Goal: Task Accomplishment & Management: Manage account settings

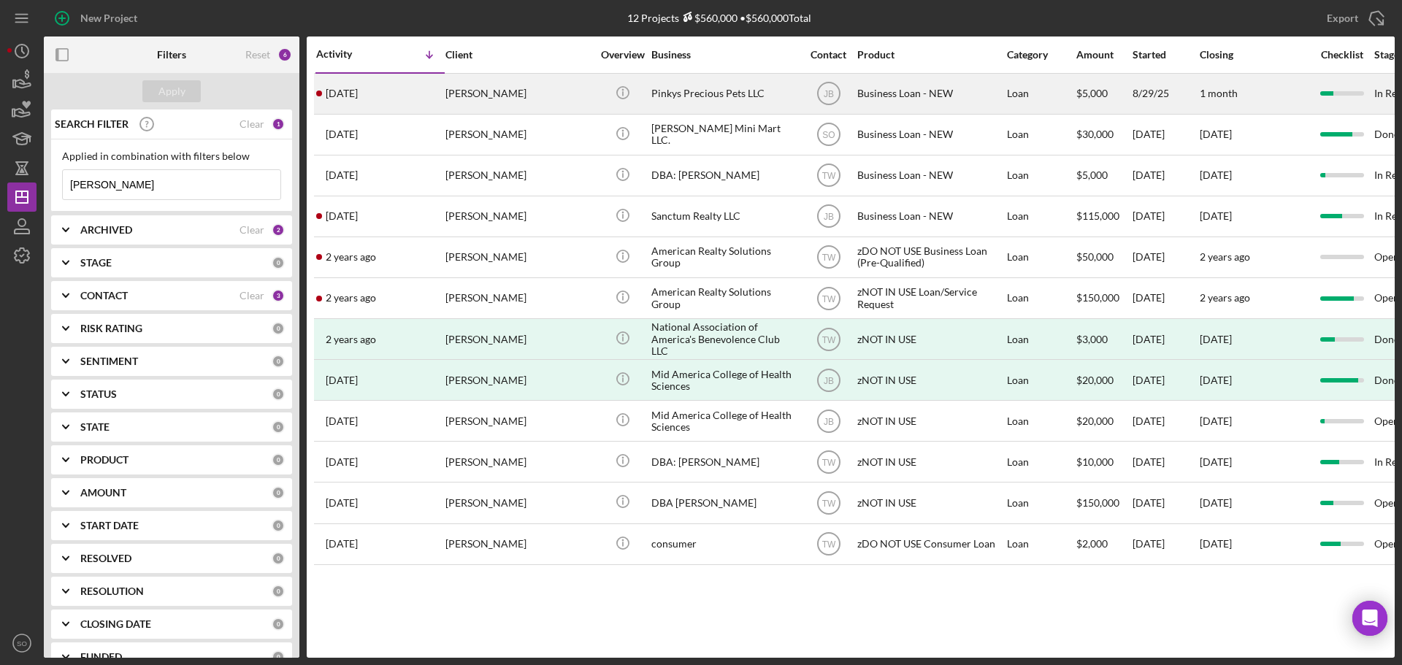
click at [456, 101] on div "Erica Demby" at bounding box center [518, 93] width 146 height 39
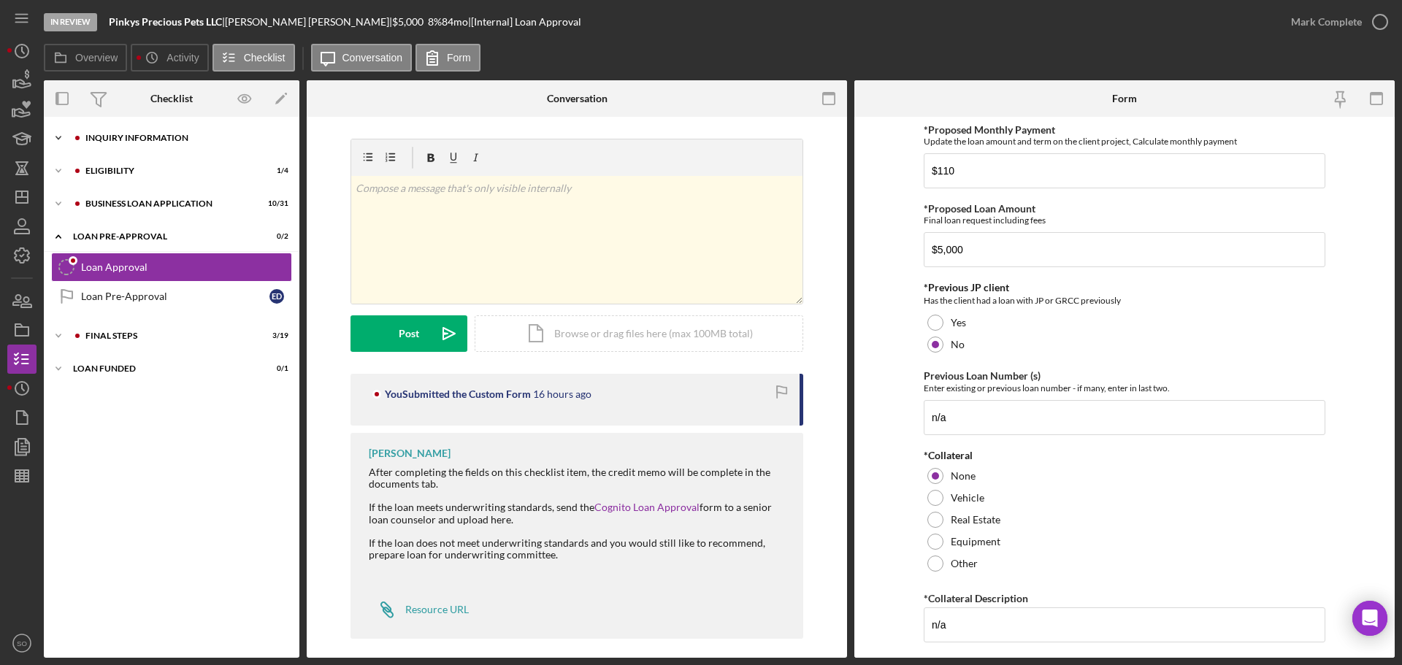
click at [113, 140] on div "INQUIRY INFORMATION" at bounding box center [183, 138] width 196 height 9
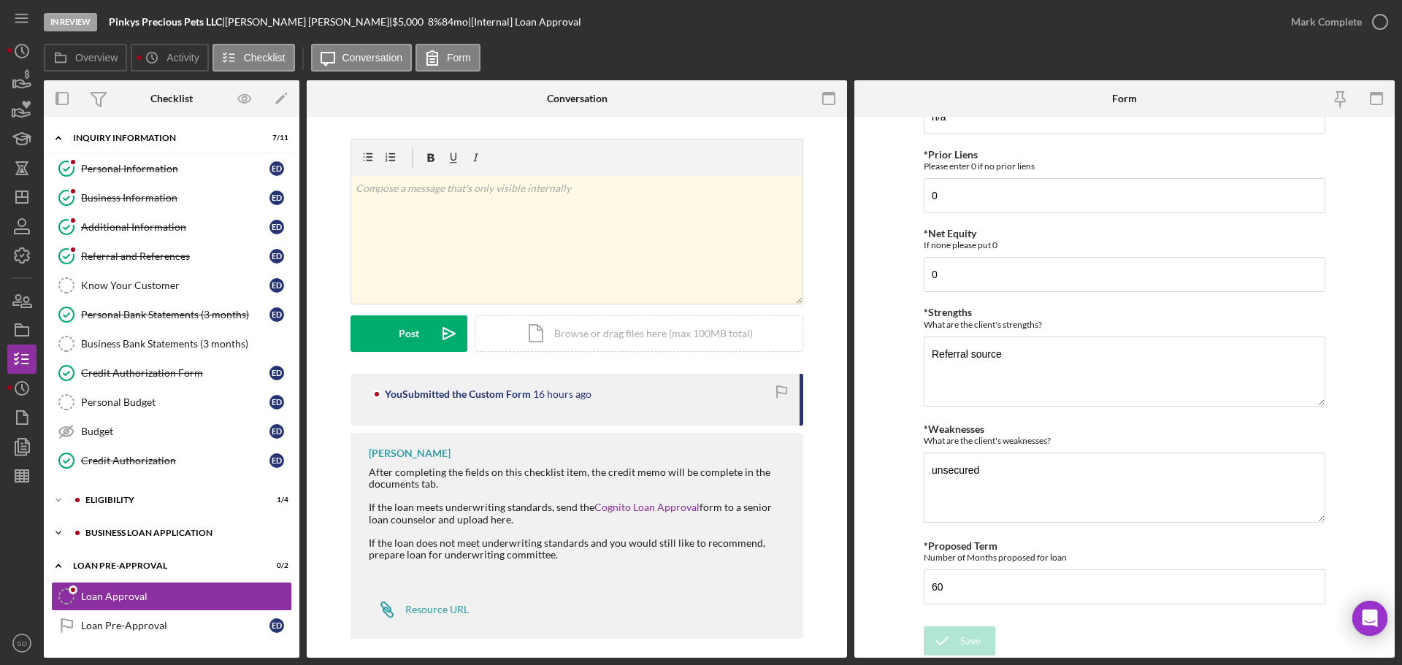
click at [113, 530] on div "BUSINESS LOAN APPLICATION" at bounding box center [183, 533] width 196 height 9
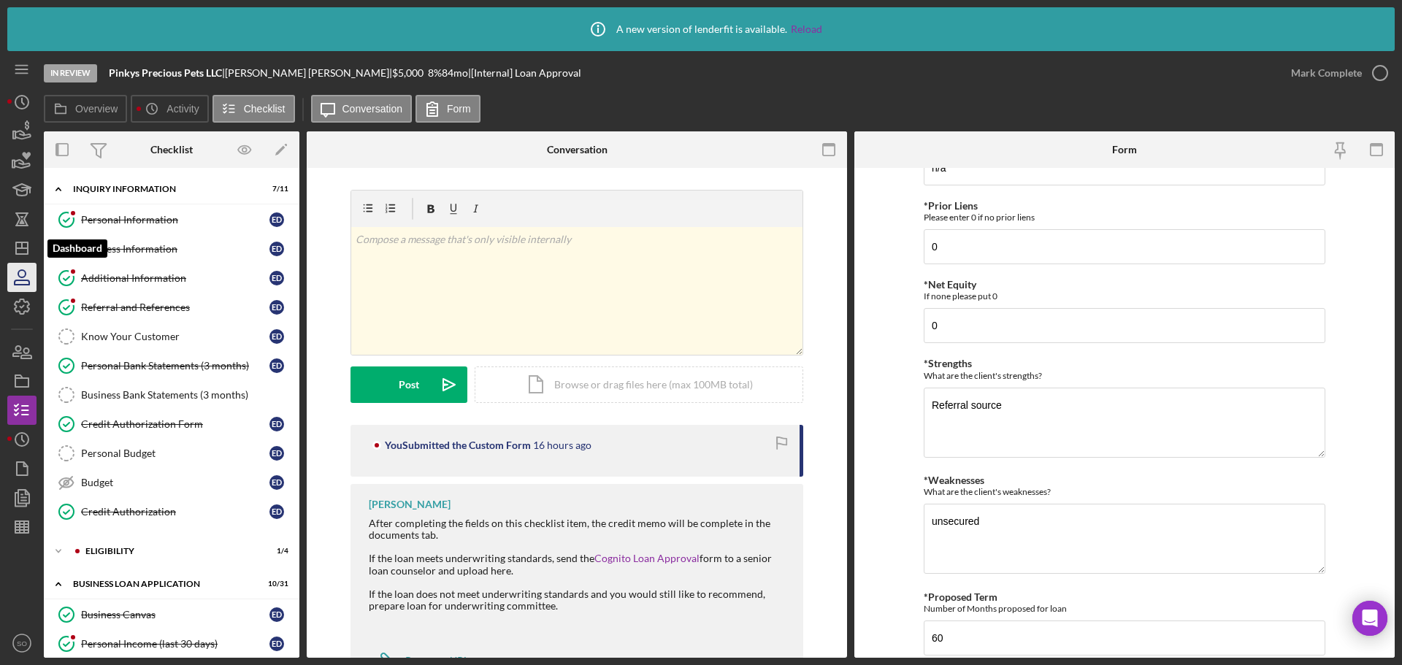
click at [12, 261] on icon "Icon/Dashboard" at bounding box center [22, 248] width 37 height 37
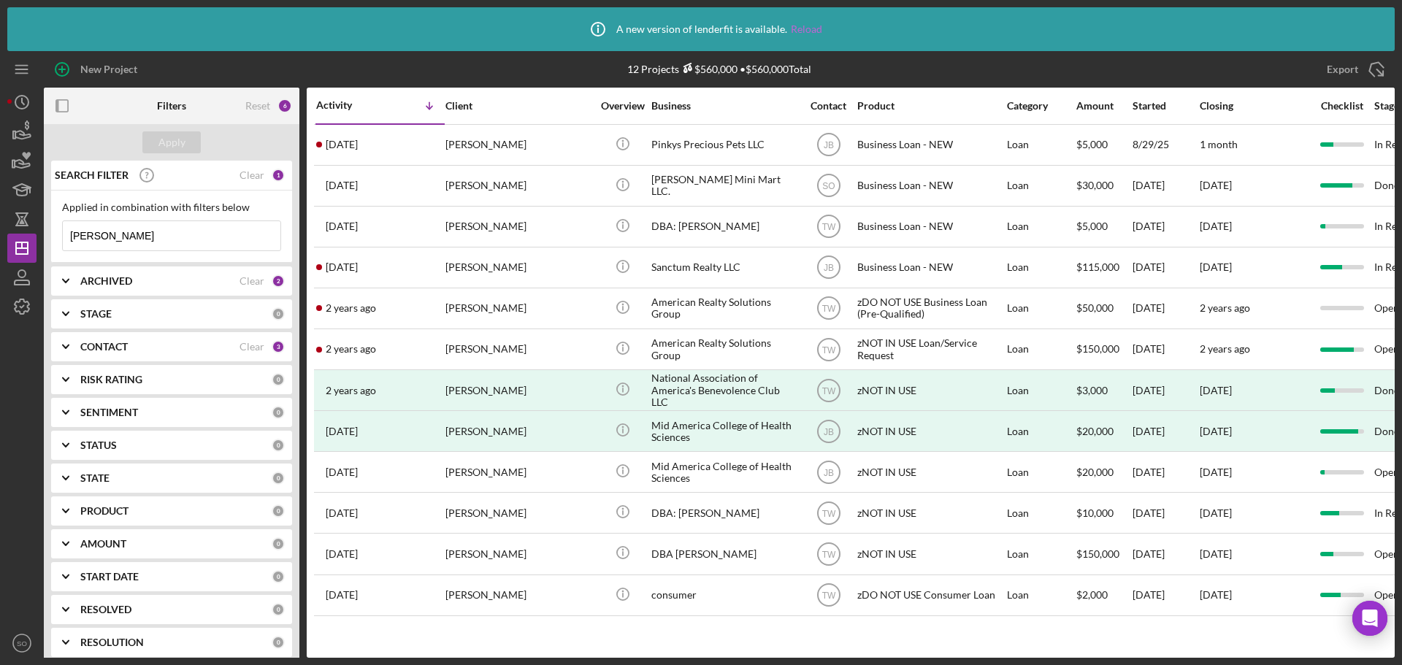
click at [793, 33] on link "Reload" at bounding box center [806, 29] width 31 height 12
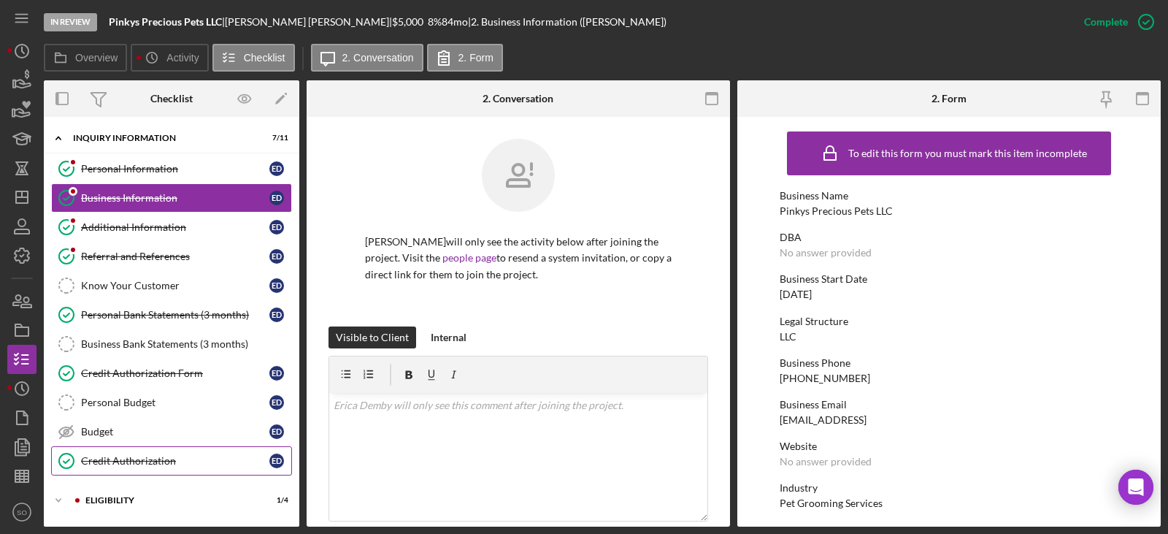
scroll to position [128, 0]
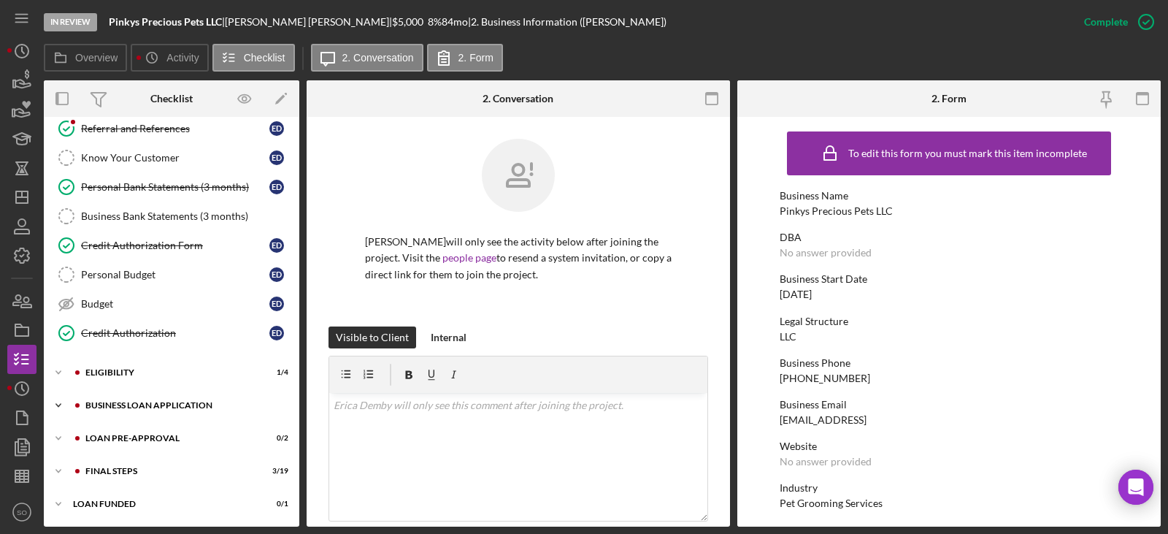
click at [156, 418] on div "Icon/Expander BUSINESS LOAN APPLICATION 10 / 31" at bounding box center [172, 405] width 256 height 29
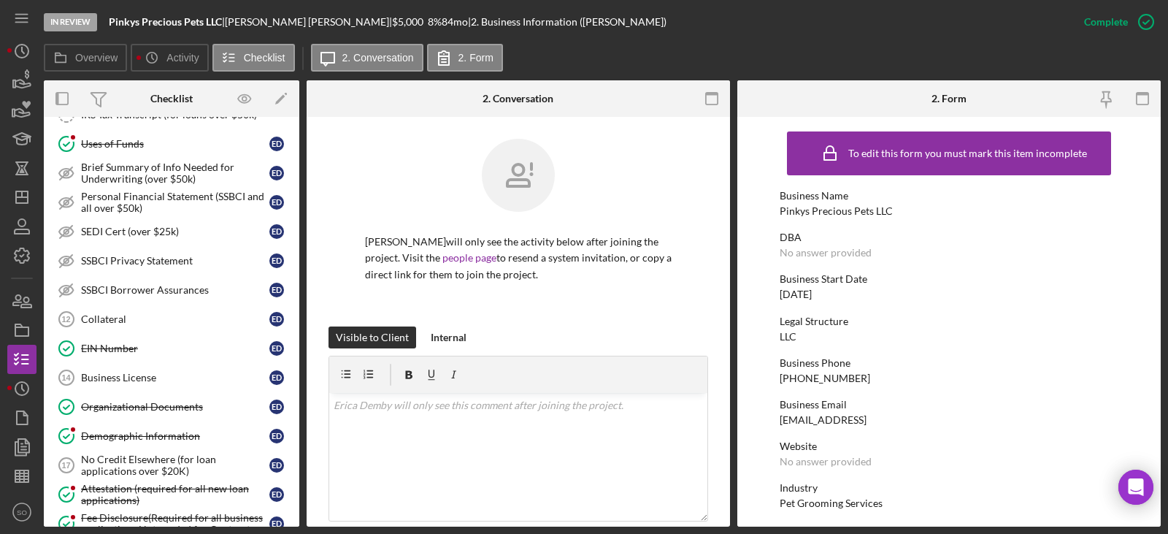
scroll to position [931, 0]
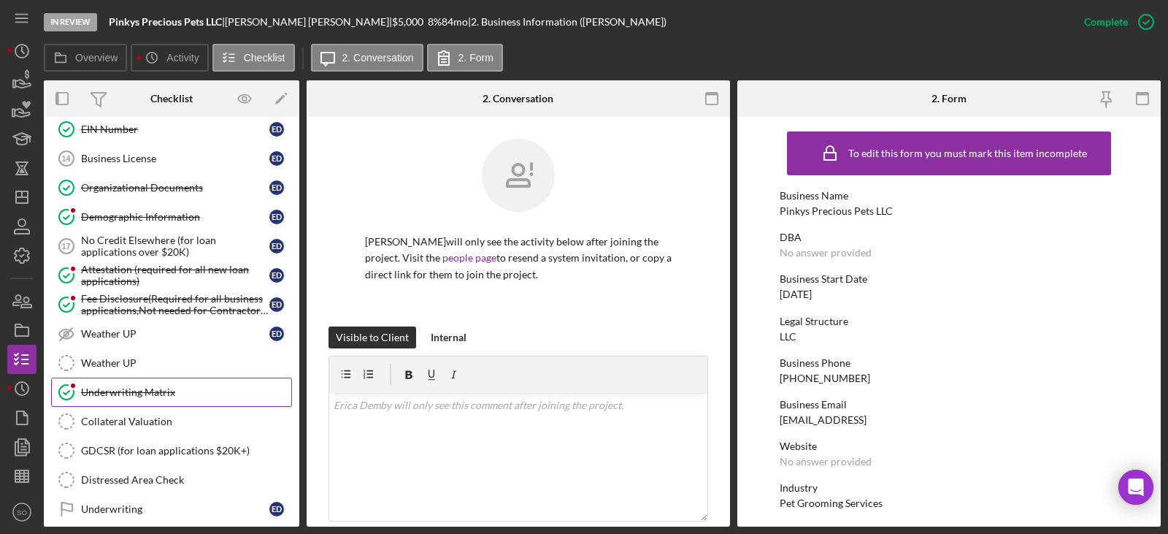
click at [159, 399] on link "Underwriting Matrix Underwriting Matrix" at bounding box center [171, 391] width 241 height 29
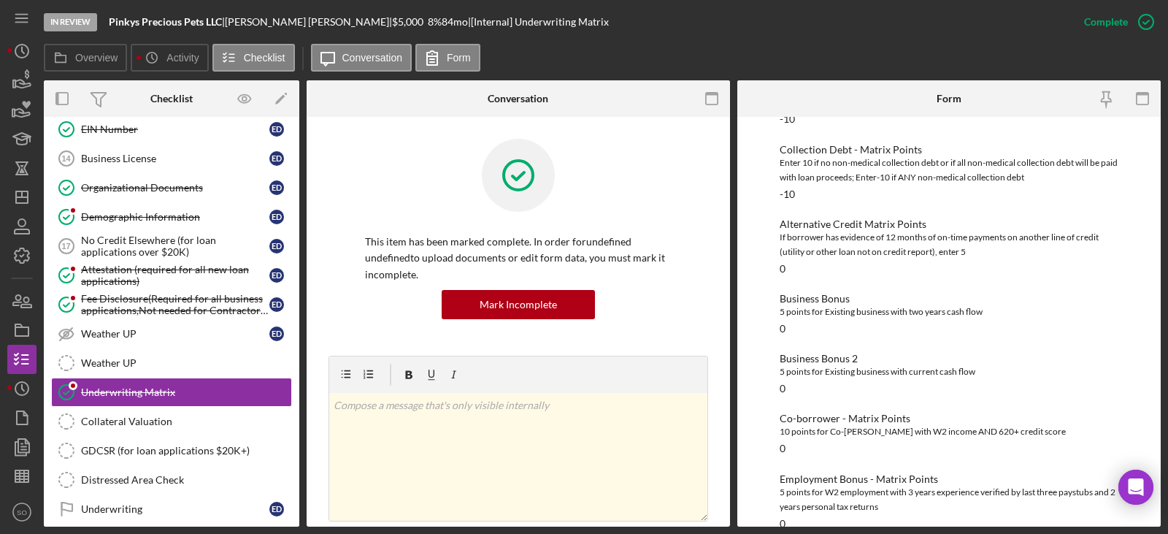
scroll to position [139, 0]
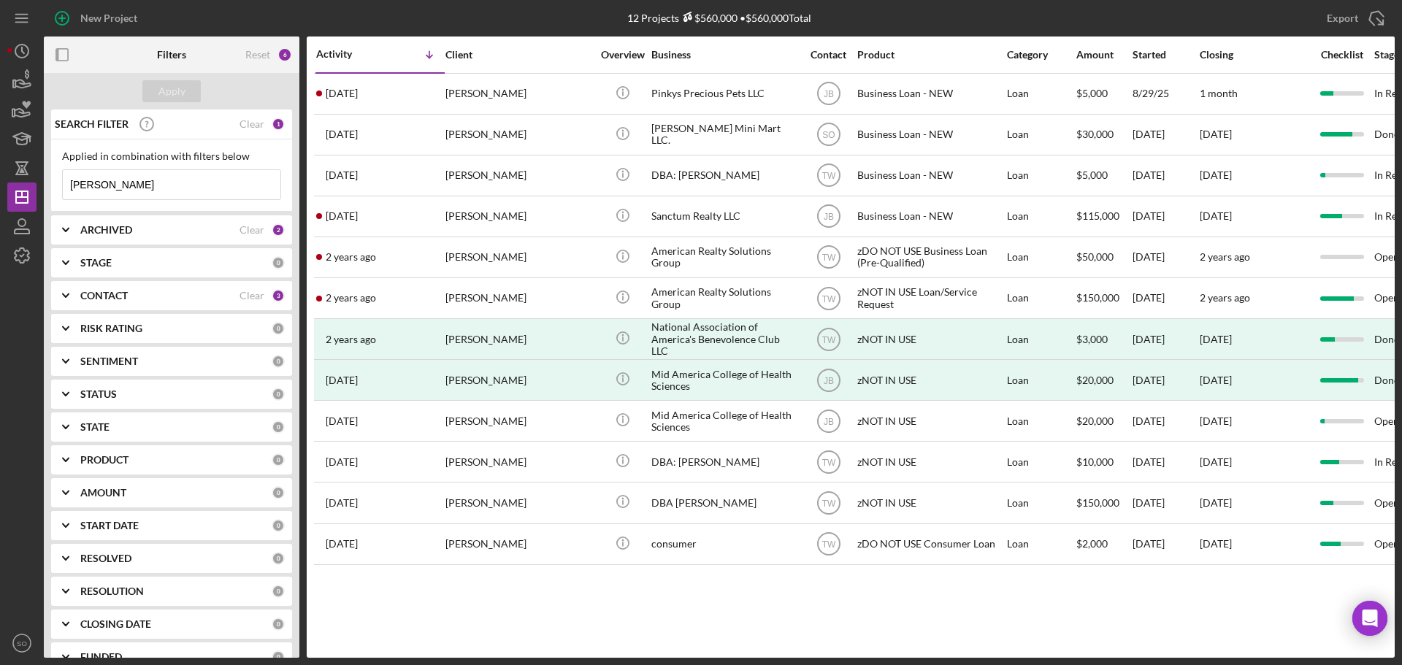
drag, startPoint x: 205, startPoint y: 172, endPoint x: 0, endPoint y: 189, distance: 205.9
click at [0, 189] on div "New Project 12 Projects $560,000 • $560,000 Total [PERSON_NAME] Export Icon/Exp…" at bounding box center [701, 332] width 1402 height 665
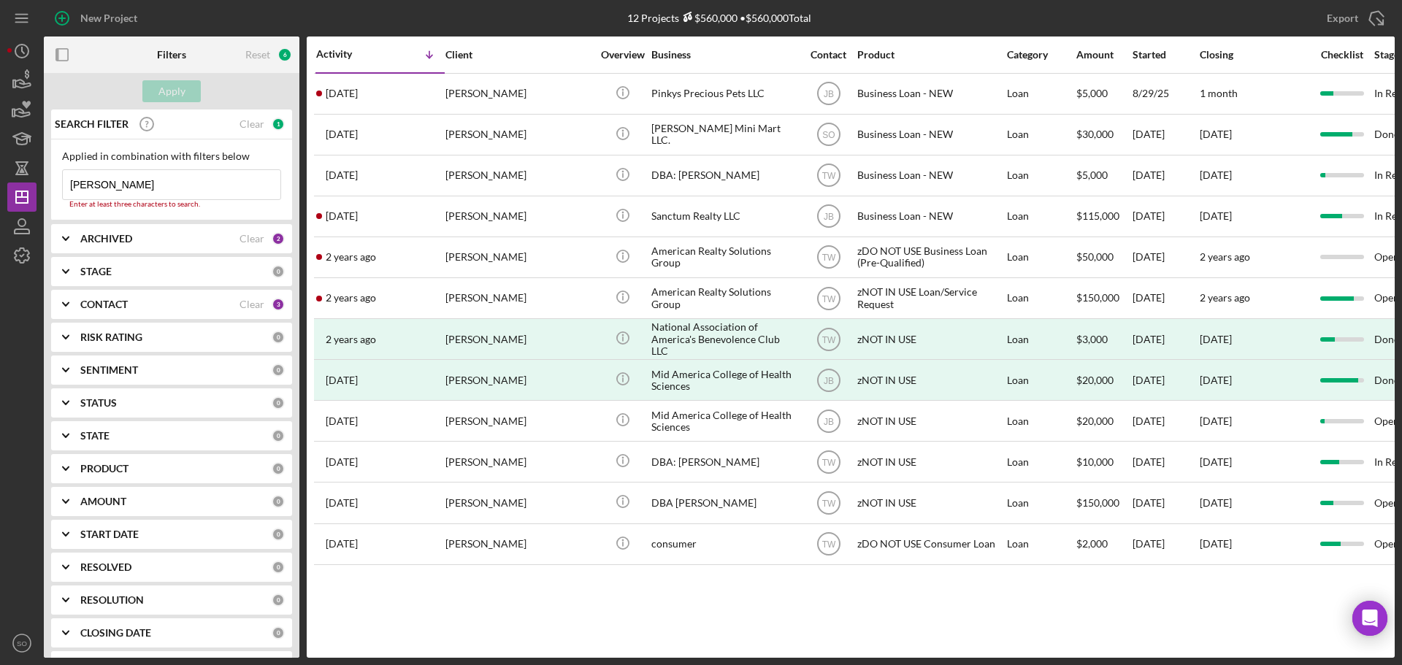
type input "[PERSON_NAME]"
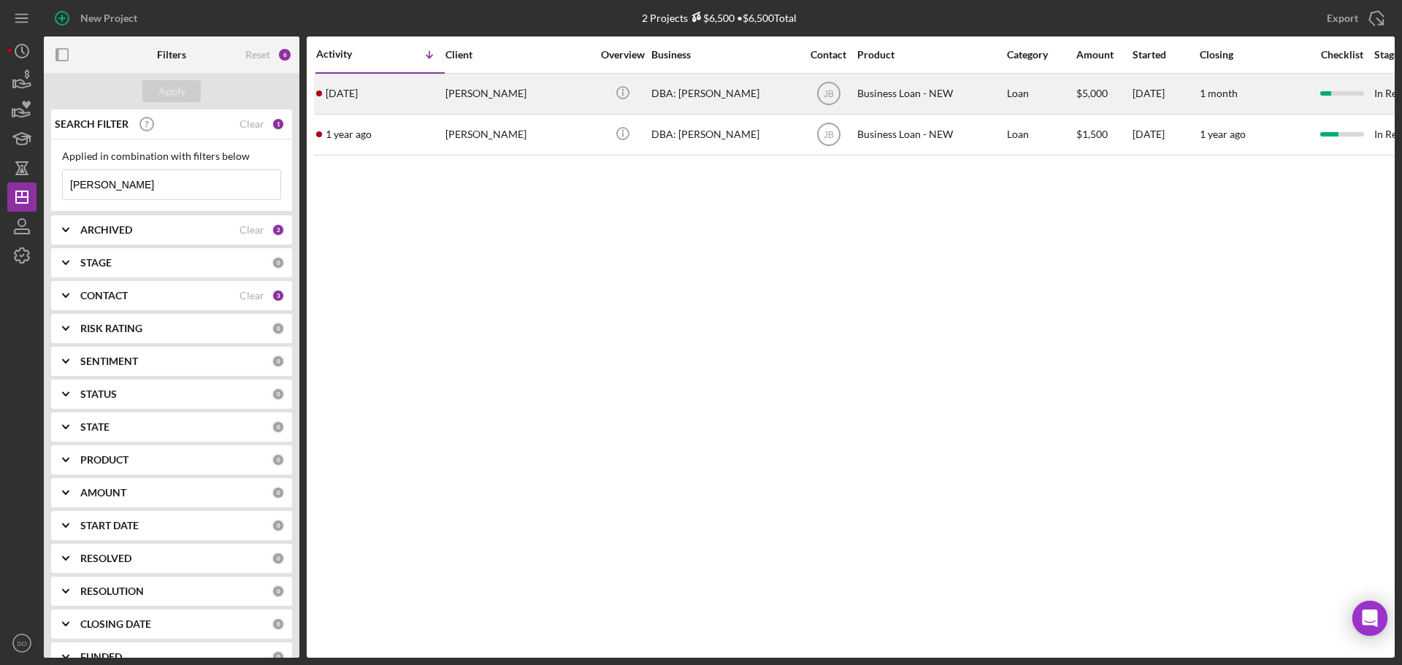
click at [385, 104] on div "[DATE] [PERSON_NAME]" at bounding box center [380, 93] width 128 height 39
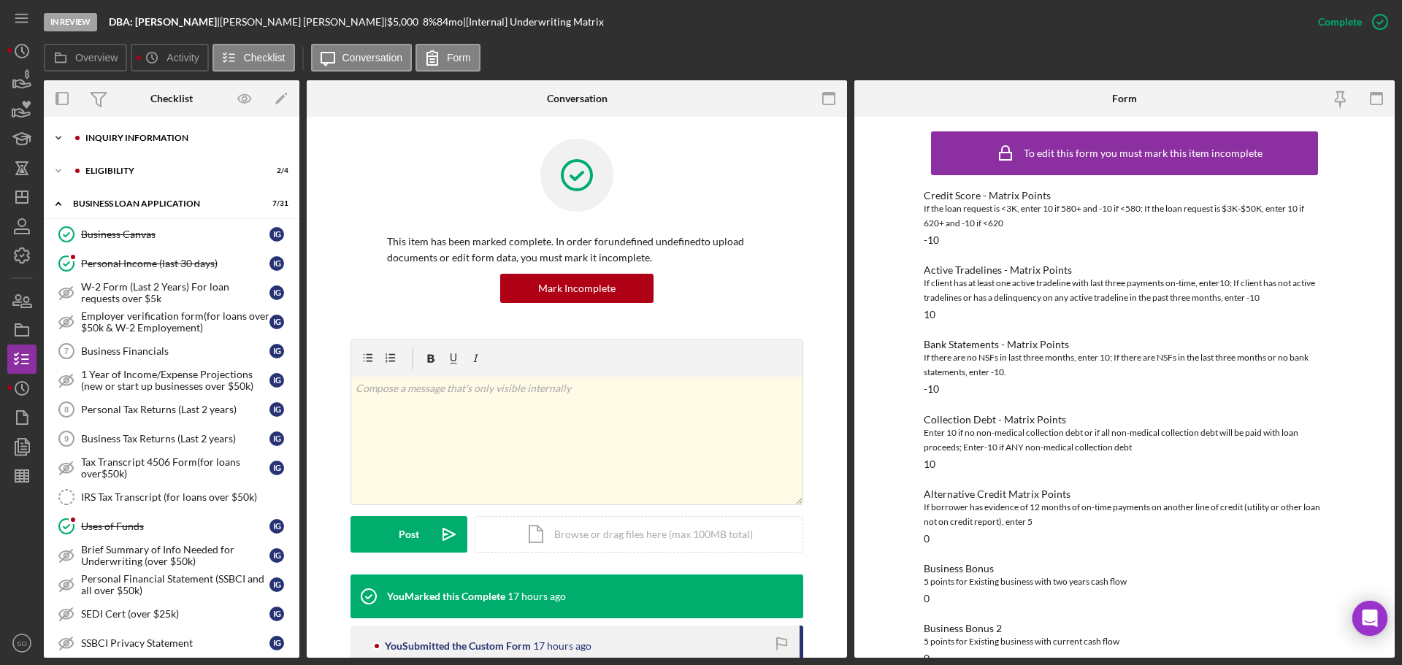
click at [146, 136] on div "INQUIRY INFORMATION" at bounding box center [183, 138] width 196 height 9
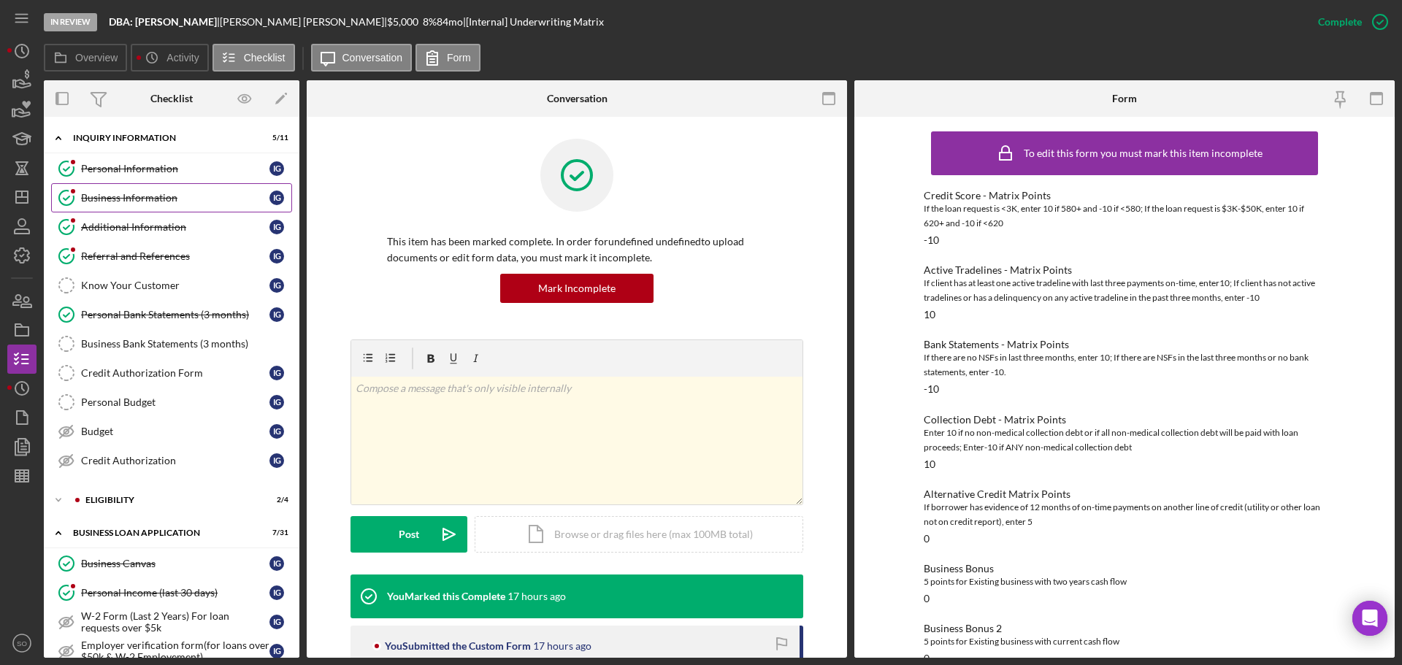
click at [142, 202] on div "Business Information" at bounding box center [175, 198] width 188 height 12
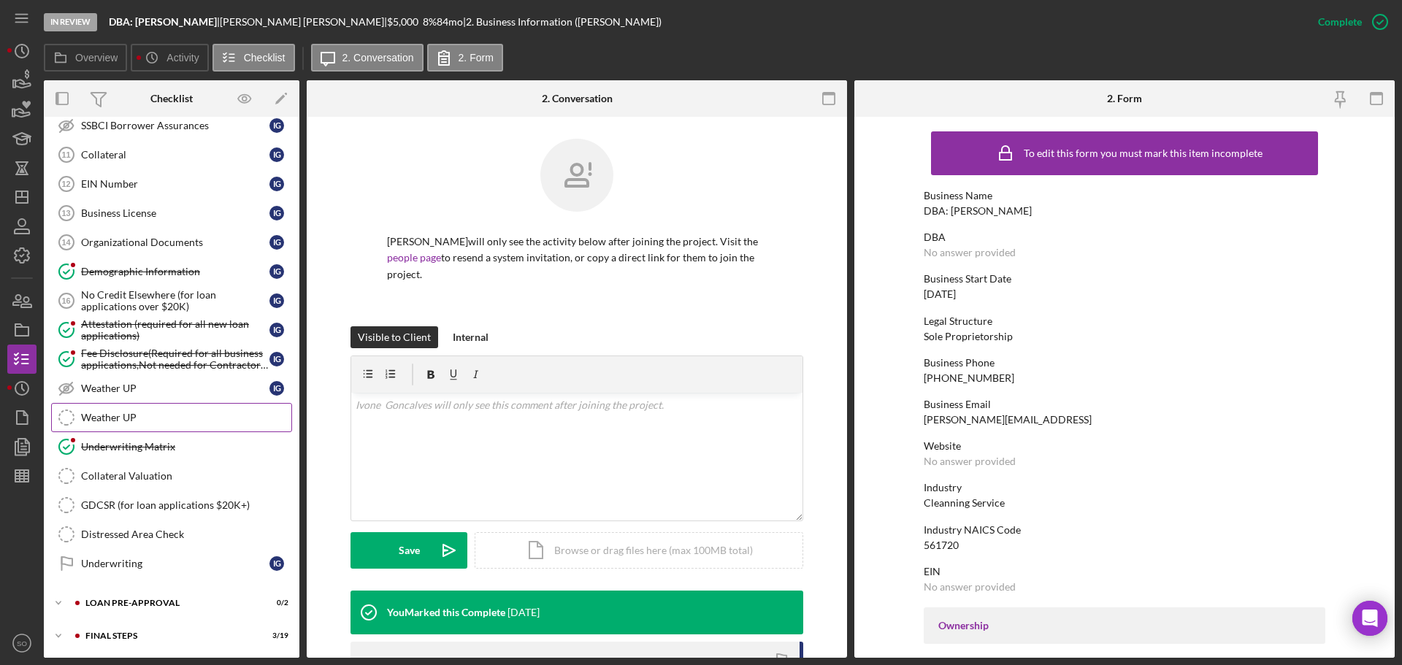
scroll to position [910, 0]
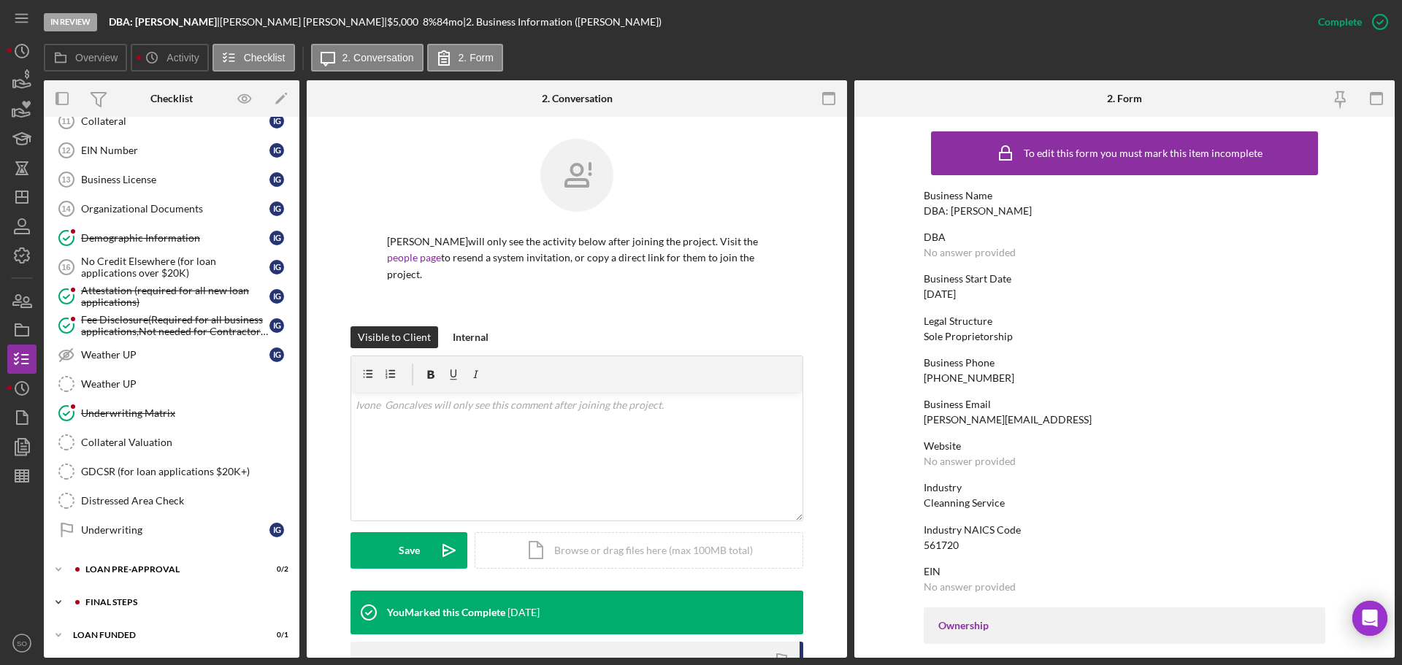
click at [194, 598] on div "FINAL STEPS" at bounding box center [183, 602] width 196 height 9
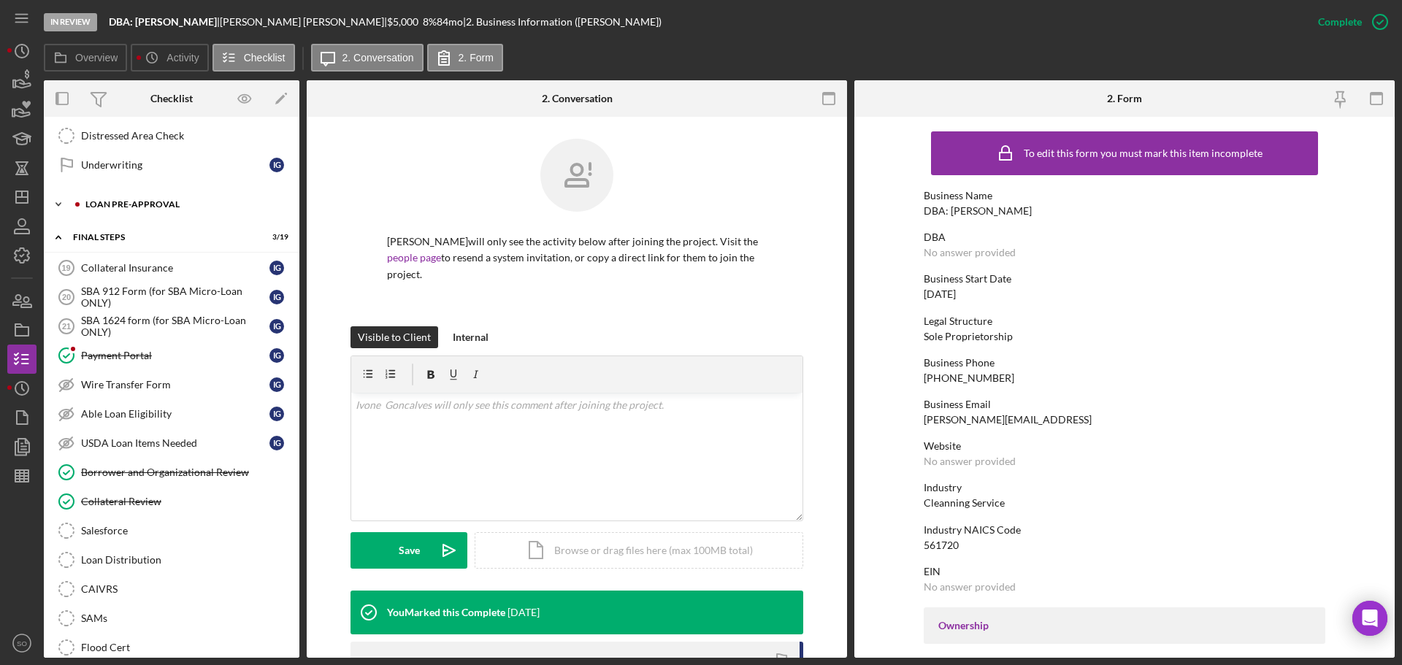
click at [107, 200] on div "LOAN PRE-APPROVAL" at bounding box center [183, 204] width 196 height 9
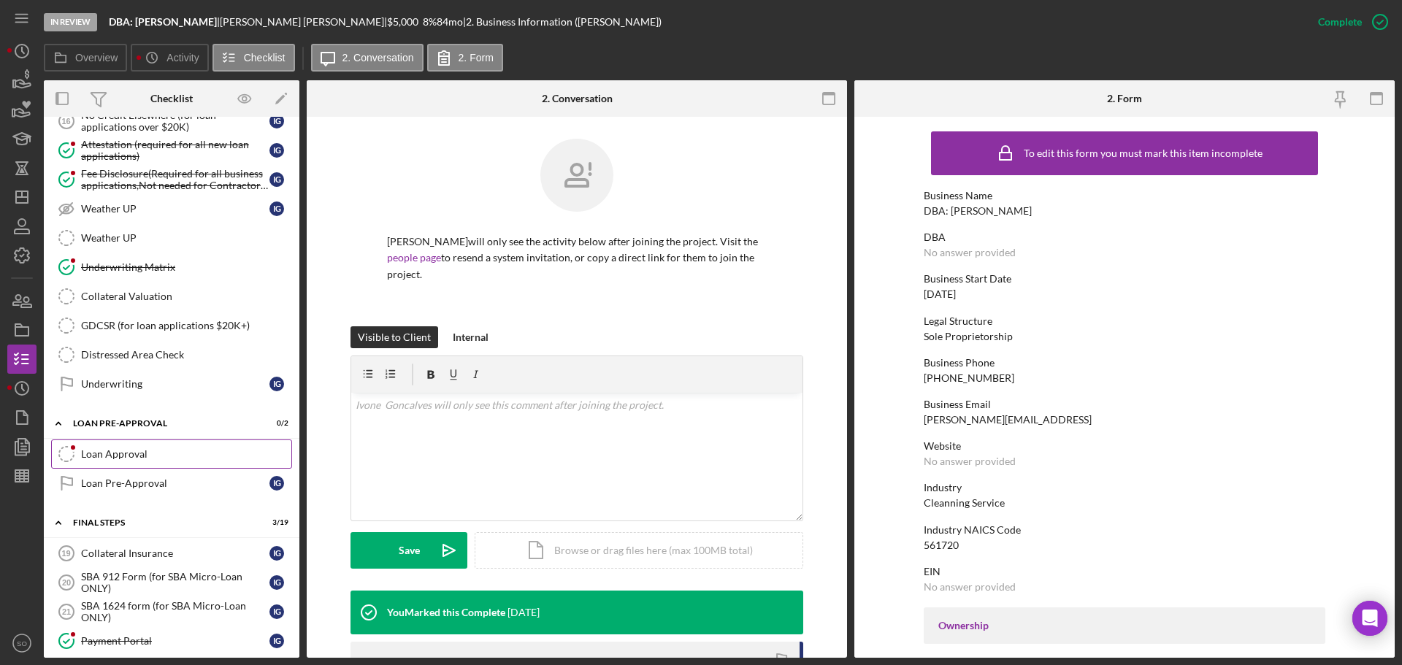
scroll to position [1129, 0]
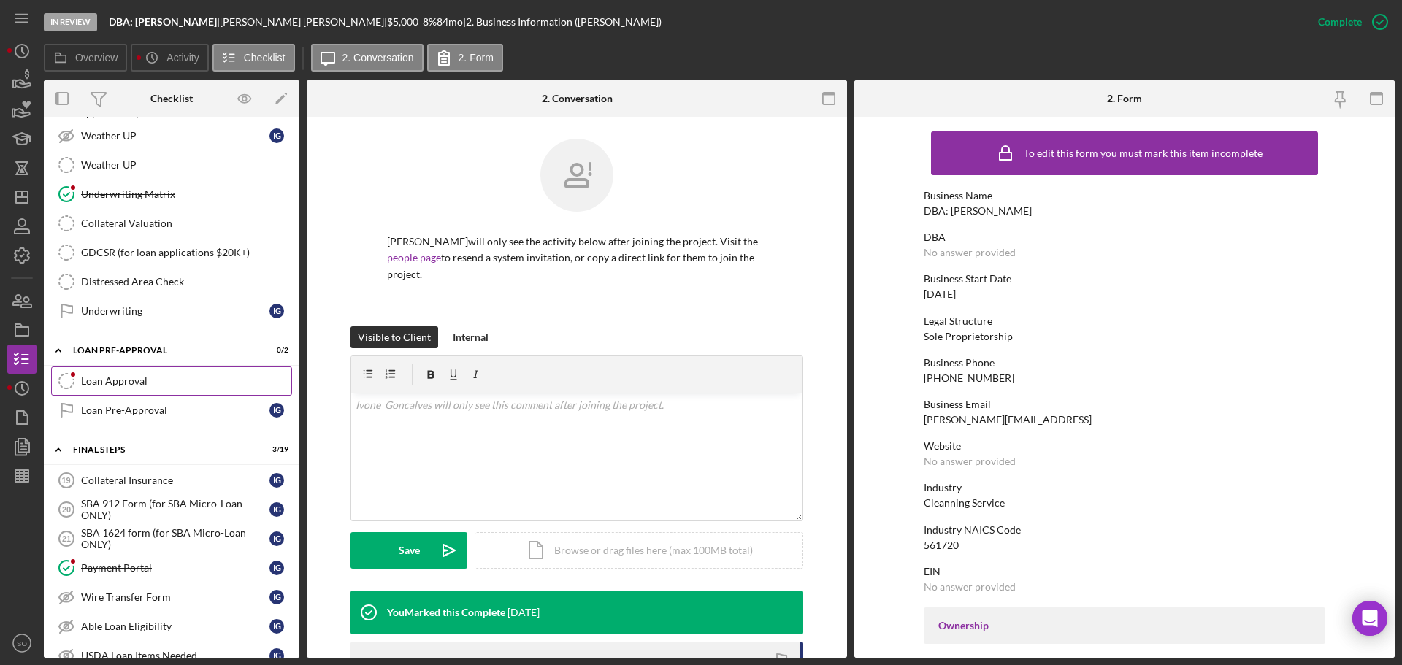
click at [142, 372] on link "Loan Approval Loan Approval" at bounding box center [171, 381] width 241 height 29
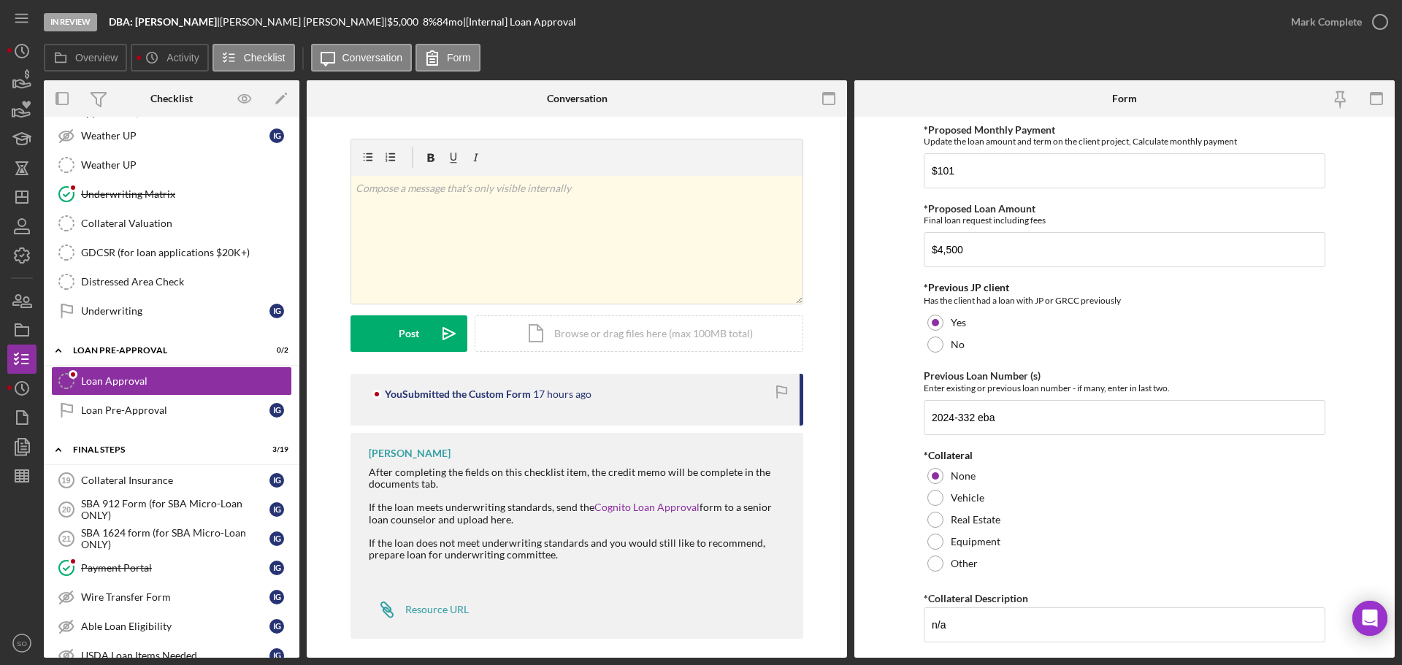
scroll to position [10, 0]
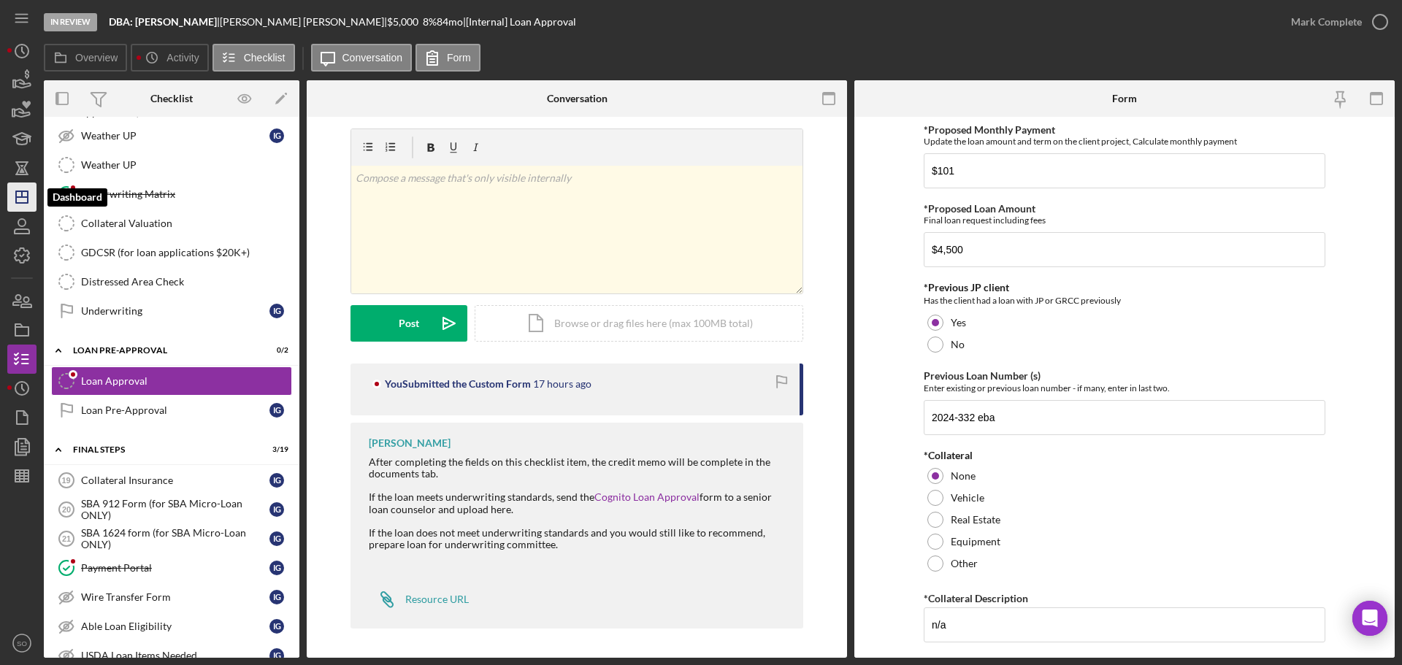
click at [28, 195] on polygon "button" at bounding box center [22, 197] width 12 height 12
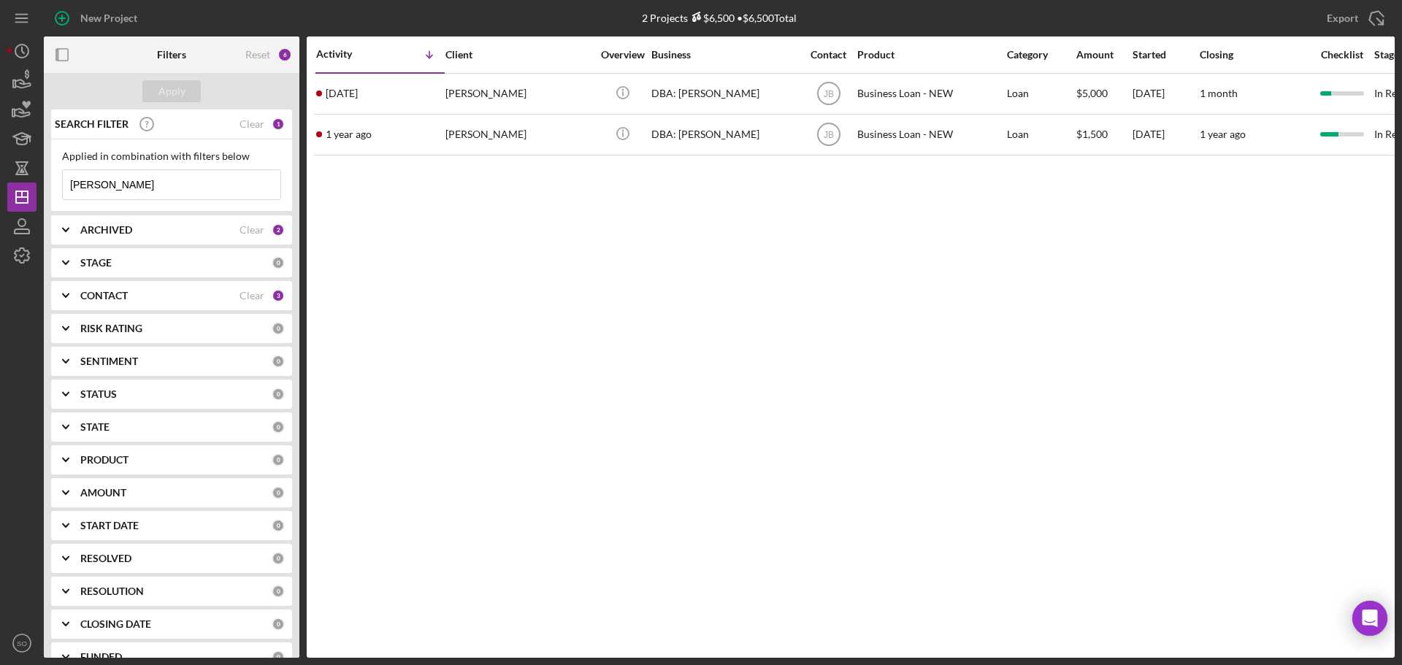
click at [125, 191] on input "ivone" at bounding box center [172, 184] width 218 height 29
click at [120, 181] on input "ivone" at bounding box center [172, 184] width 218 height 29
type input "jecala"
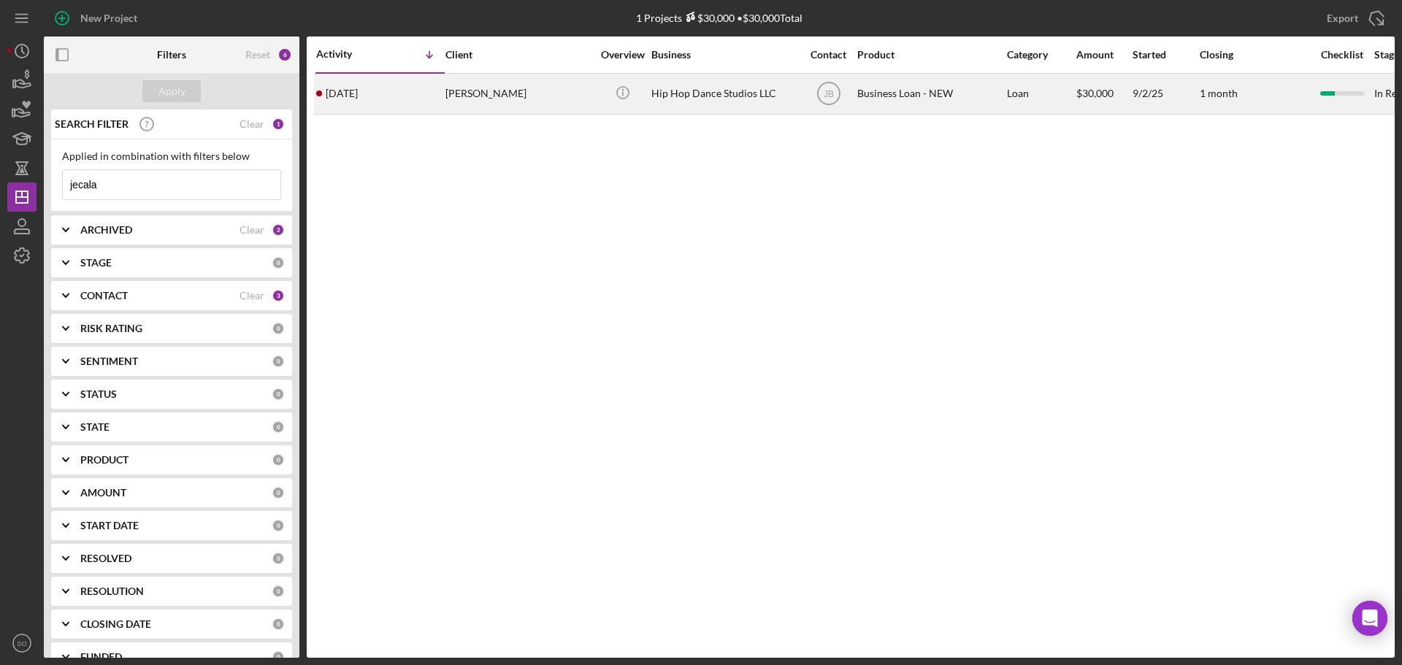
click at [435, 91] on div "7 days ago Jecala Moore" at bounding box center [380, 93] width 128 height 39
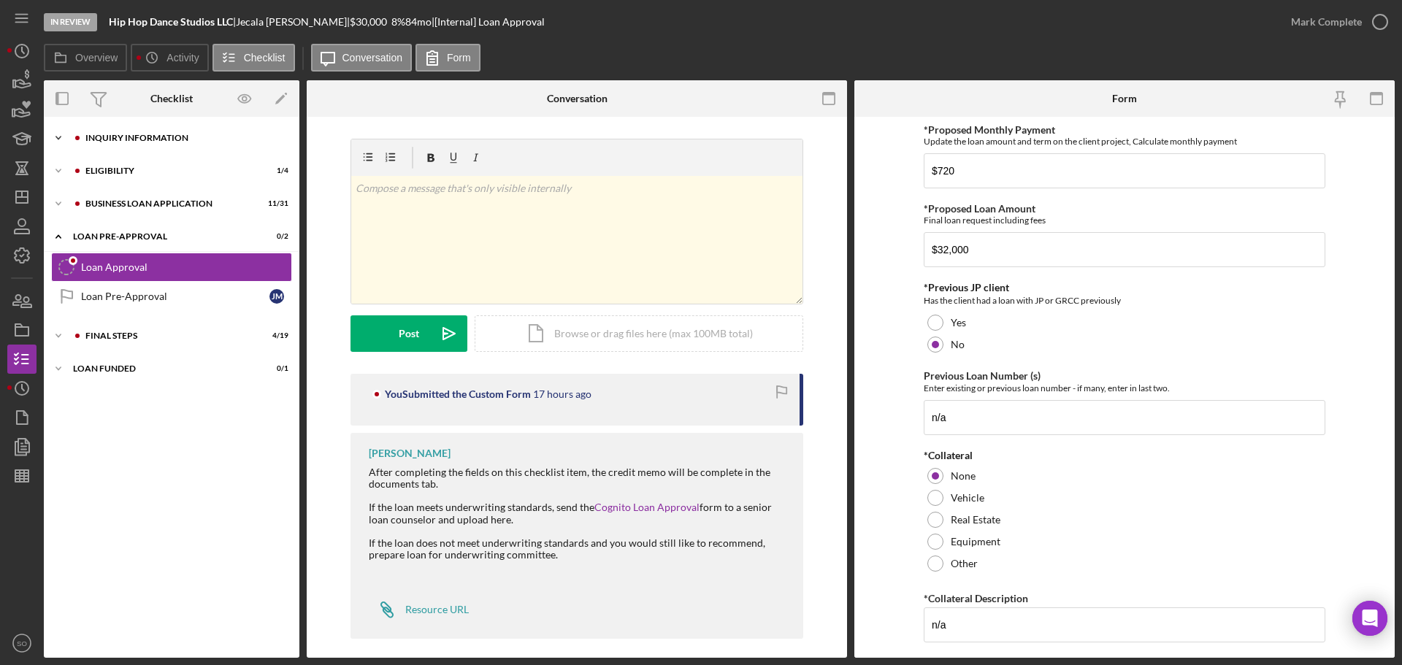
click at [103, 130] on div "Icon/Expander INQUIRY INFORMATION 7 / 11" at bounding box center [172, 137] width 256 height 29
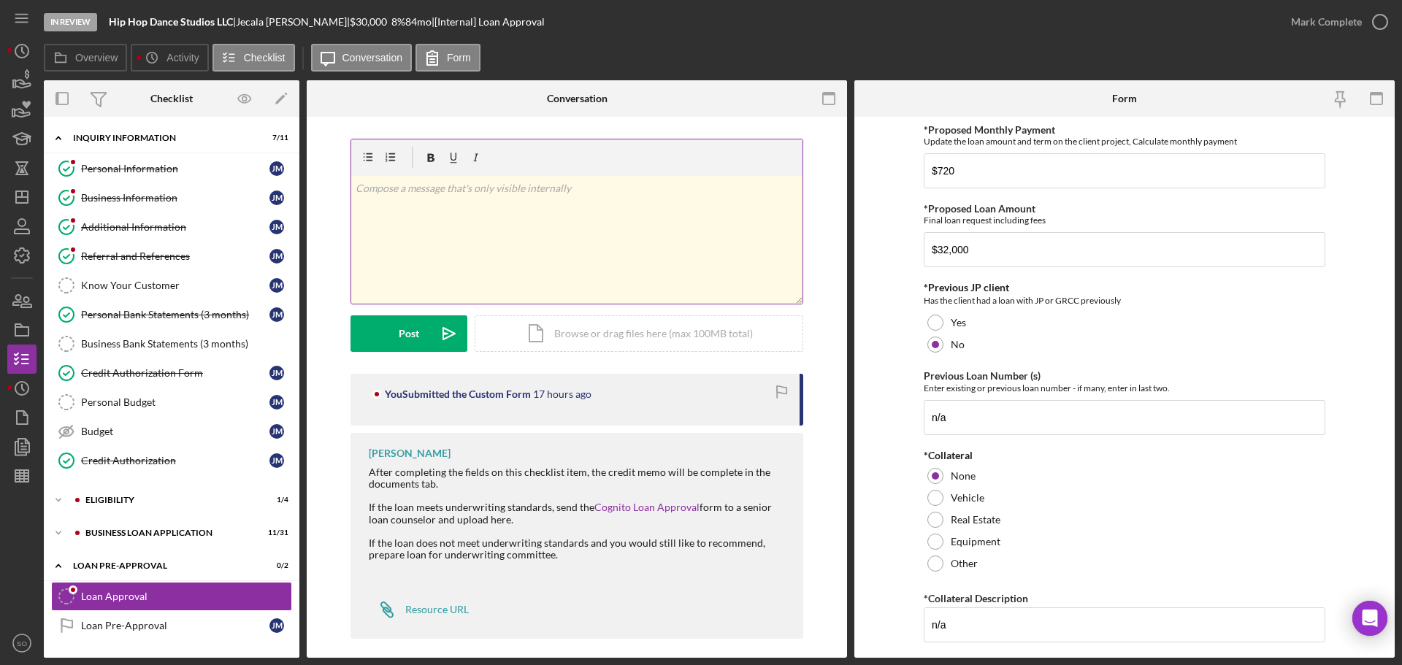
scroll to position [10, 0]
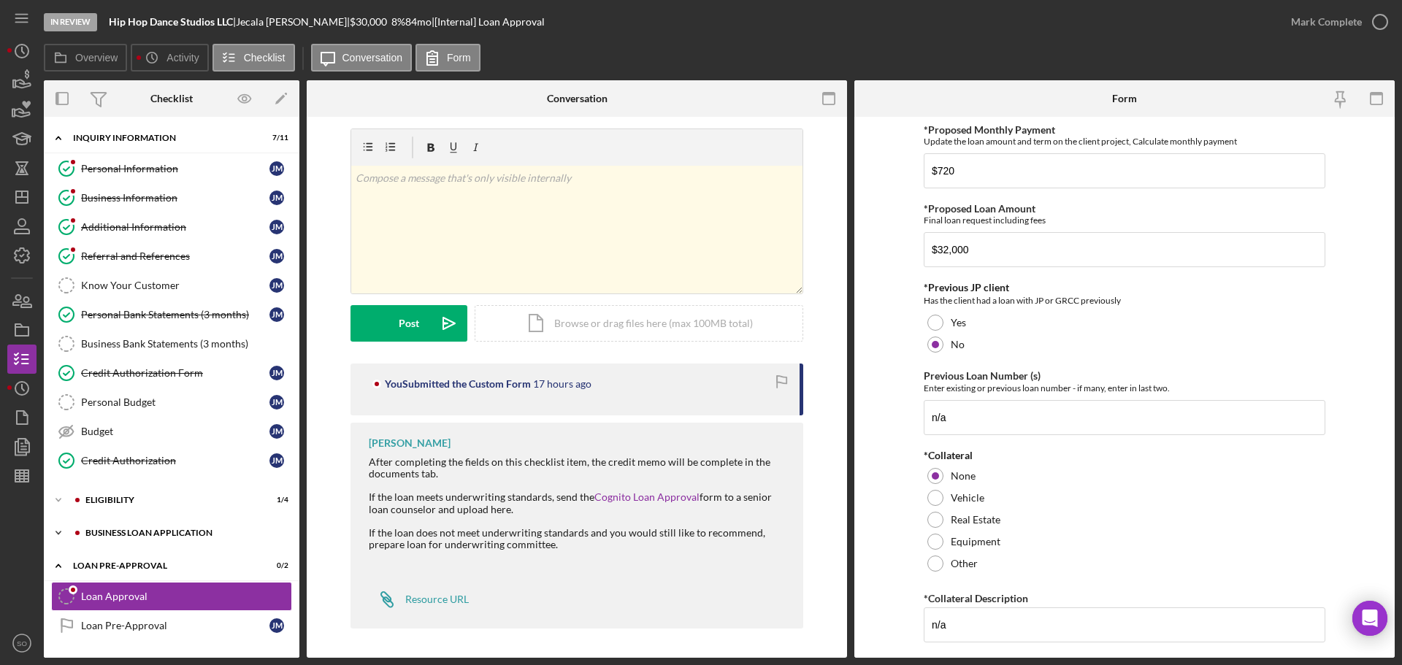
click at [125, 536] on div "BUSINESS LOAN APPLICATION" at bounding box center [183, 533] width 196 height 9
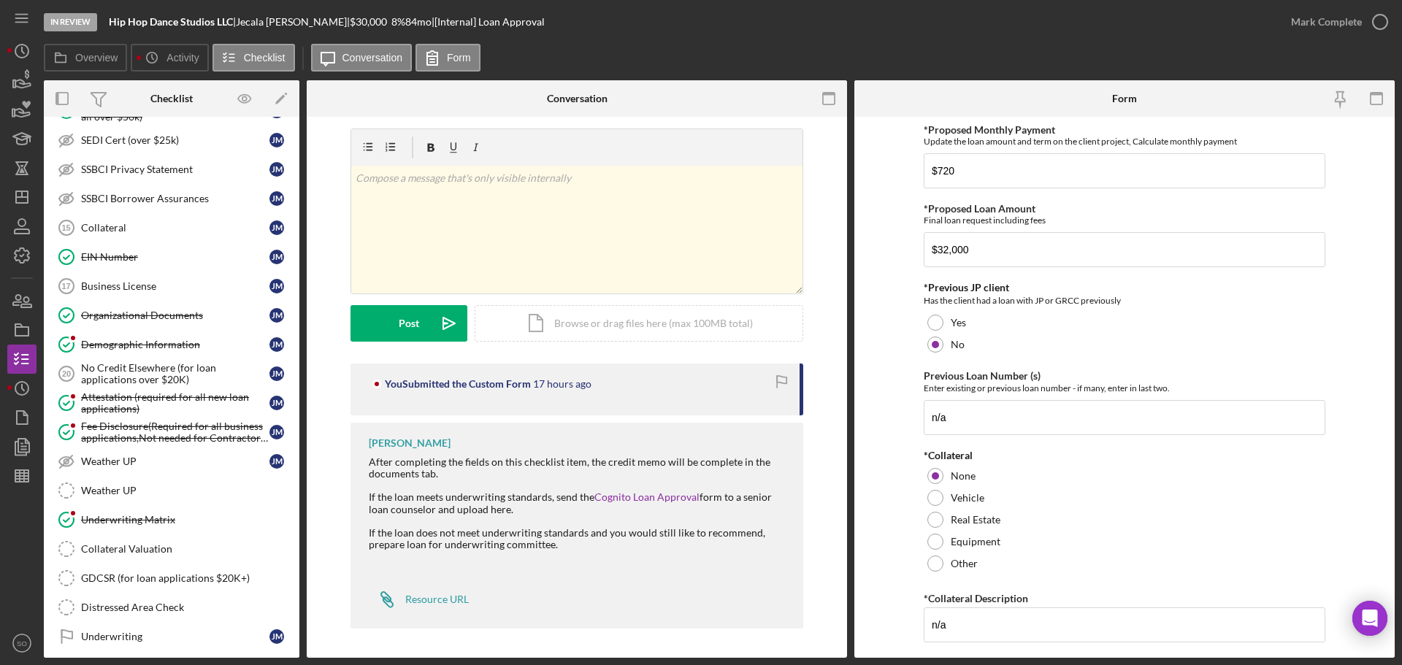
scroll to position [876, 0]
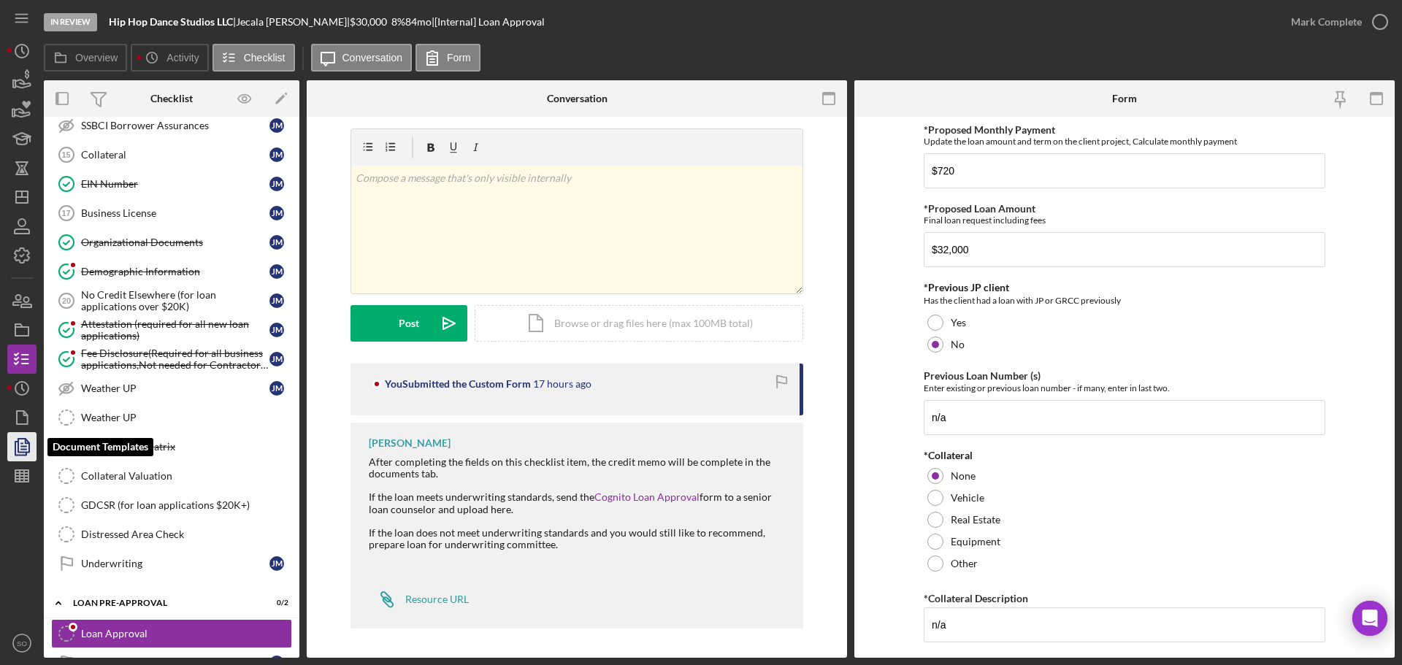
click at [13, 440] on icon "button" at bounding box center [22, 447] width 37 height 37
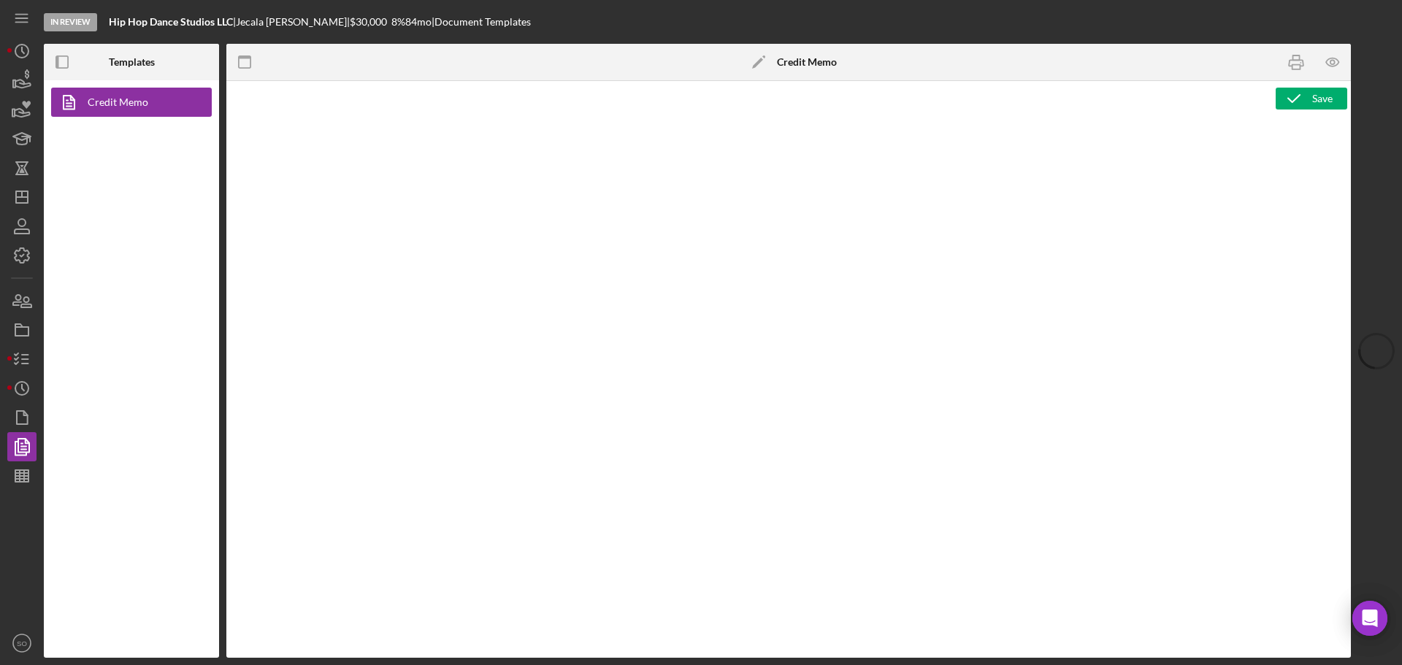
type textarea "<h1>Business Loan Risk Assessment</h1> <p>Loan Officer: &nbsp;<span id="Lender_…"
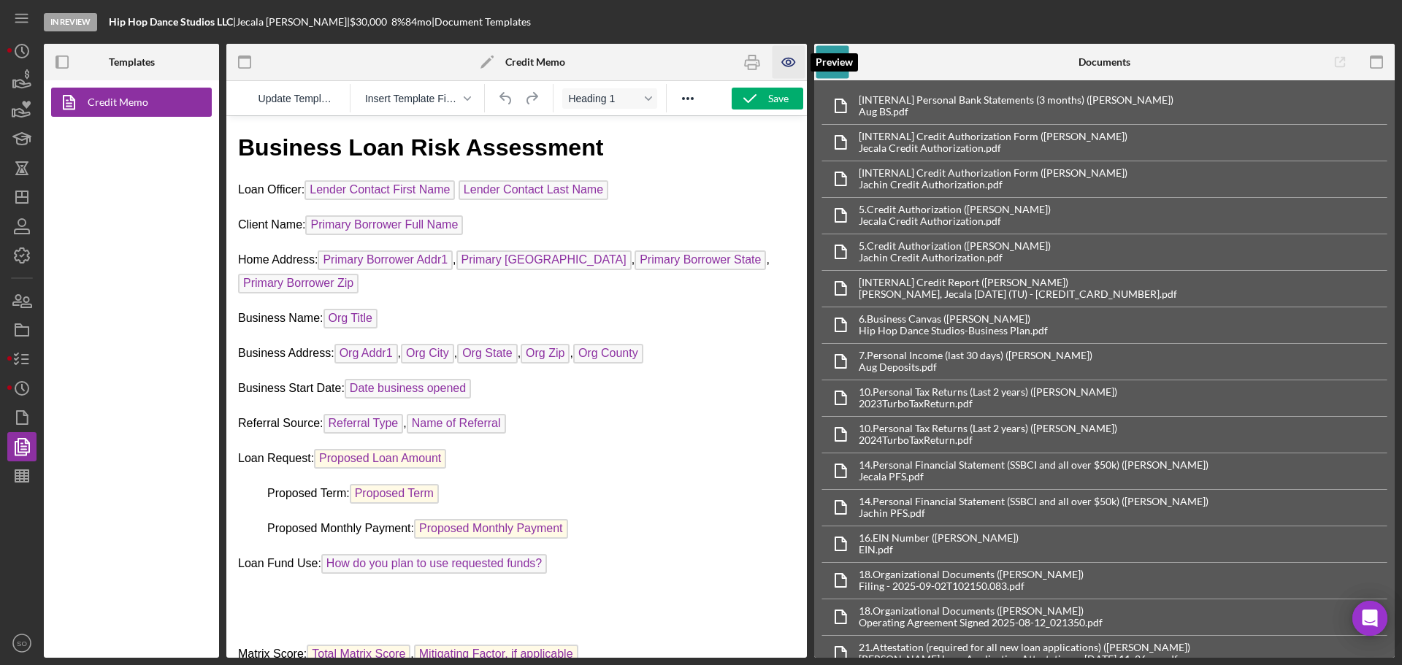
click at [781, 61] on icon "button" at bounding box center [789, 62] width 33 height 33
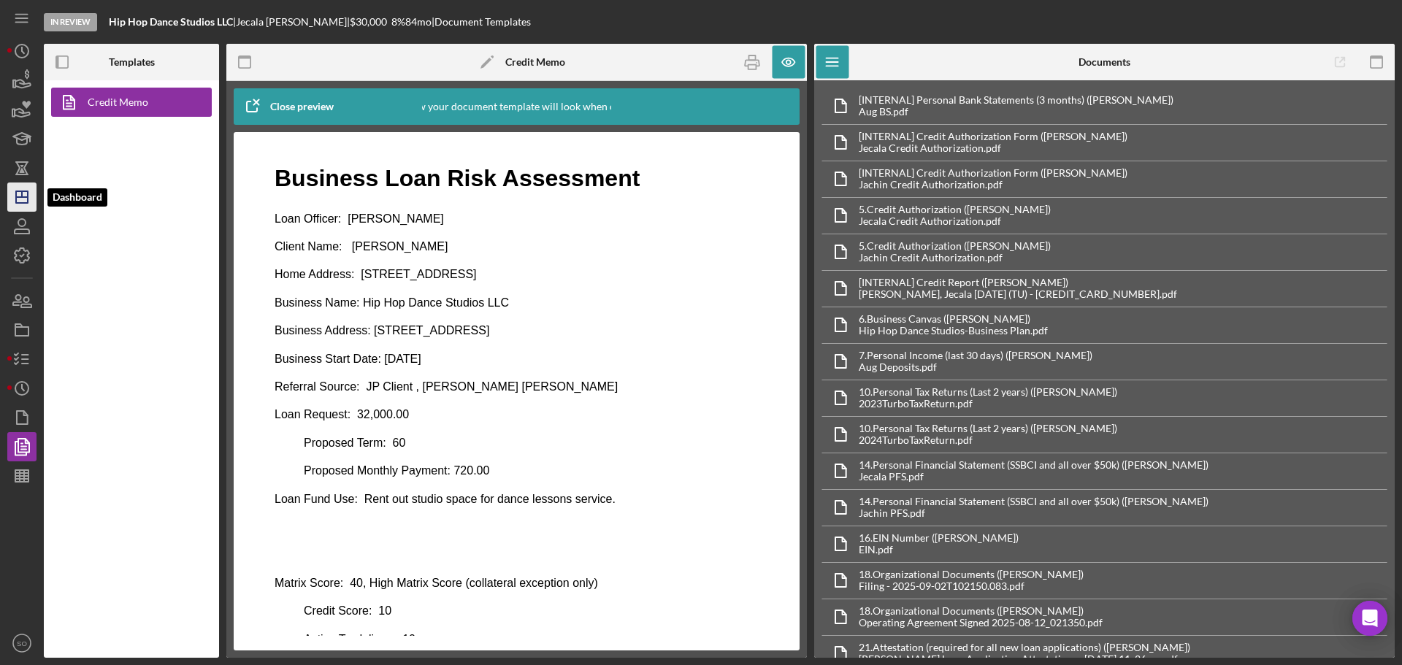
click at [18, 197] on line "button" at bounding box center [22, 197] width 12 height 0
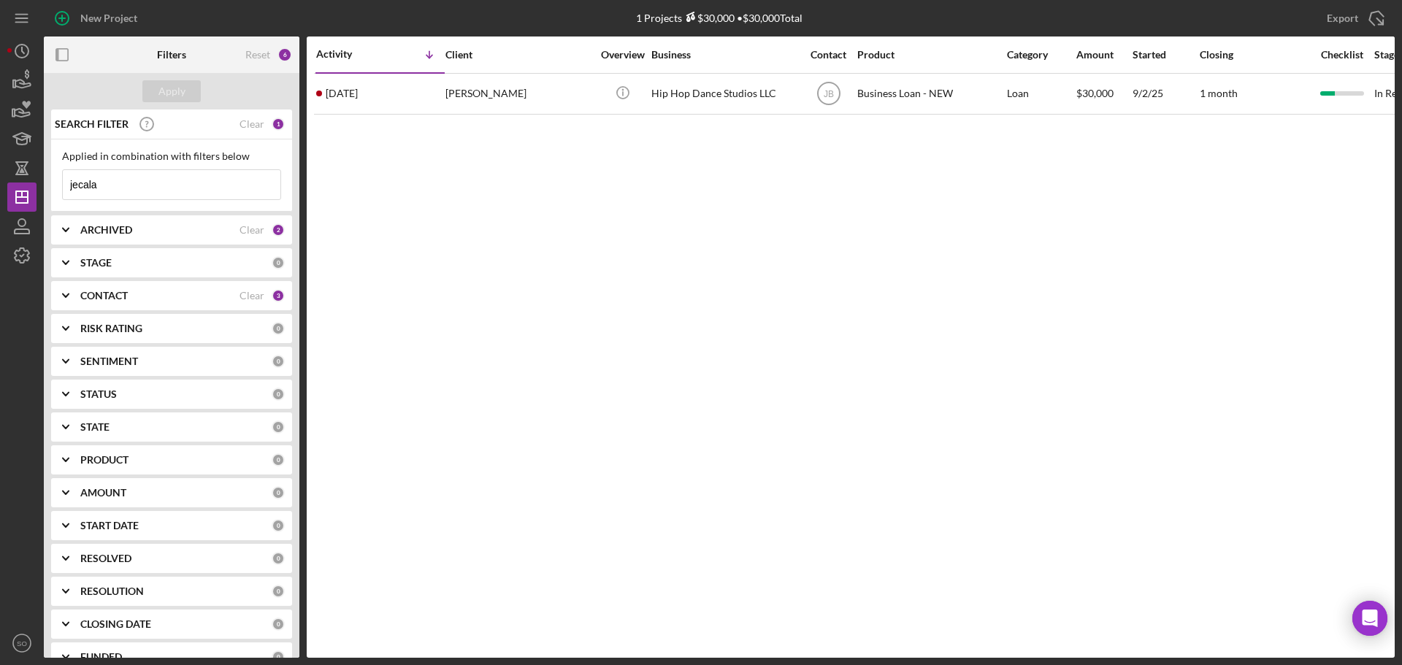
drag, startPoint x: 148, startPoint y: 183, endPoint x: 0, endPoint y: 159, distance: 150.1
click at [0, 160] on div "New Project 1 Projects $30,000 • $30,000 Total jecala Export Icon/Export Filter…" at bounding box center [701, 332] width 1402 height 665
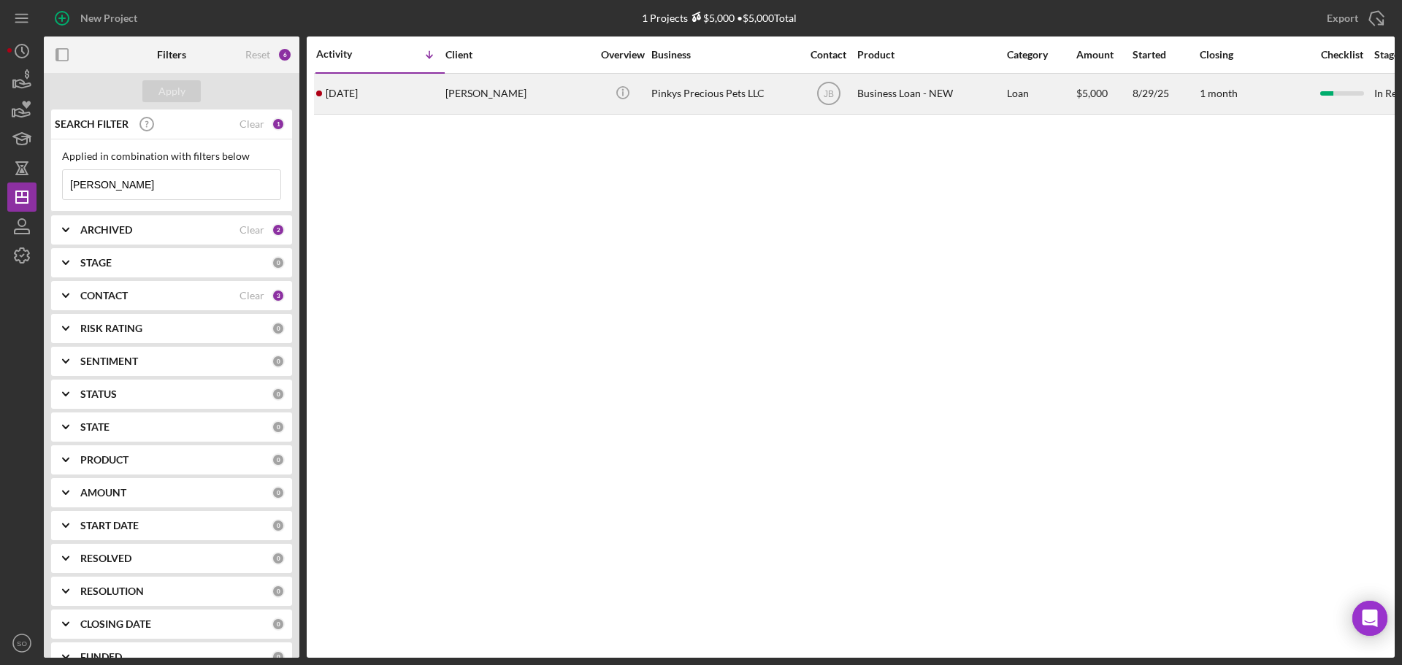
type input "demby"
click at [424, 110] on div "2 weeks ago Erica Demby" at bounding box center [380, 93] width 128 height 39
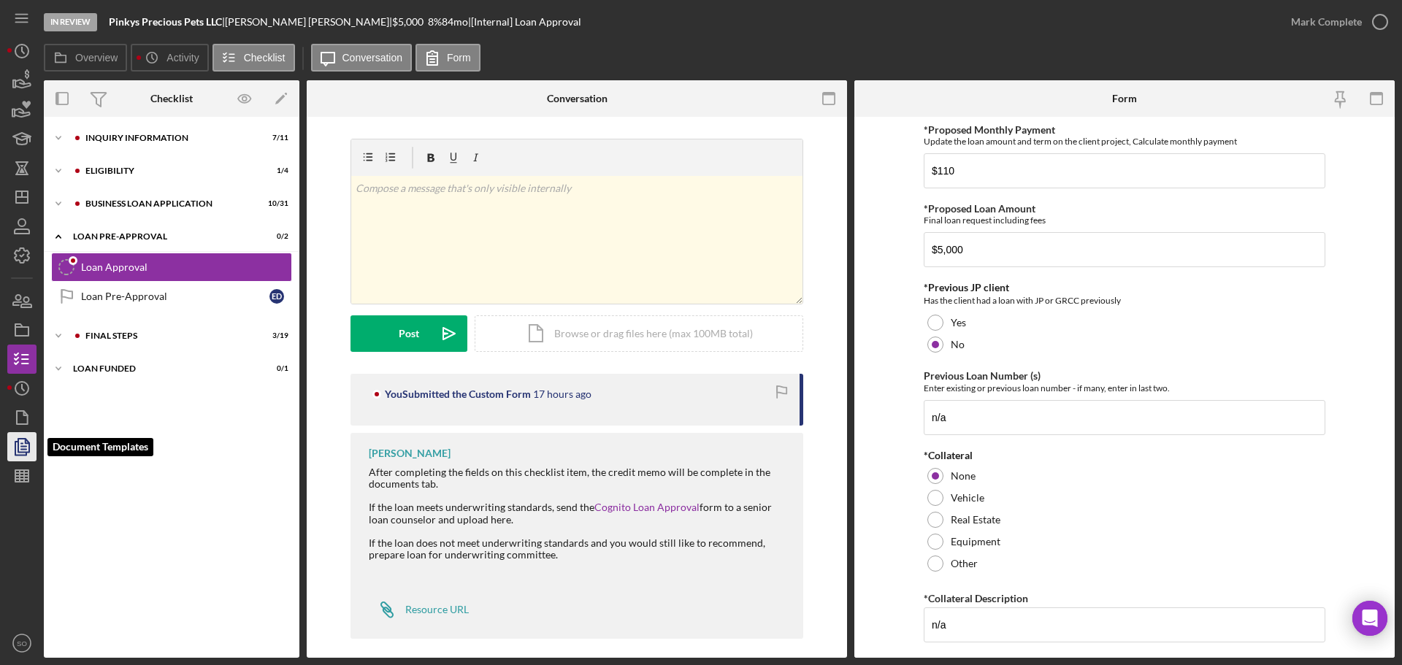
click at [15, 440] on icon "button" at bounding box center [22, 447] width 37 height 37
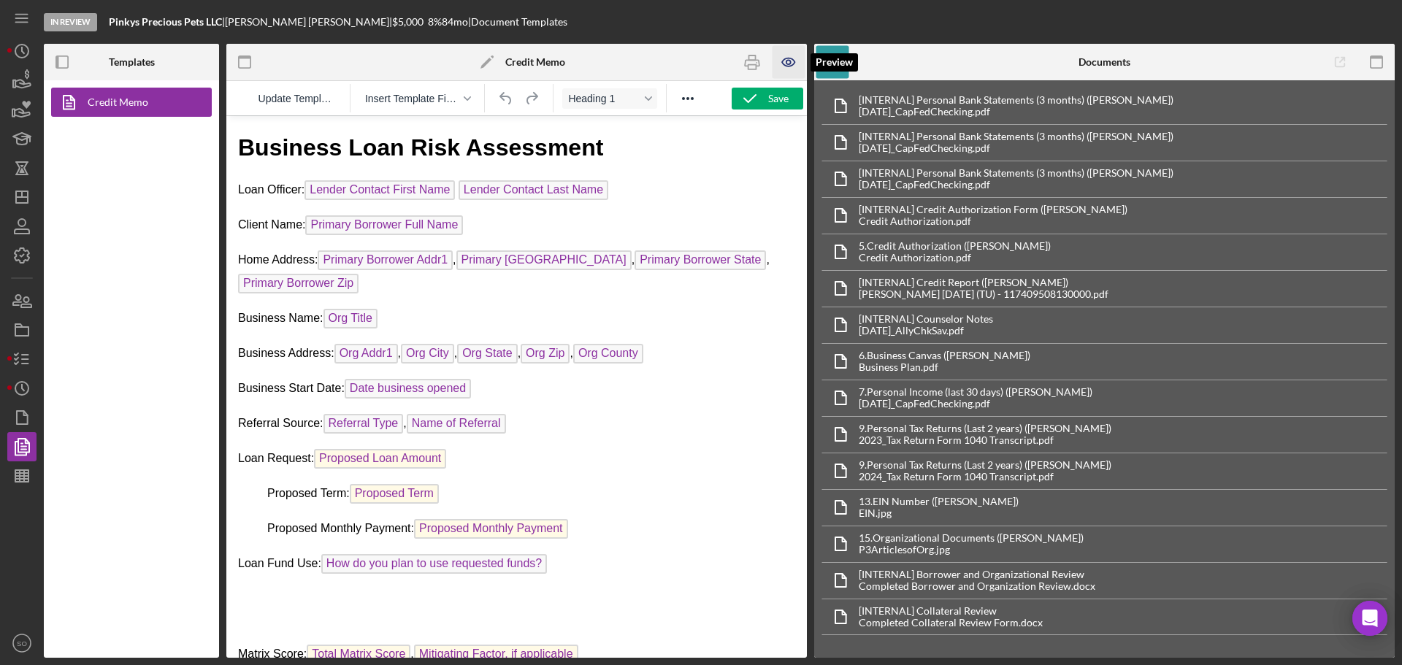
click at [780, 65] on icon "button" at bounding box center [789, 62] width 33 height 33
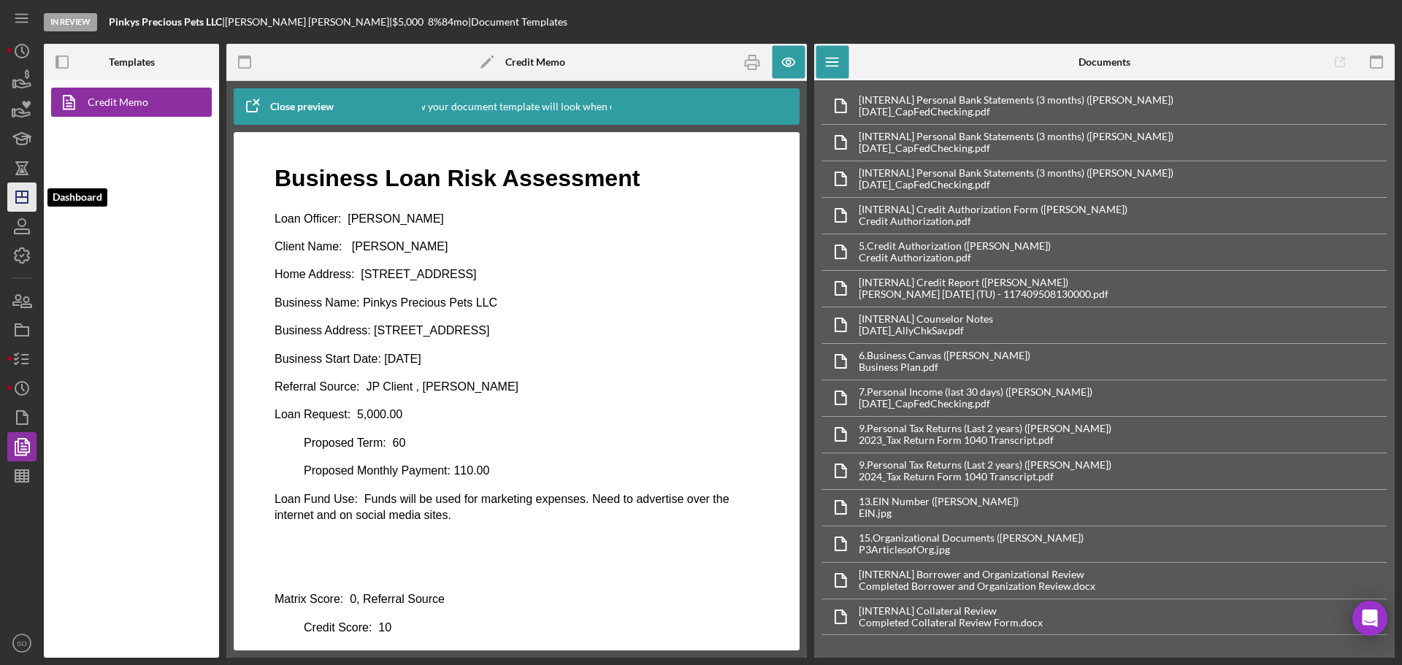
drag, startPoint x: 22, startPoint y: 199, endPoint x: 23, endPoint y: 215, distance: 15.4
click at [22, 199] on icon "Icon/Dashboard" at bounding box center [22, 197] width 37 height 37
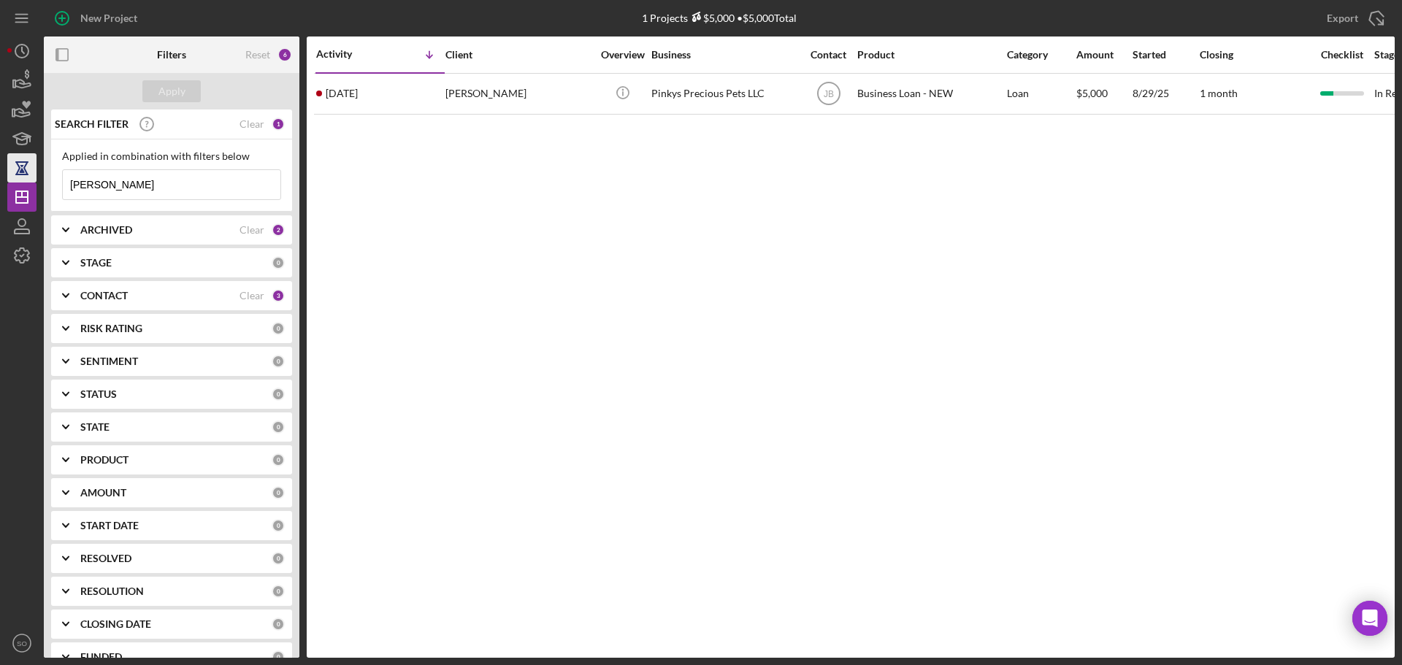
drag, startPoint x: 117, startPoint y: 183, endPoint x: 14, endPoint y: 166, distance: 104.2
click at [14, 166] on div "New Project 1 Projects $5,000 • $5,000 Total demby Export Icon/Export Filters R…" at bounding box center [700, 329] width 1387 height 658
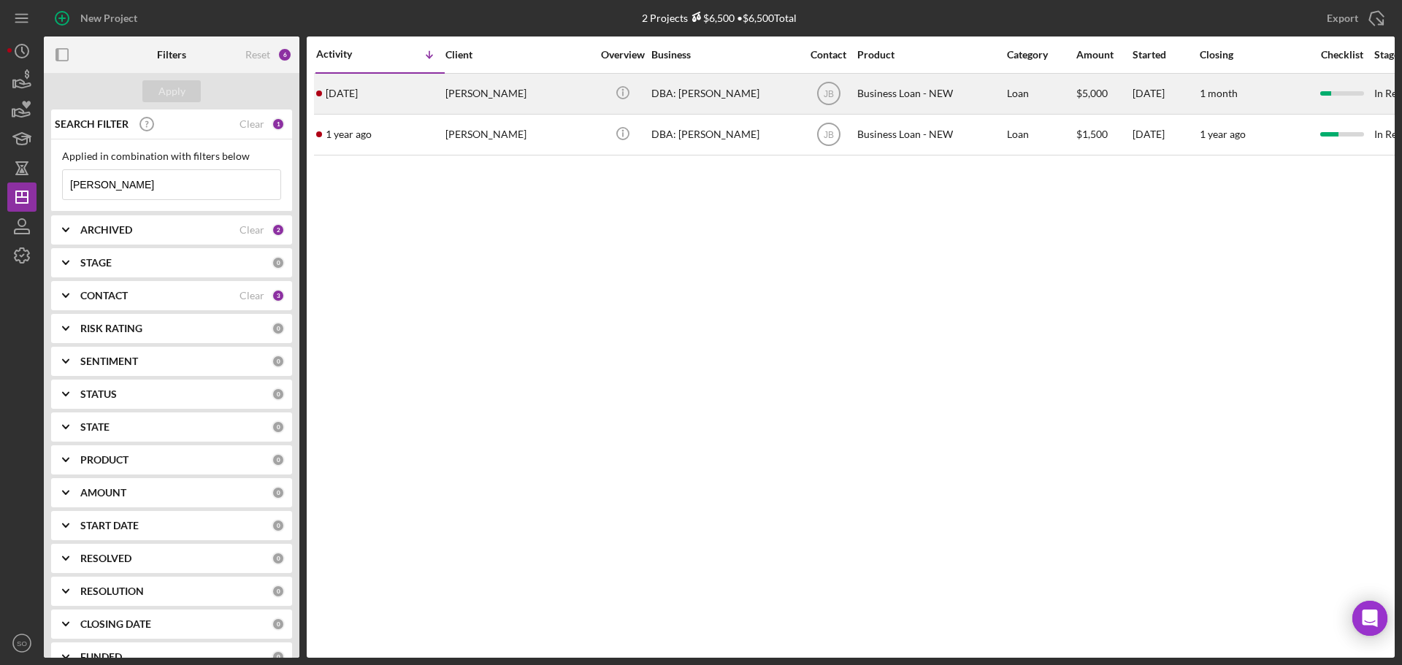
type input "ivone"
click at [503, 92] on div "Ivone Goncalves" at bounding box center [518, 93] width 146 height 39
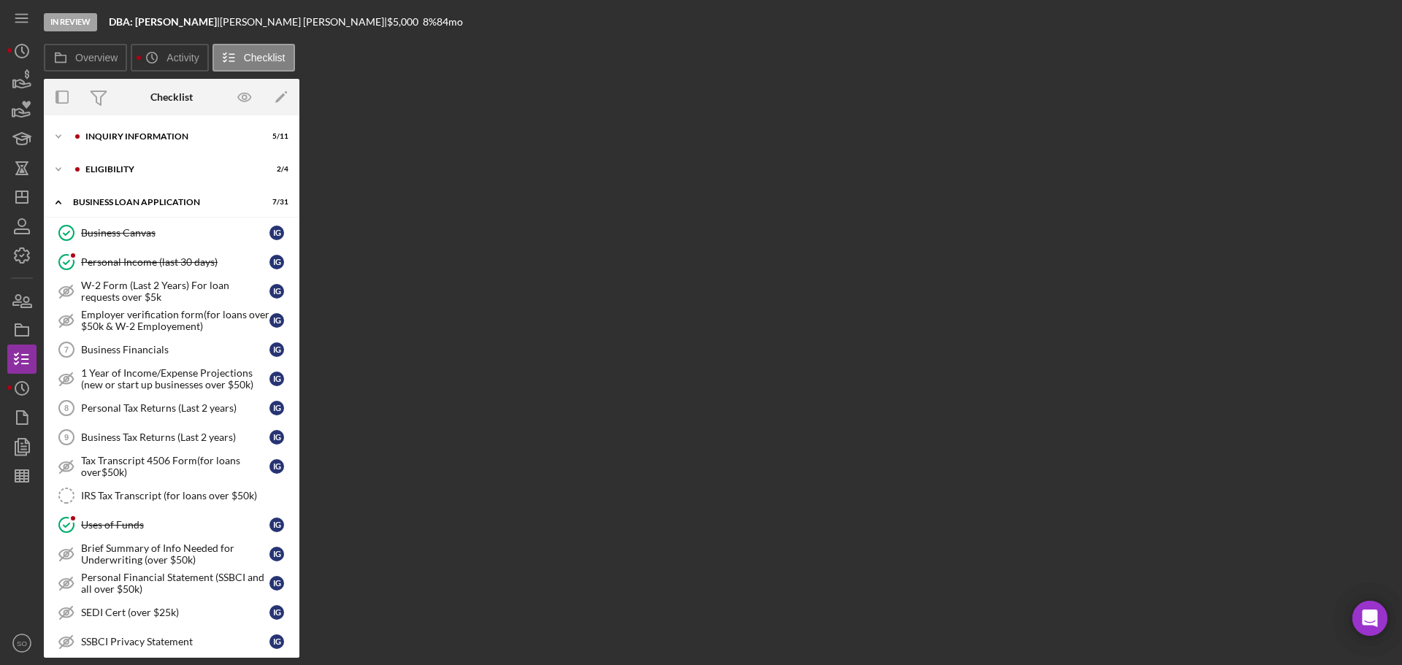
scroll to position [579, 0]
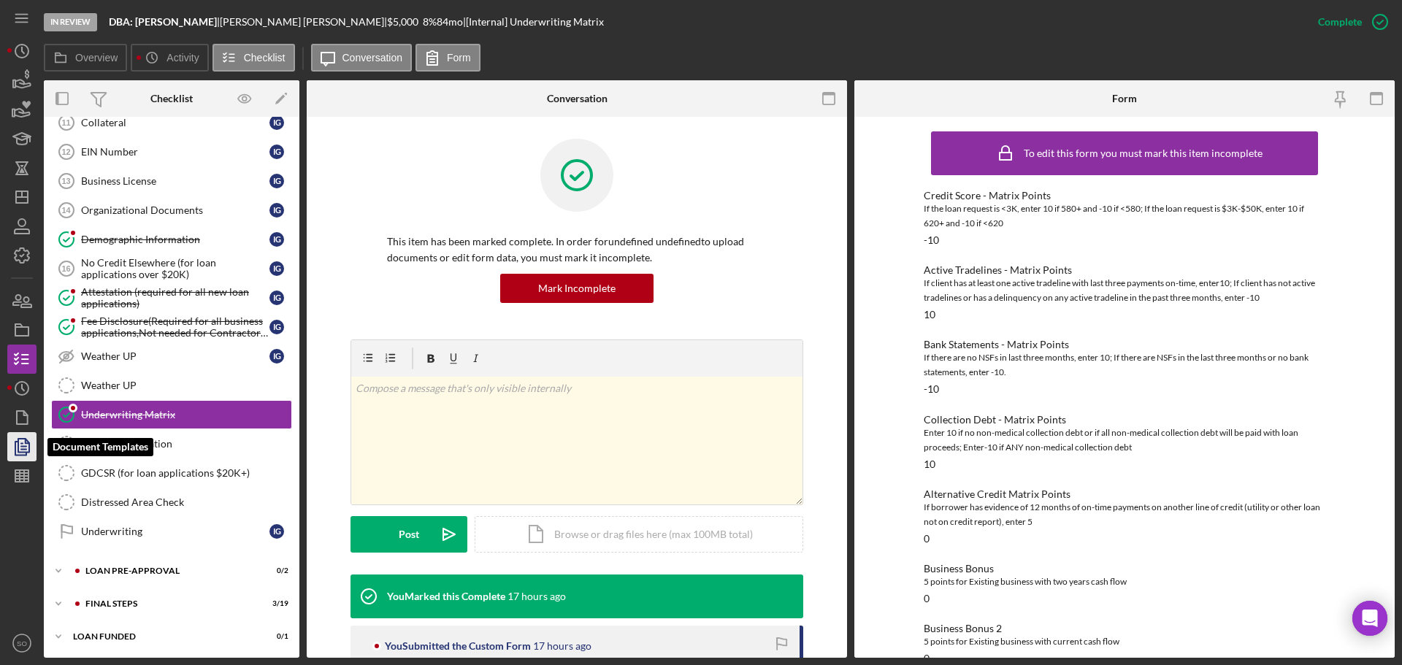
click at [32, 444] on icon "button" at bounding box center [22, 447] width 37 height 37
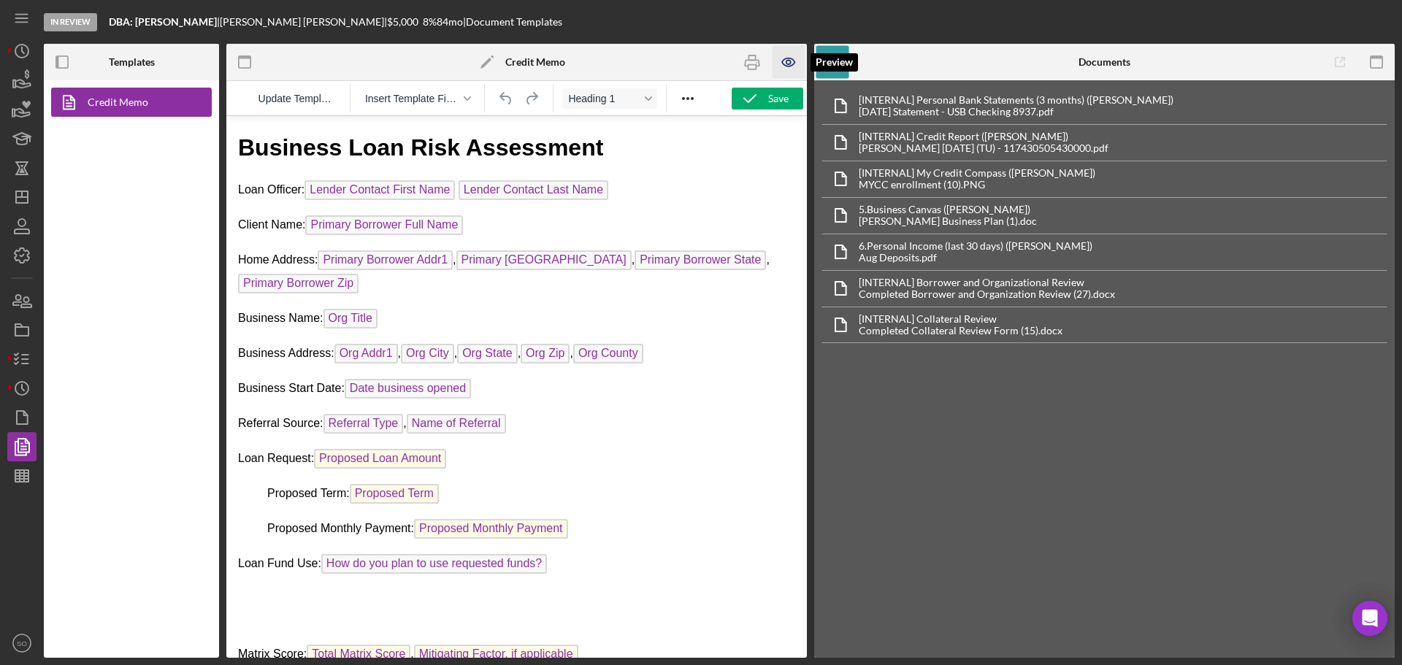
click at [787, 58] on icon "button" at bounding box center [788, 62] width 12 height 8
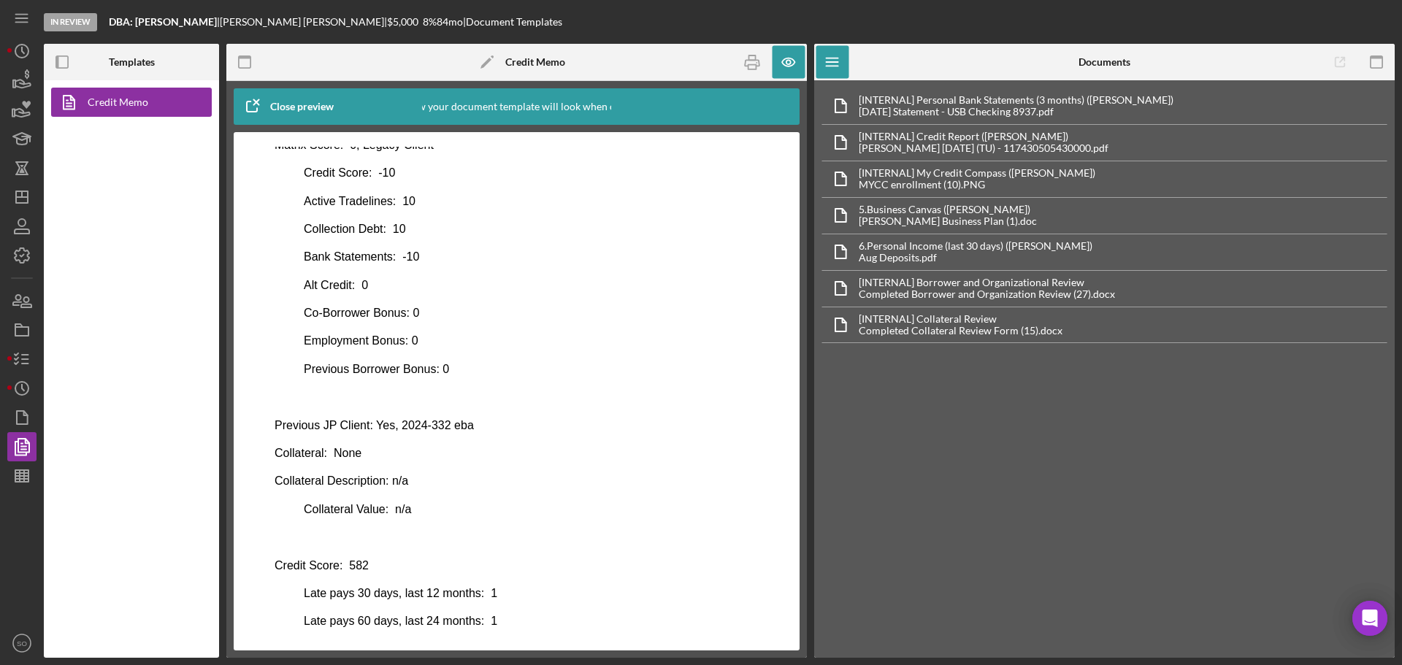
scroll to position [668, 0]
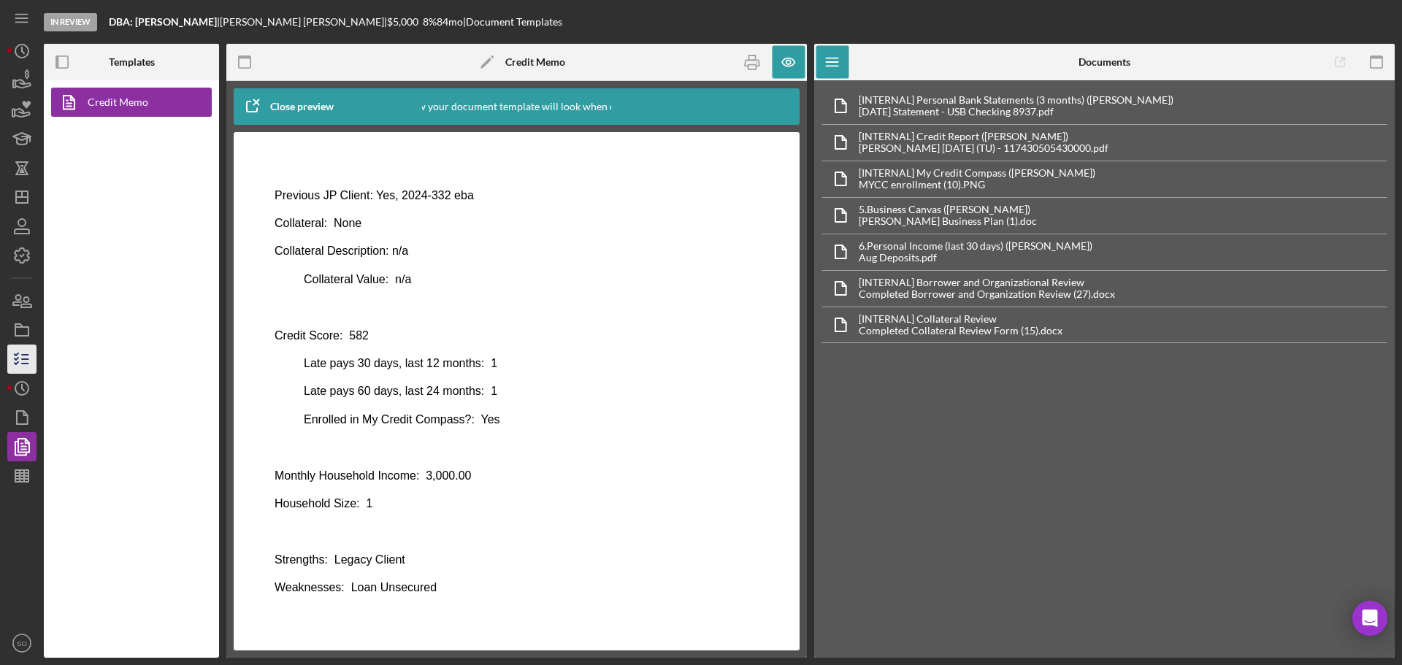
click at [36, 362] on icon "button" at bounding box center [22, 359] width 37 height 37
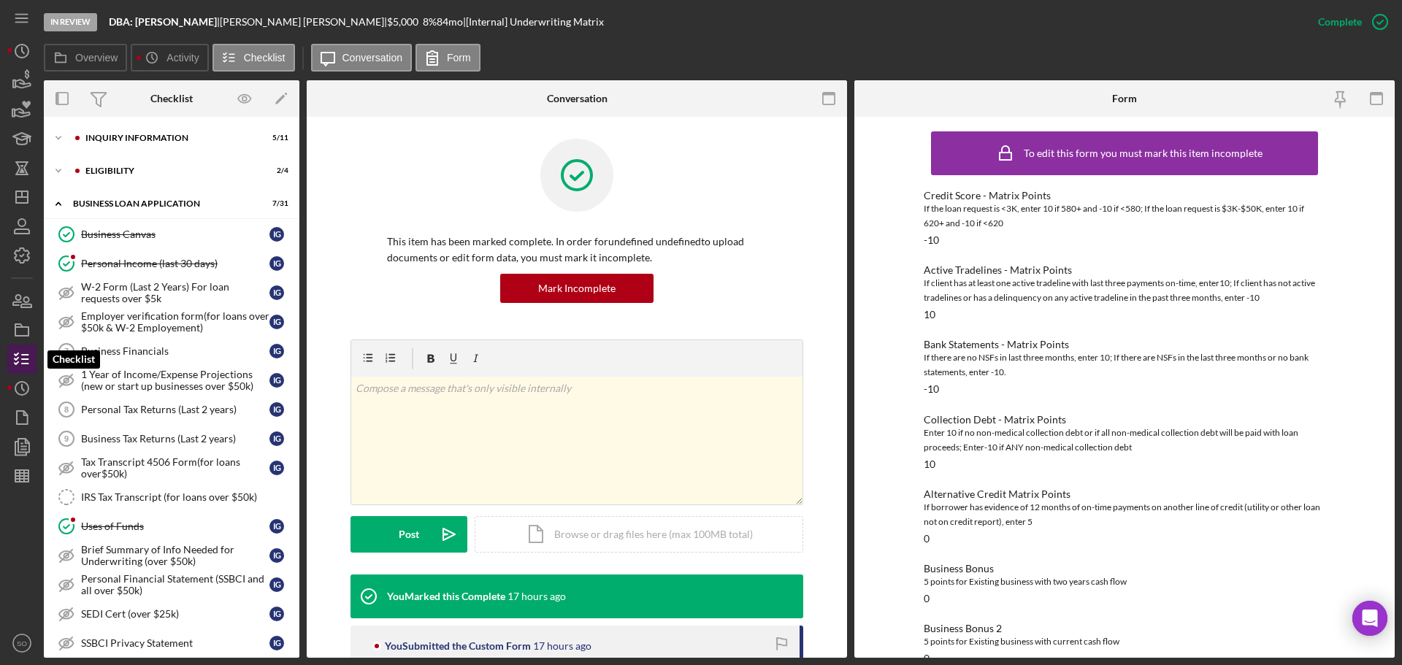
scroll to position [579, 0]
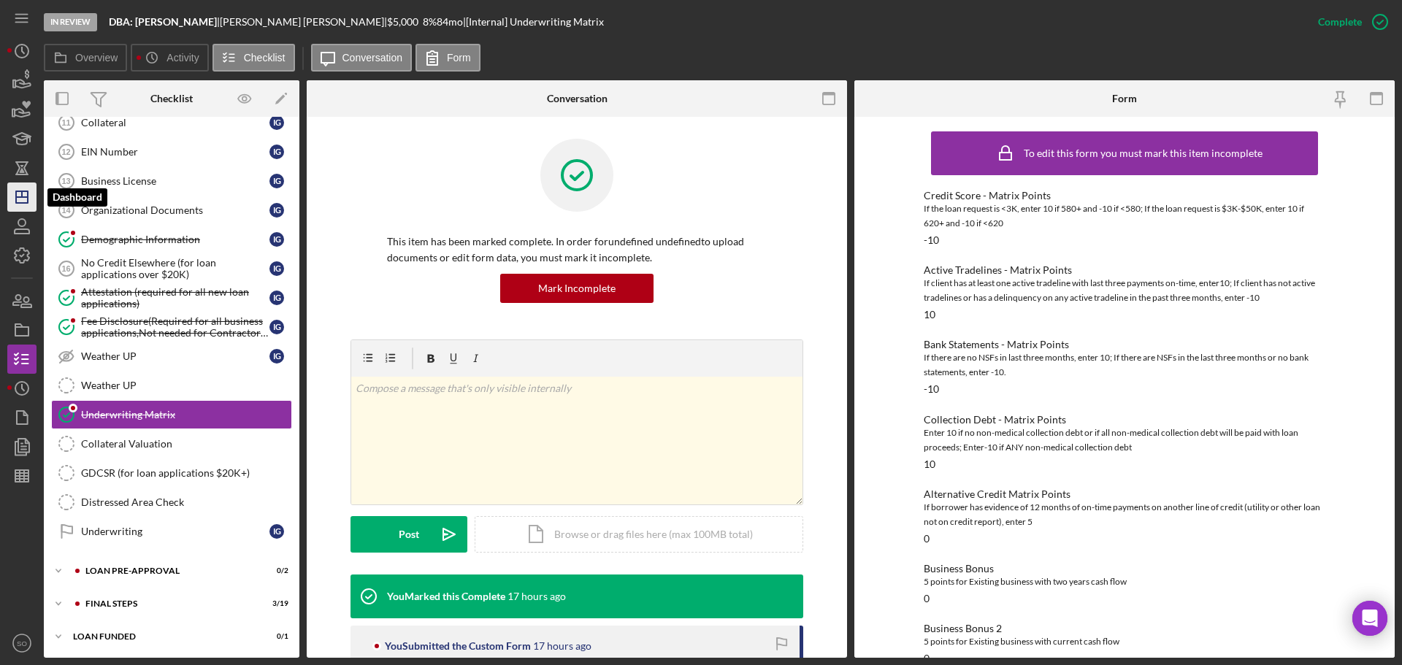
click at [18, 201] on icon "Icon/Dashboard" at bounding box center [22, 197] width 37 height 37
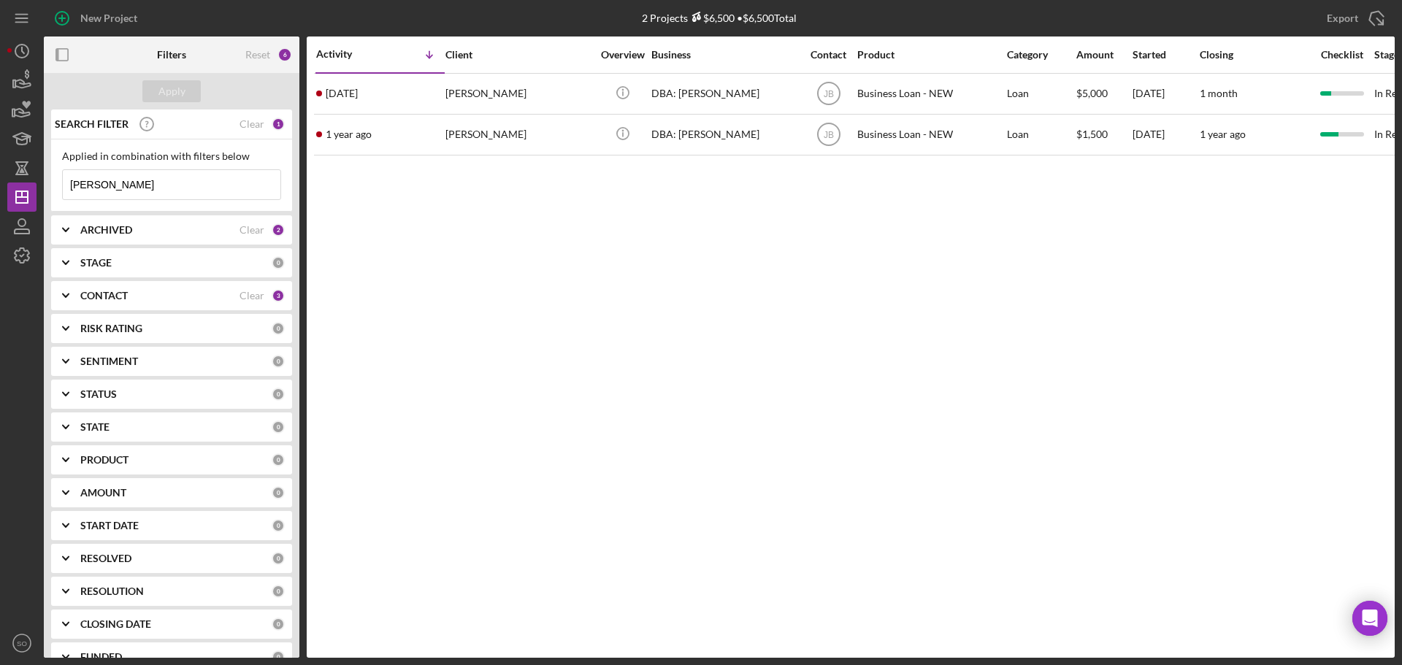
drag, startPoint x: 166, startPoint y: 189, endPoint x: 0, endPoint y: 153, distance: 170.4
click at [0, 153] on div "New Project 2 Projects $6,500 • $6,500 Total ivone Export Icon/Export Filters R…" at bounding box center [701, 332] width 1402 height 665
type input "[PERSON_NAME]"
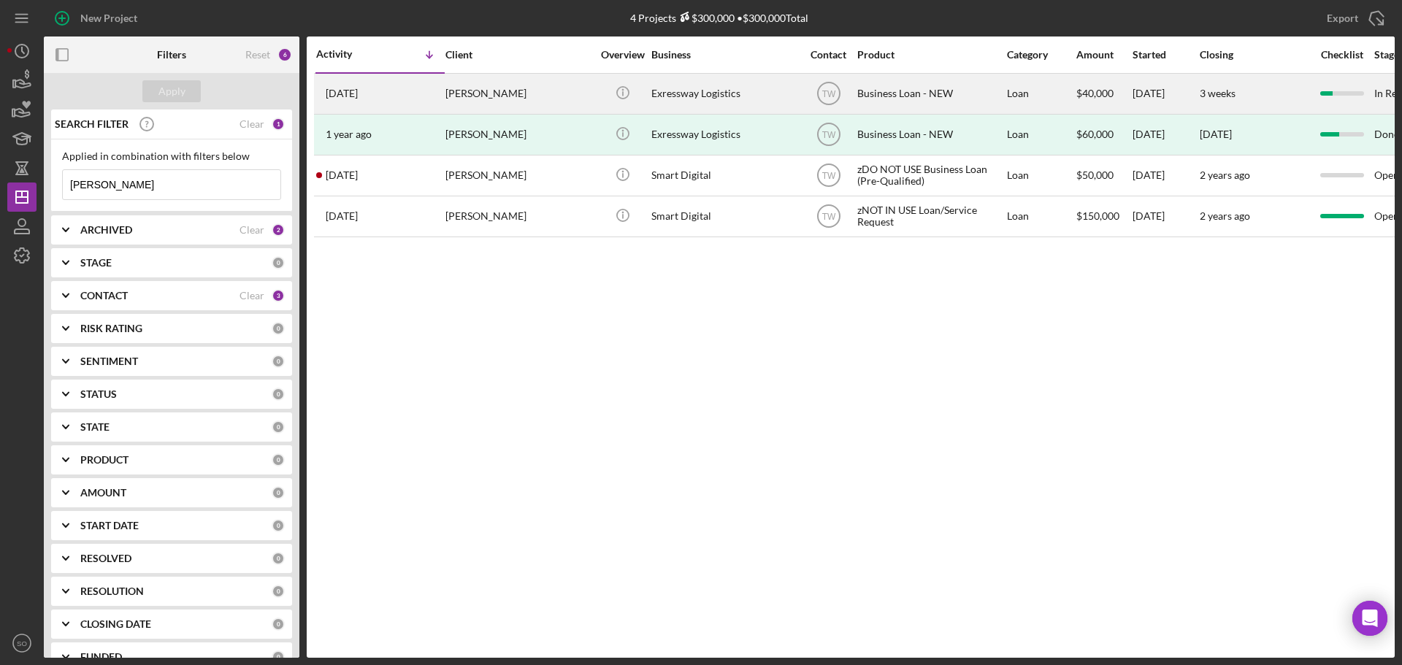
click at [437, 104] on div "3 weeks ago Cedric Perry" at bounding box center [380, 93] width 128 height 39
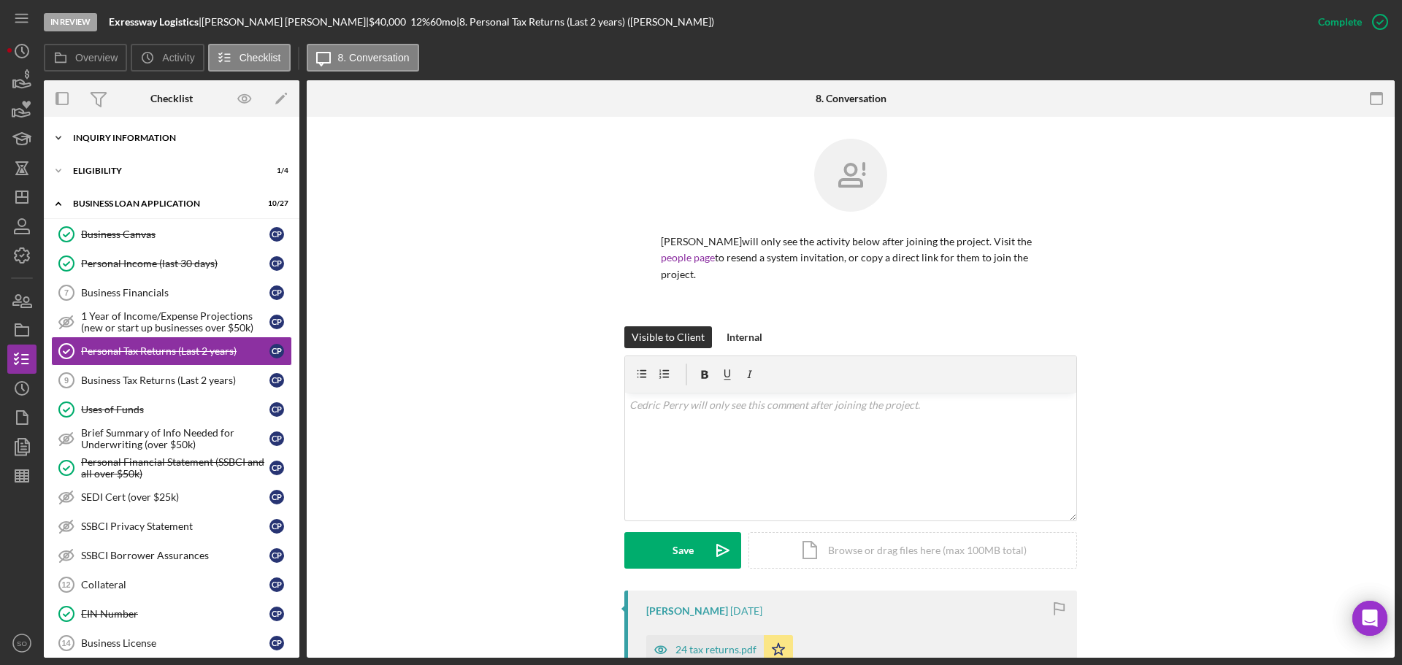
click at [126, 144] on div "Icon/Expander INQUIRY INFORMATION 6 / 11" at bounding box center [172, 137] width 256 height 29
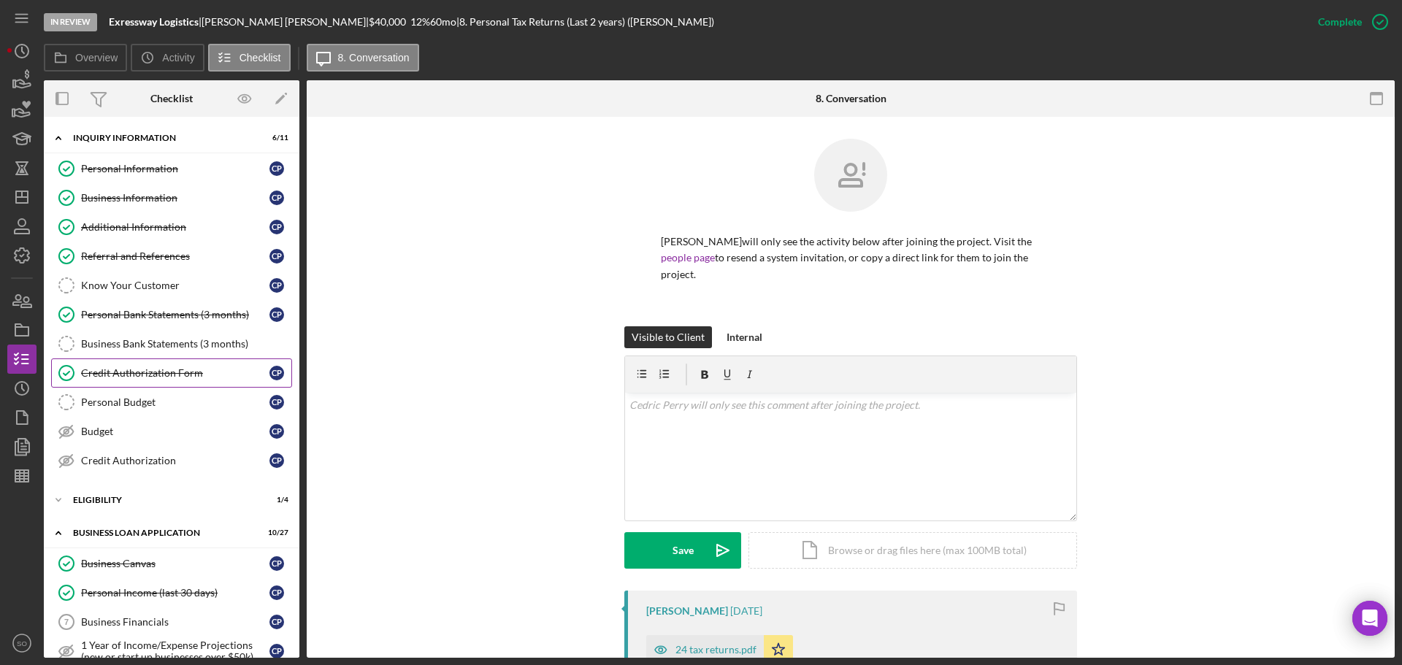
click at [161, 382] on link "Credit Authorization Form Credit Authorization Form C P" at bounding box center [171, 373] width 241 height 29
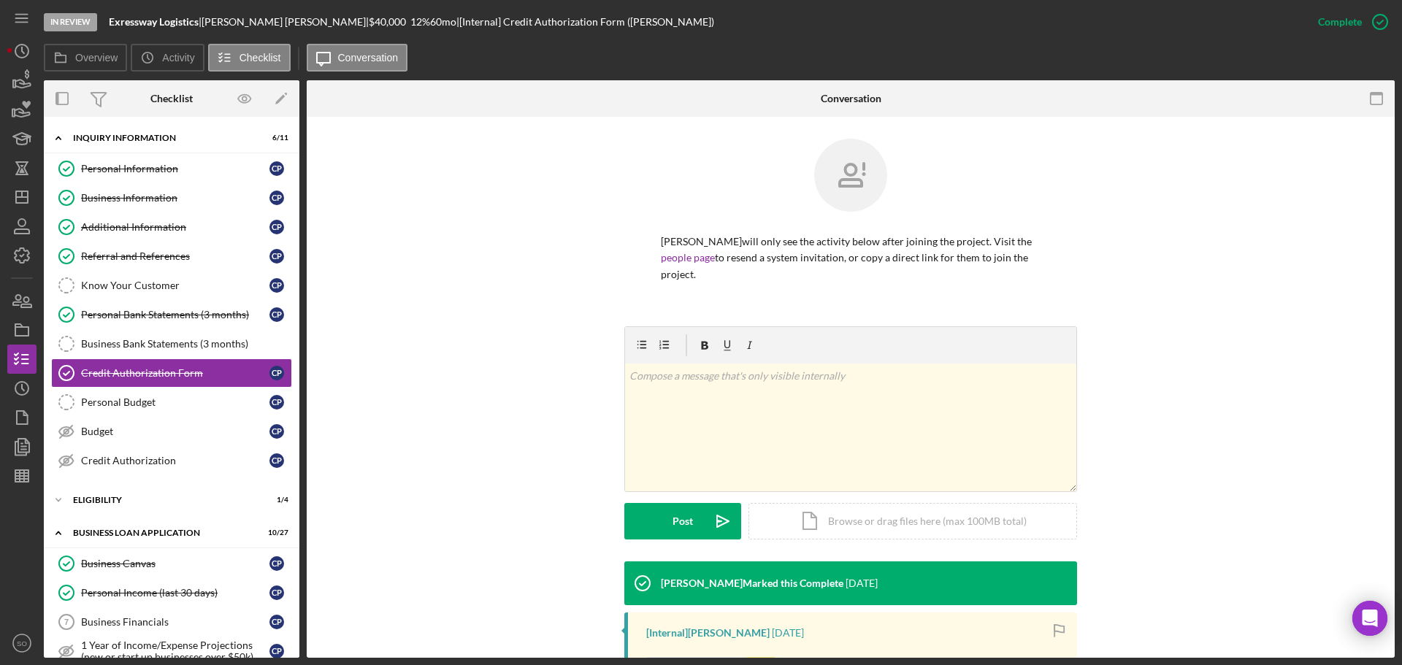
scroll to position [261, 0]
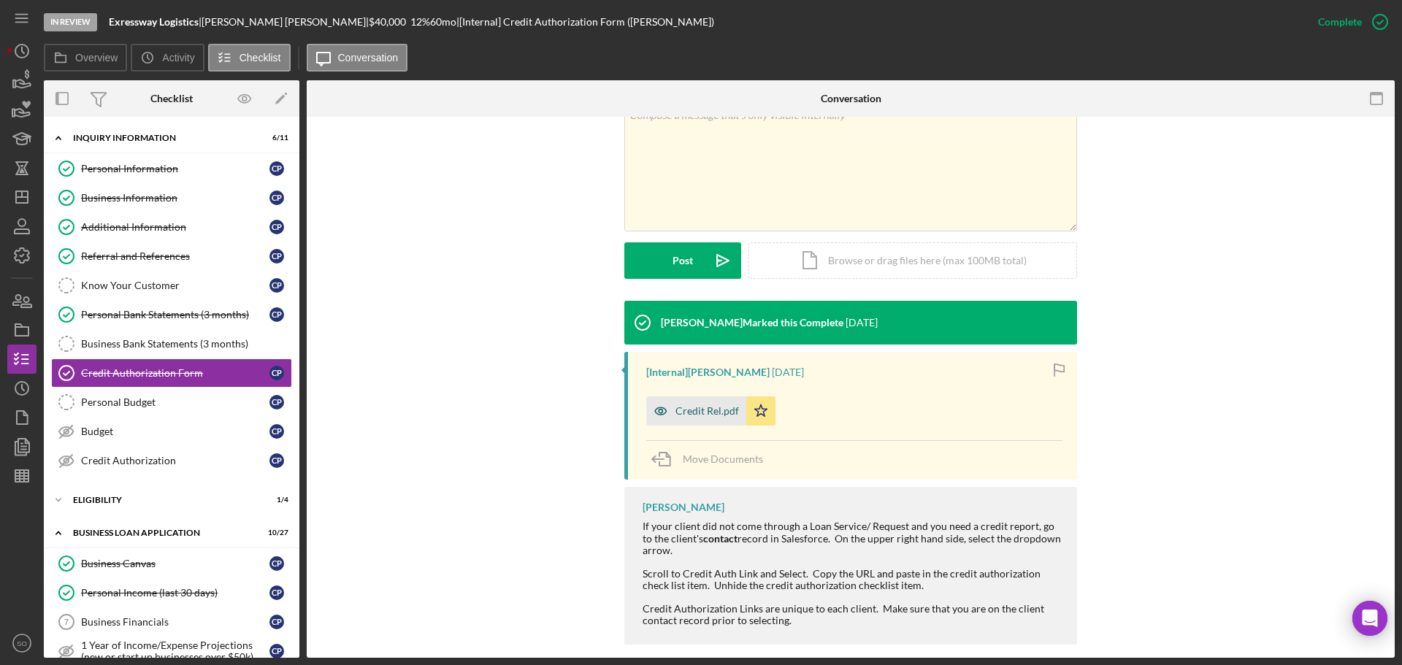
click at [716, 396] on div "Credit Rel.pdf" at bounding box center [696, 410] width 100 height 29
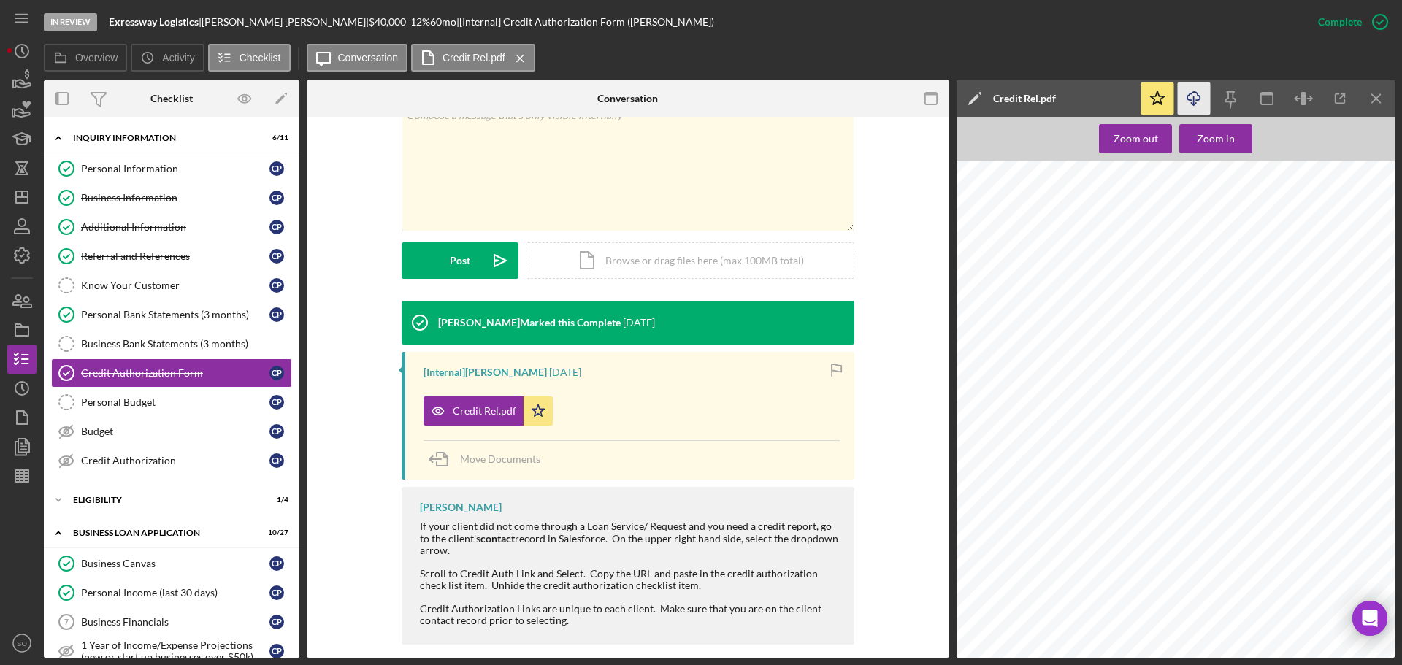
click at [1187, 110] on icon "Icon/Download" at bounding box center [1194, 99] width 33 height 33
drag, startPoint x: 156, startPoint y: 450, endPoint x: 164, endPoint y: 453, distance: 8.5
click at [156, 450] on link "Credit Authorization Credit Authorization C P" at bounding box center [171, 460] width 241 height 29
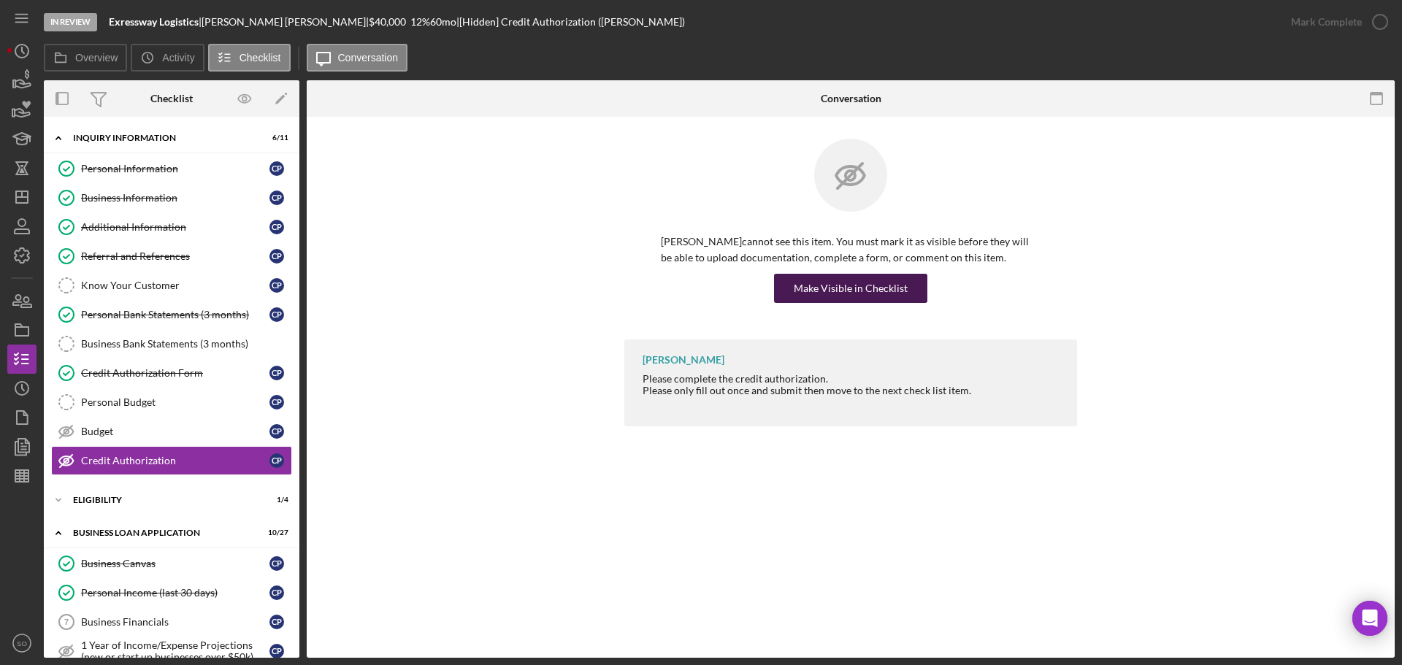
click at [862, 294] on div "Make Visible in Checklist" at bounding box center [851, 288] width 114 height 29
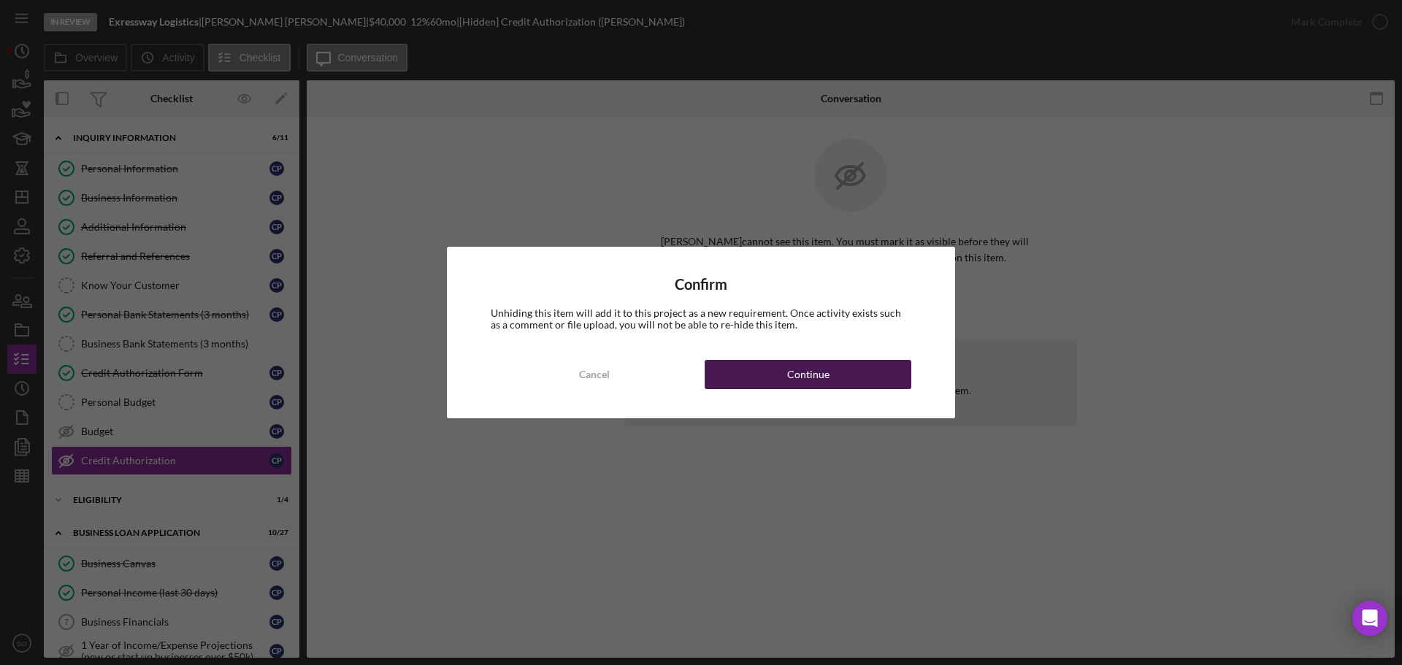
click at [865, 386] on button "Continue" at bounding box center [808, 374] width 207 height 29
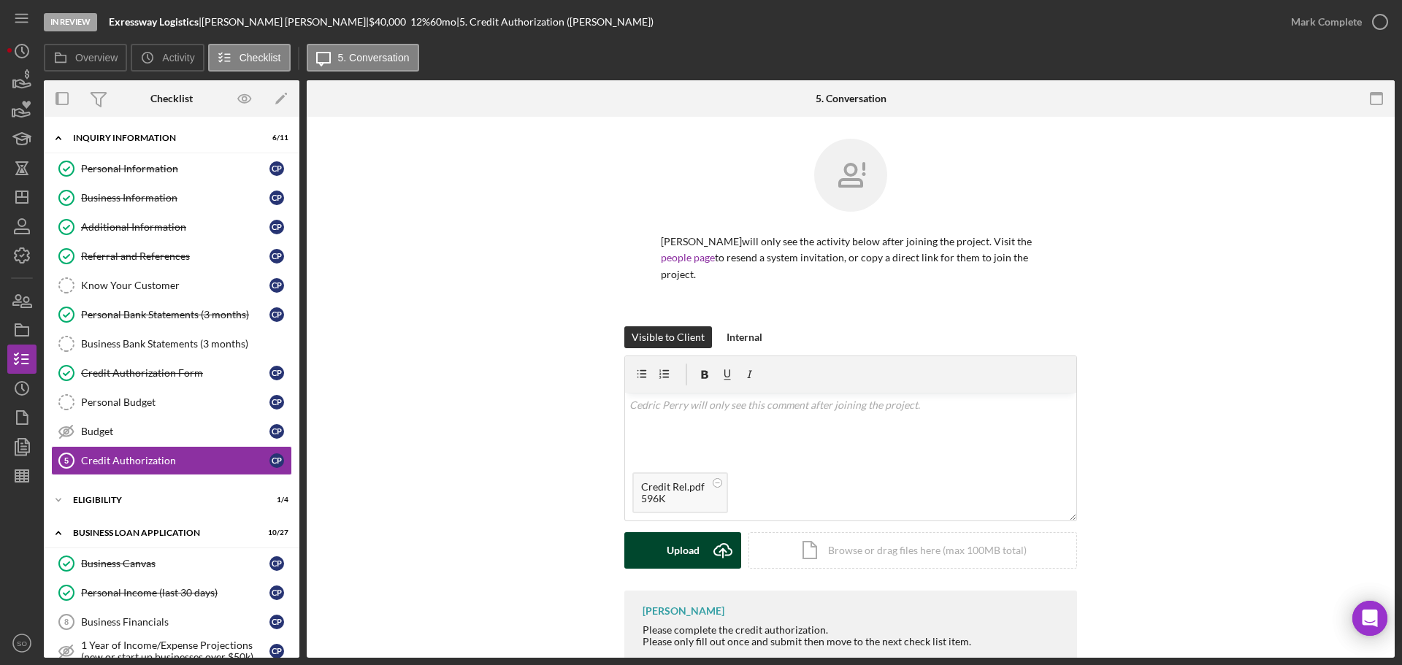
click at [681, 534] on div "Upload" at bounding box center [683, 550] width 33 height 37
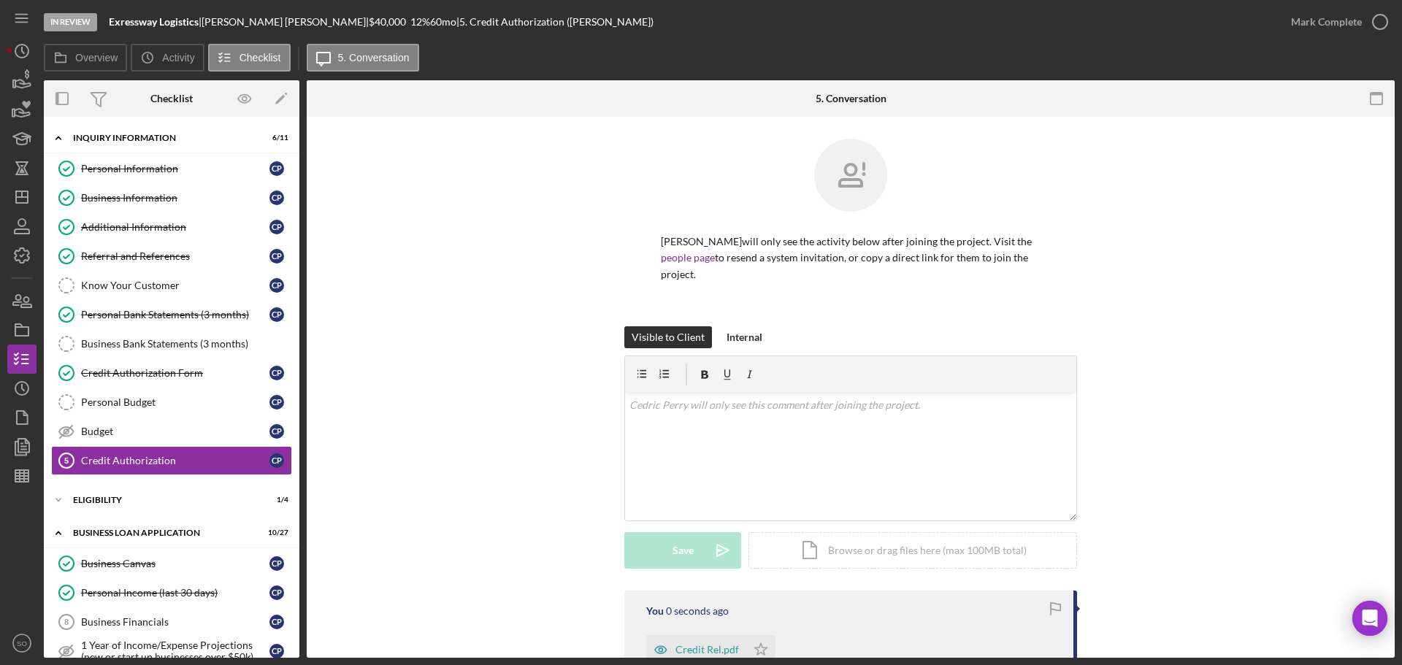
scroll to position [146, 0]
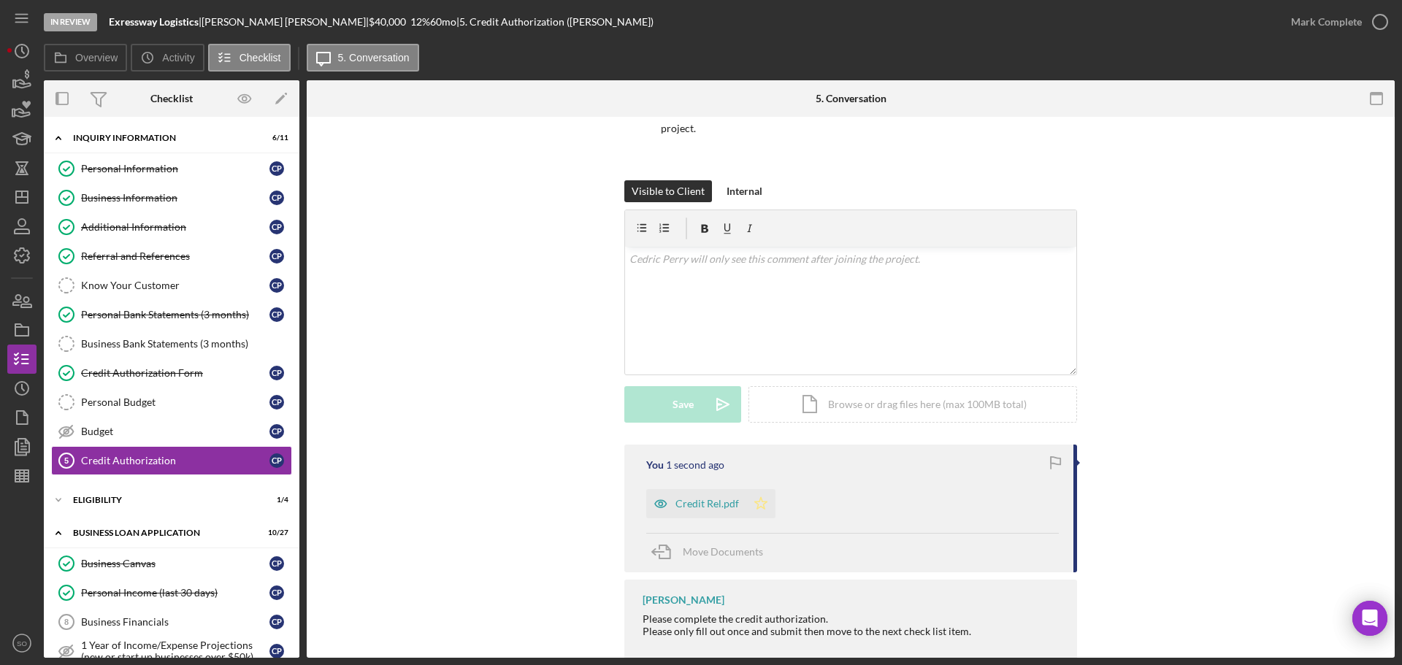
click at [759, 489] on icon "Icon/Star" at bounding box center [760, 503] width 29 height 29
click at [1348, 20] on div "Mark Complete" at bounding box center [1326, 21] width 71 height 29
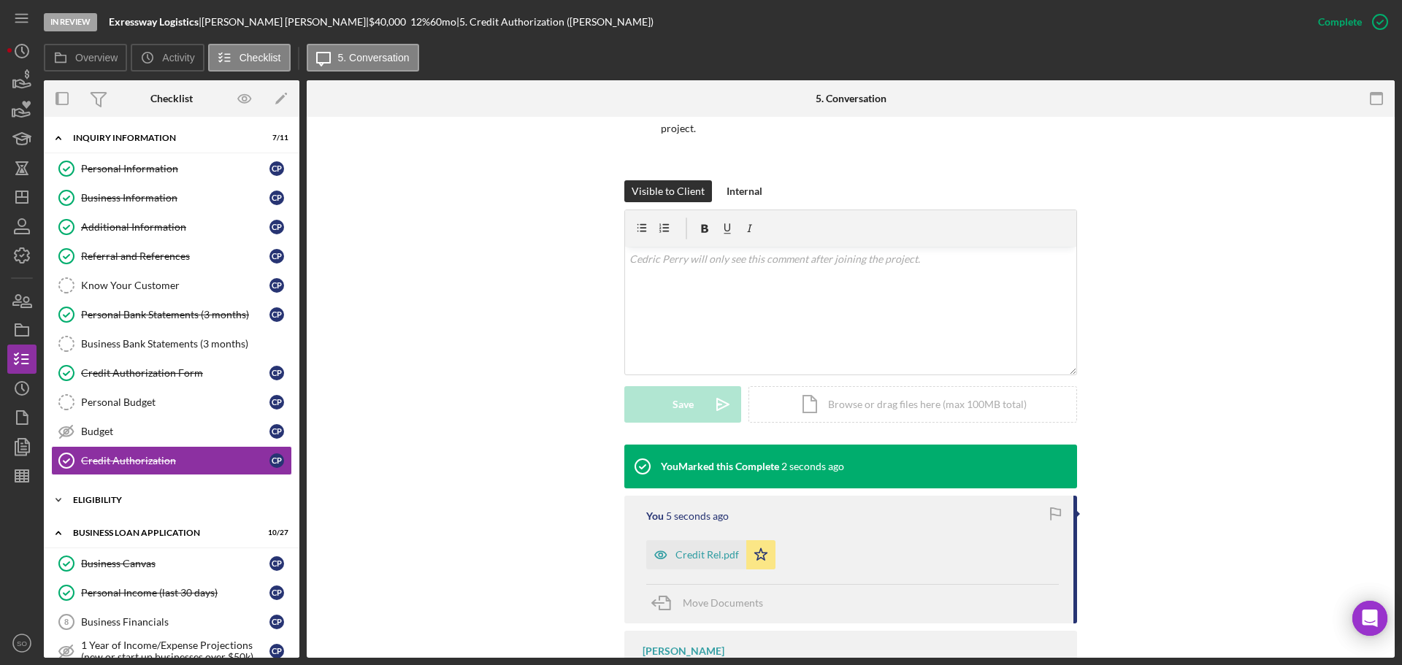
click at [153, 498] on div "ELIGIBILITY" at bounding box center [177, 500] width 208 height 9
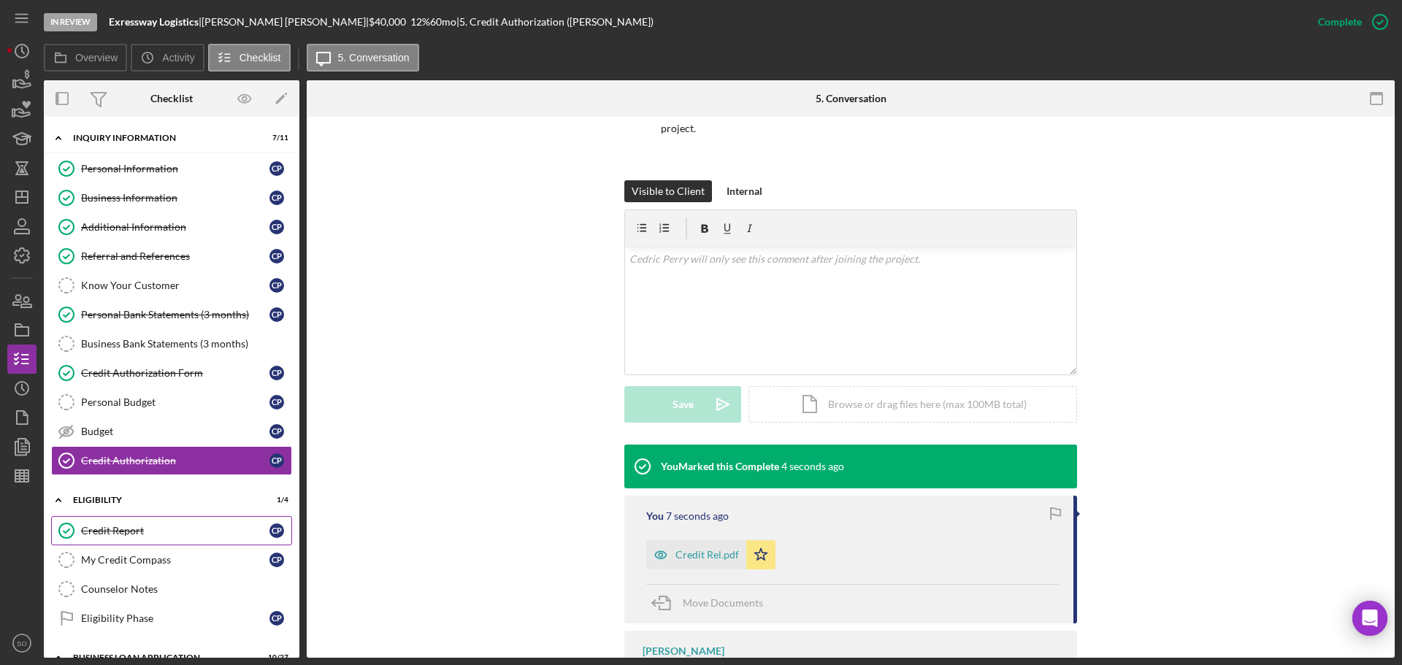
click at [154, 532] on div "Credit Report" at bounding box center [175, 531] width 188 height 12
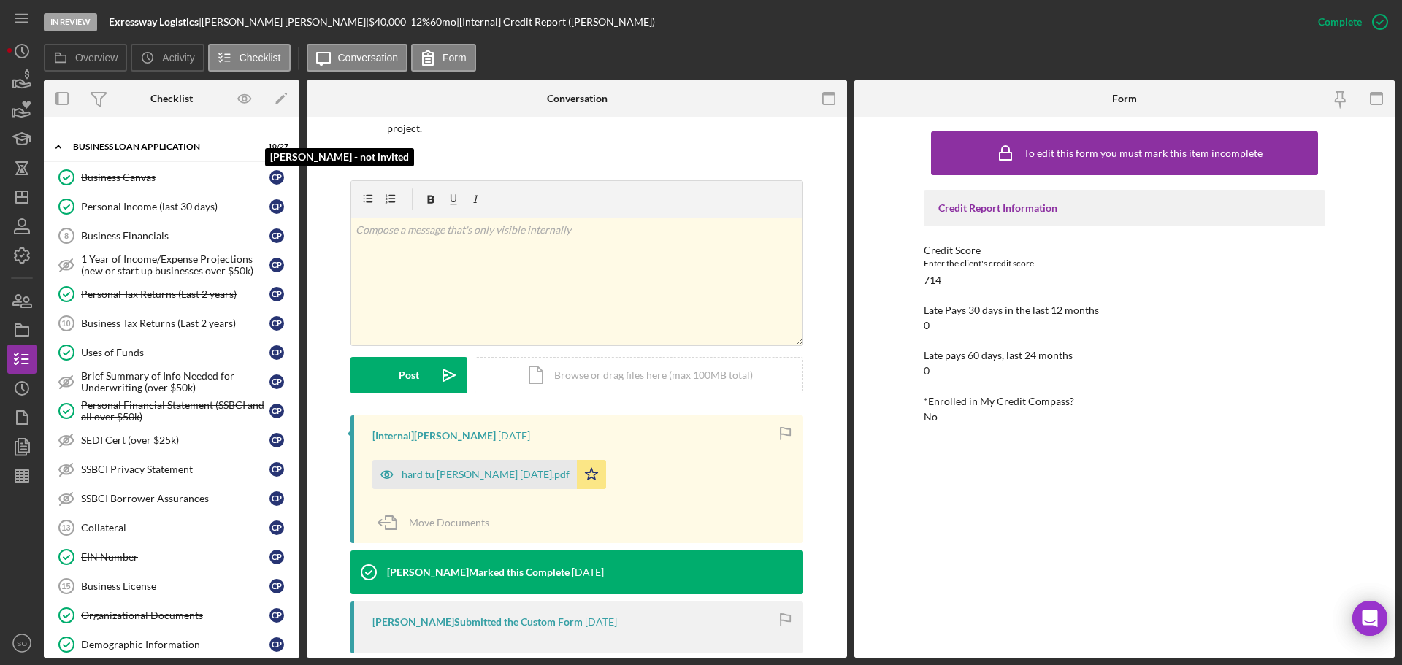
scroll to position [584, 0]
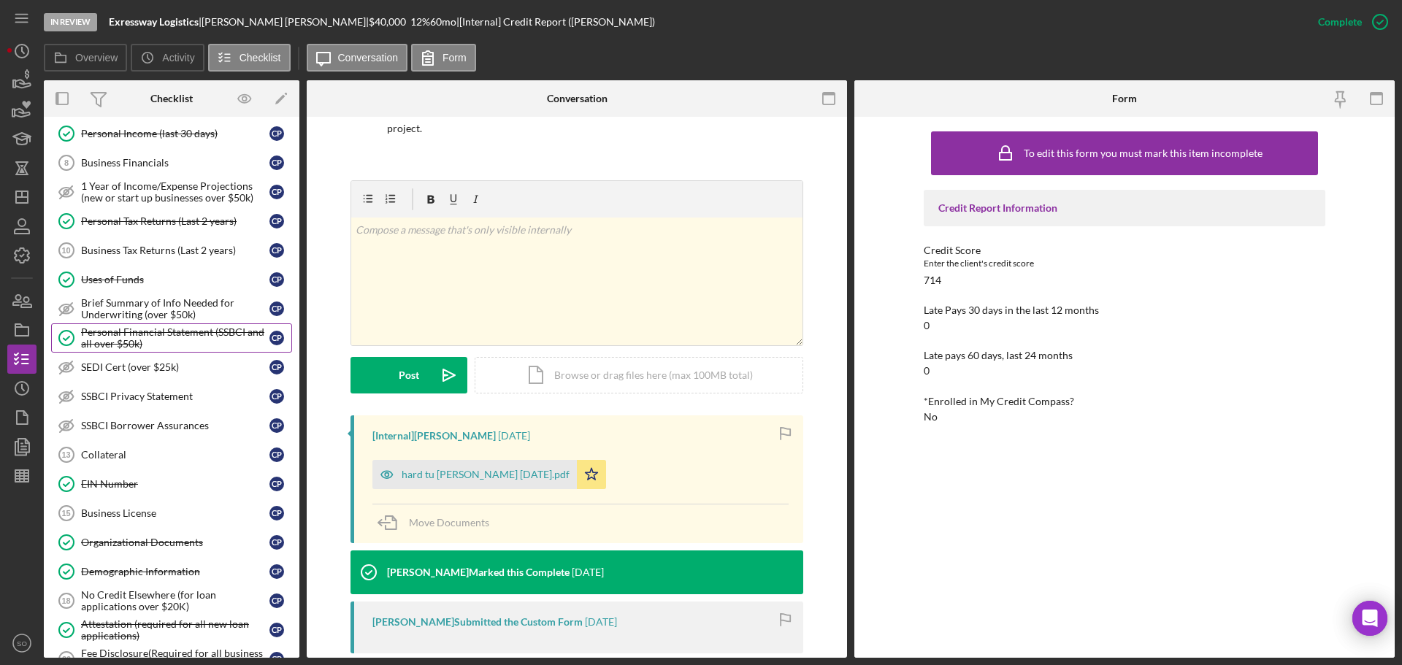
click at [148, 341] on div "Personal Financial Statement (SSBCI and all over $50k)" at bounding box center [175, 337] width 188 height 23
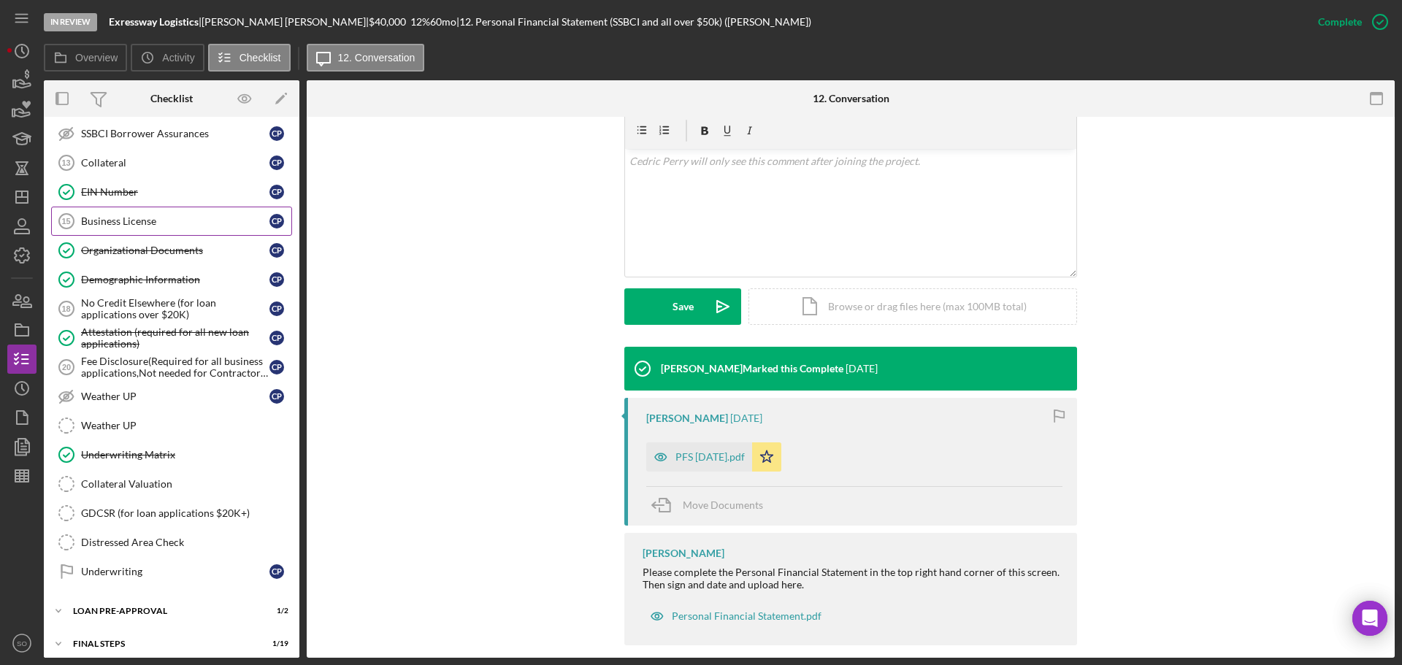
scroll to position [918, 0]
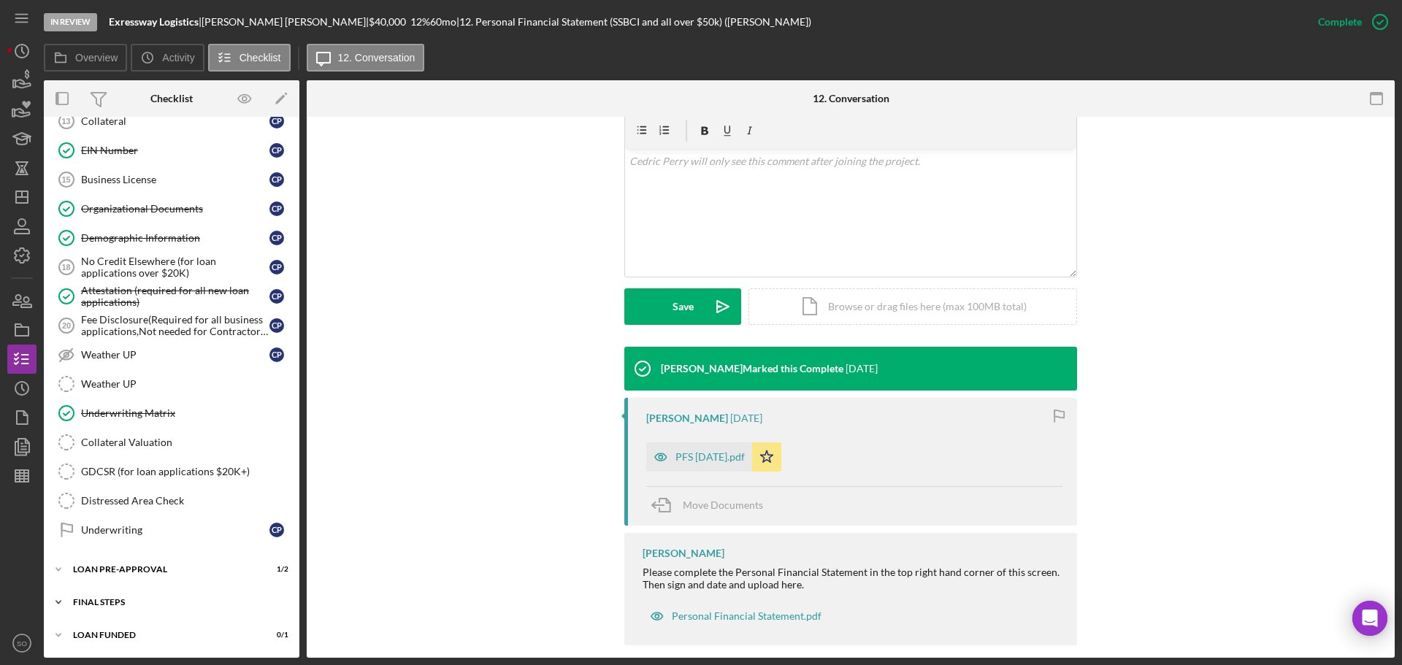
click at [172, 603] on div "FINAL STEPS" at bounding box center [177, 602] width 208 height 9
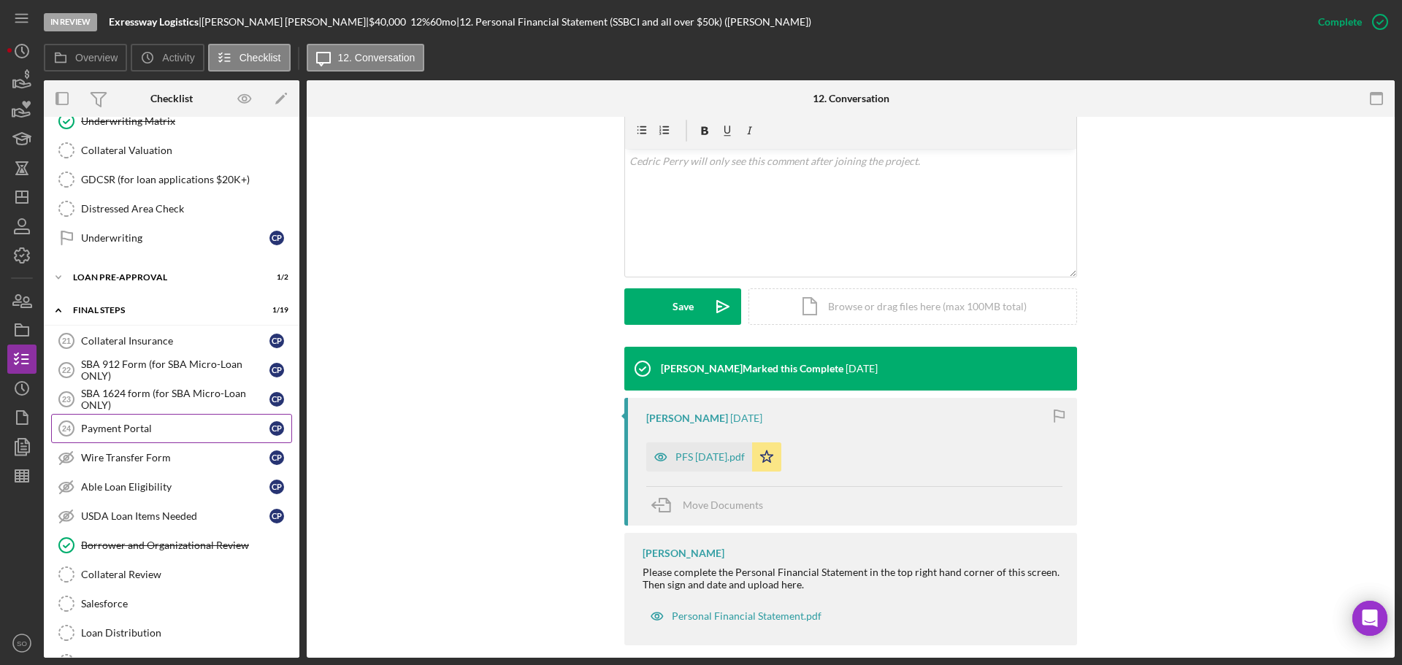
click at [171, 431] on div "Payment Portal" at bounding box center [175, 429] width 188 height 12
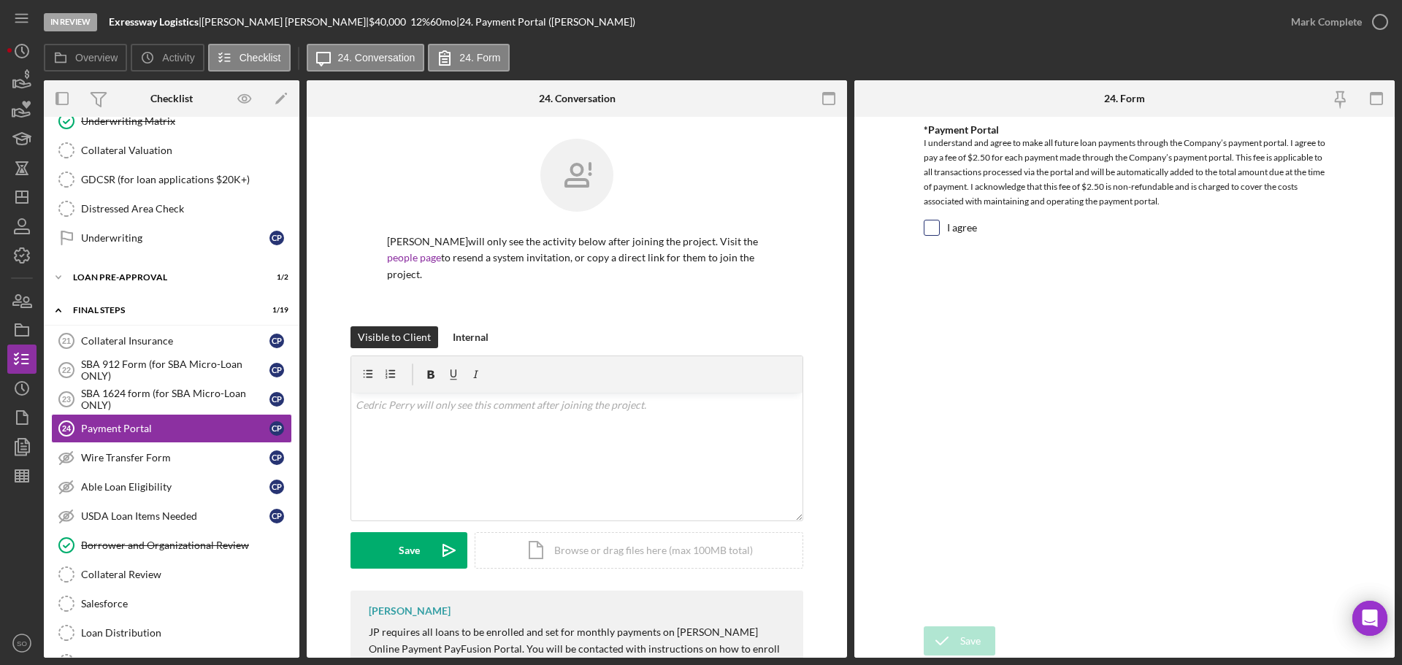
click at [938, 222] on input "I agree" at bounding box center [931, 228] width 15 height 15
checkbox input "true"
click at [961, 645] on div "Save" at bounding box center [970, 640] width 20 height 29
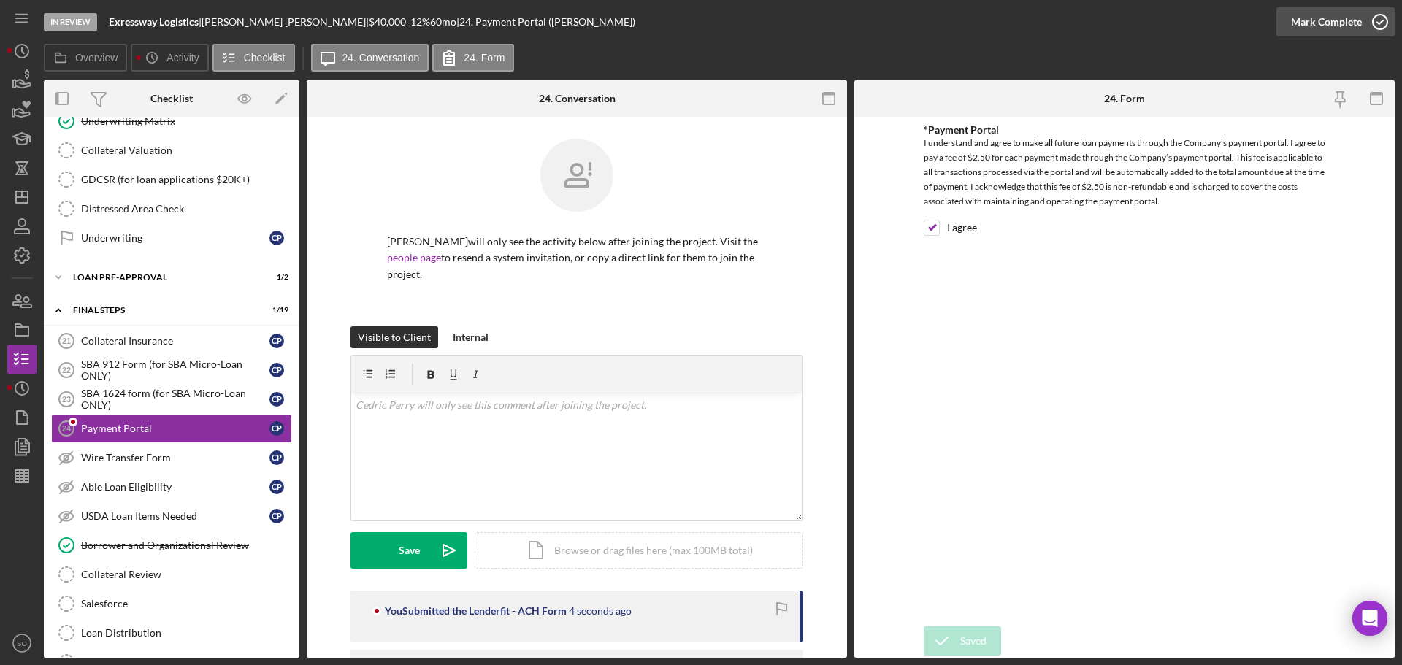
click at [1308, 22] on div "Mark Complete" at bounding box center [1326, 21] width 71 height 29
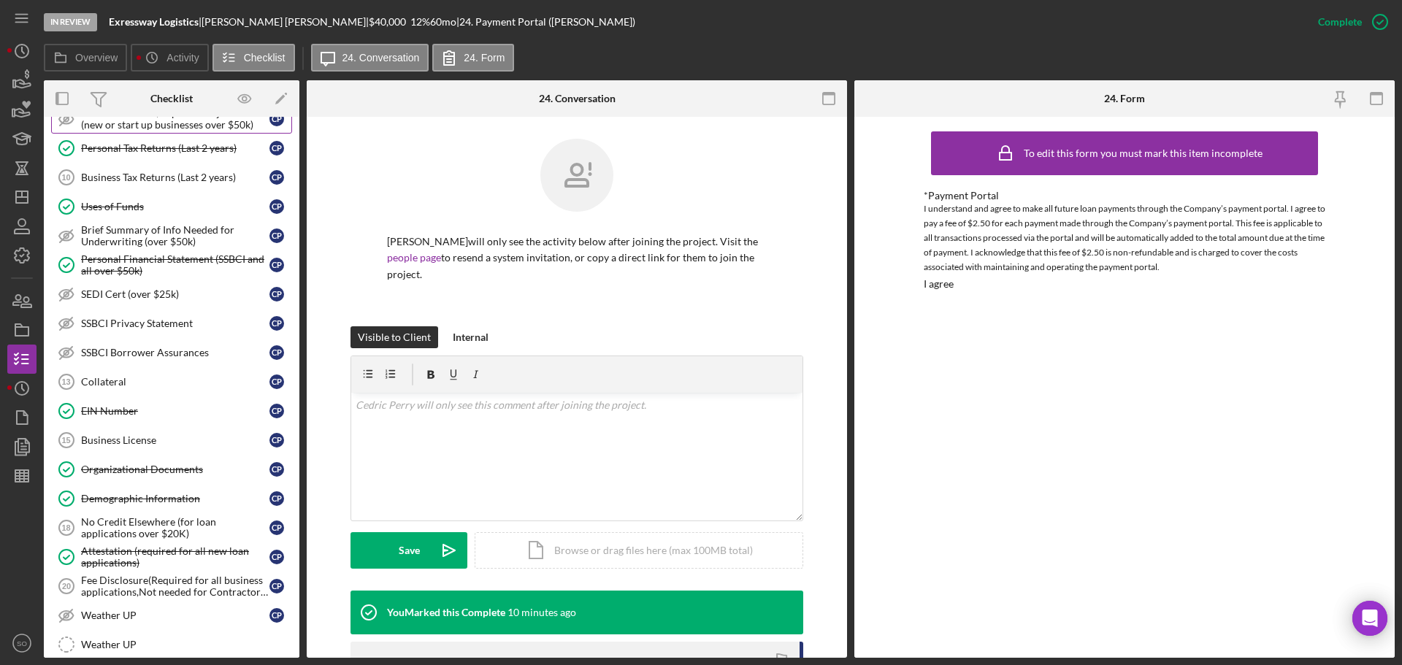
scroll to position [511, 0]
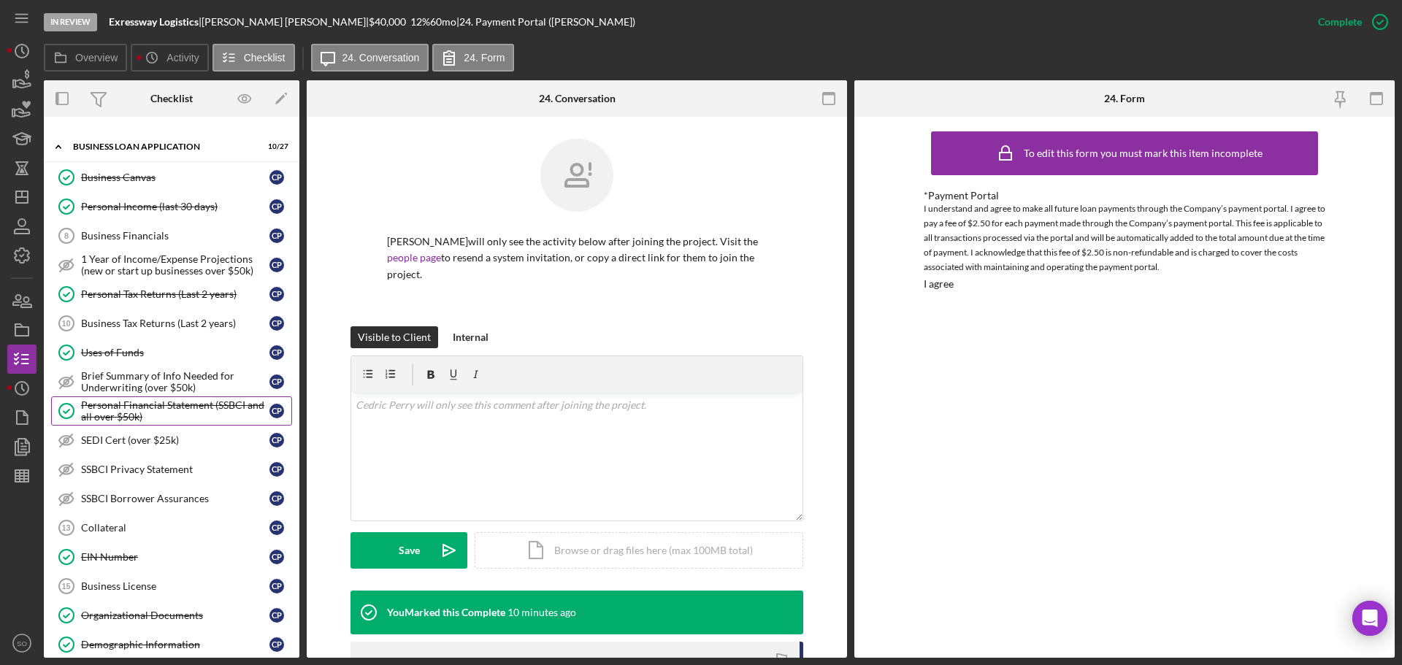
click at [164, 413] on div "Personal Financial Statement (SSBCI and all over $50k)" at bounding box center [175, 410] width 188 height 23
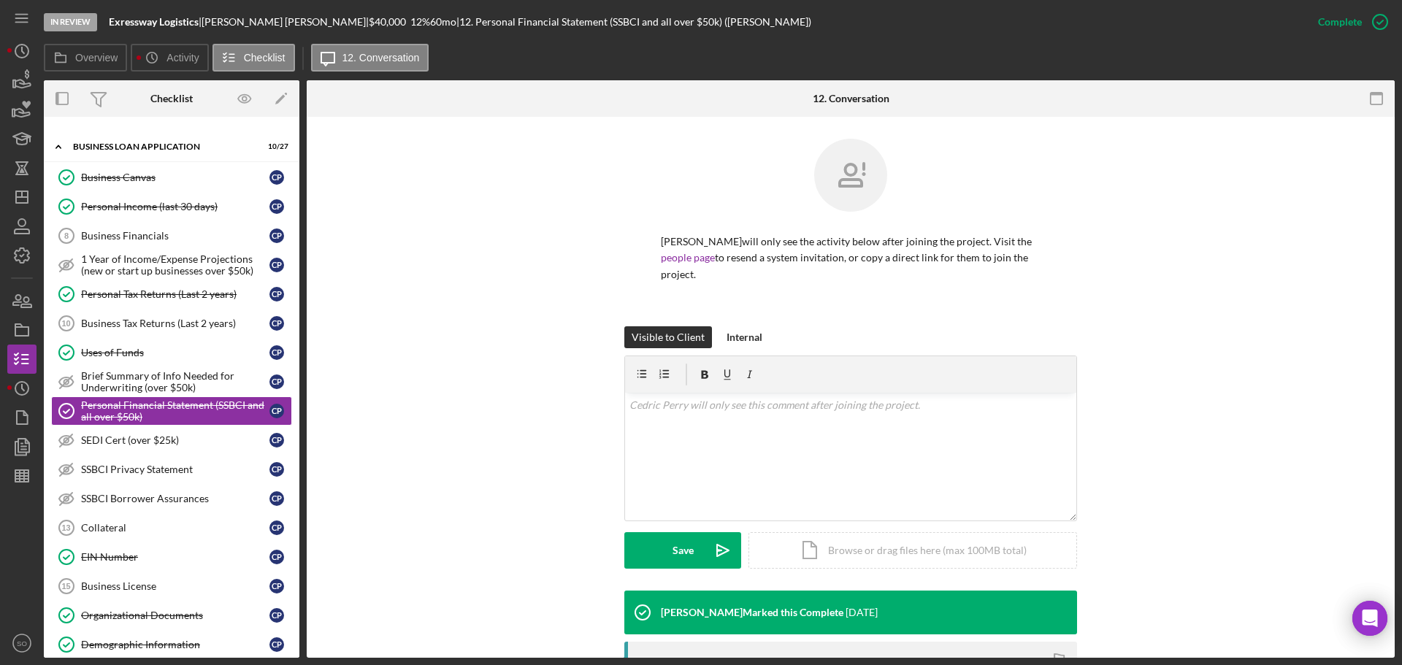
scroll to position [244, 0]
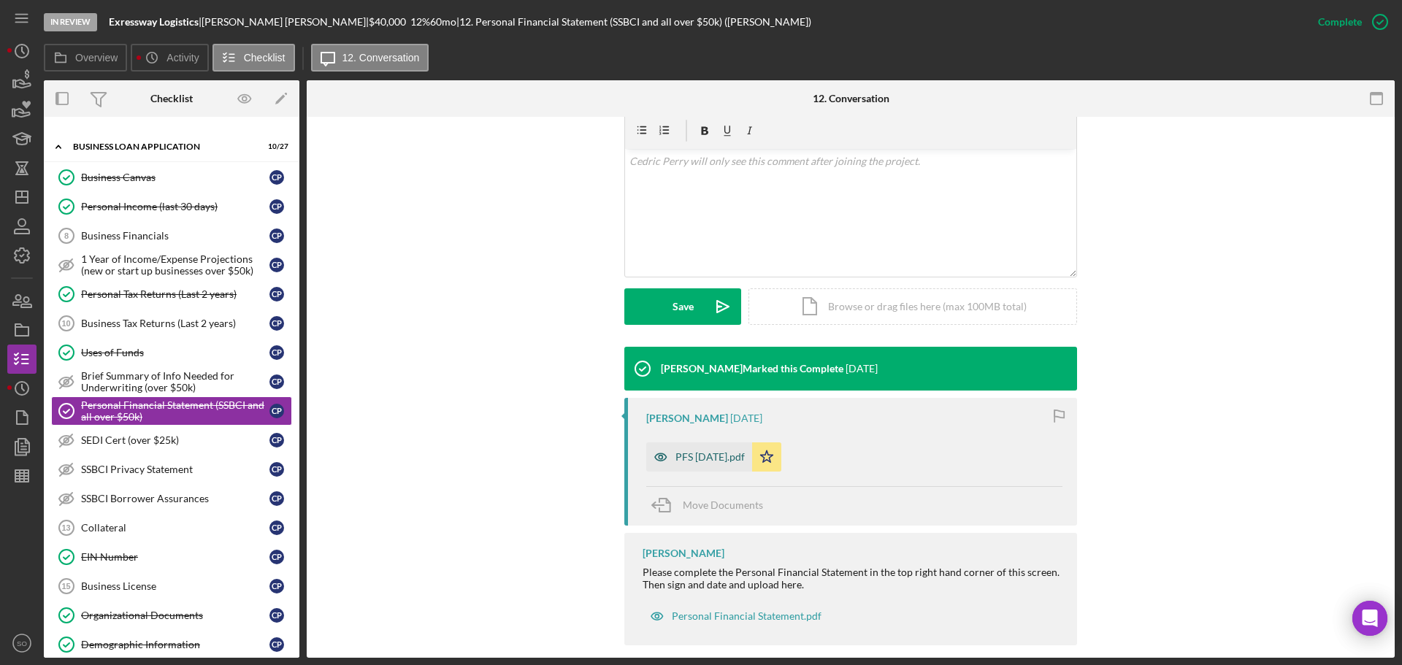
click at [735, 451] on div "PFS 4.24.19.pdf" at bounding box center [709, 457] width 69 height 12
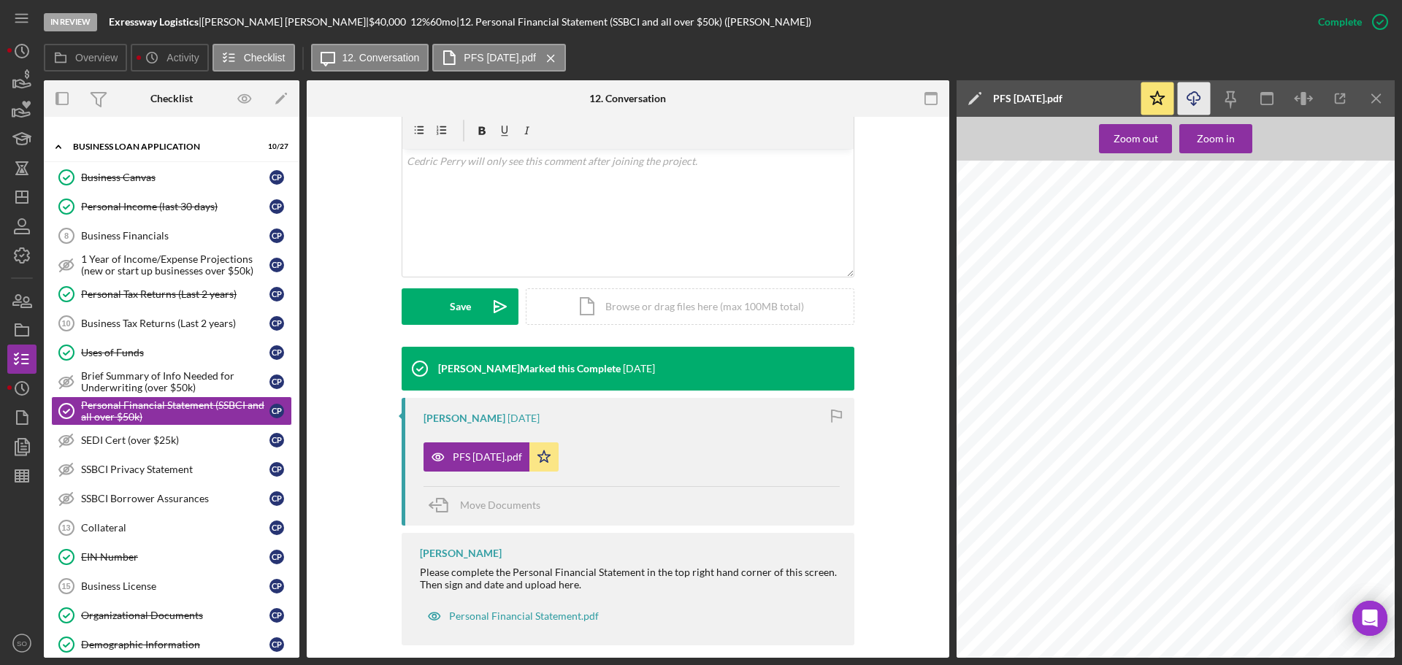
click at [1194, 105] on polyline "button" at bounding box center [1193, 104] width 5 height 2
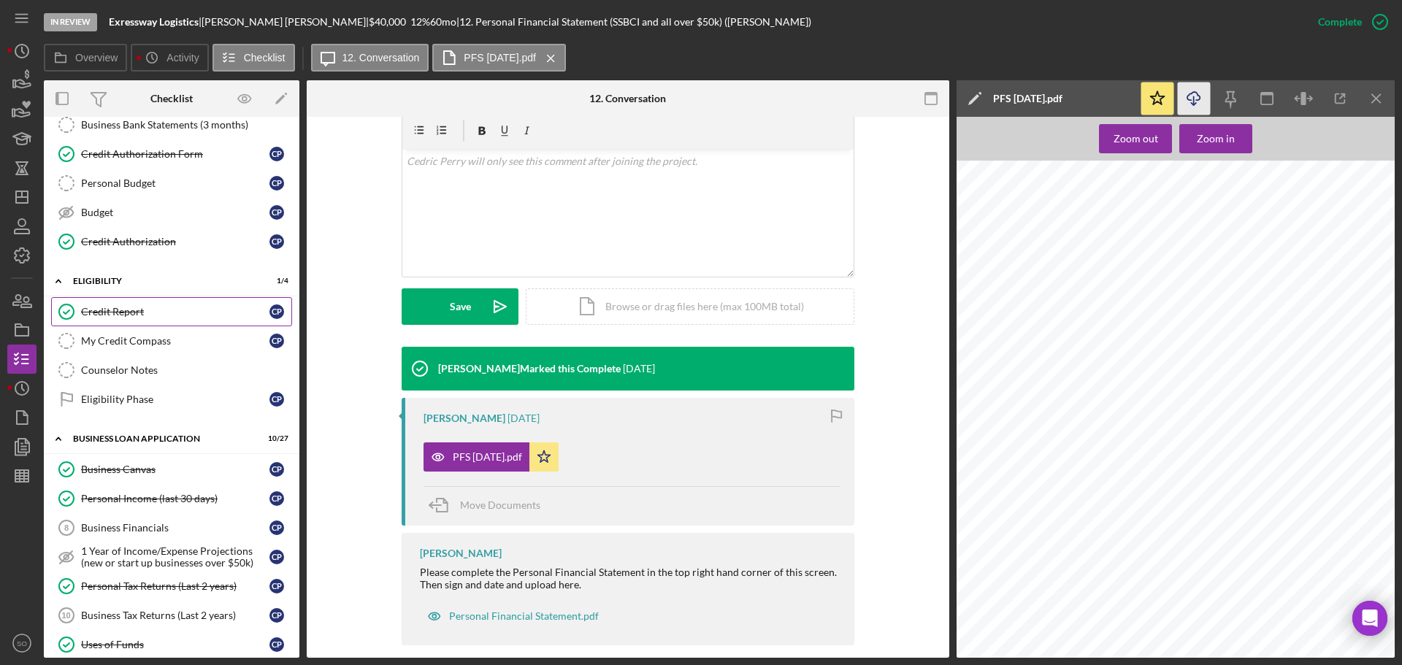
scroll to position [0, 0]
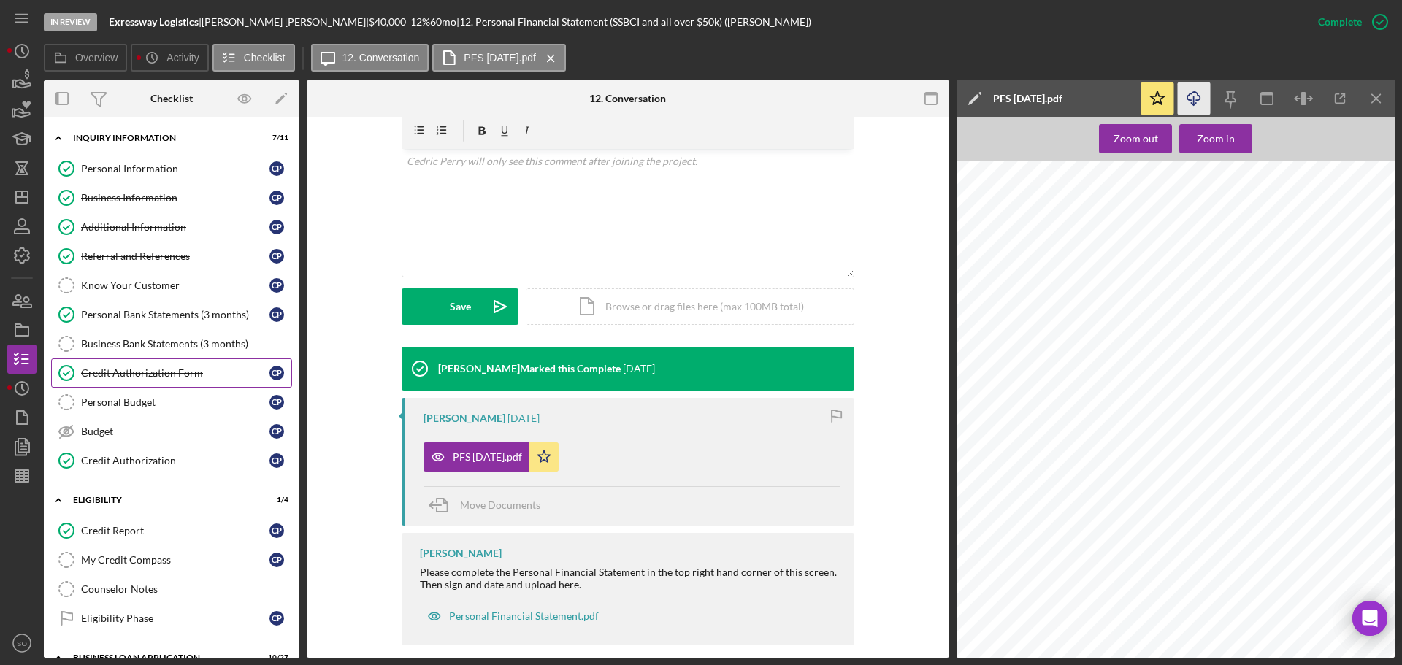
drag, startPoint x: 150, startPoint y: 367, endPoint x: 239, endPoint y: 361, distance: 89.3
click at [150, 367] on div "Credit Authorization Form" at bounding box center [175, 373] width 188 height 12
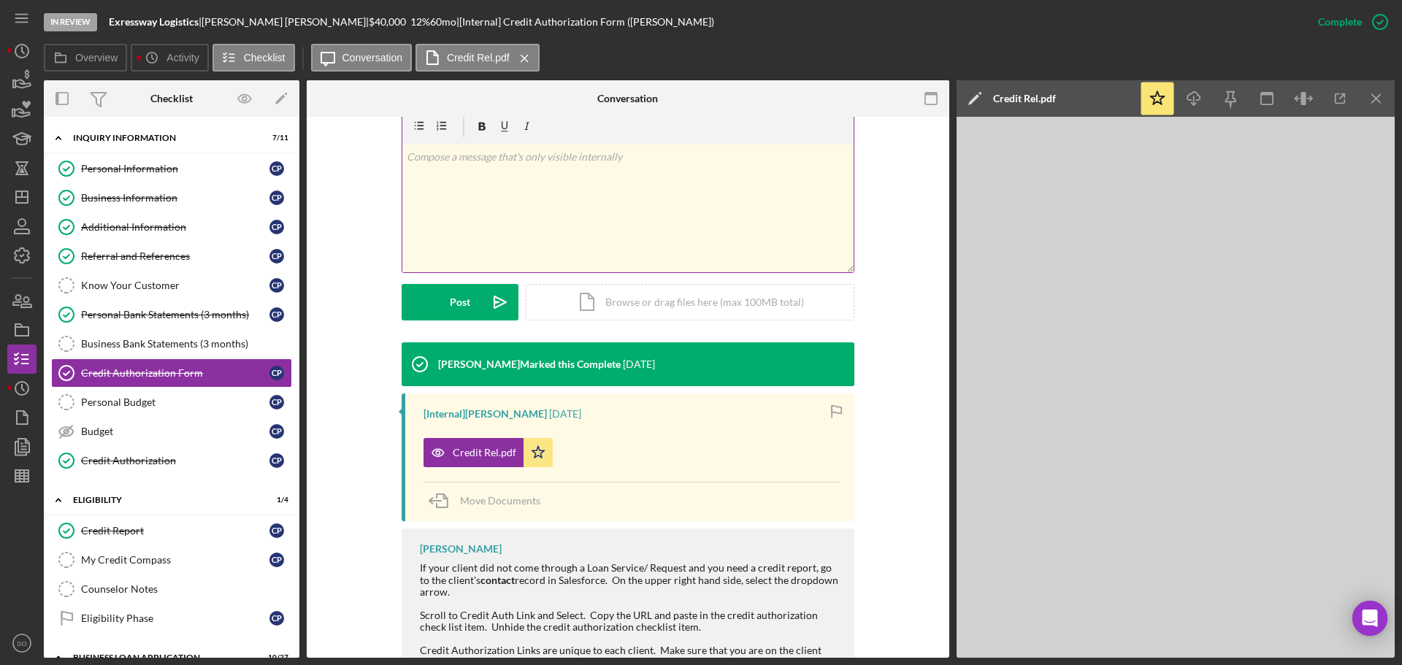
scroll to position [261, 0]
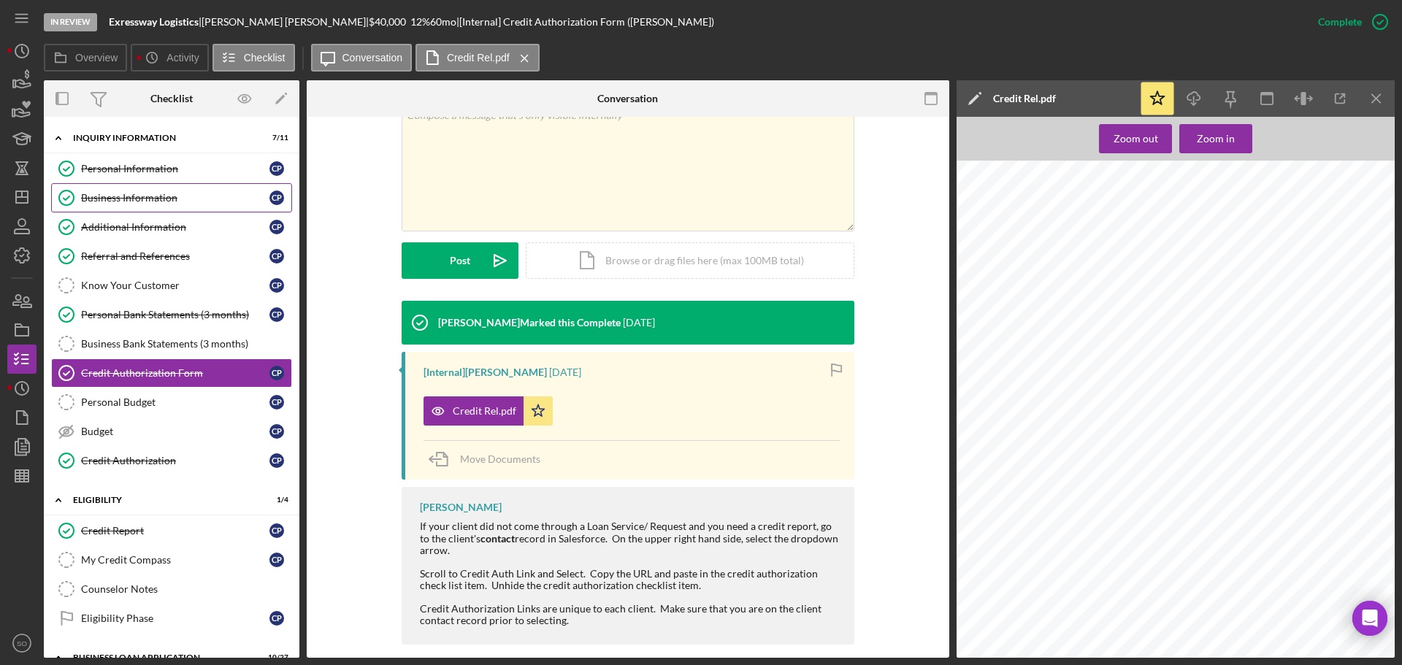
click at [192, 209] on link "Business Information Business Information C P" at bounding box center [171, 197] width 241 height 29
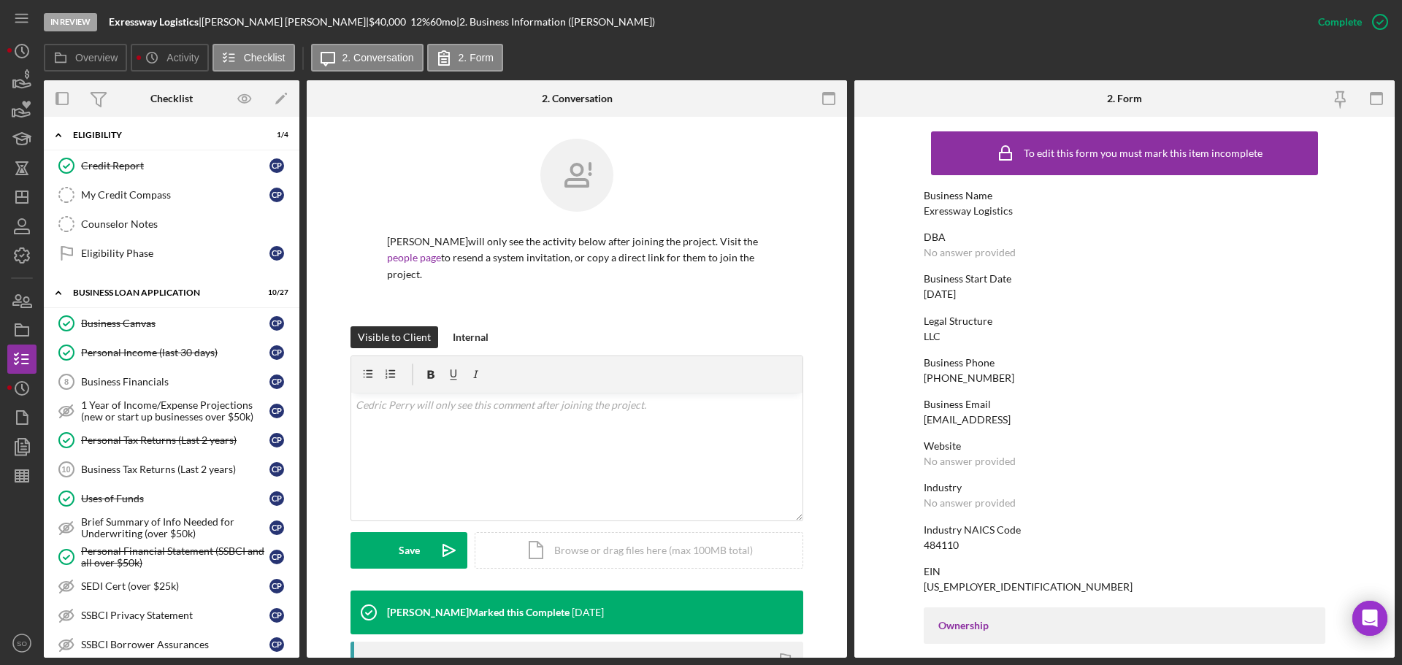
scroll to position [438, 0]
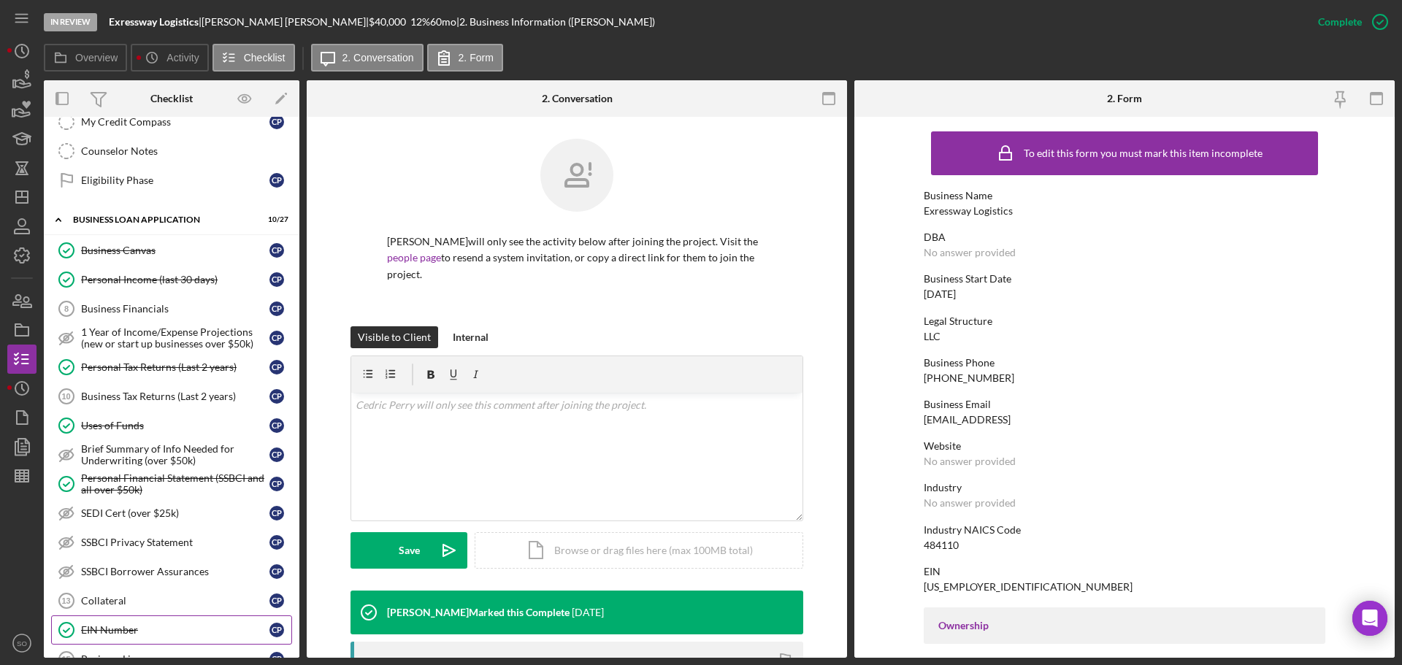
drag, startPoint x: 150, startPoint y: 620, endPoint x: 209, endPoint y: 618, distance: 59.2
click at [153, 623] on link "EIN Number EIN Number C P" at bounding box center [171, 630] width 241 height 29
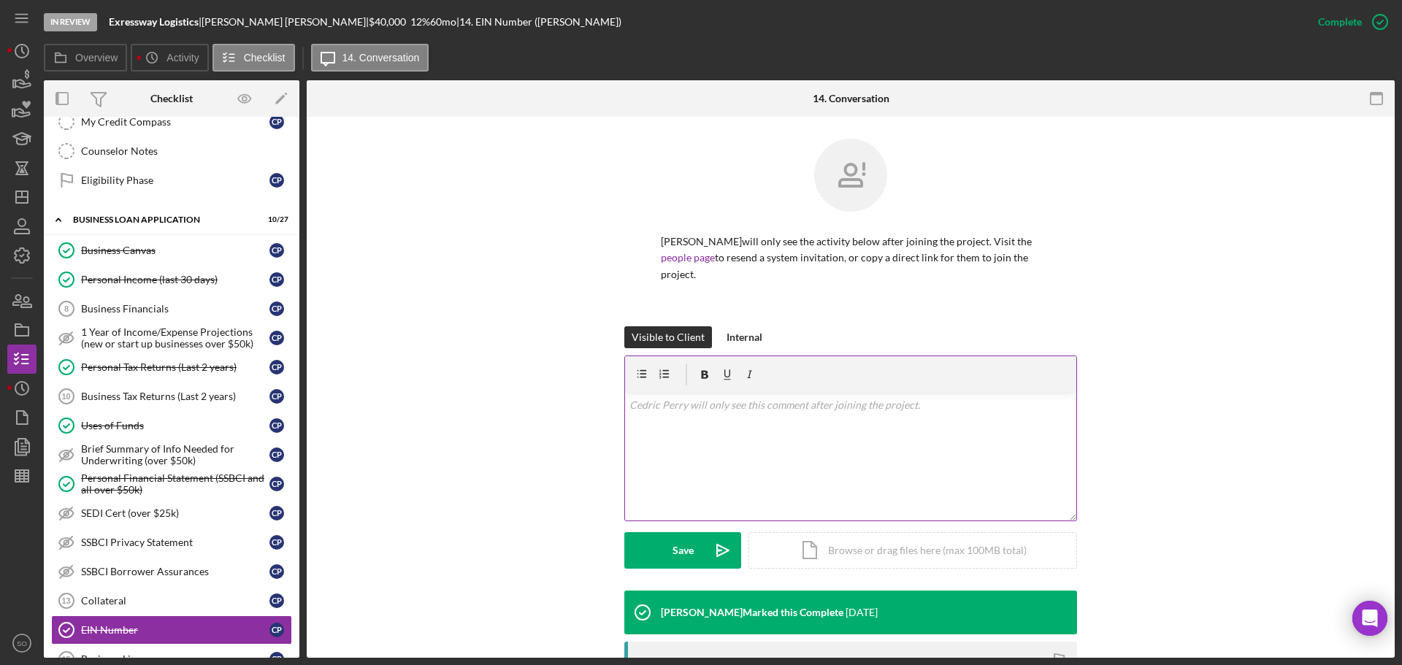
scroll to position [207, 0]
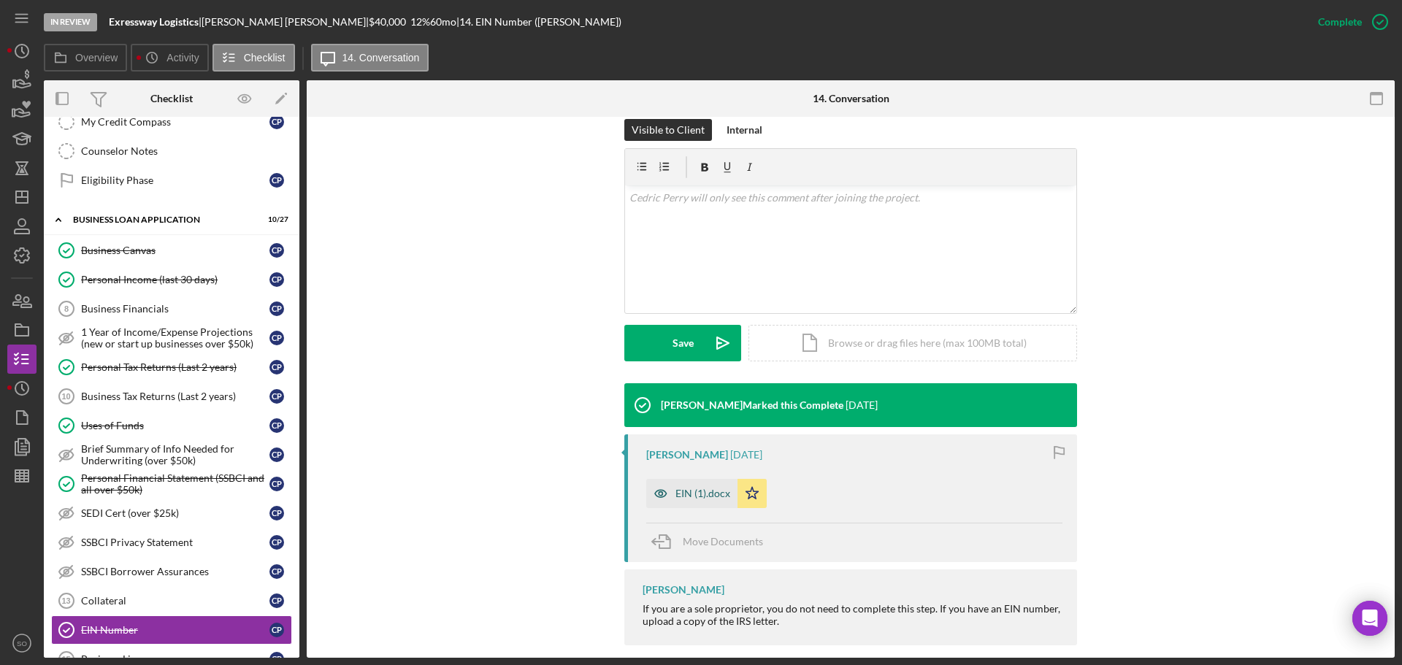
click at [713, 484] on div "EIN (1).docx" at bounding box center [691, 493] width 91 height 29
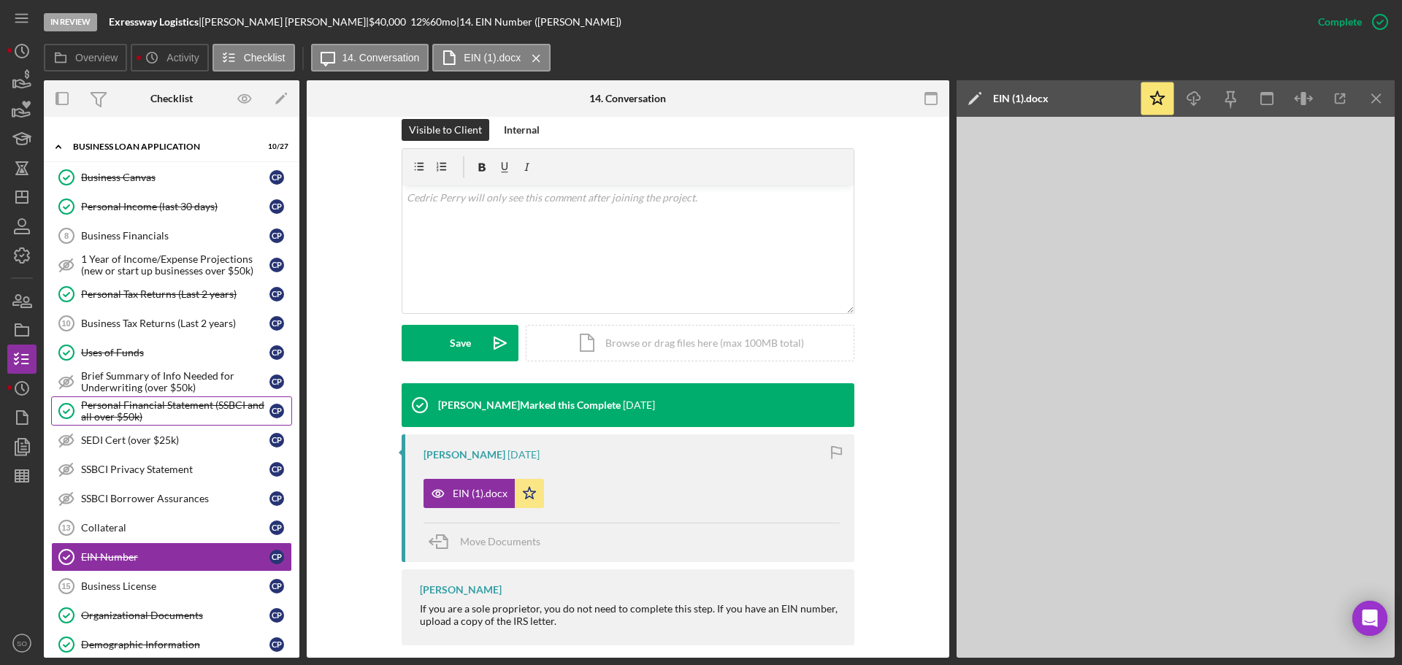
scroll to position [584, 0]
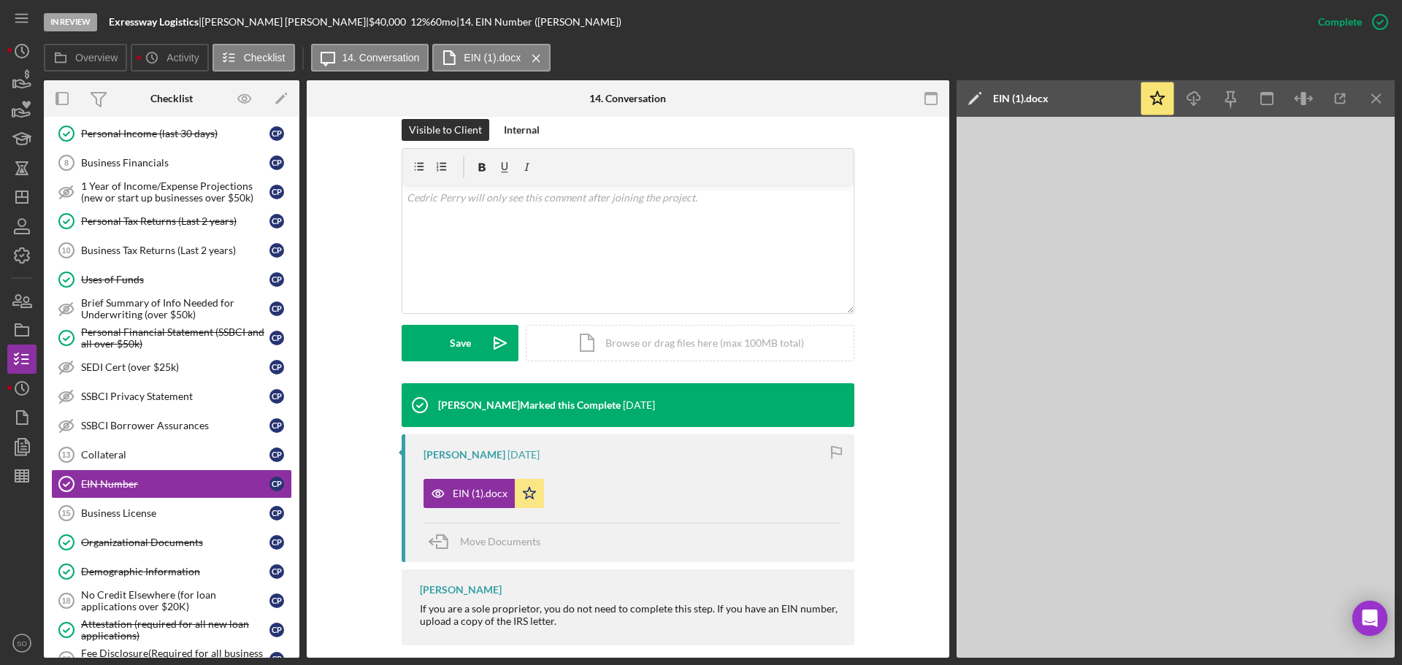
click at [182, 541] on div "Organizational Documents" at bounding box center [175, 543] width 188 height 12
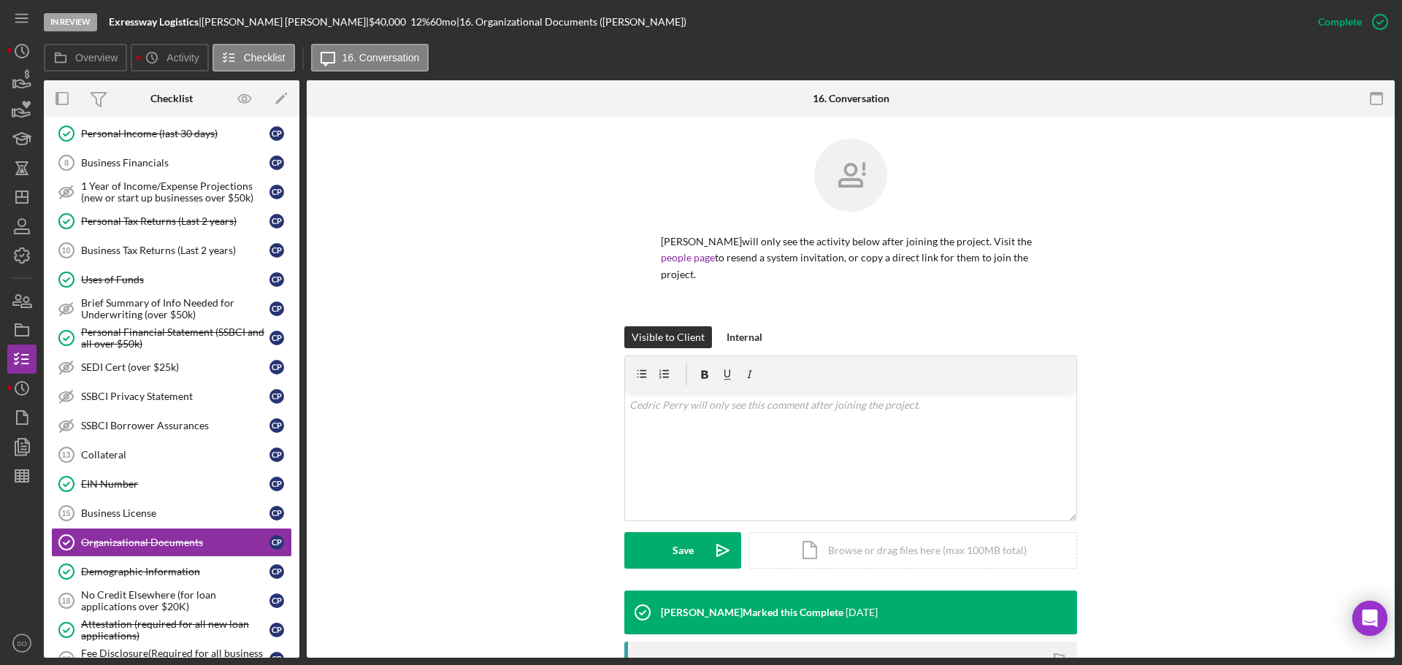
scroll to position [292, 0]
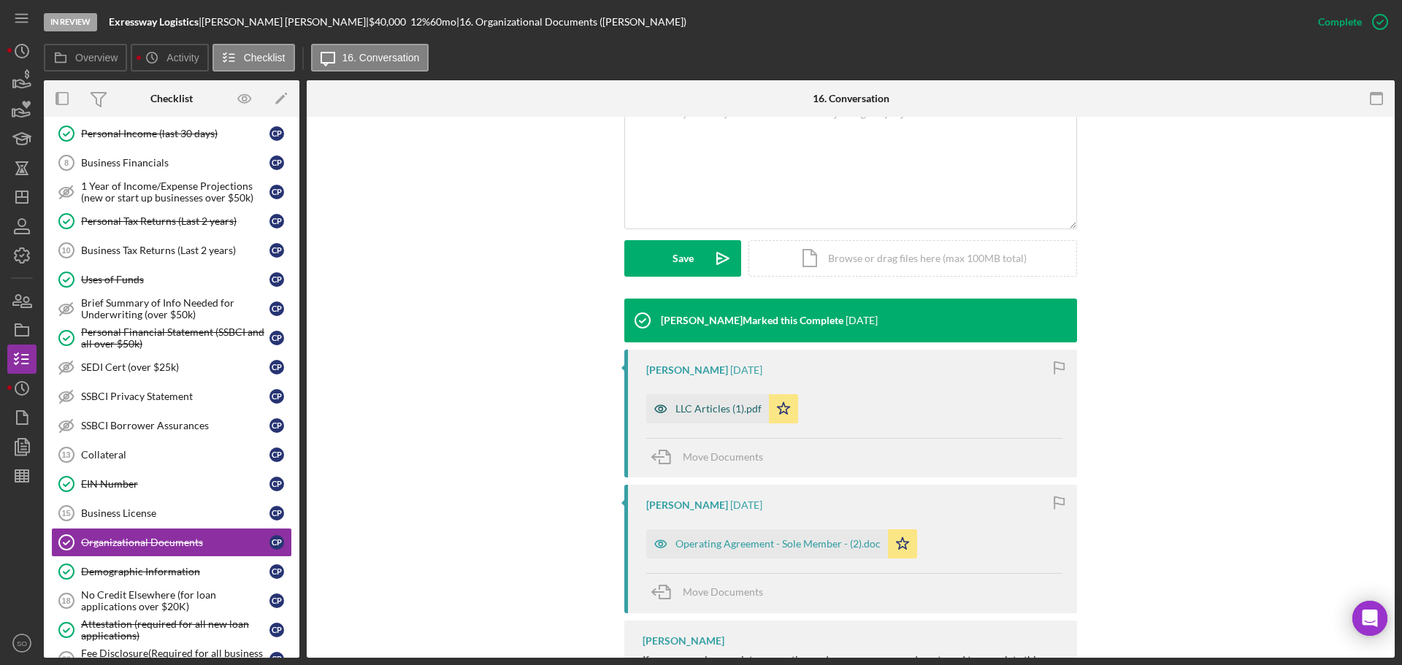
click at [715, 399] on div "LLC Articles (1).pdf" at bounding box center [707, 408] width 123 height 29
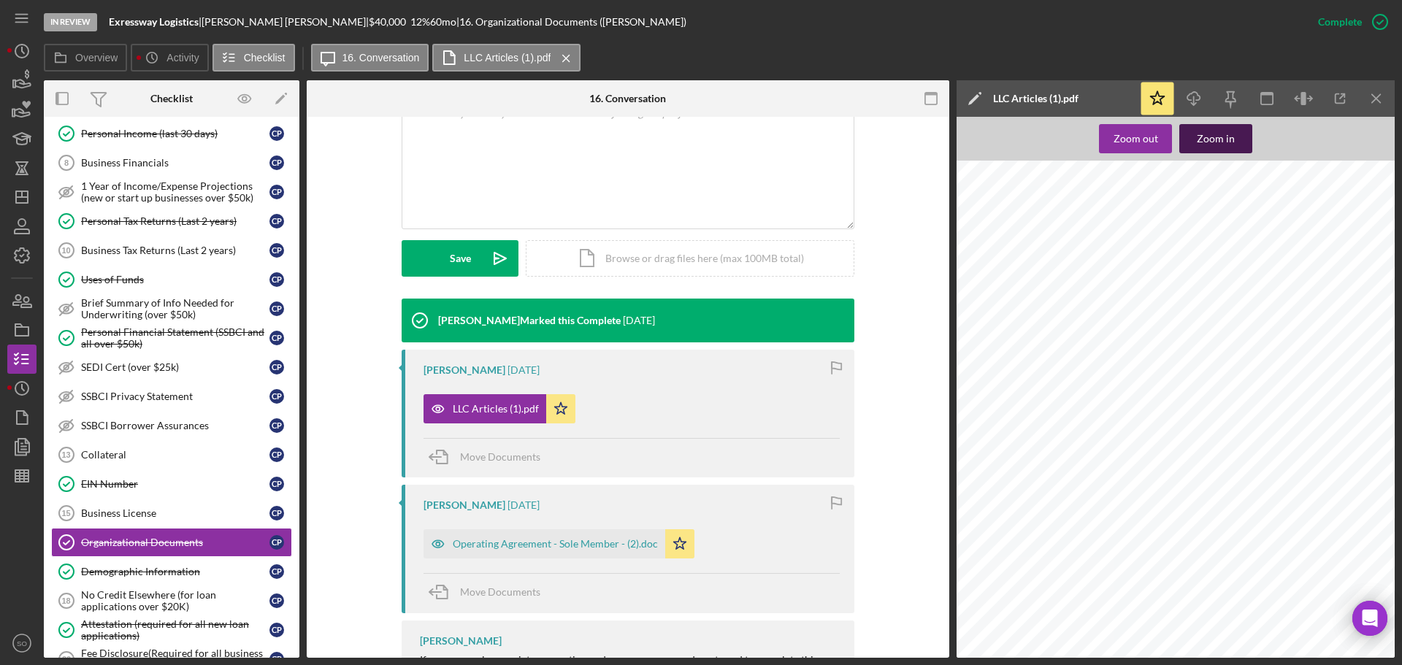
click at [1201, 137] on div "Zoom in" at bounding box center [1216, 138] width 38 height 29
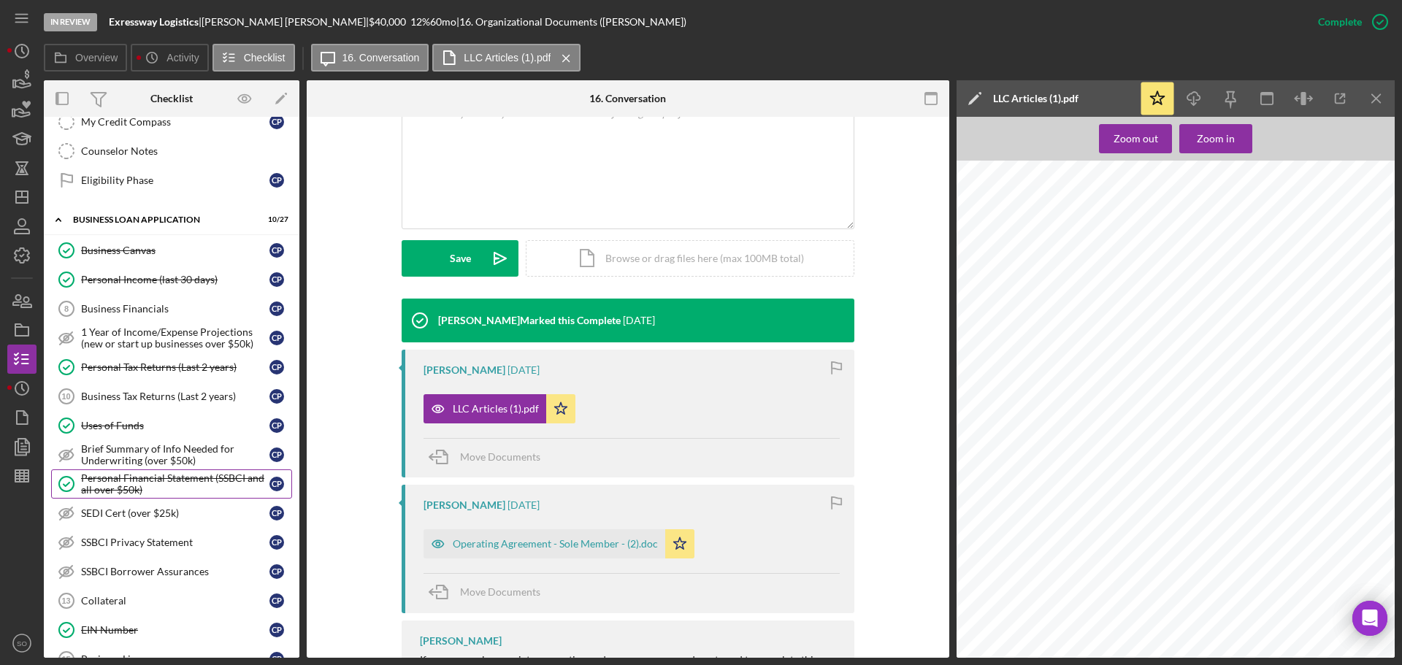
scroll to position [803, 0]
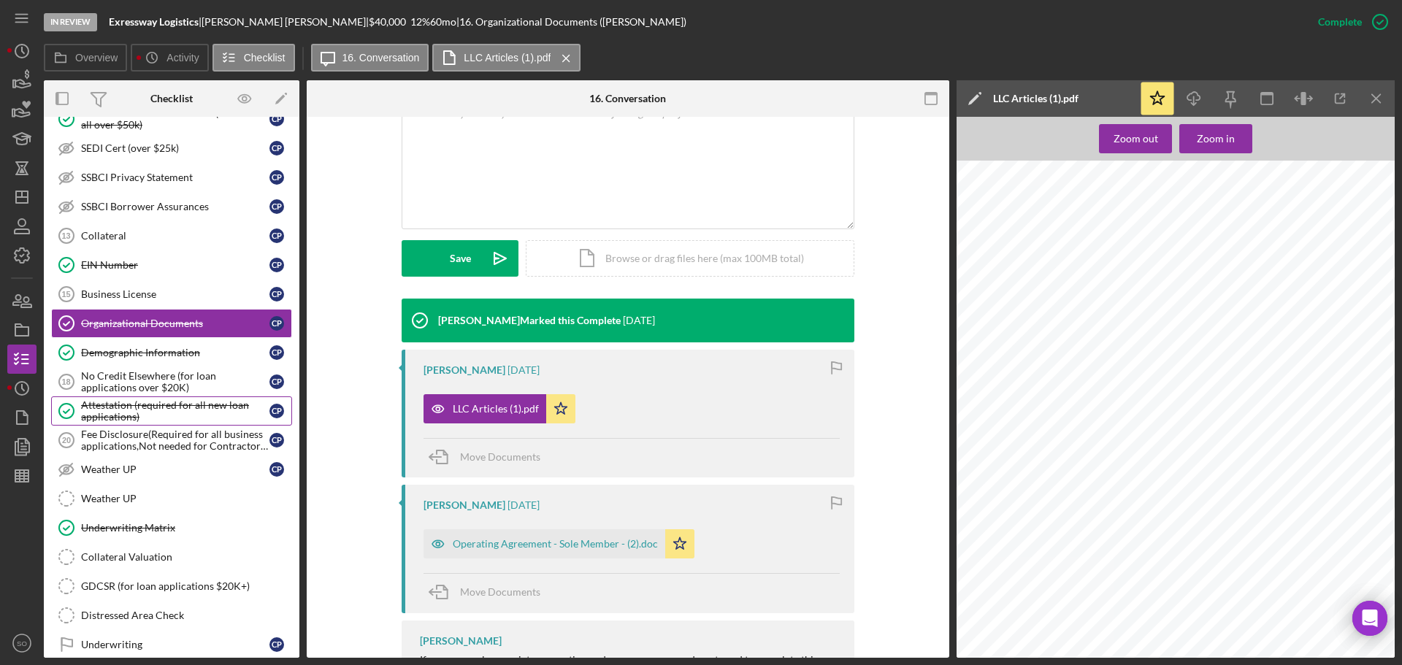
click at [197, 413] on div "Attestation (required for all new loan applications)" at bounding box center [175, 410] width 188 height 23
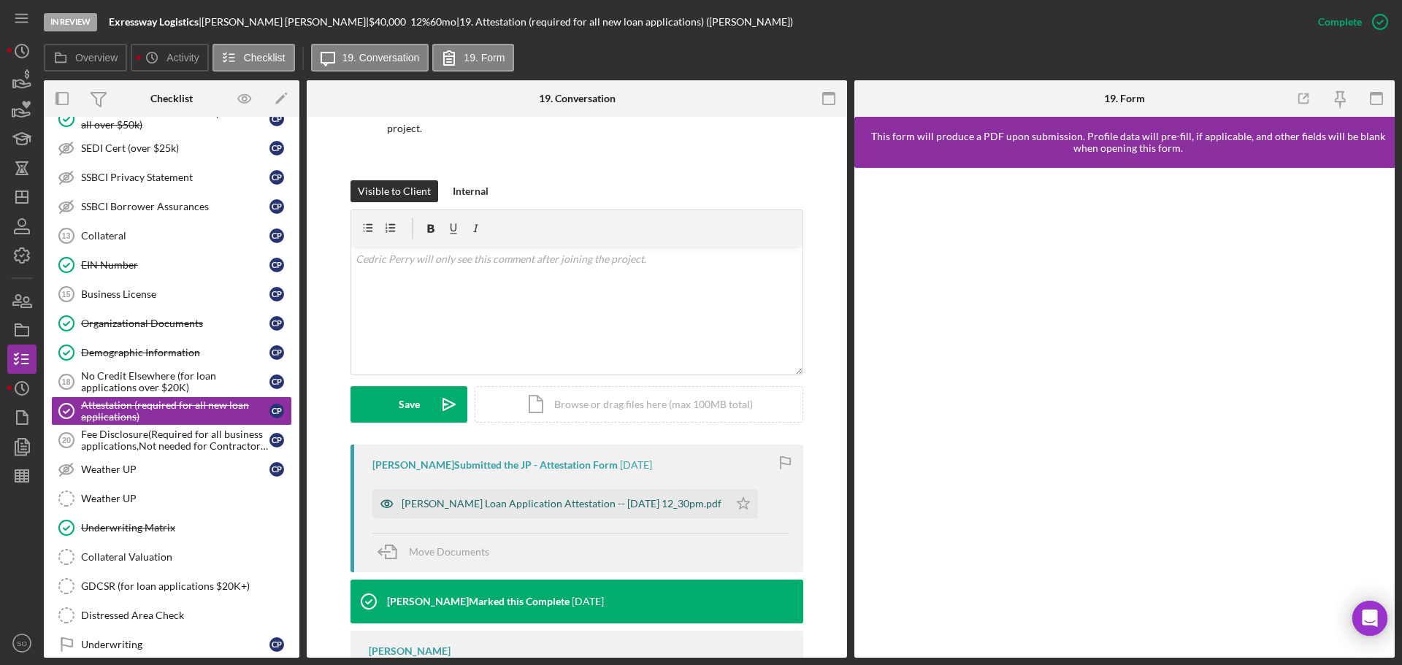
click at [689, 497] on div "Justine Petersen Loan Application Attestation -- 2025-08-18 12_30pm.pdf" at bounding box center [550, 503] width 356 height 29
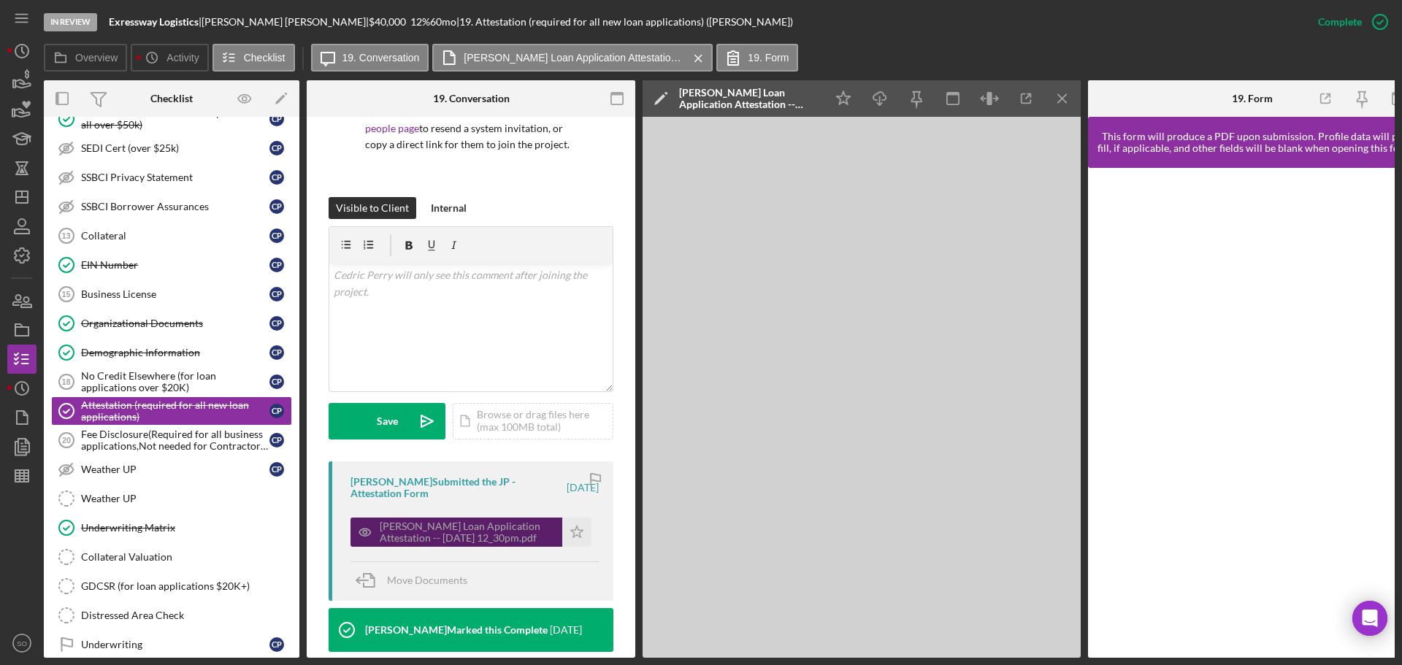
scroll to position [162, 0]
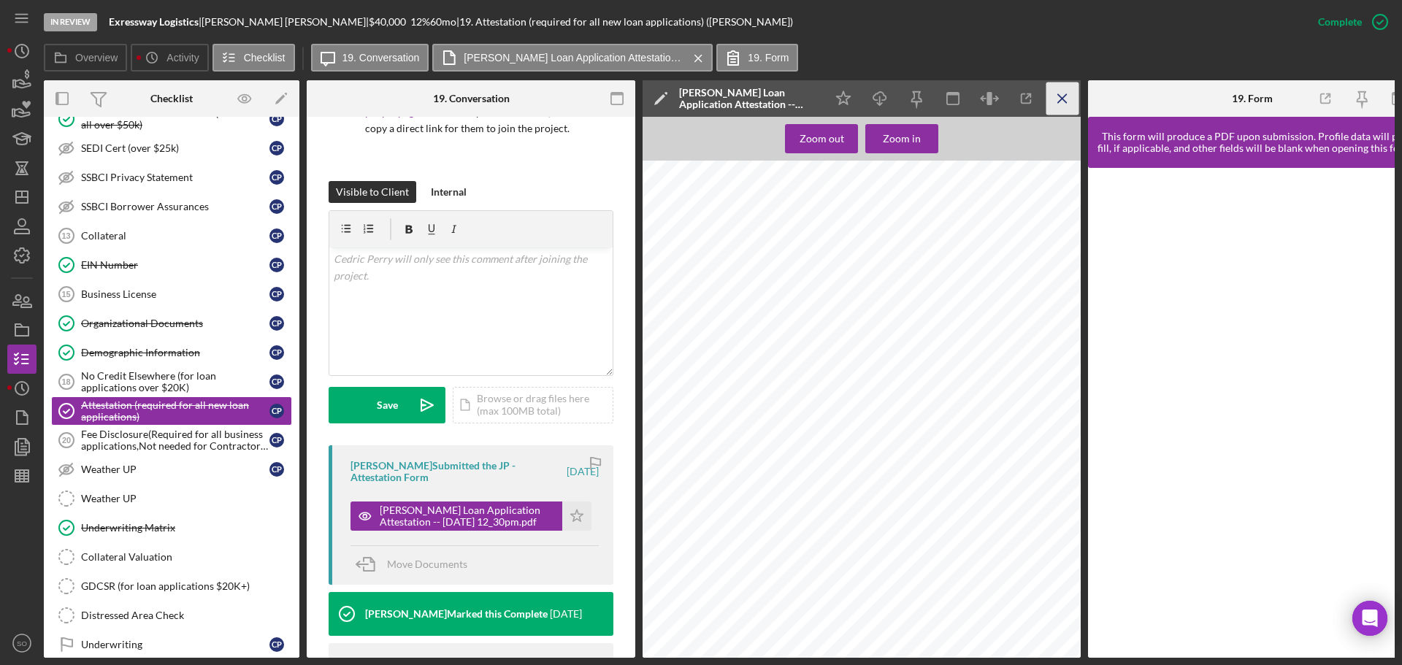
click at [1064, 101] on line "button" at bounding box center [1062, 98] width 8 height 8
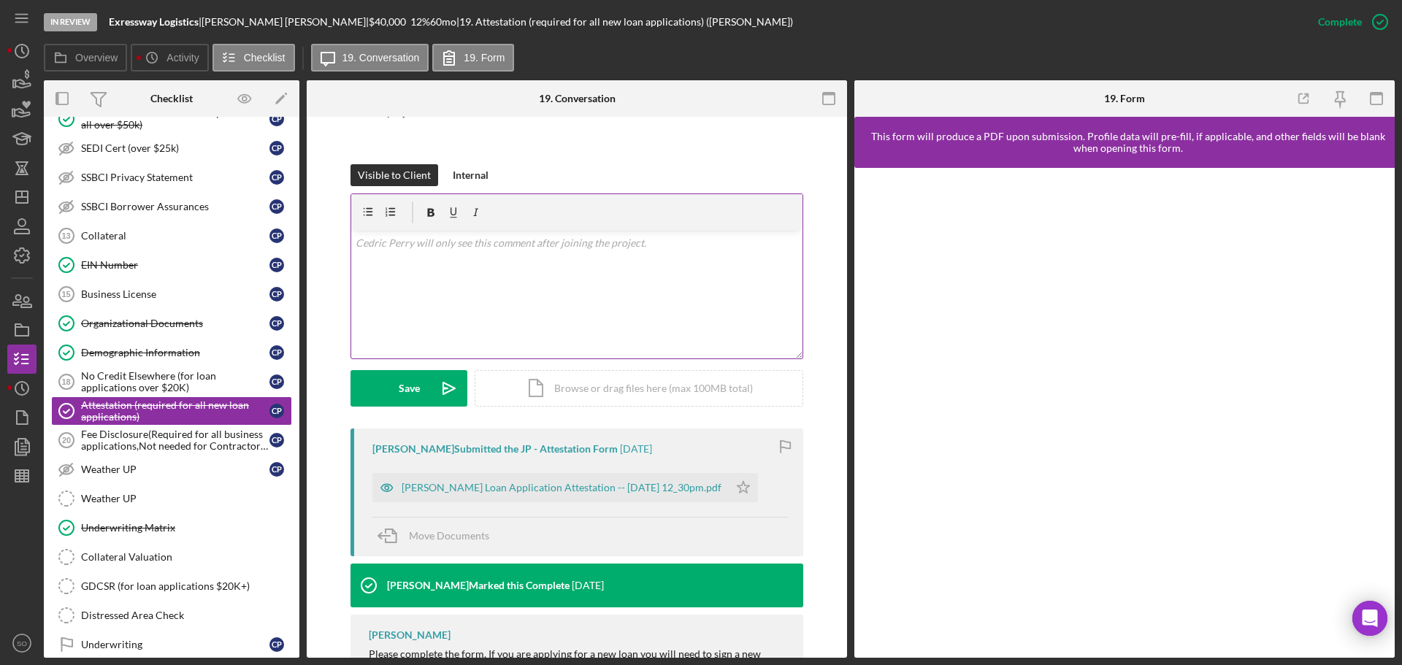
scroll to position [145, 0]
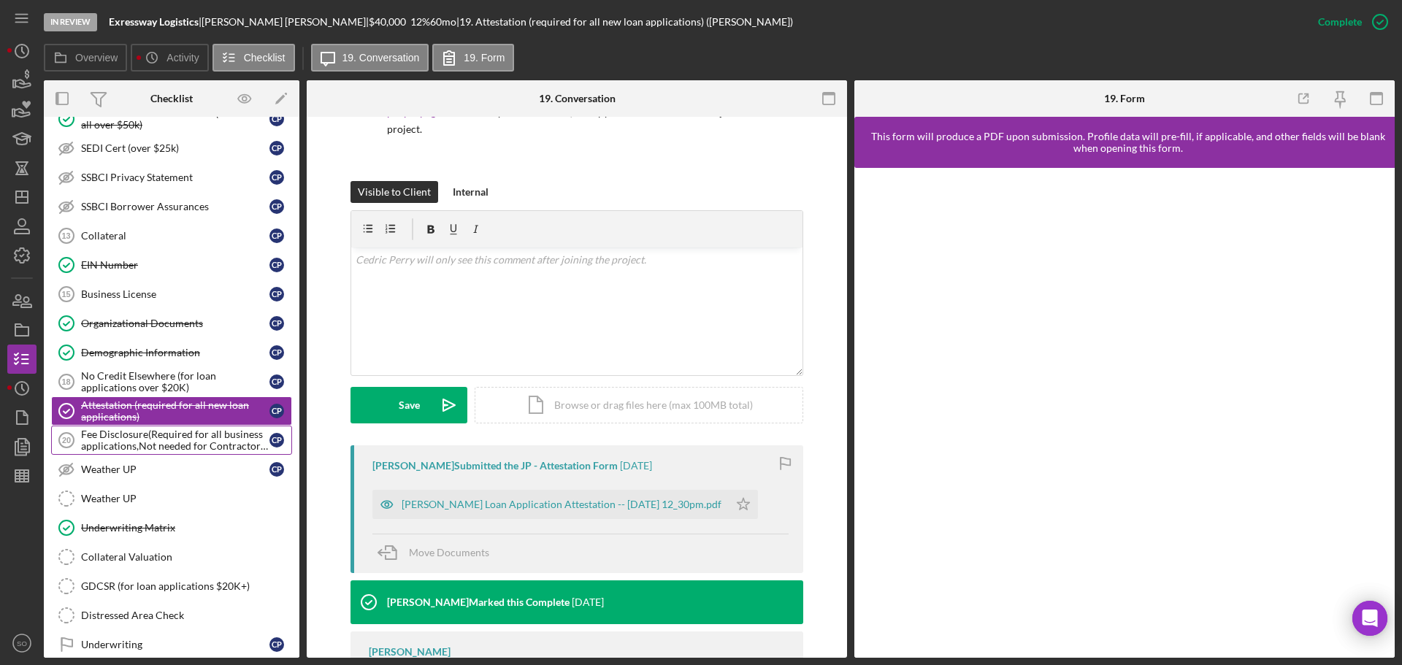
click at [210, 446] on div "Fee Disclosure(Required for all business applications,Not needed for Contractor…" at bounding box center [175, 440] width 188 height 23
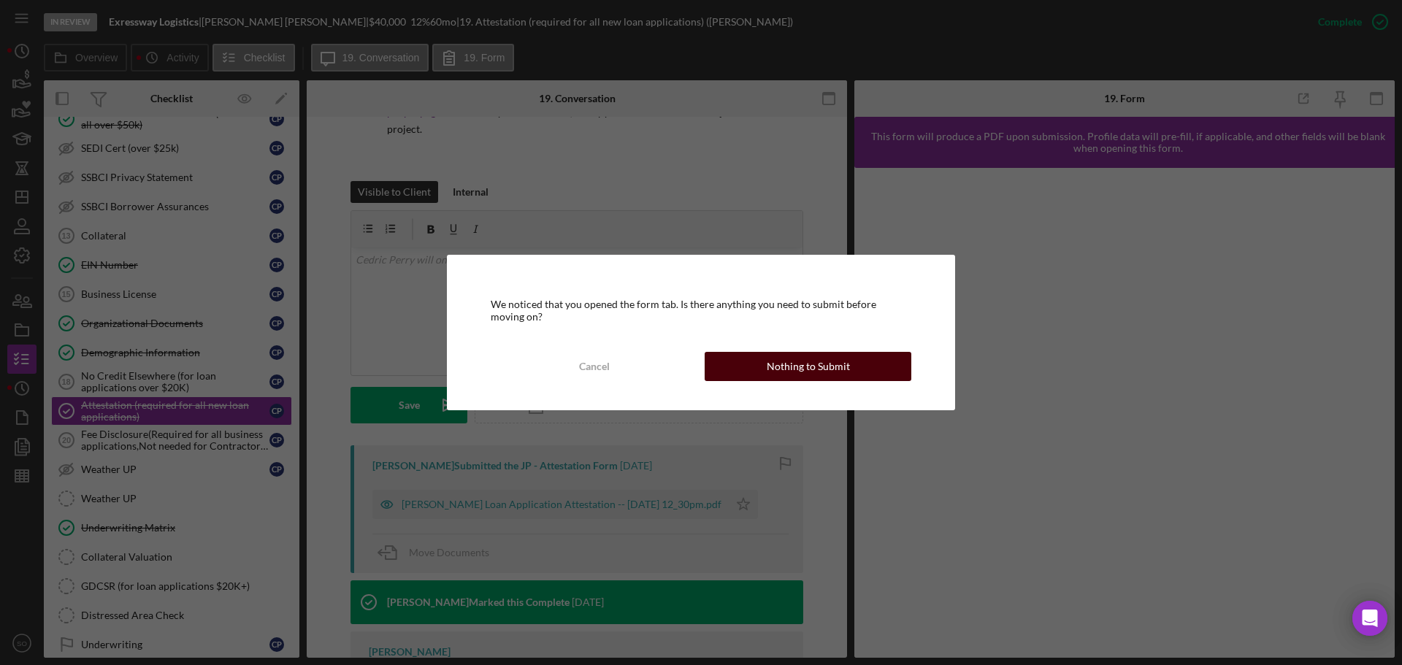
click at [737, 359] on button "Nothing to Submit" at bounding box center [808, 366] width 207 height 29
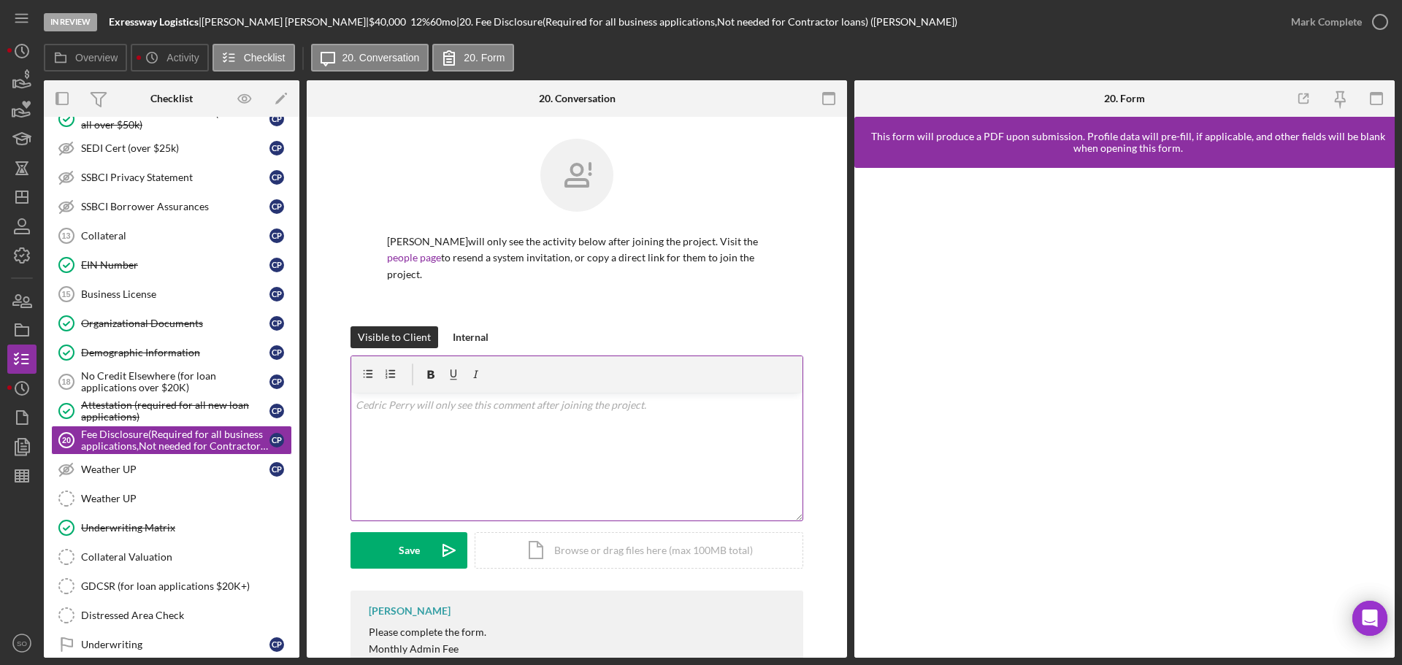
scroll to position [63, 0]
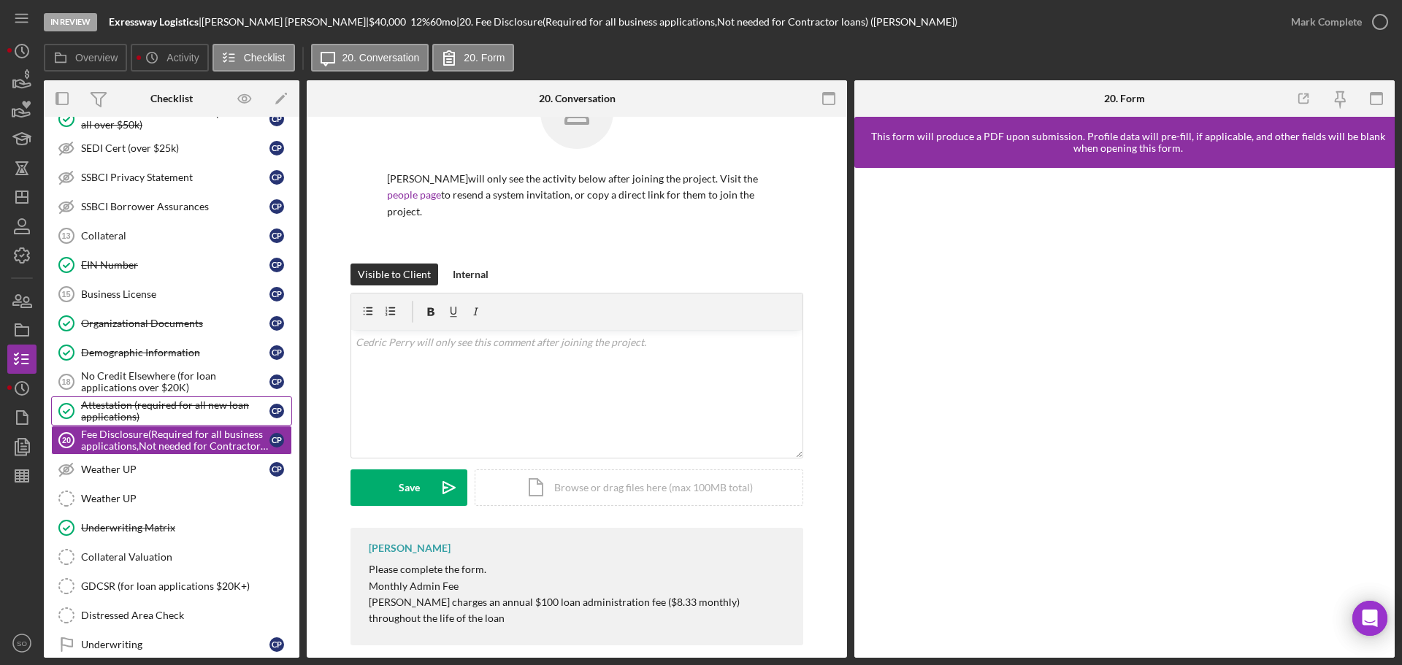
click at [127, 418] on div "Attestation (required for all new loan applications)" at bounding box center [175, 410] width 188 height 23
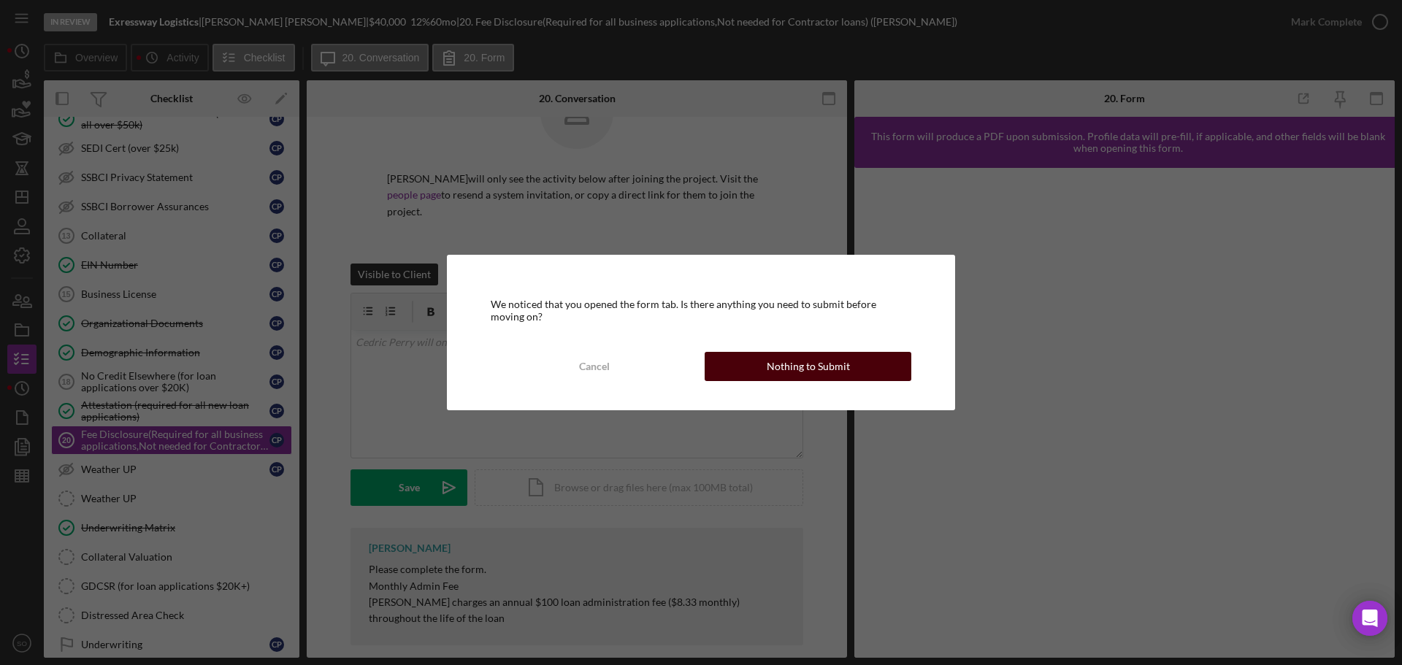
click at [814, 377] on div "Nothing to Submit" at bounding box center [808, 366] width 83 height 29
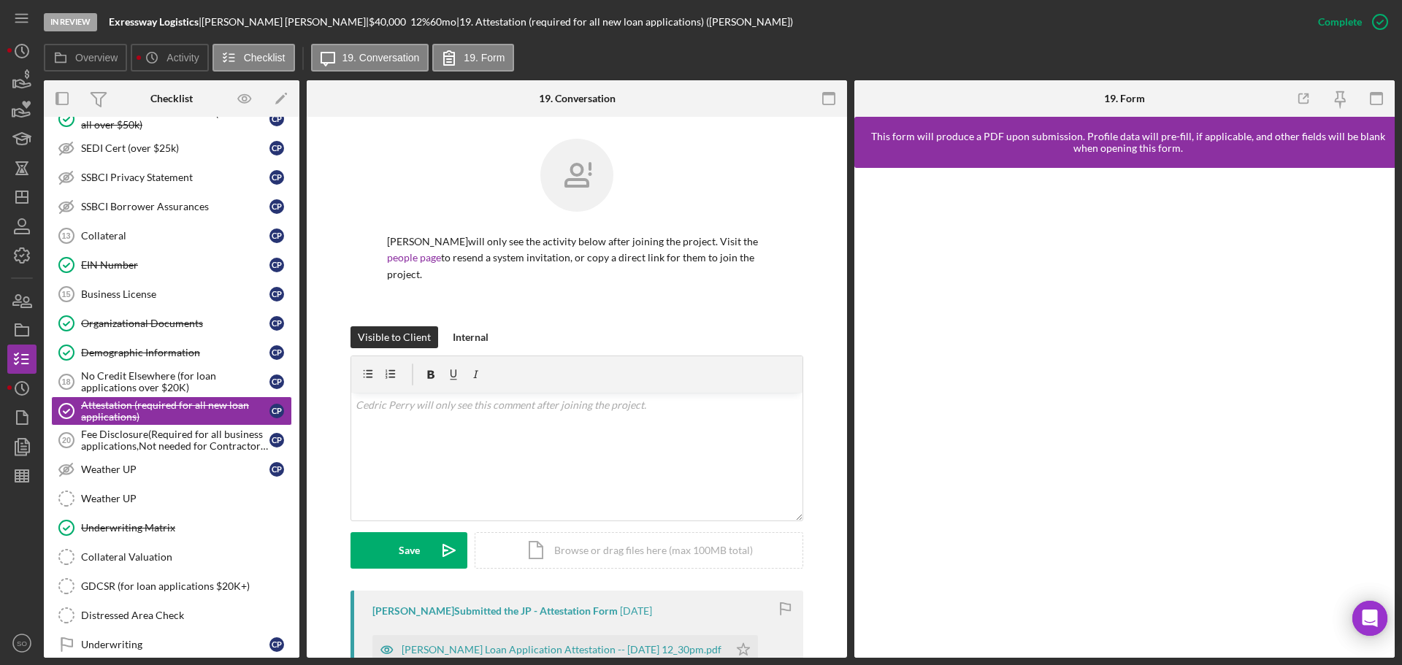
scroll to position [207, 0]
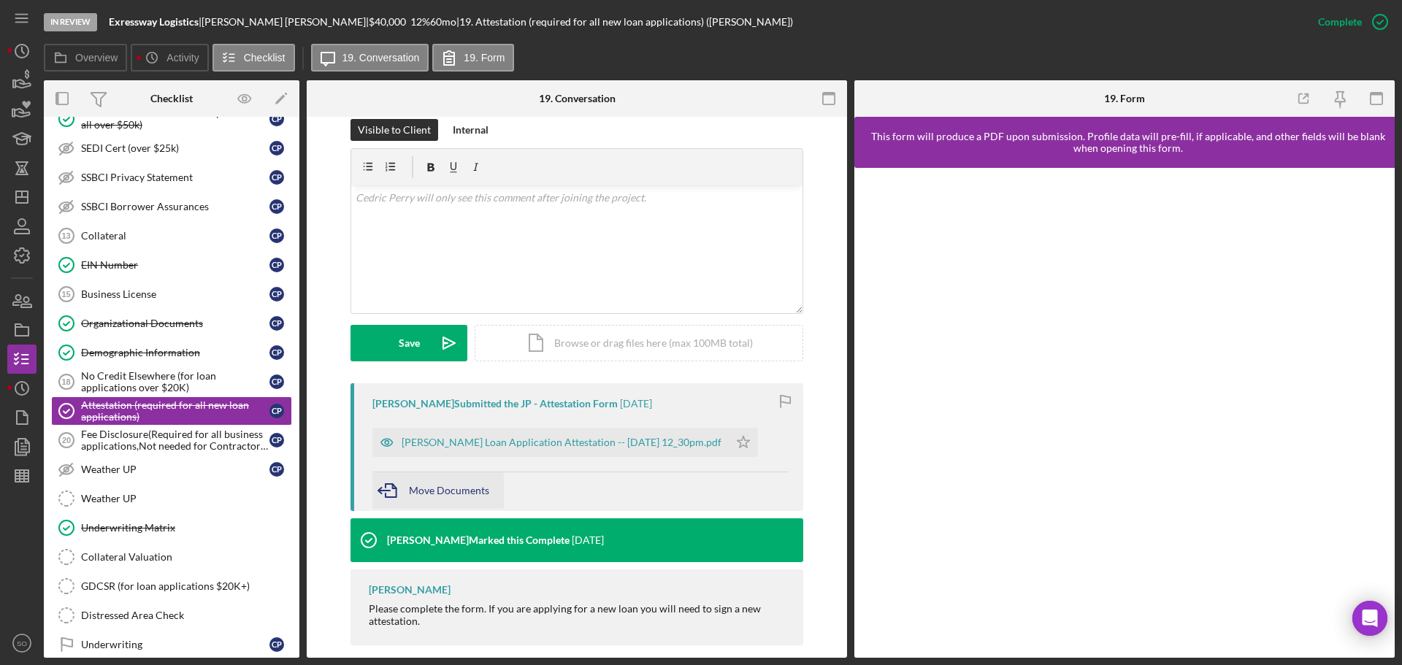
click at [464, 483] on div "Move Documents" at bounding box center [449, 490] width 80 height 37
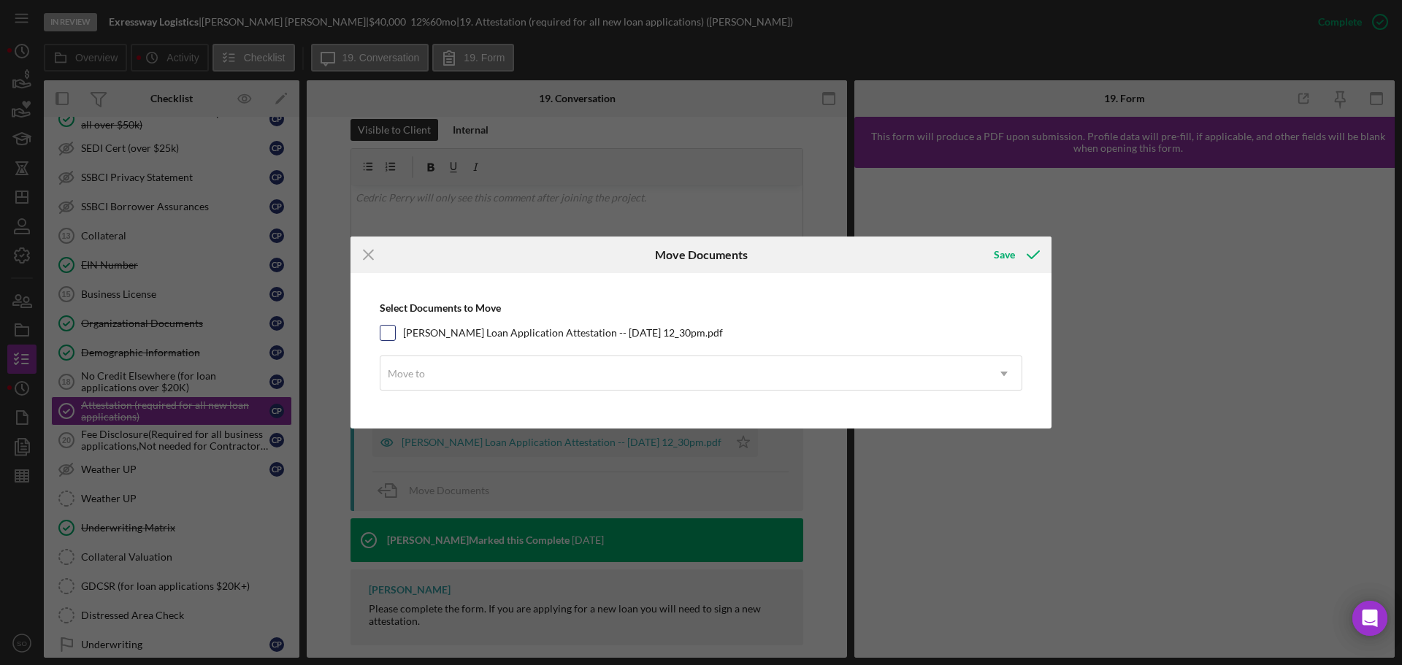
click at [390, 333] on input "Justine Petersen Loan Application Attestation -- 2025-08-18 12_30pm.pdf" at bounding box center [387, 333] width 15 height 15
checkbox input "true"
click at [455, 373] on div "Move to" at bounding box center [683, 374] width 606 height 34
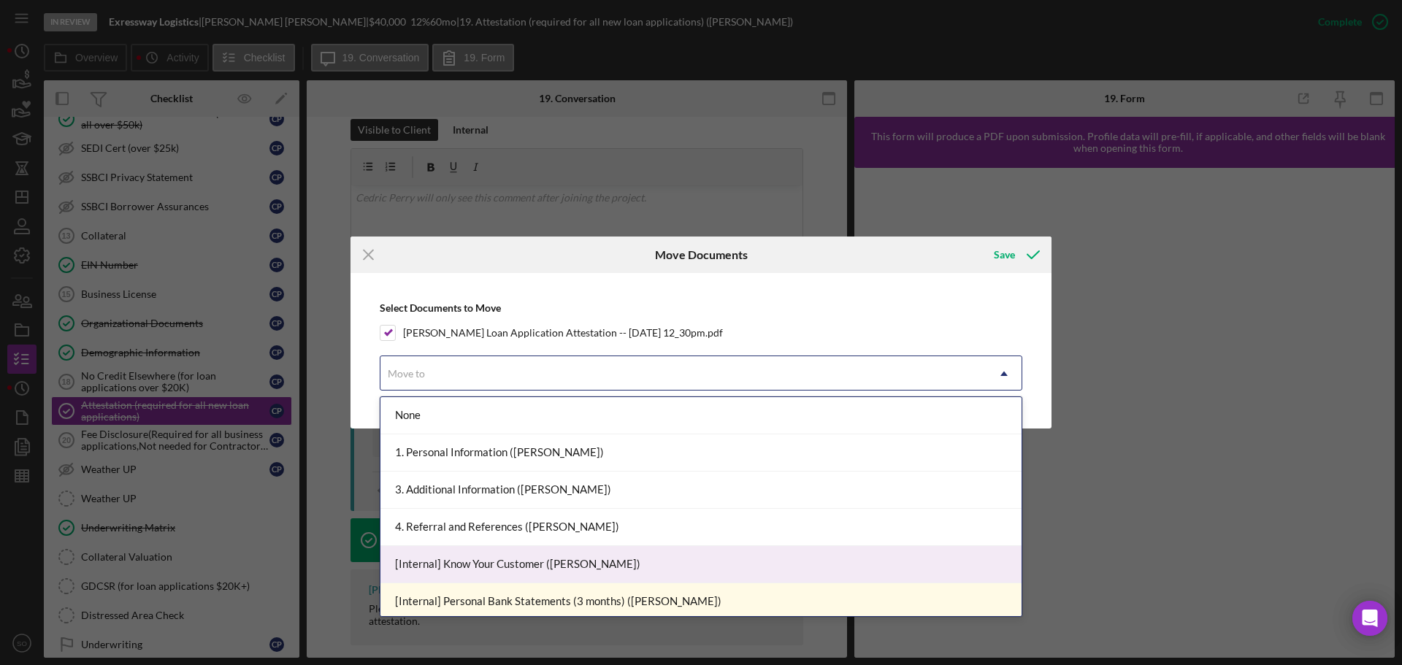
scroll to position [292, 0]
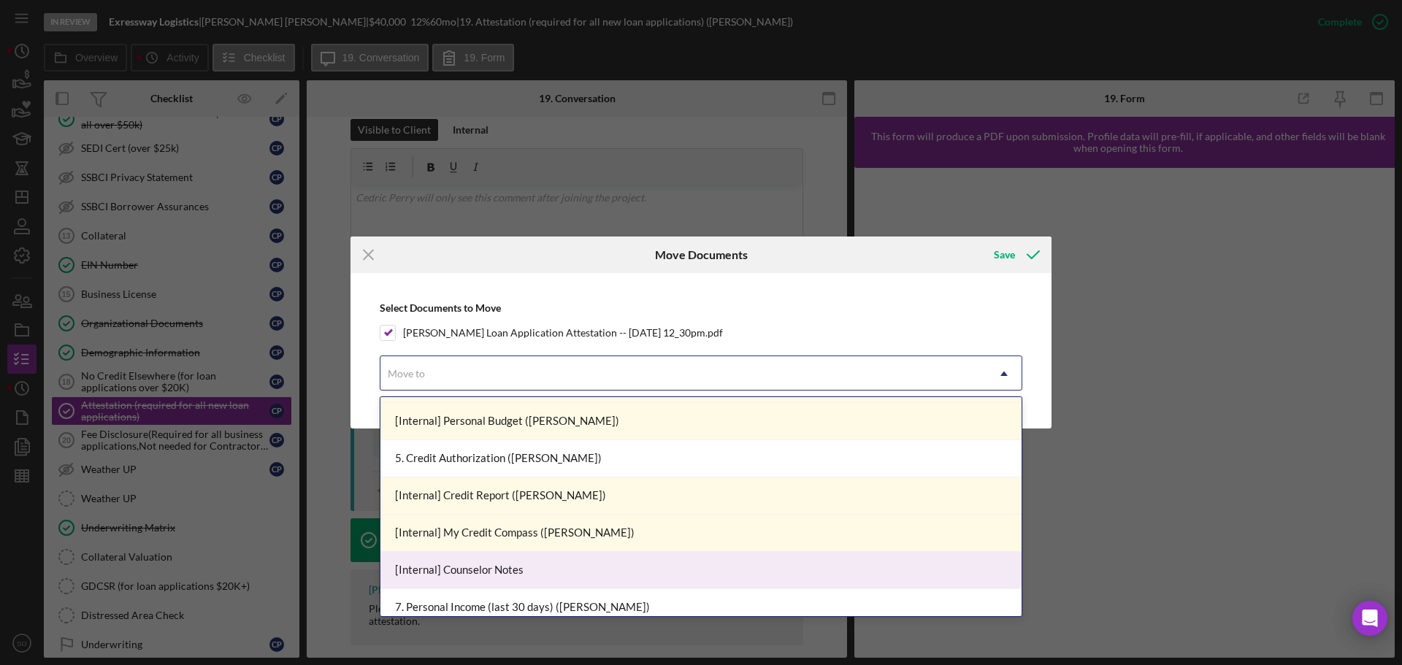
click at [560, 557] on div "[Internal] Counselor Notes" at bounding box center [700, 570] width 641 height 37
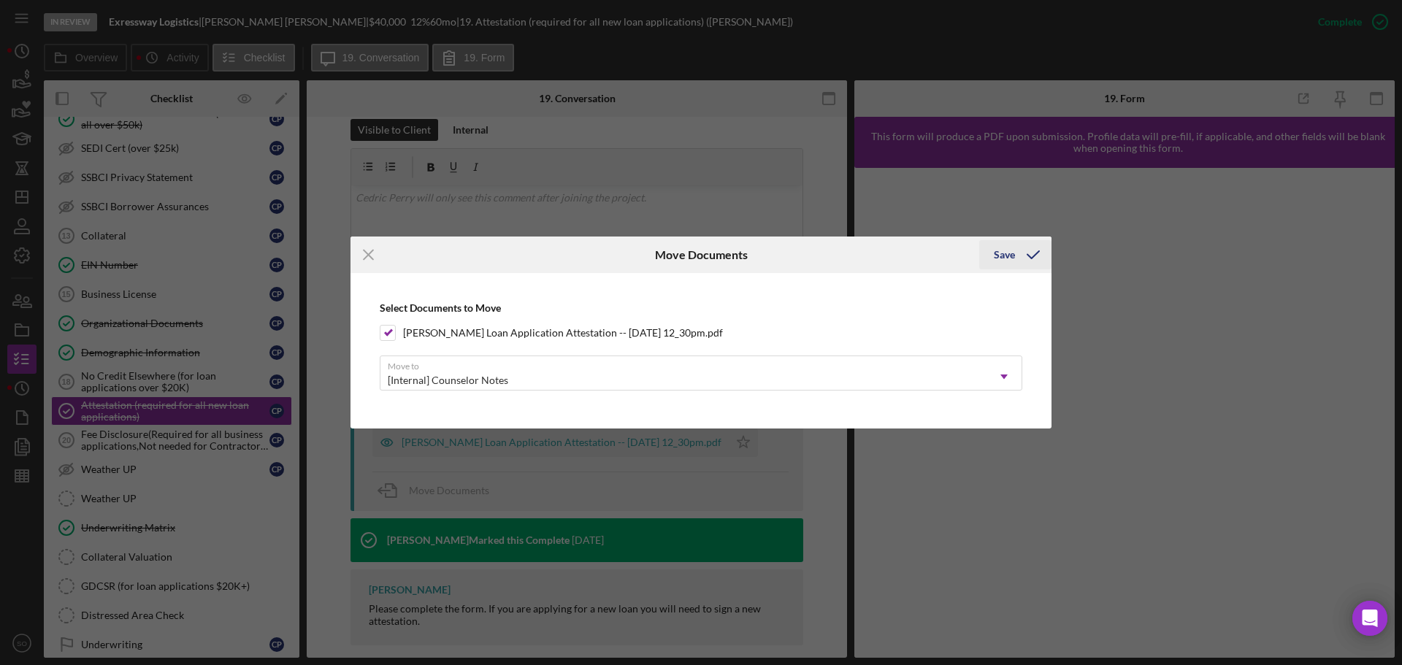
click at [1005, 260] on div "Save" at bounding box center [1004, 254] width 21 height 29
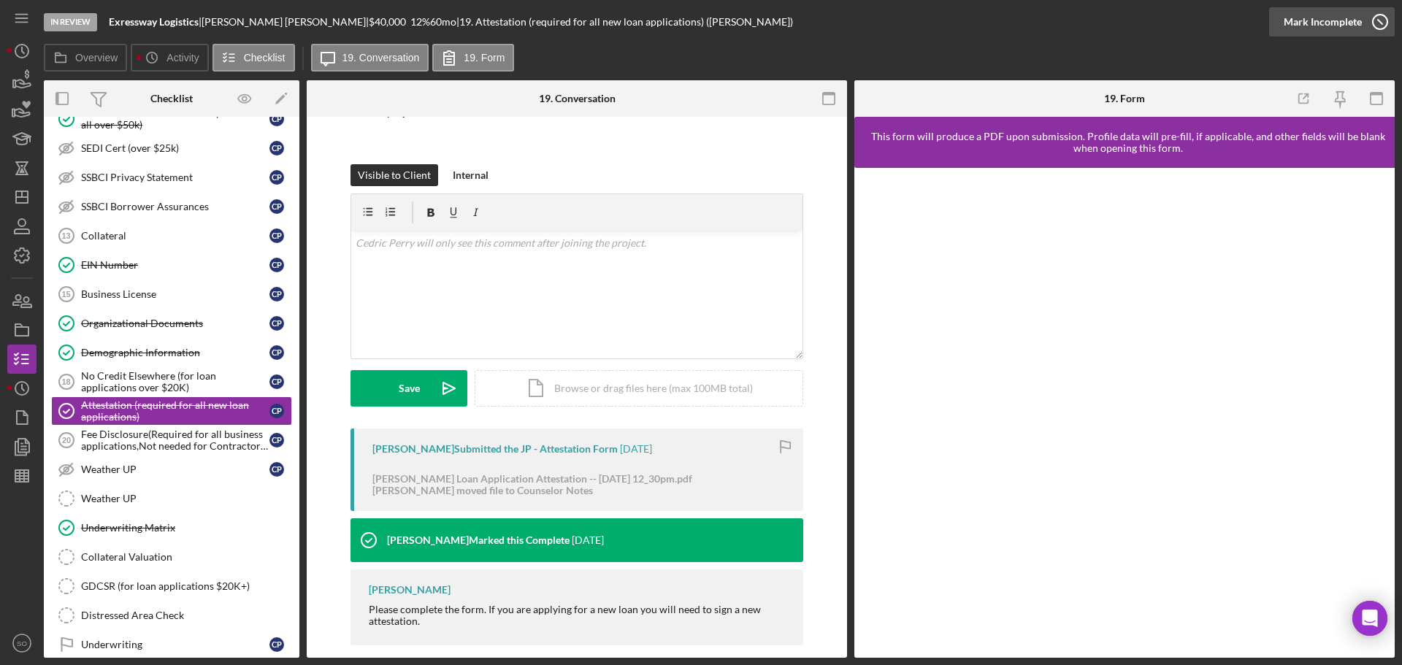
click at [1333, 26] on div "Mark Incomplete" at bounding box center [1323, 21] width 78 height 29
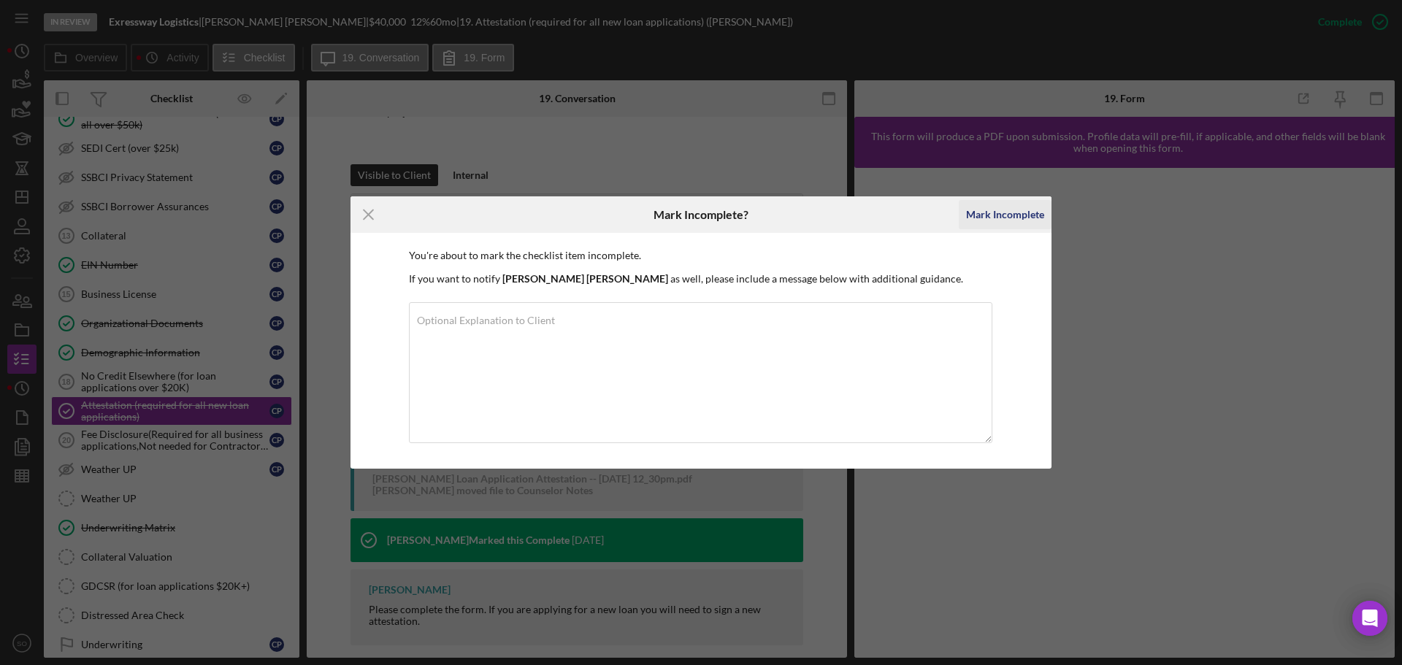
click at [980, 222] on div "Mark Incomplete" at bounding box center [1005, 214] width 78 height 29
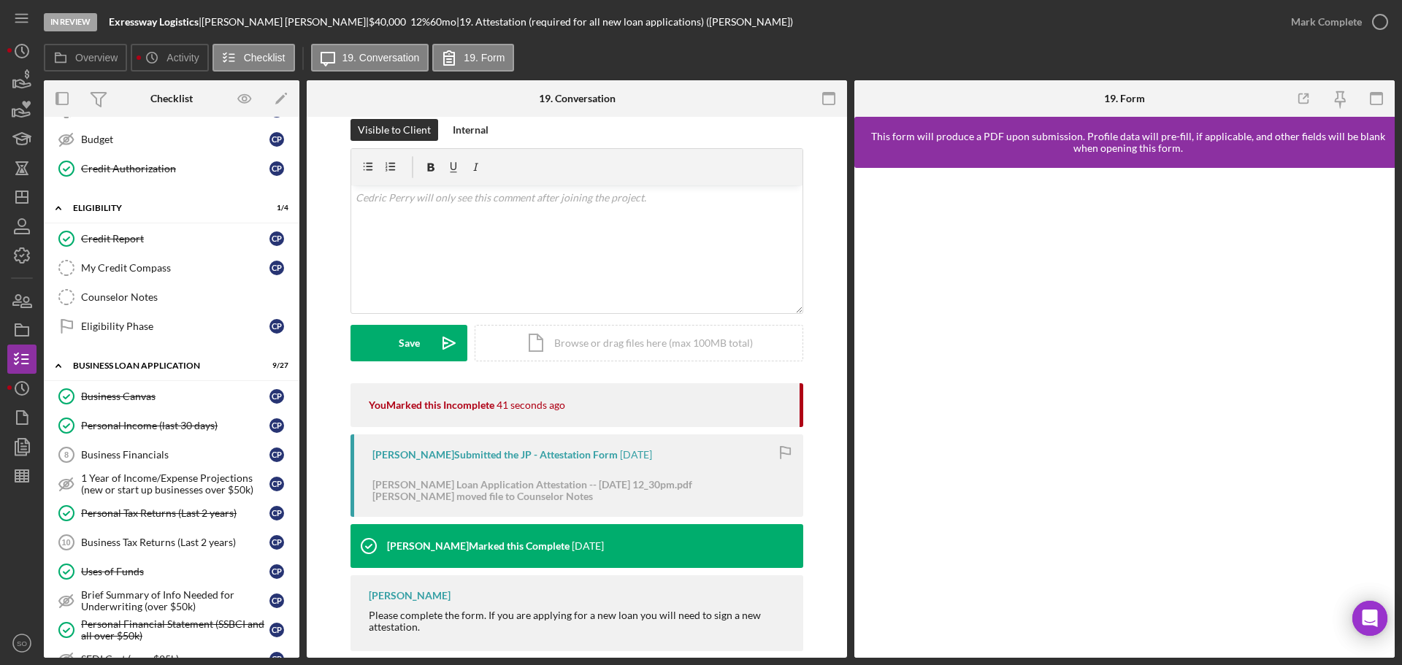
scroll to position [0, 0]
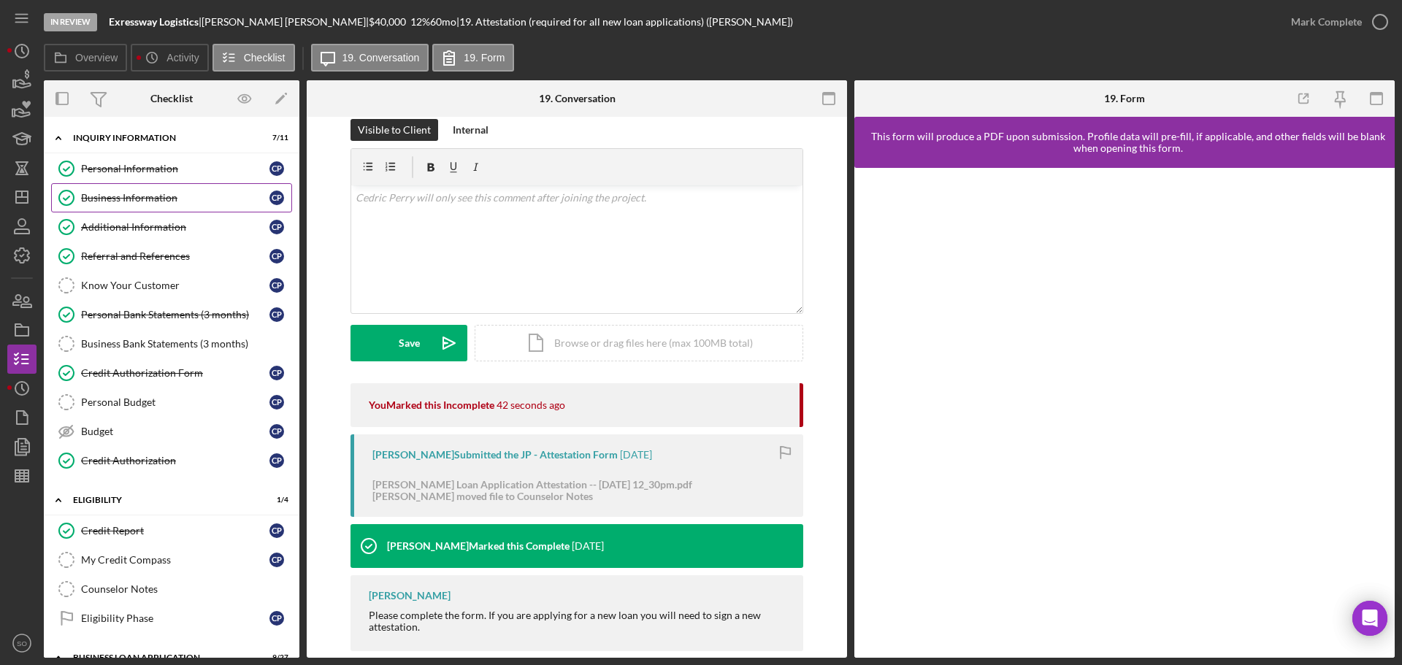
click at [116, 200] on div "Business Information" at bounding box center [175, 198] width 188 height 12
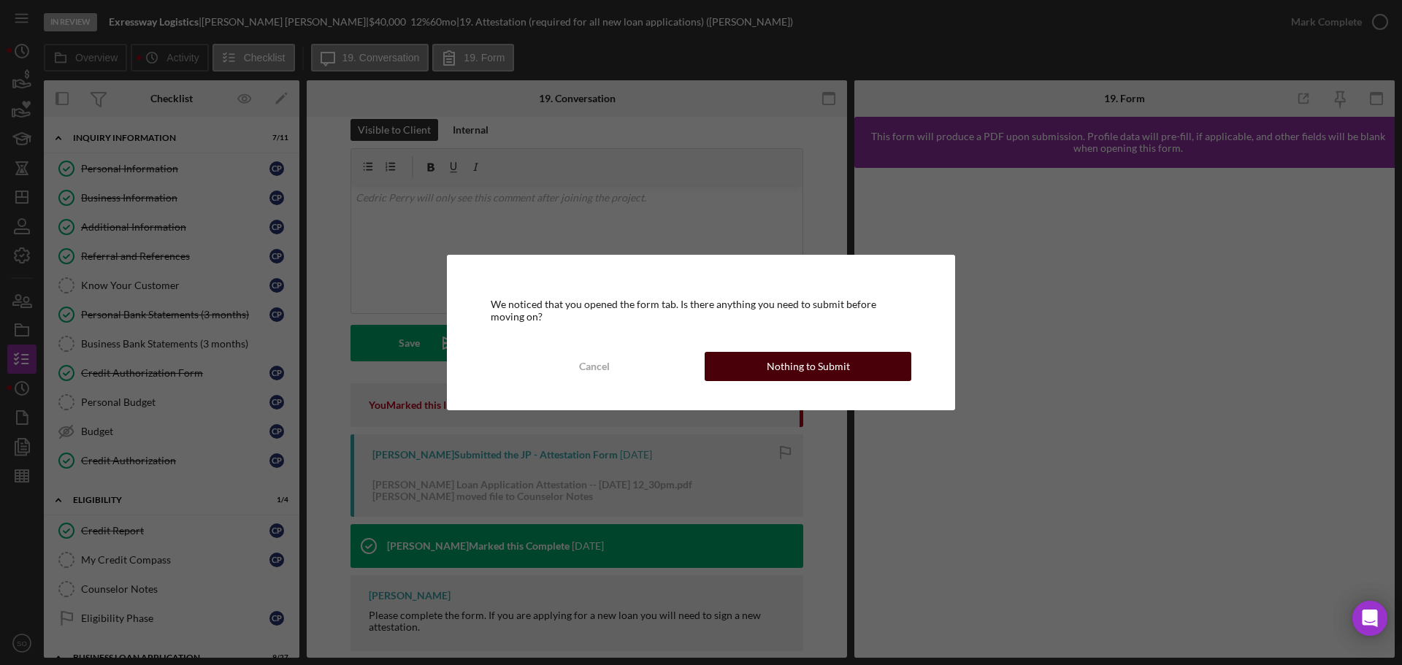
click at [814, 371] on div "Nothing to Submit" at bounding box center [808, 366] width 83 height 29
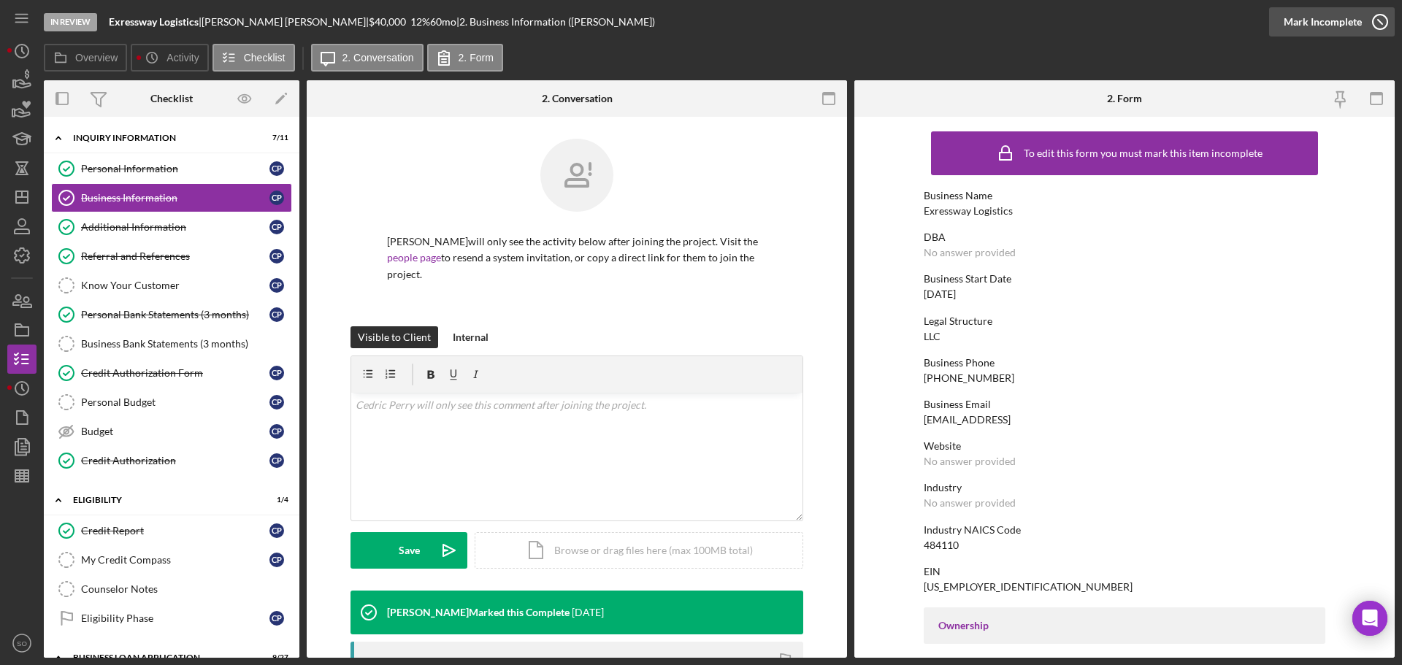
click at [1349, 23] on div "Mark Incomplete" at bounding box center [1323, 21] width 78 height 29
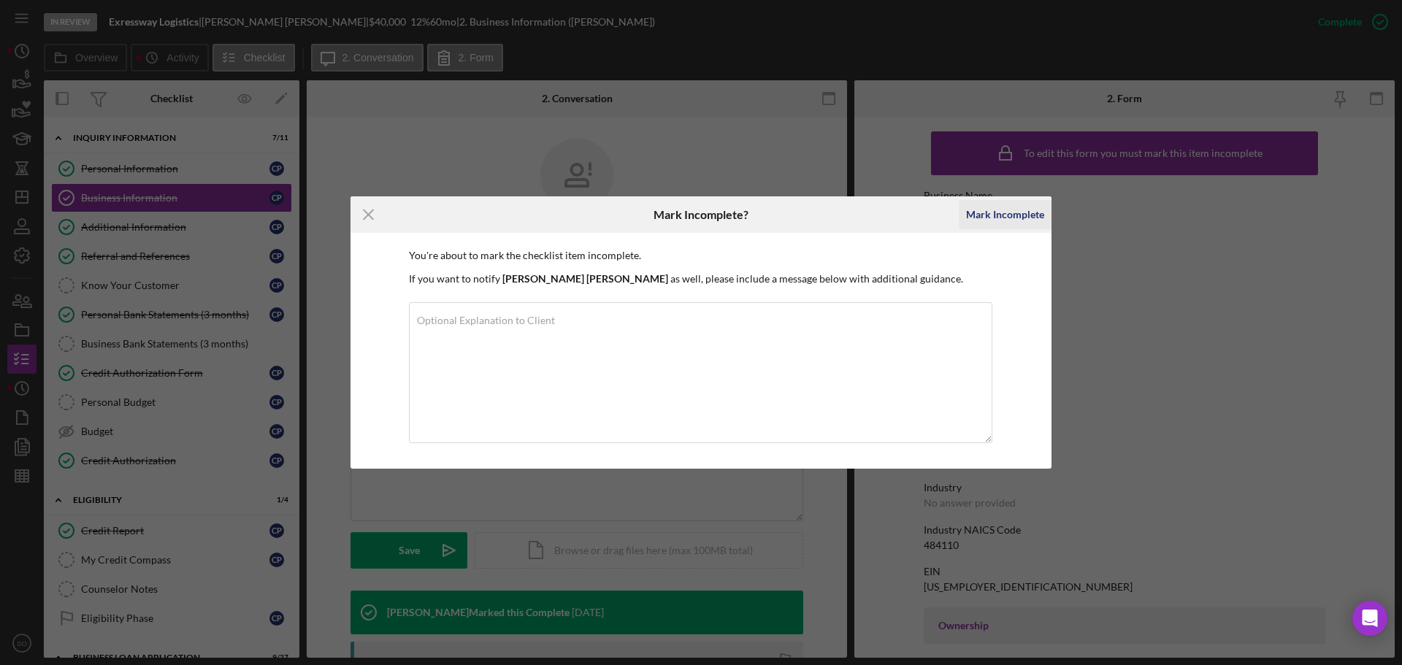
click at [999, 215] on div "Mark Incomplete" at bounding box center [1005, 214] width 78 height 29
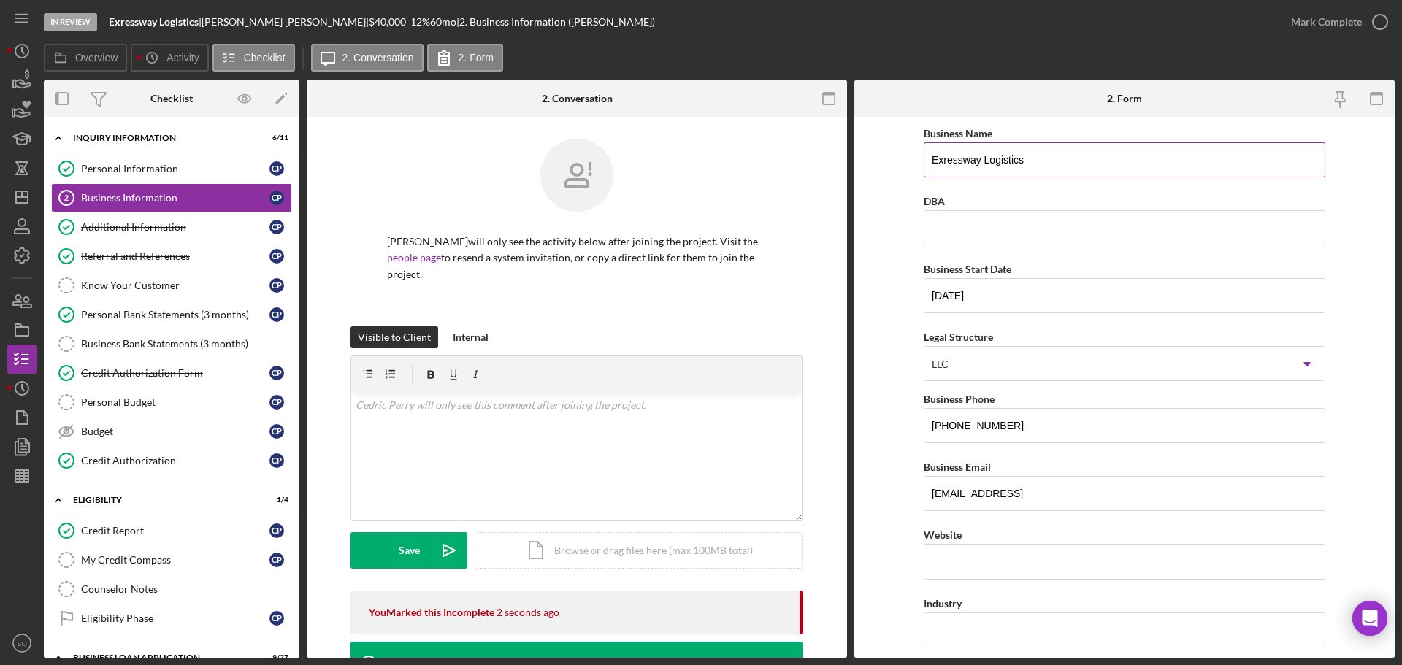
click at [1018, 164] on input "Exressway Logistics" at bounding box center [1125, 159] width 402 height 35
click at [943, 158] on input "Exressway Transportation LLC" at bounding box center [1125, 159] width 402 height 35
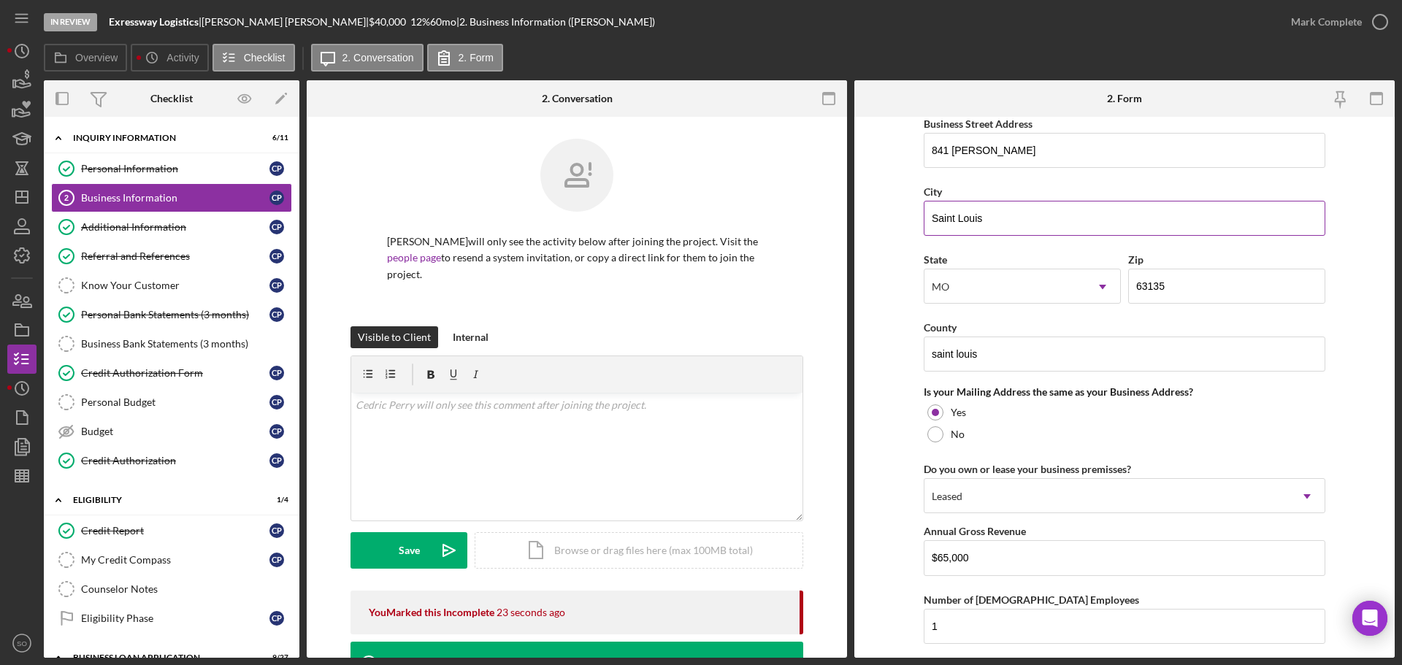
scroll to position [1080, 0]
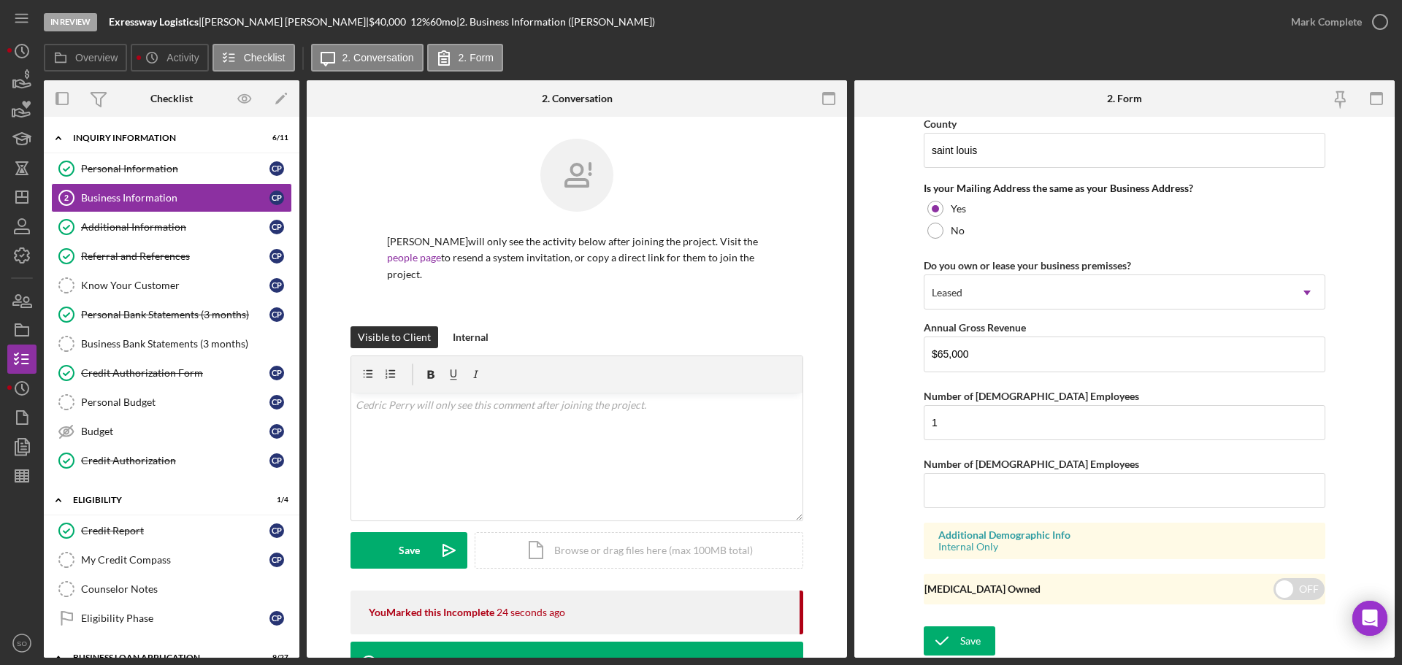
type input "Expressway Transportation LLC"
click at [982, 635] on button "Save" at bounding box center [960, 640] width 72 height 29
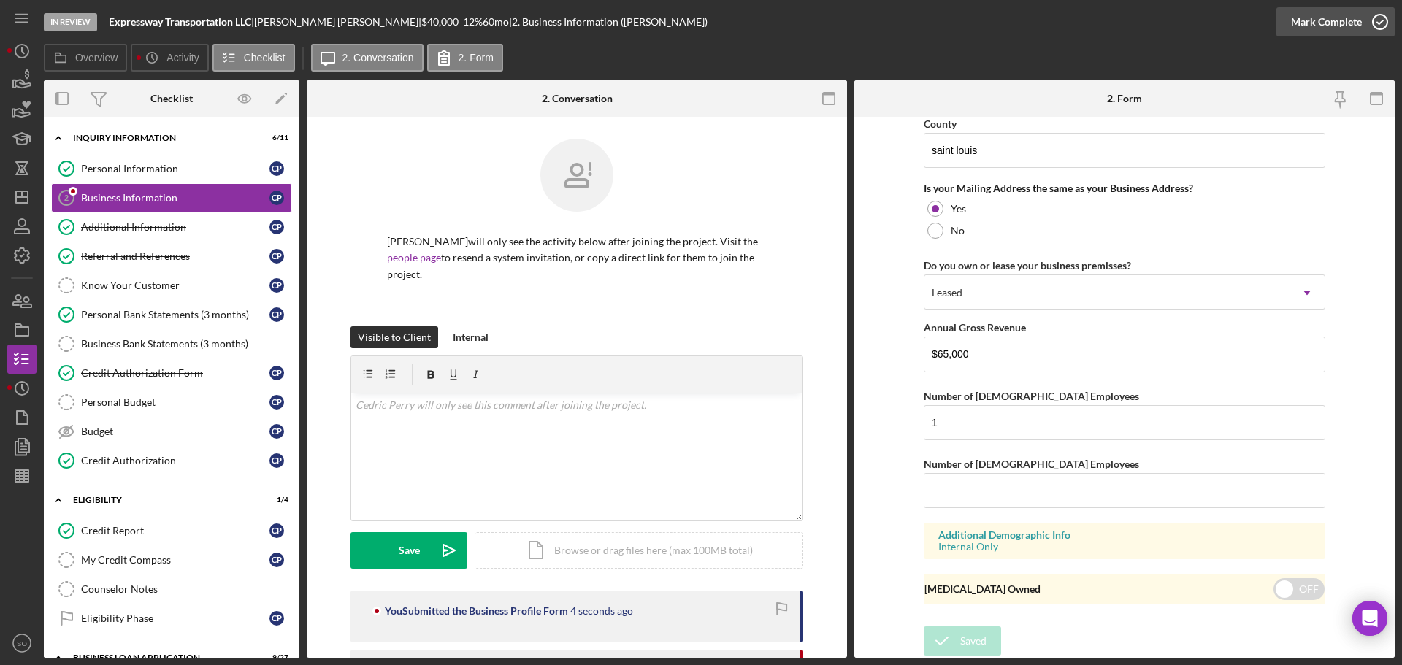
click at [1300, 20] on div "Mark Complete" at bounding box center [1326, 21] width 71 height 29
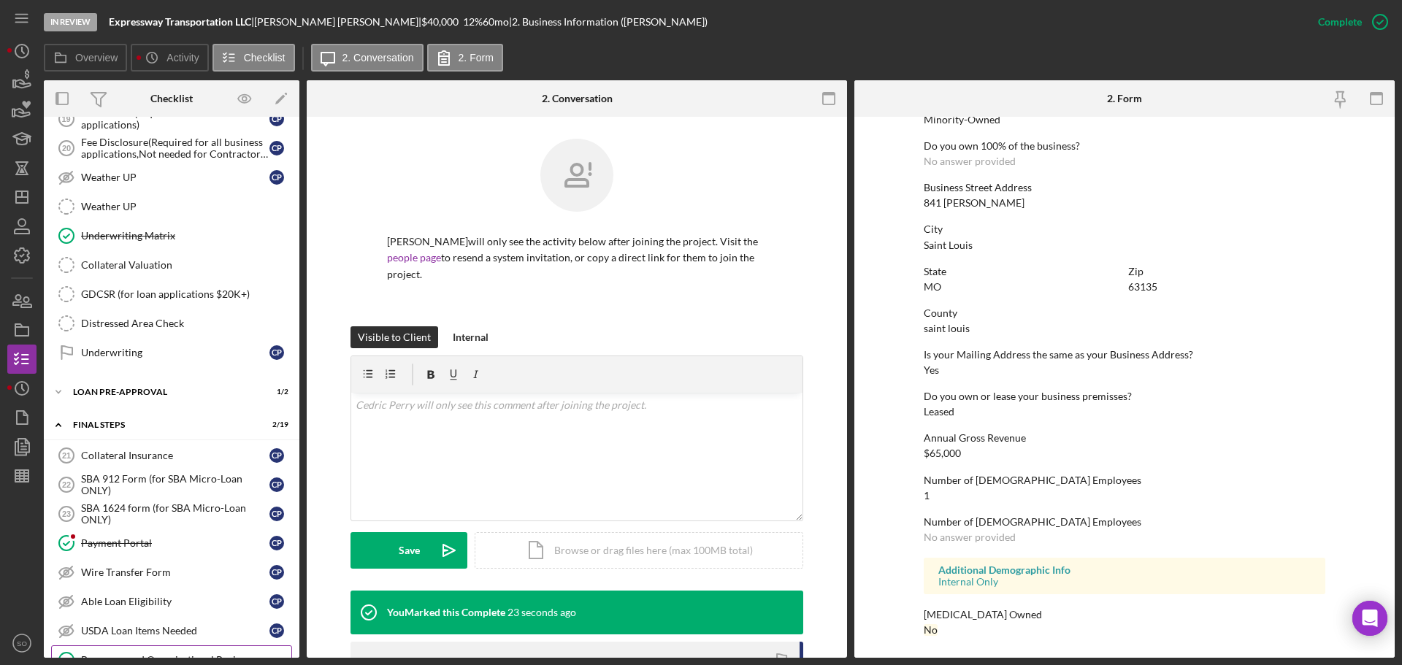
scroll to position [949, 0]
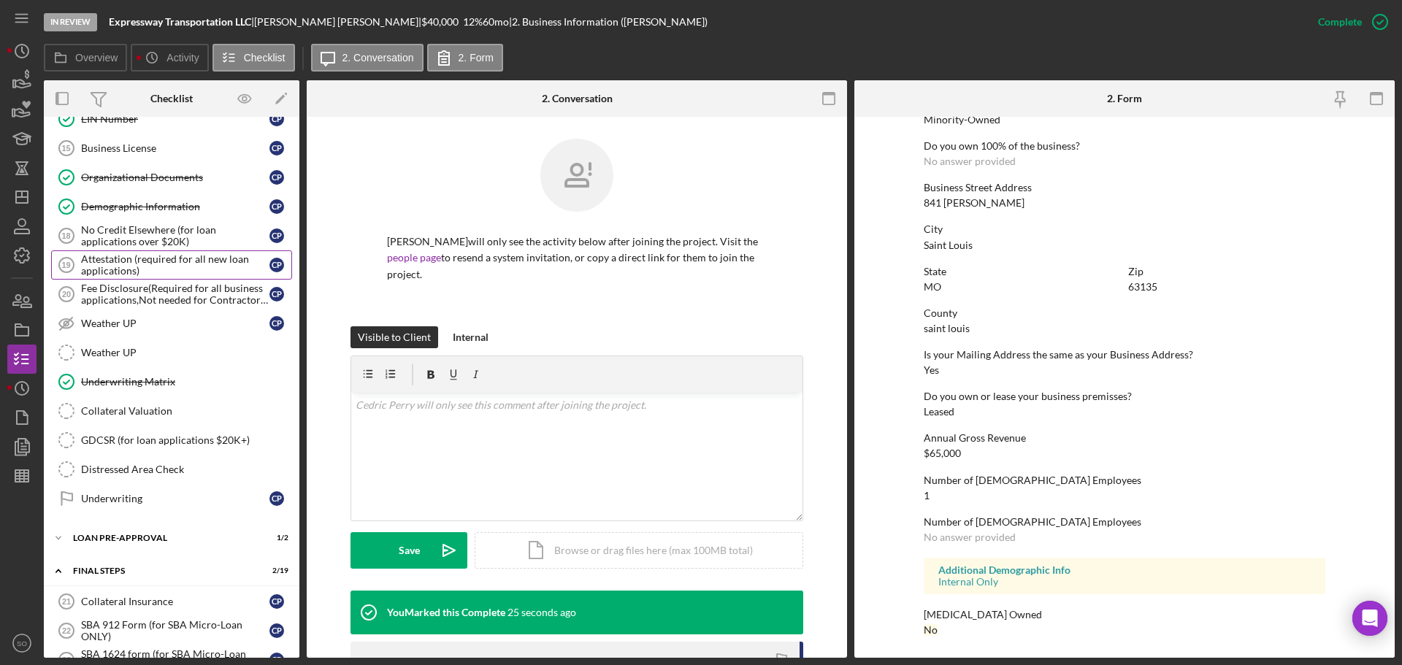
click at [156, 269] on div "Attestation (required for all new loan applications)" at bounding box center [175, 264] width 188 height 23
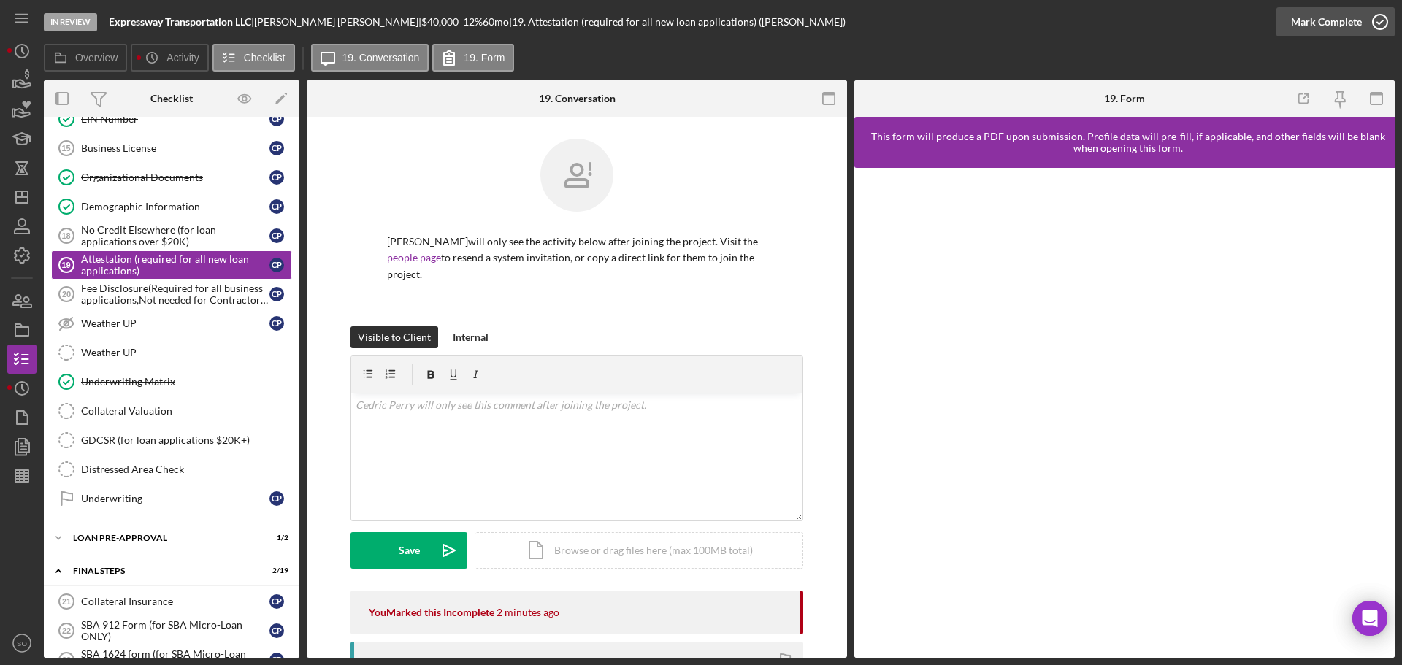
click at [1297, 18] on div "Mark Complete" at bounding box center [1326, 21] width 71 height 29
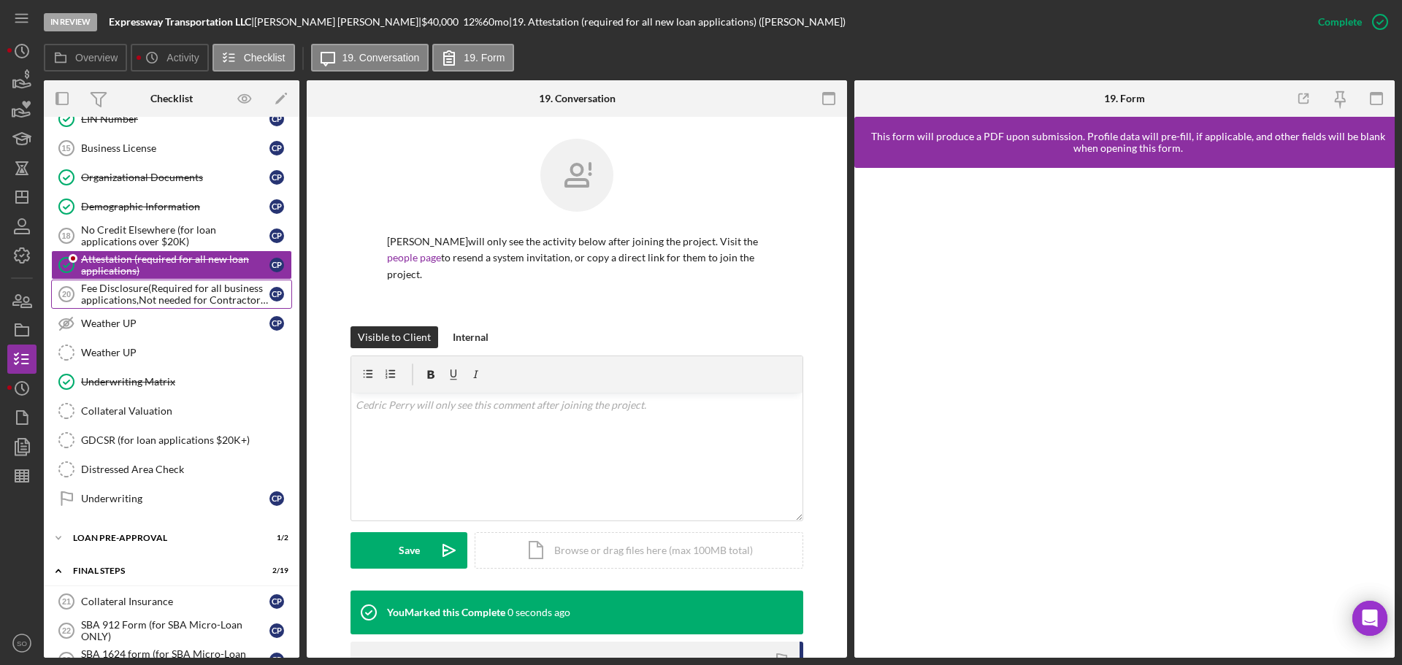
click at [203, 294] on div "Fee Disclosure(Required for all business applications,Not needed for Contractor…" at bounding box center [175, 294] width 188 height 23
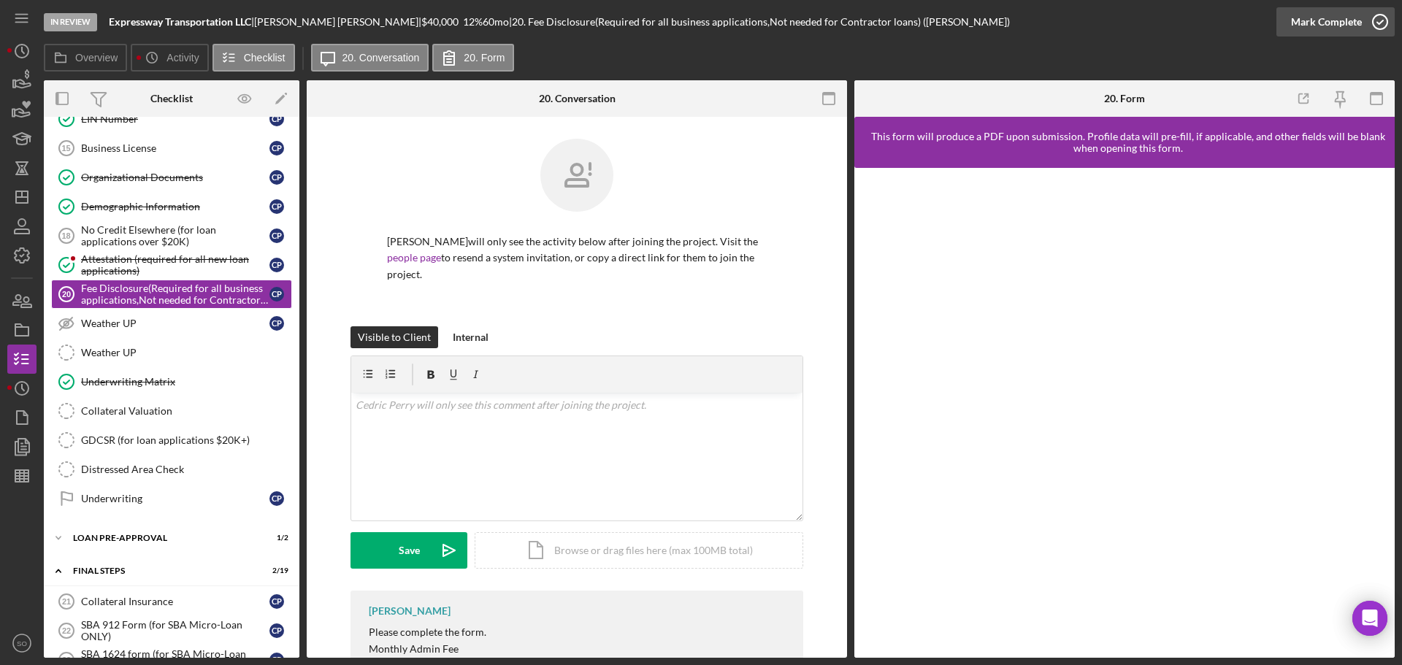
click at [1304, 31] on div "Mark Complete" at bounding box center [1326, 21] width 71 height 29
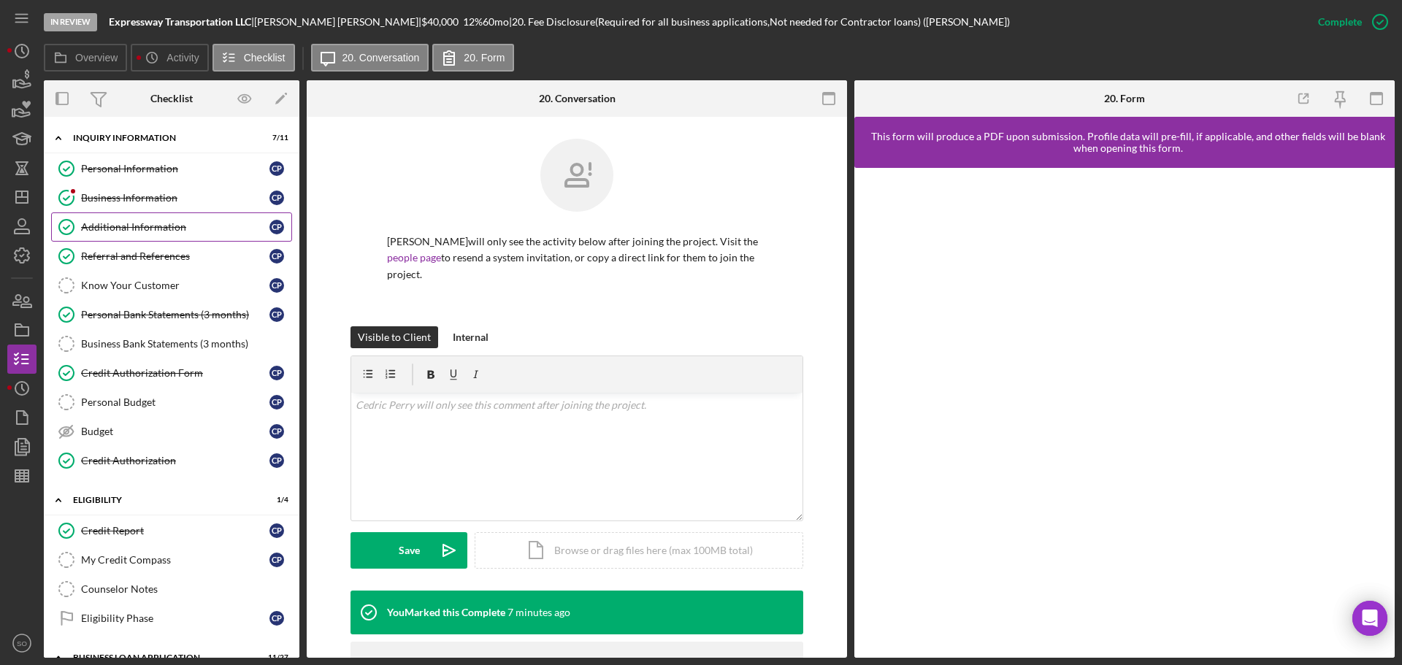
drag, startPoint x: 134, startPoint y: 192, endPoint x: 194, endPoint y: 213, distance: 64.2
click at [134, 192] on div "Business Information" at bounding box center [175, 198] width 188 height 12
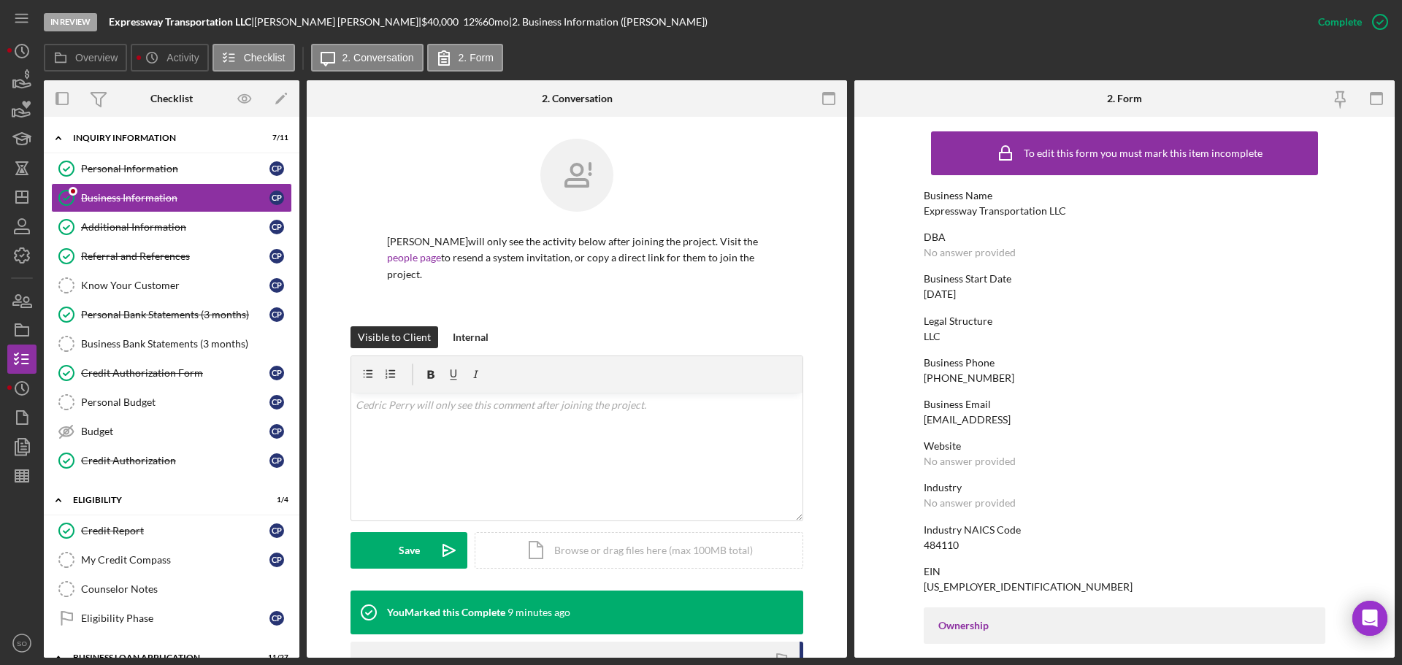
click at [1005, 210] on div "Expressway Transportation LLC" at bounding box center [995, 211] width 142 height 12
copy div "Expressway Transportation LLC"
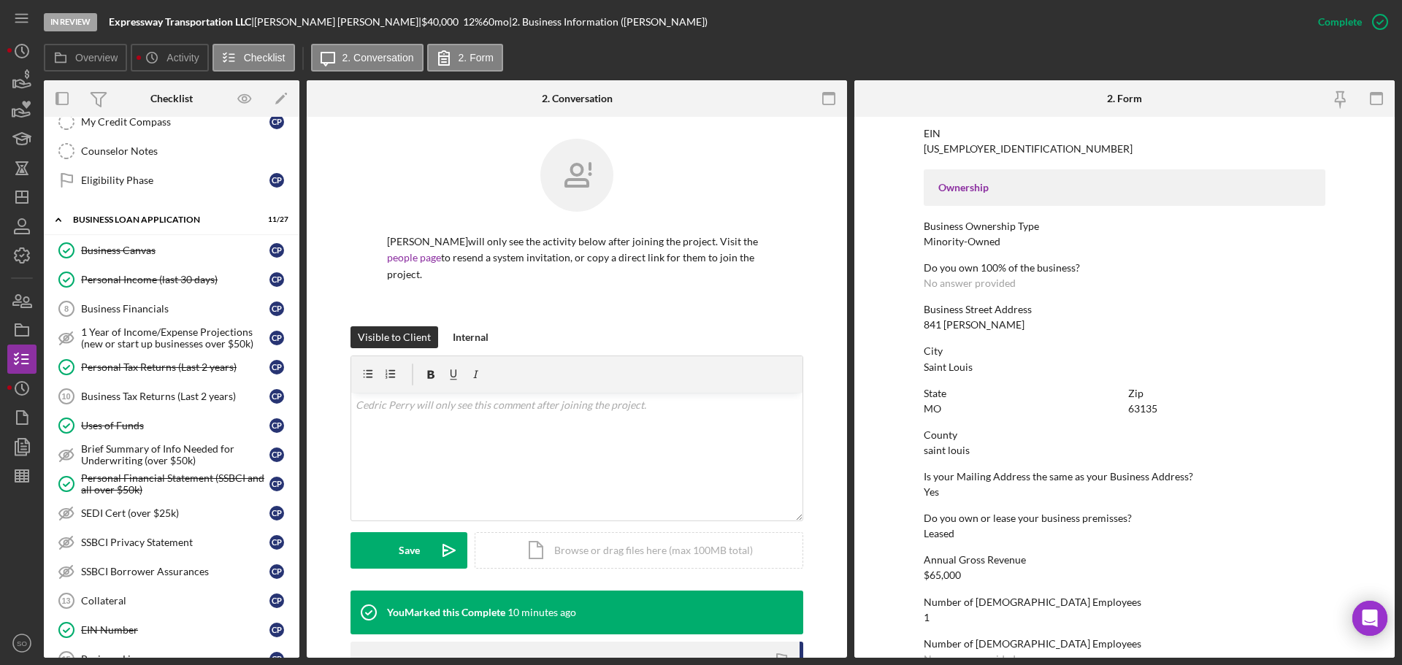
scroll to position [584, 0]
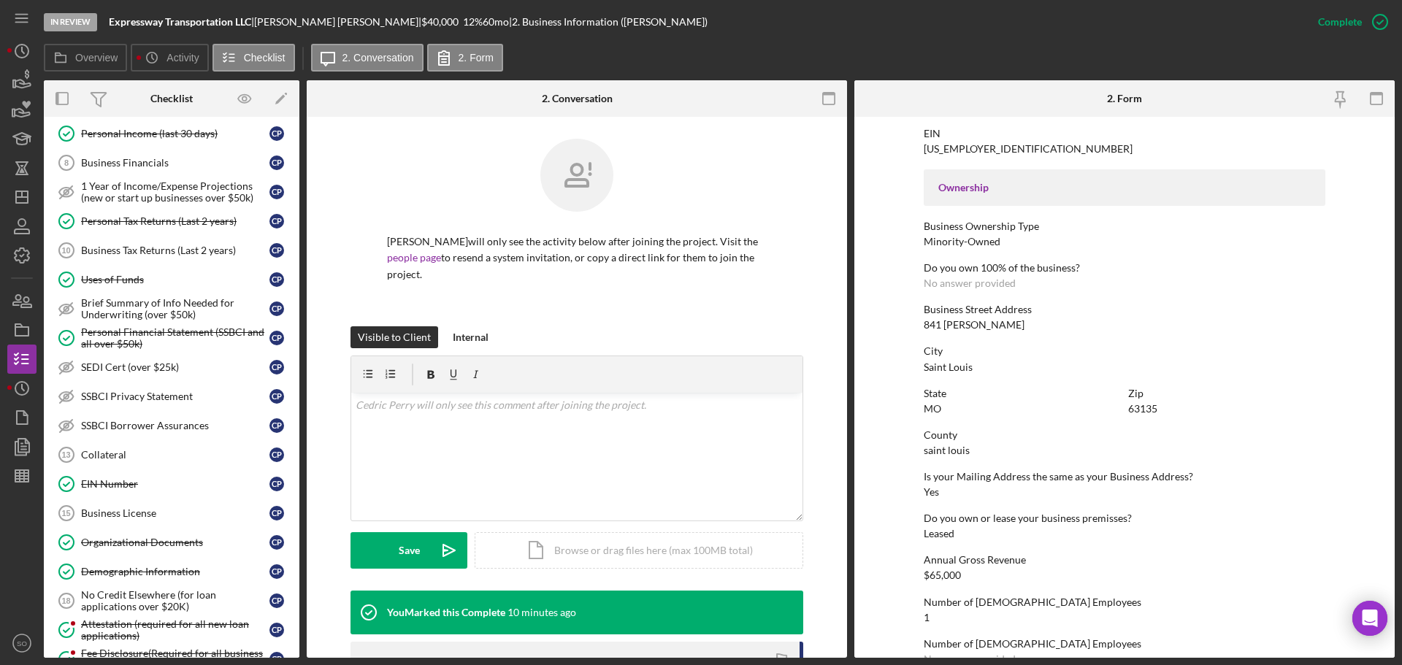
drag, startPoint x: 1395, startPoint y: 381, endPoint x: 115, endPoint y: 369, distance: 1280.0
click at [115, 369] on div "SEDI Cert (over $25k)" at bounding box center [175, 367] width 188 height 12
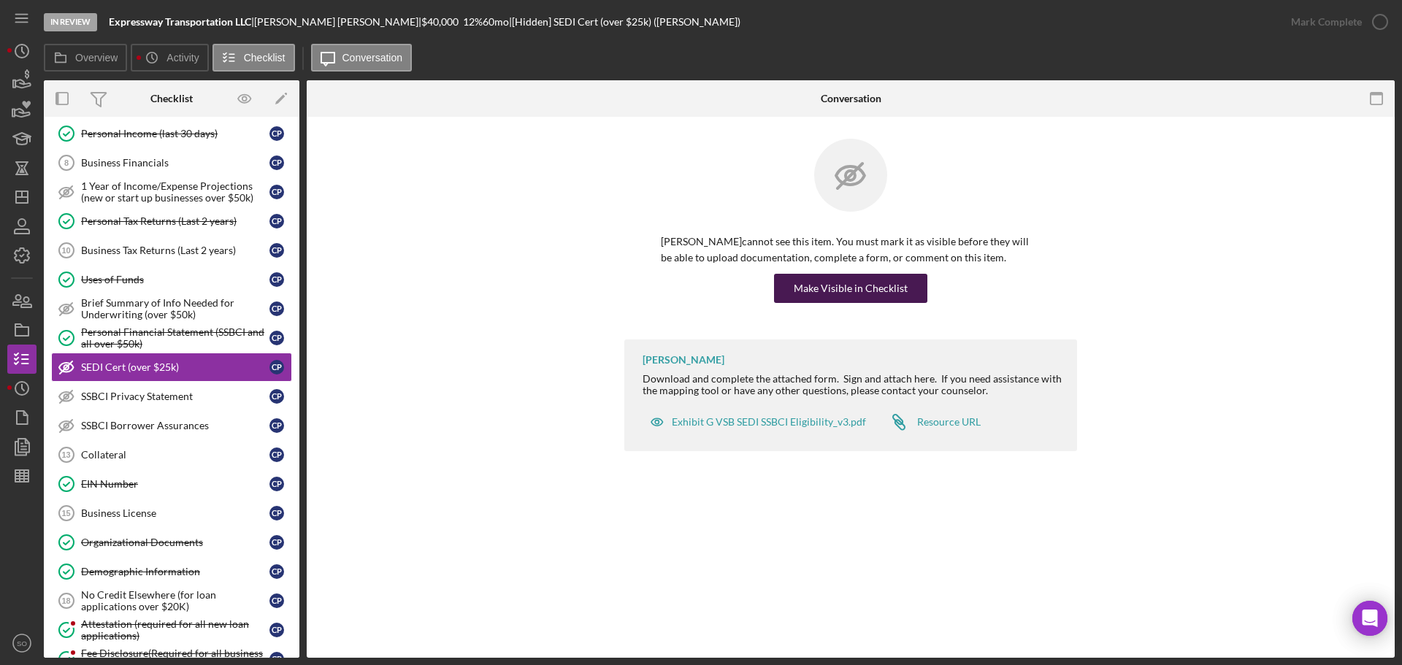
click at [794, 290] on button "Make Visible in Checklist" at bounding box center [850, 288] width 153 height 29
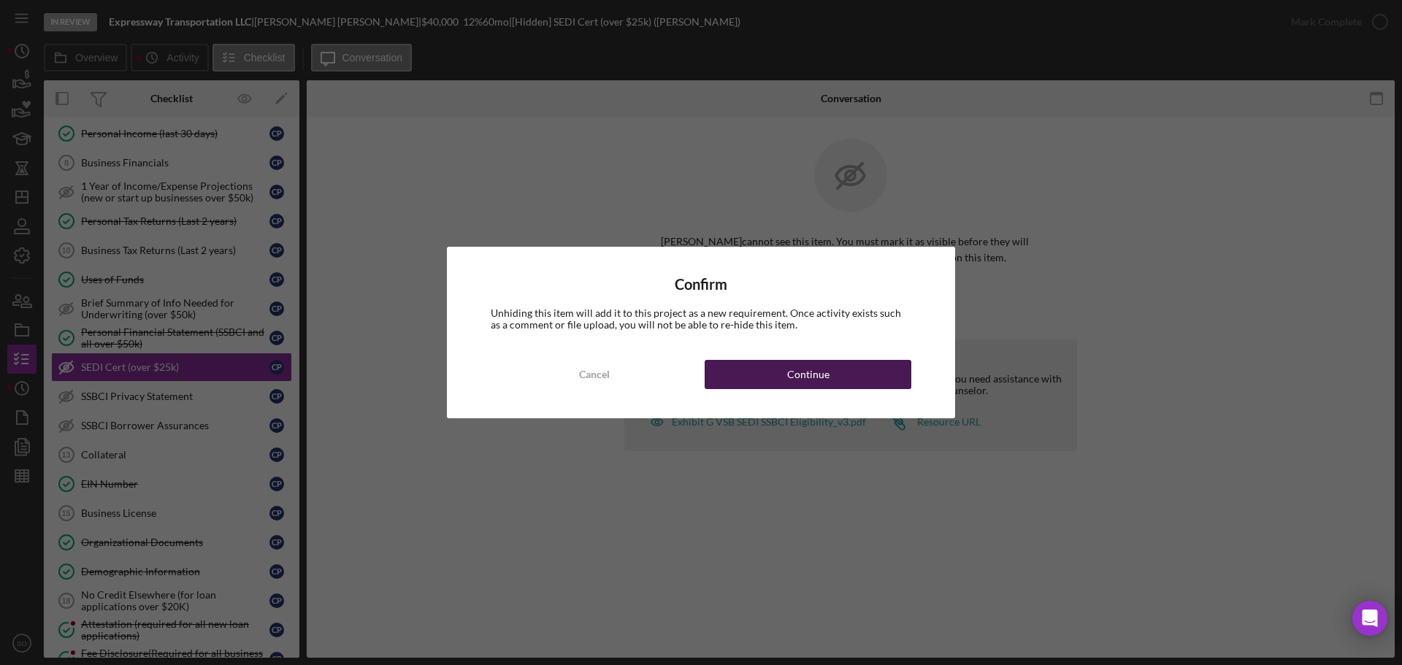
click at [843, 368] on button "Continue" at bounding box center [808, 374] width 207 height 29
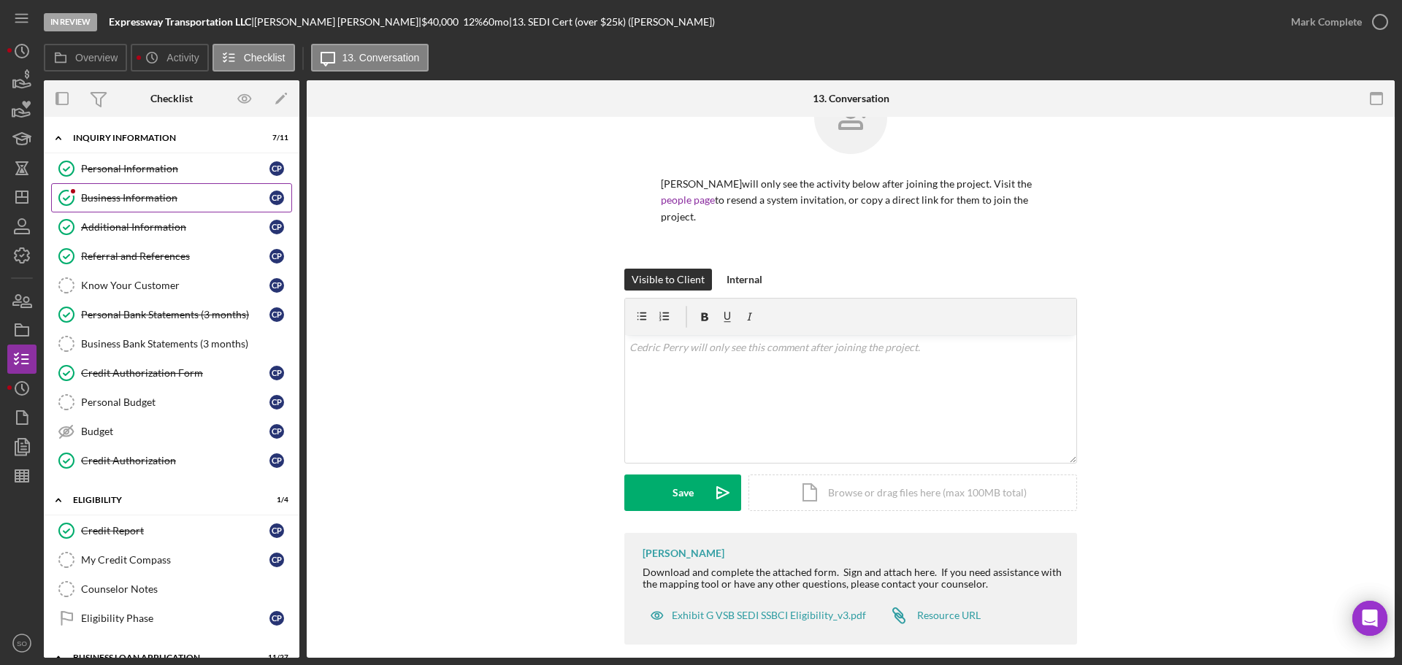
click at [134, 189] on link "Business Information Business Information C P" at bounding box center [171, 197] width 241 height 29
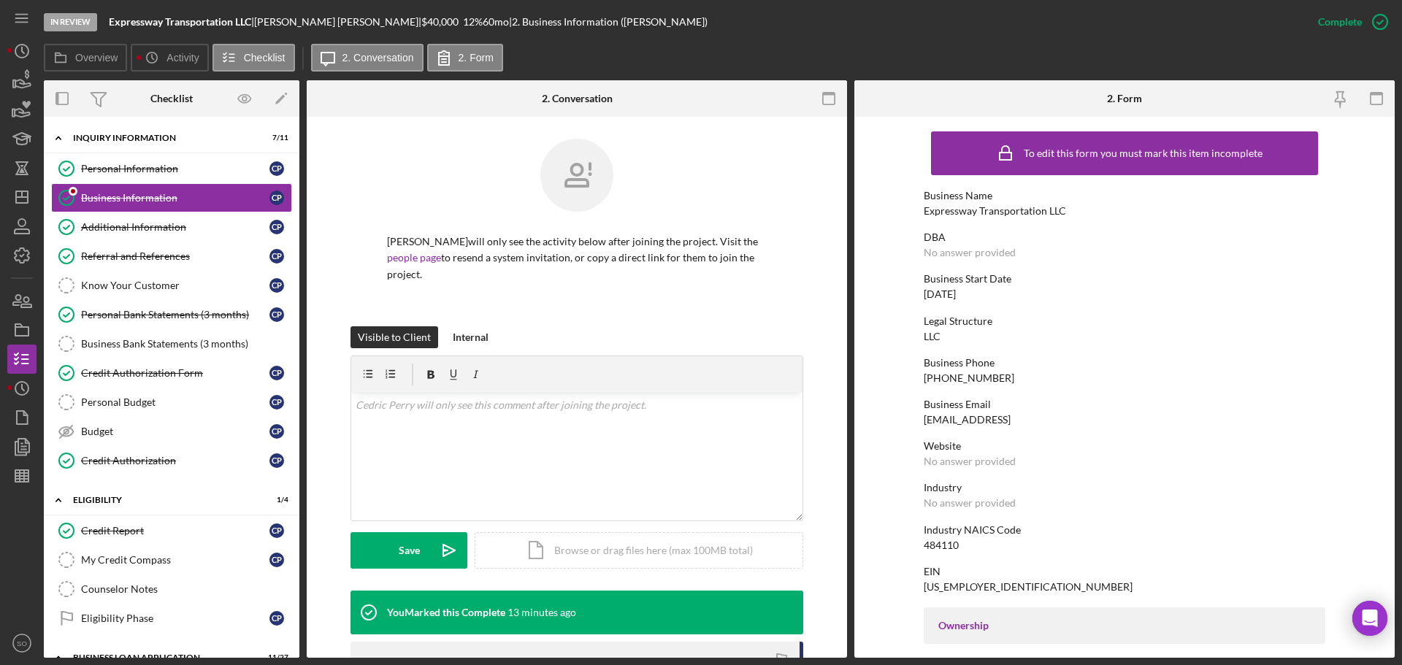
scroll to position [219, 0]
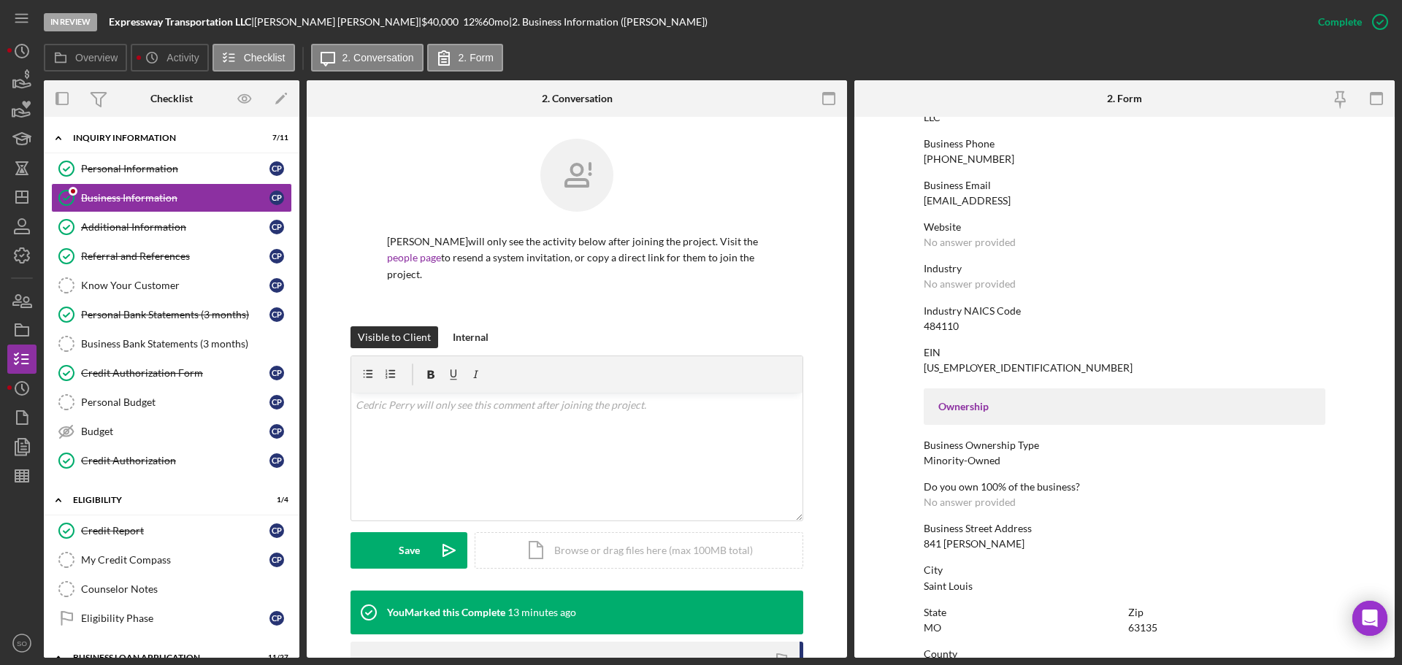
click at [967, 545] on div "841 Marion Pl" at bounding box center [974, 544] width 101 height 12
copy div "841 Marion Pl"
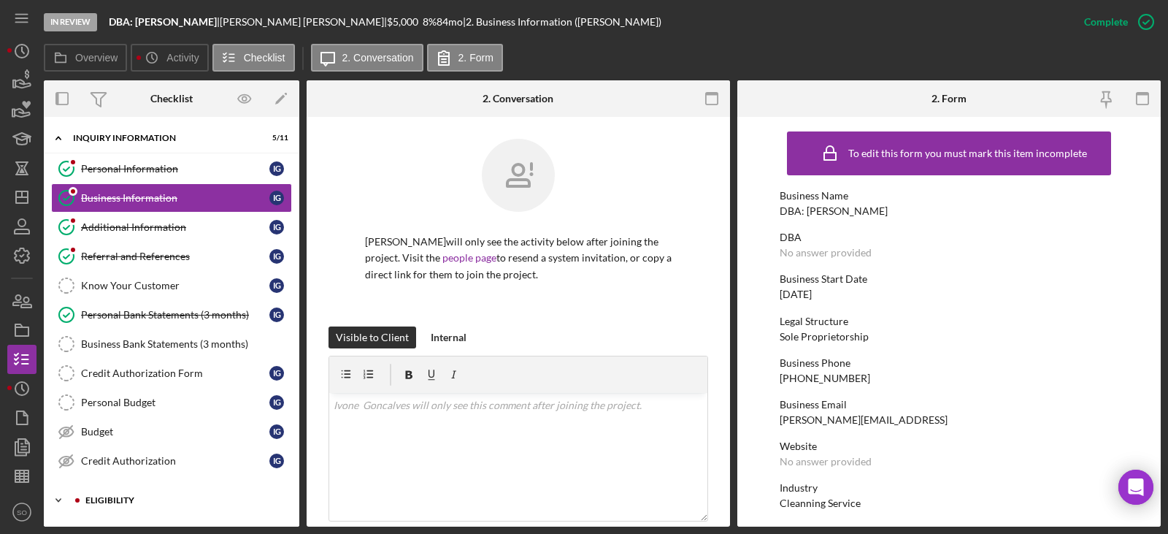
scroll to position [128, 0]
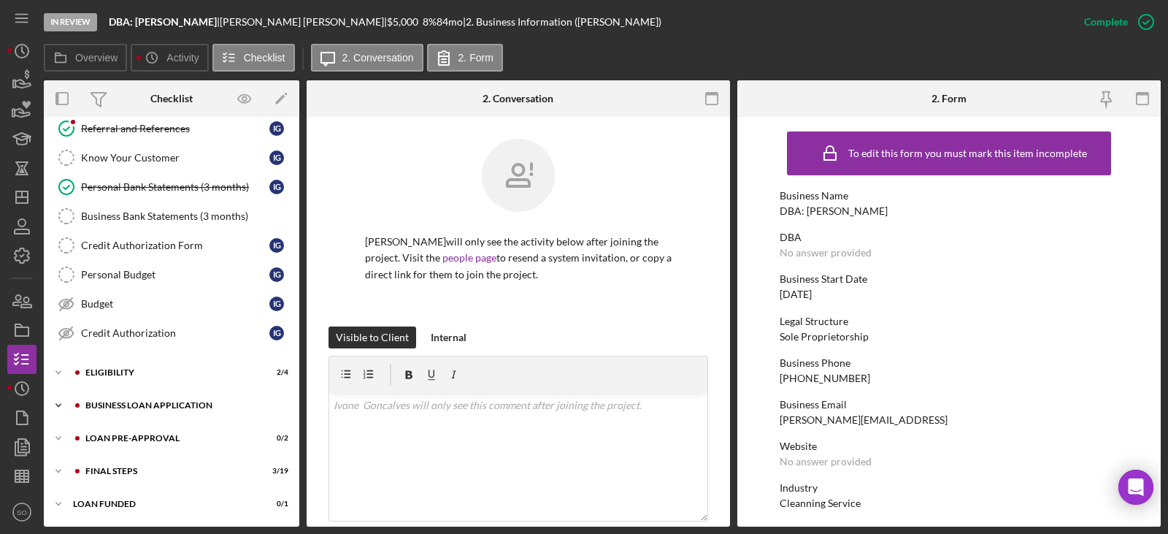
click at [215, 412] on div "Icon/Expander BUSINESS LOAN APPLICATION 7 / 31" at bounding box center [172, 405] width 256 height 29
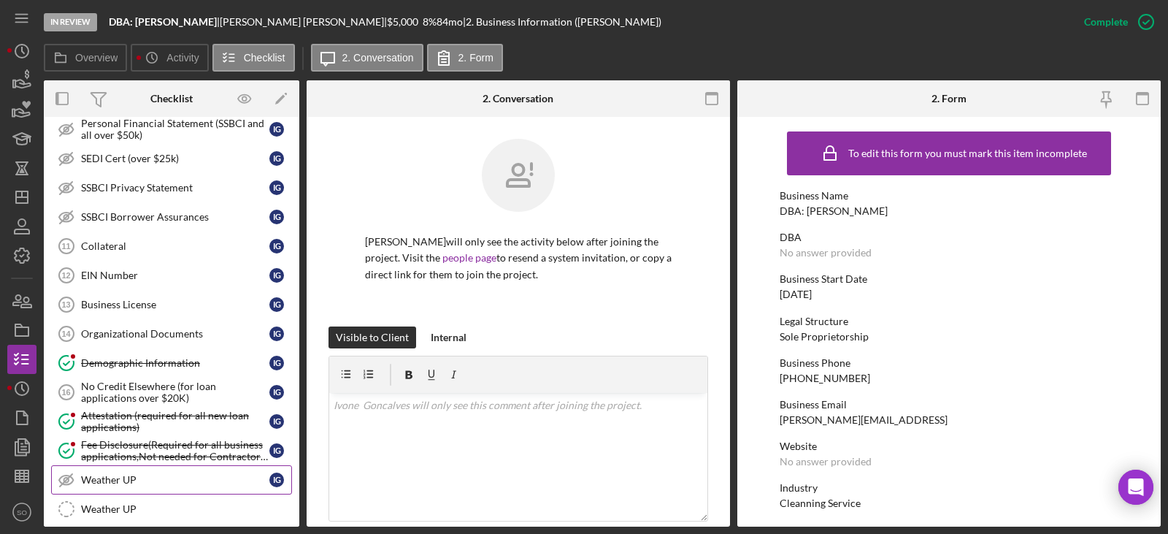
scroll to position [1004, 0]
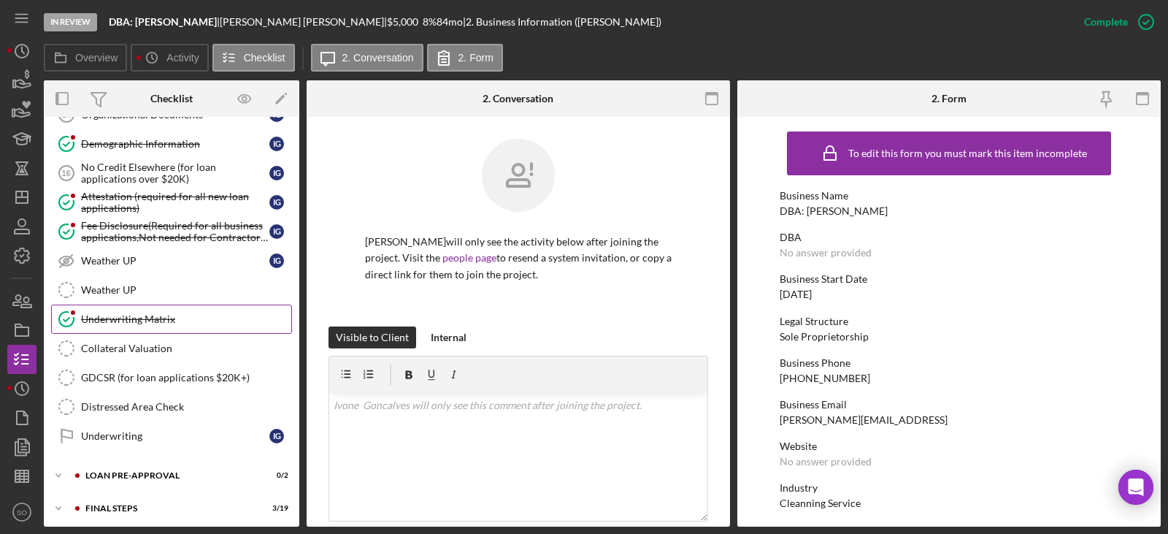
click at [126, 315] on div "Underwriting Matrix" at bounding box center [186, 319] width 210 height 12
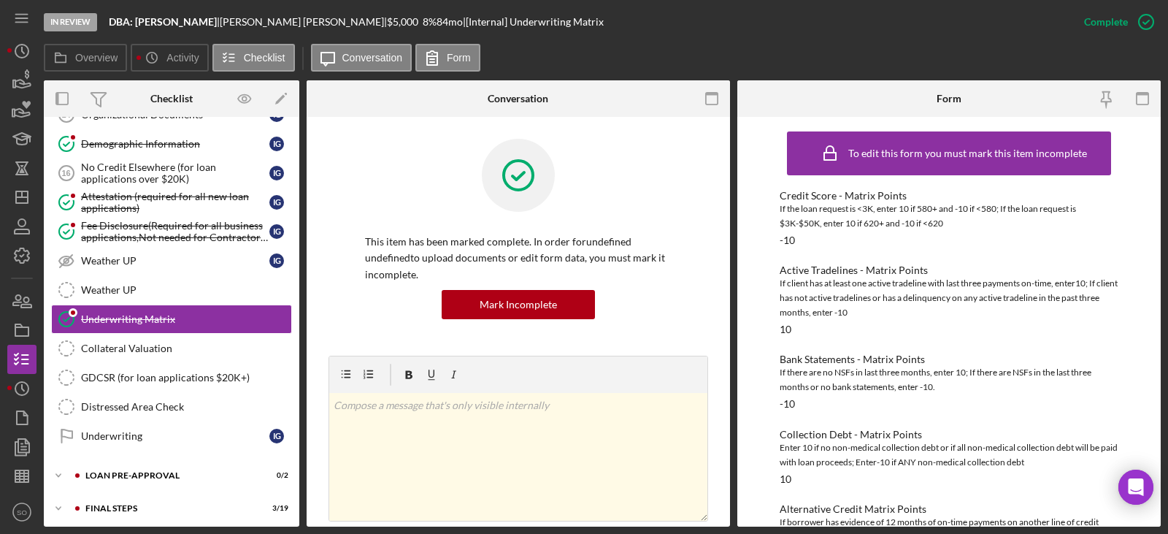
scroll to position [365, 0]
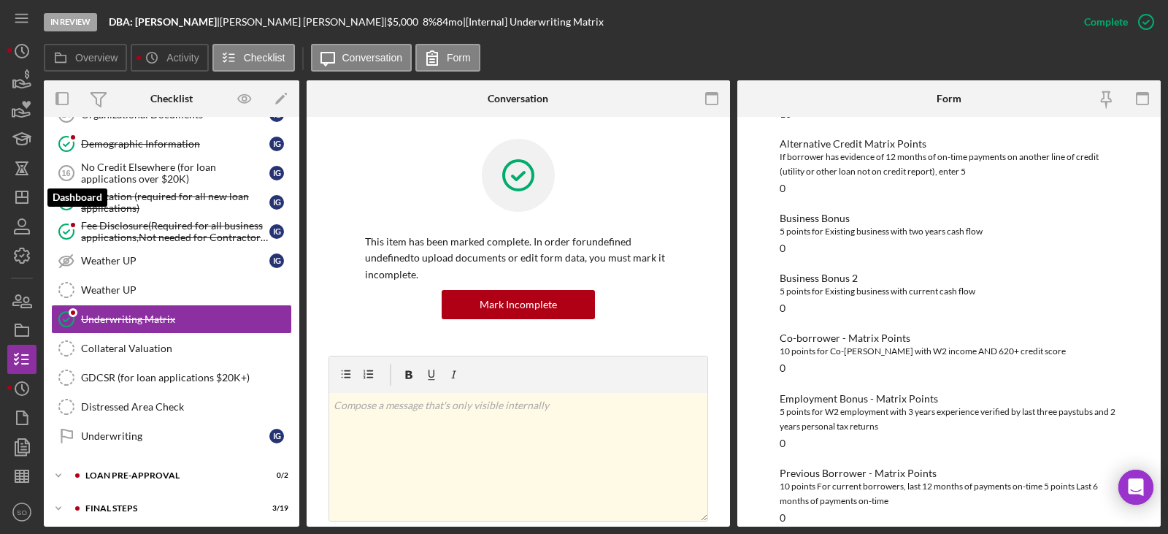
drag, startPoint x: 24, startPoint y: 199, endPoint x: 40, endPoint y: 229, distance: 34.0
click at [24, 199] on icon "Icon/Dashboard" at bounding box center [22, 197] width 37 height 37
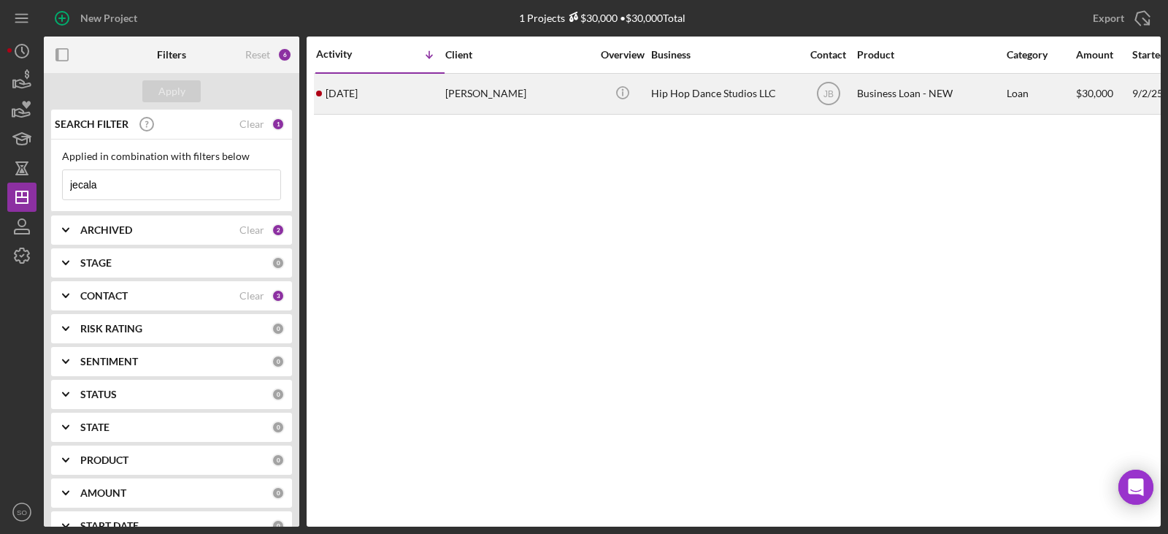
click at [419, 104] on div "7 days ago Jecala Moore" at bounding box center [380, 93] width 128 height 39
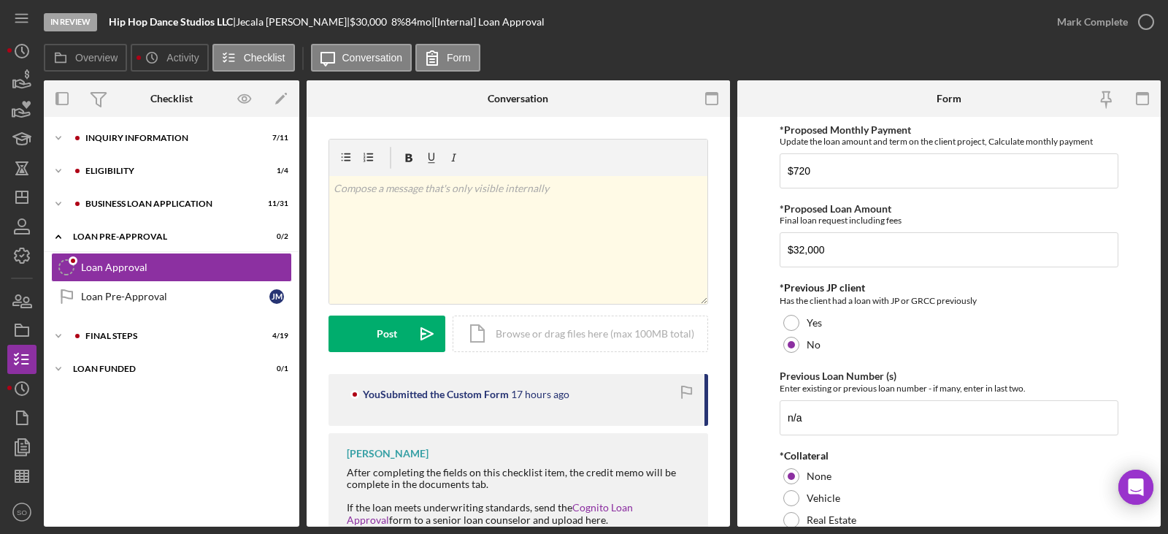
scroll to position [142, 0]
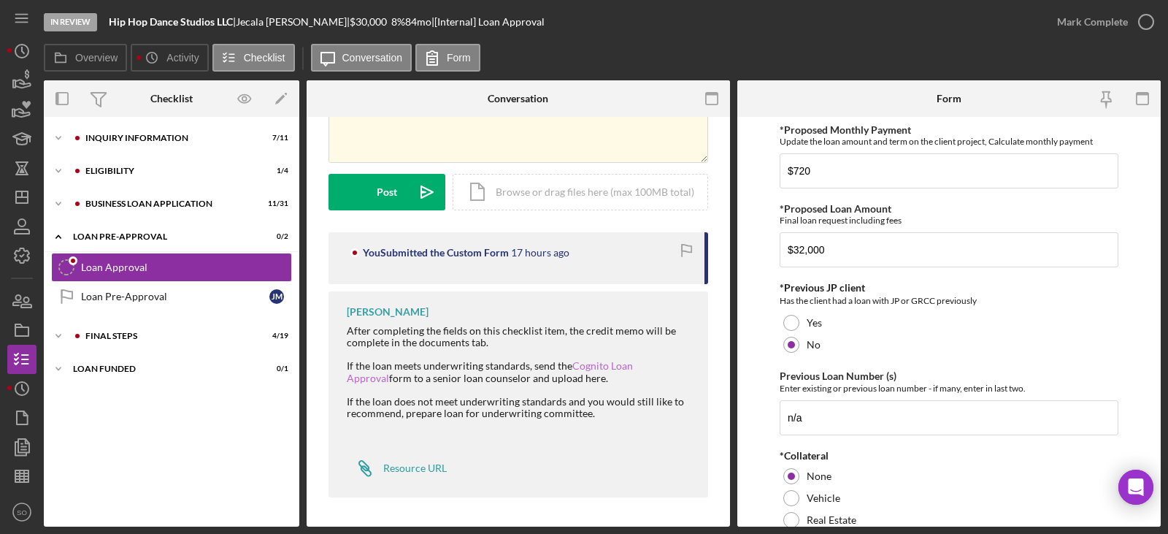
drag, startPoint x: 604, startPoint y: 365, endPoint x: 444, endPoint y: 414, distance: 167.2
click at [444, 415] on div "If the loan does not meet underwriting standards and you would still like to re…" at bounding box center [520, 407] width 347 height 23
click at [150, 142] on div "Icon/Expander INQUIRY INFORMATION 7 / 11" at bounding box center [172, 137] width 256 height 29
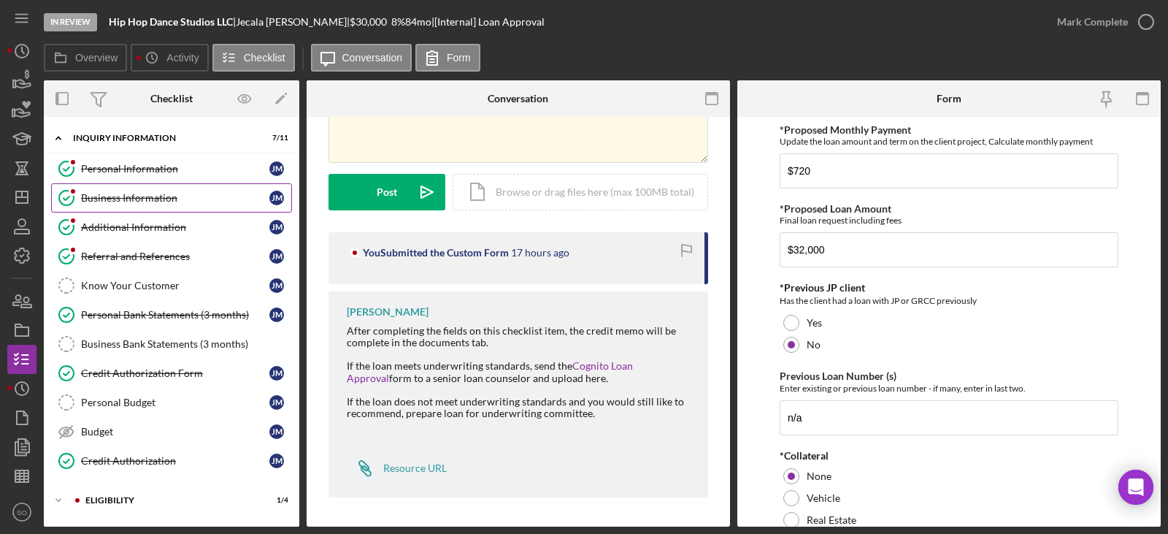
click at [146, 188] on link "Business Information Business Information J M" at bounding box center [171, 197] width 241 height 29
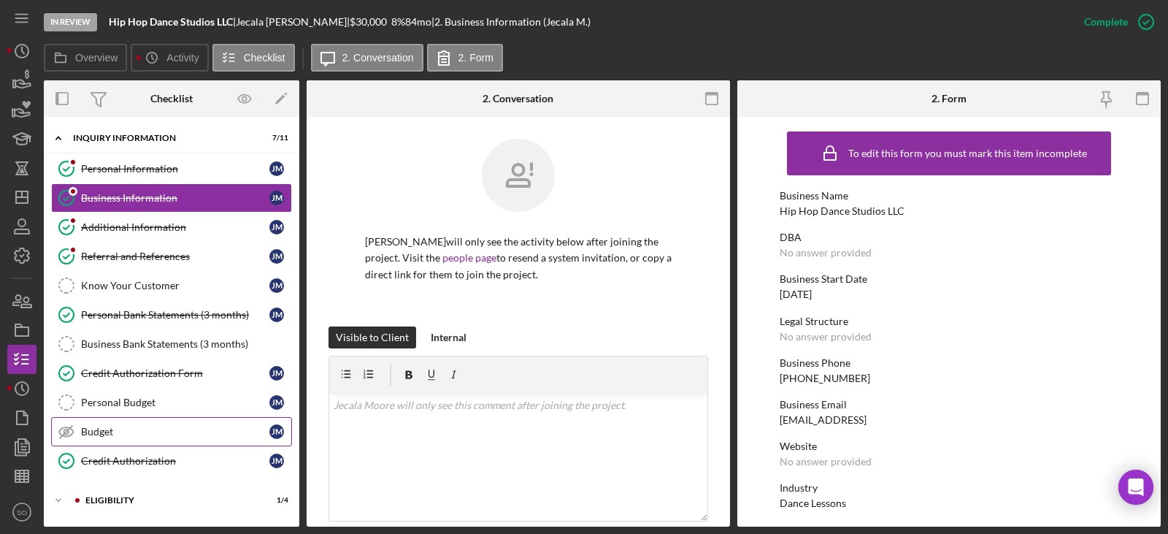
scroll to position [194, 0]
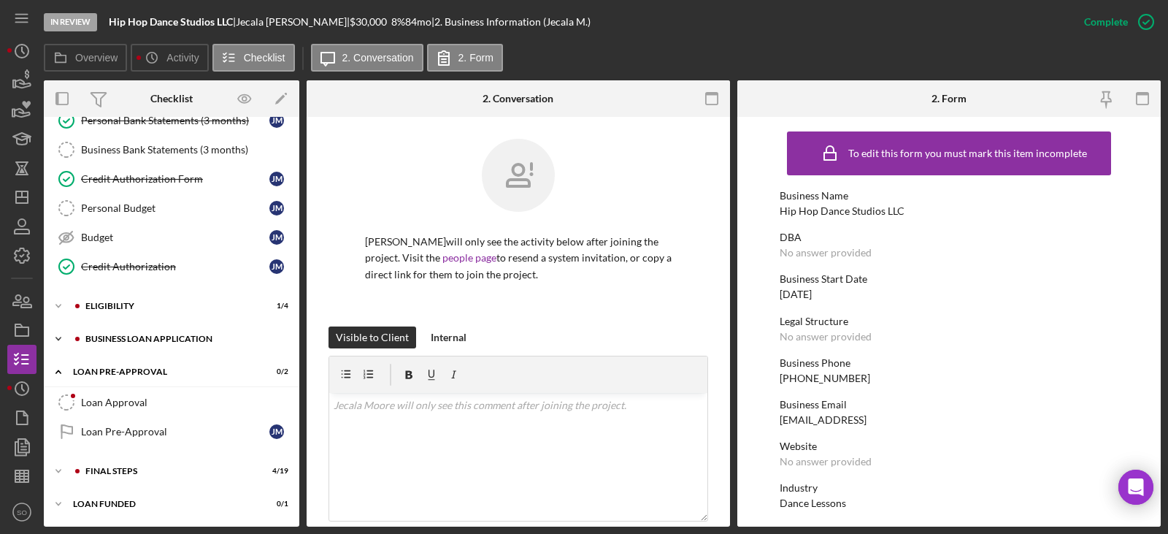
click at [173, 345] on div "Icon/Expander BUSINESS LOAN APPLICATION 11 / 31" at bounding box center [172, 338] width 256 height 29
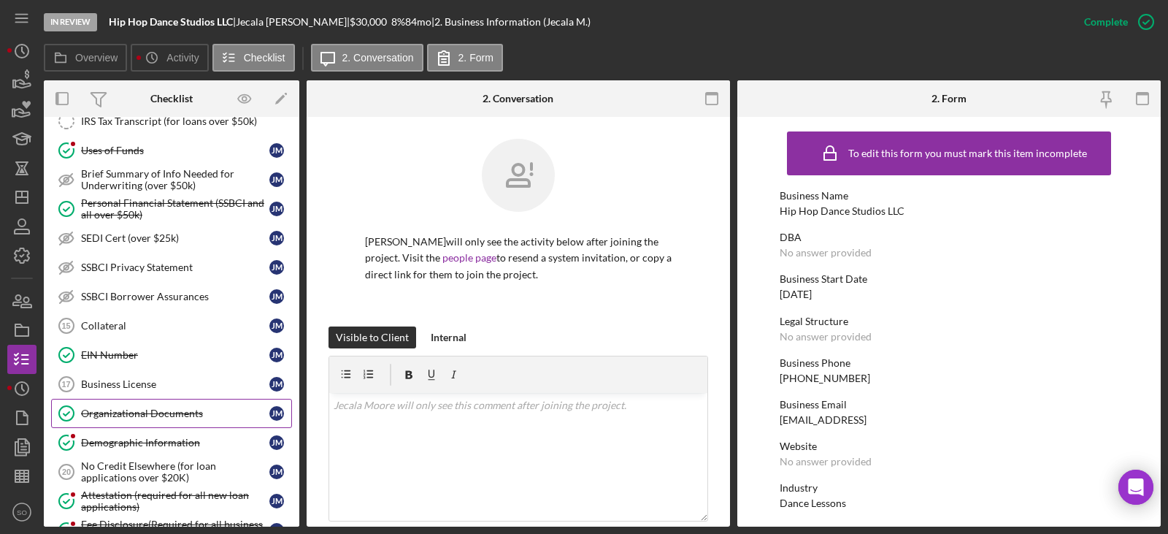
scroll to position [851, 0]
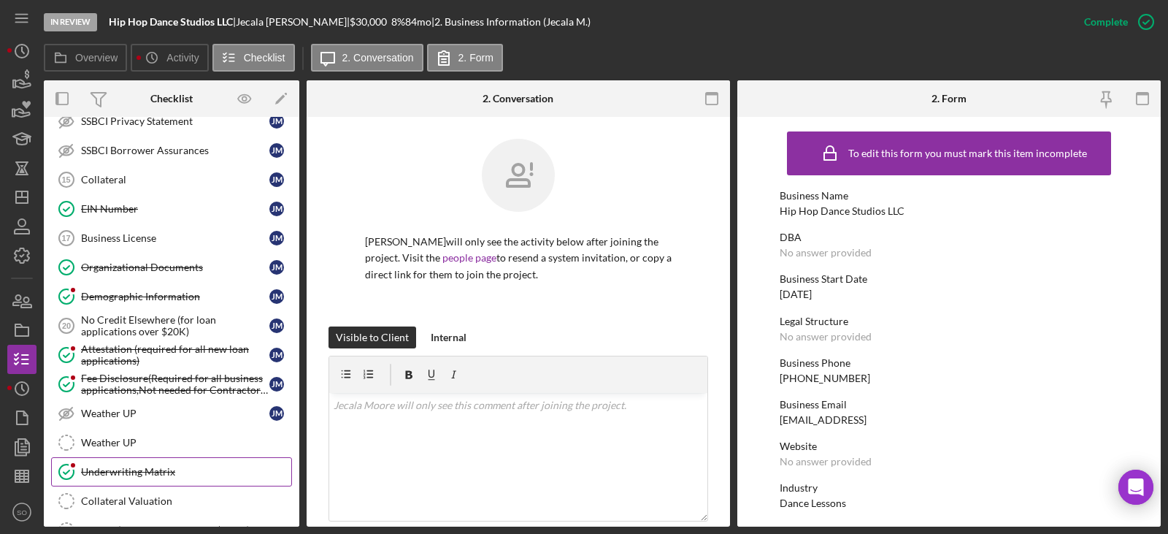
click at [141, 472] on div "Underwriting Matrix" at bounding box center [186, 472] width 210 height 12
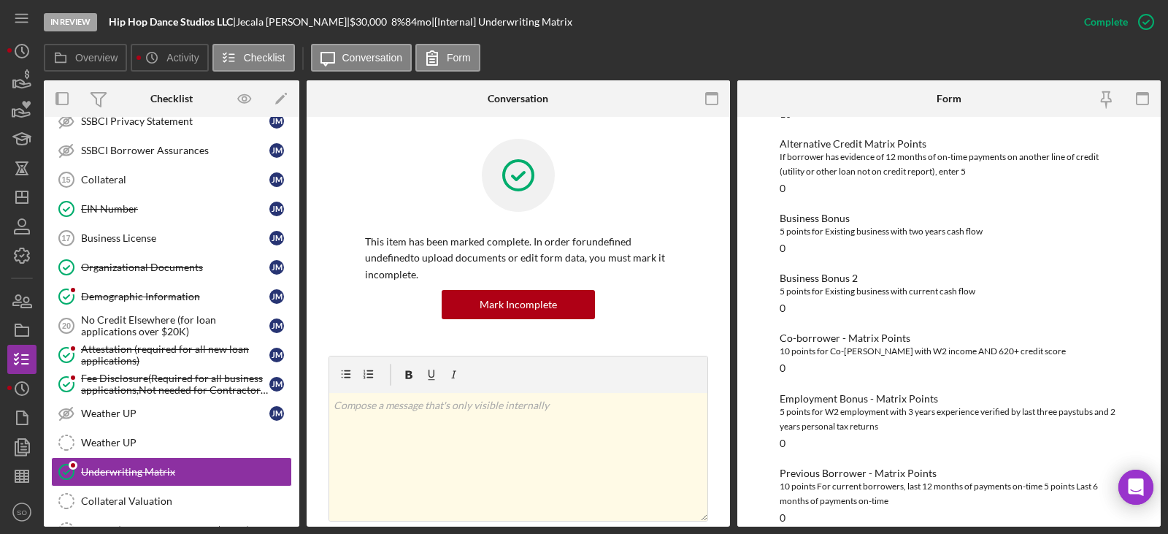
scroll to position [504, 0]
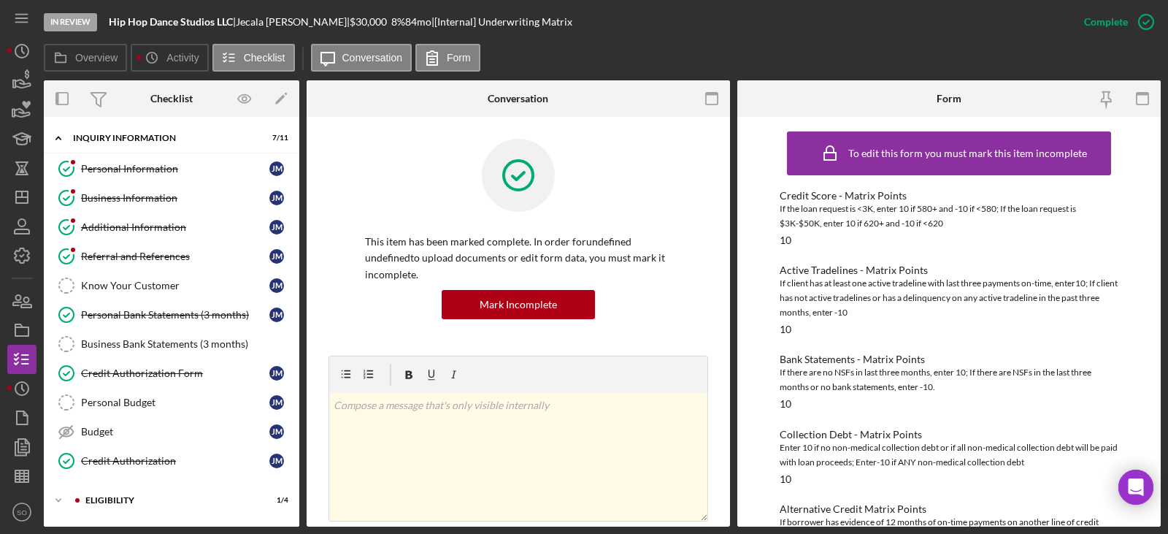
scroll to position [504, 0]
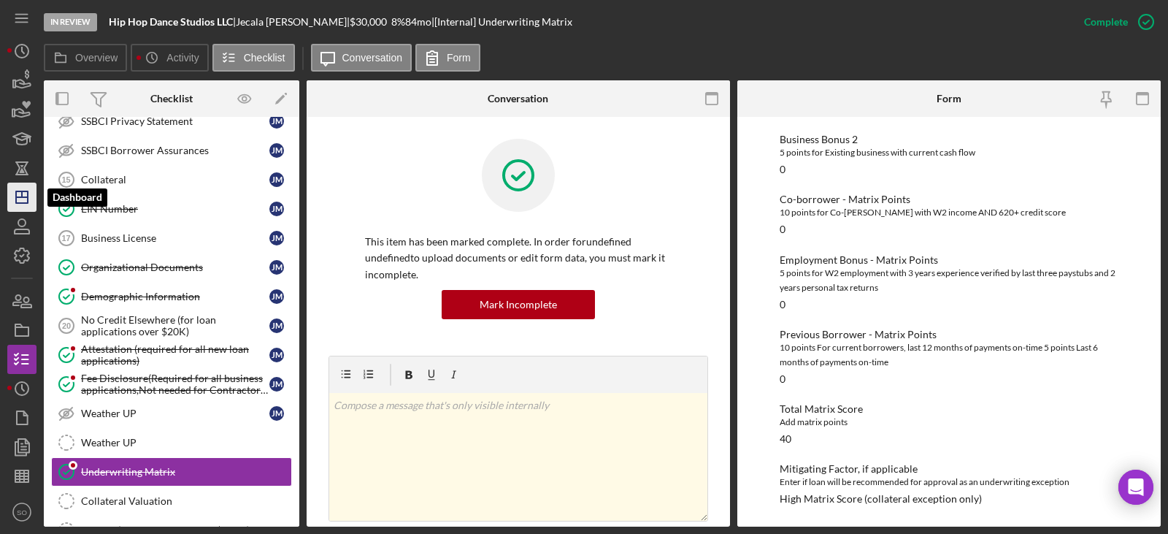
click at [20, 195] on icon "Icon/Dashboard" at bounding box center [22, 197] width 37 height 37
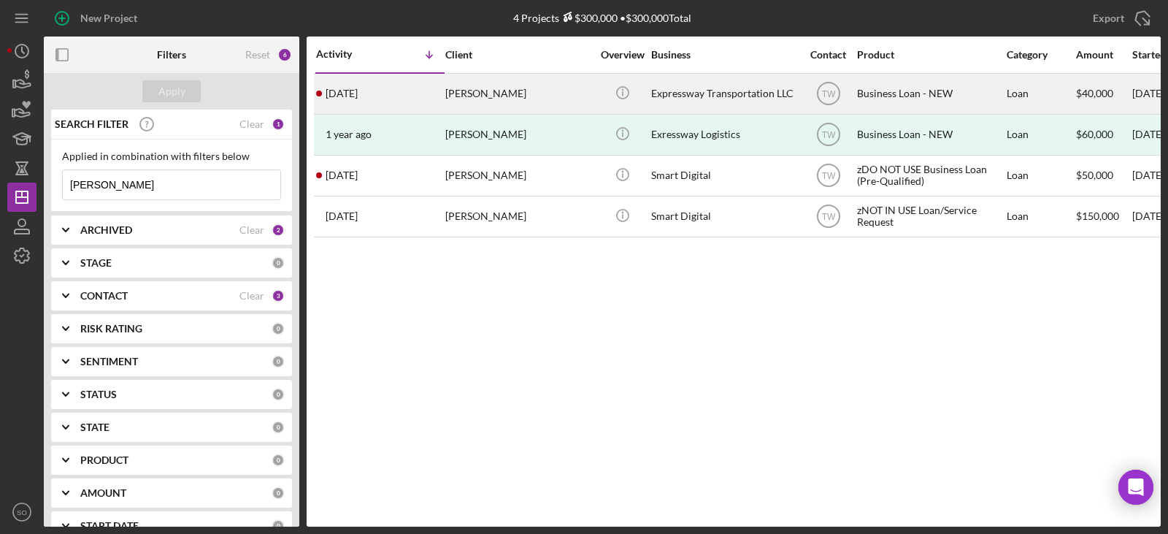
click at [407, 87] on div "[DATE] [PERSON_NAME]" at bounding box center [380, 93] width 128 height 39
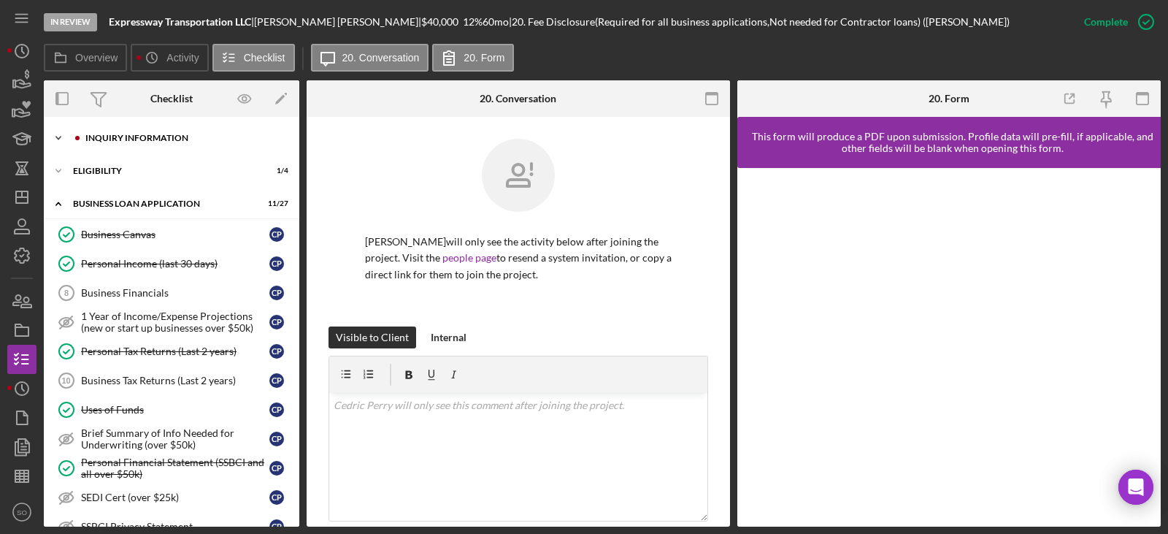
click at [118, 131] on div "Icon/Expander INQUIRY INFORMATION 7 / 11" at bounding box center [172, 137] width 256 height 29
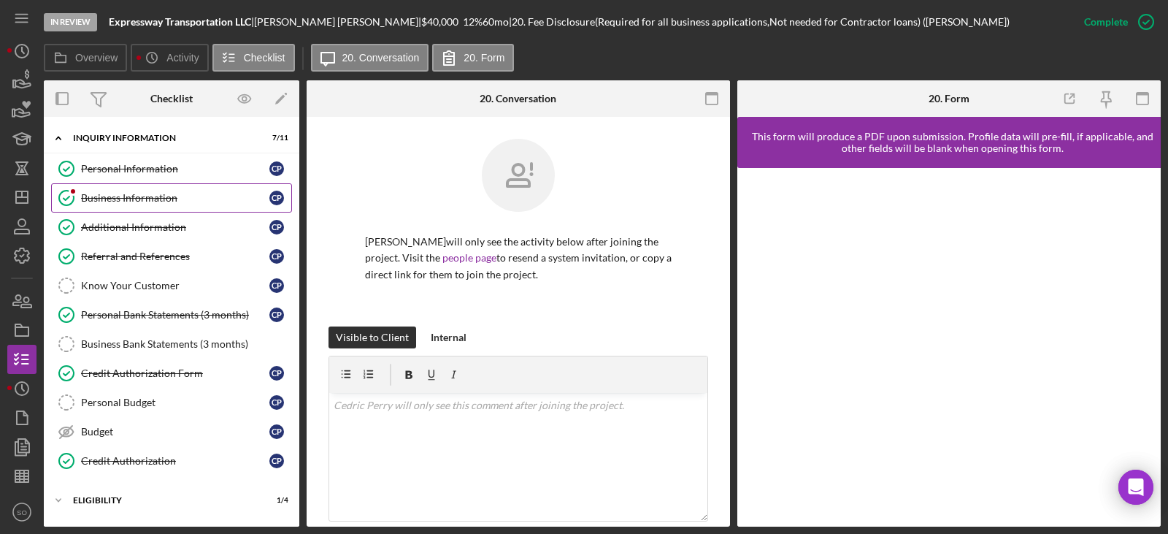
click at [125, 193] on div "Business Information" at bounding box center [175, 198] width 188 height 12
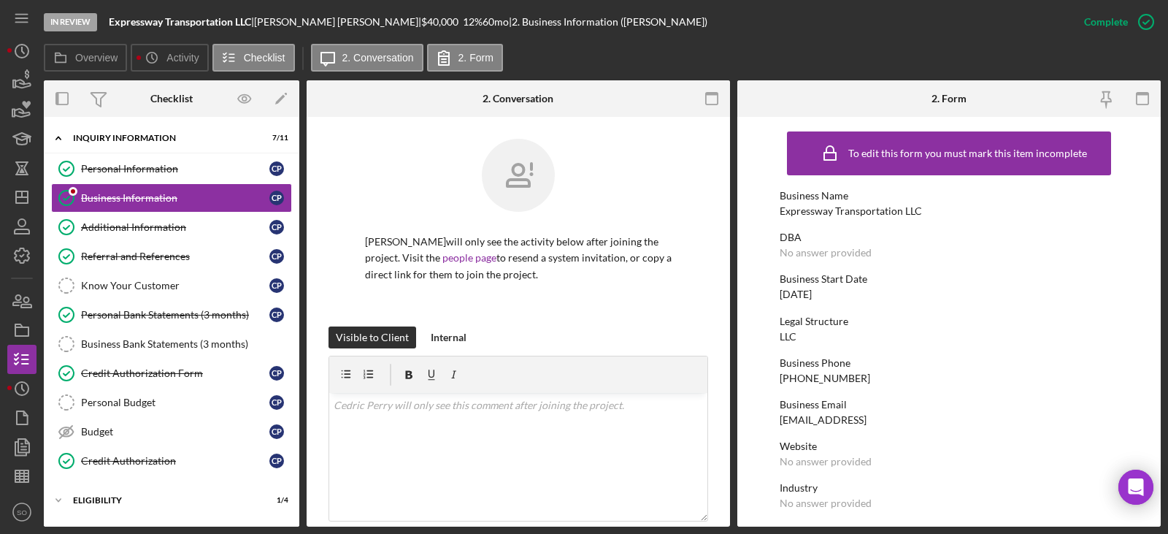
click at [821, 216] on div "Expressway Transportation LLC" at bounding box center [851, 211] width 142 height 12
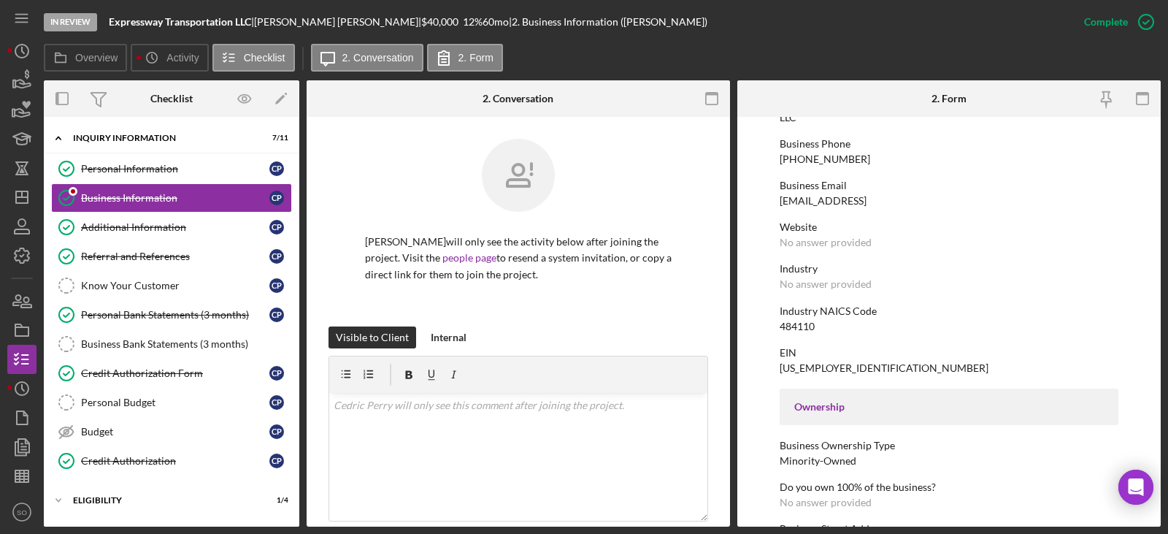
scroll to position [292, 0]
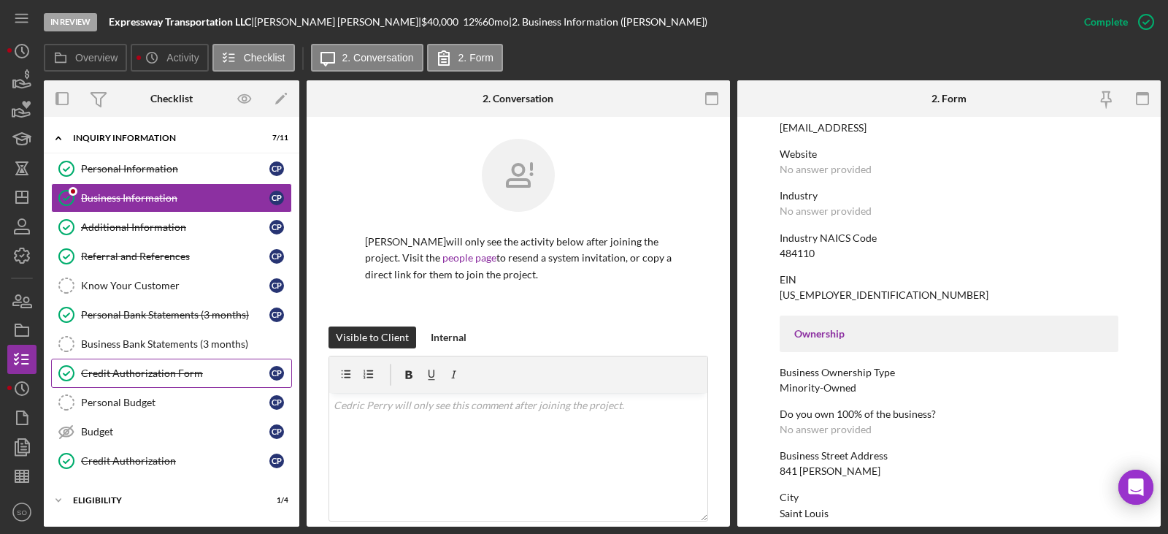
click at [191, 375] on div "Credit Authorization Form" at bounding box center [175, 373] width 188 height 12
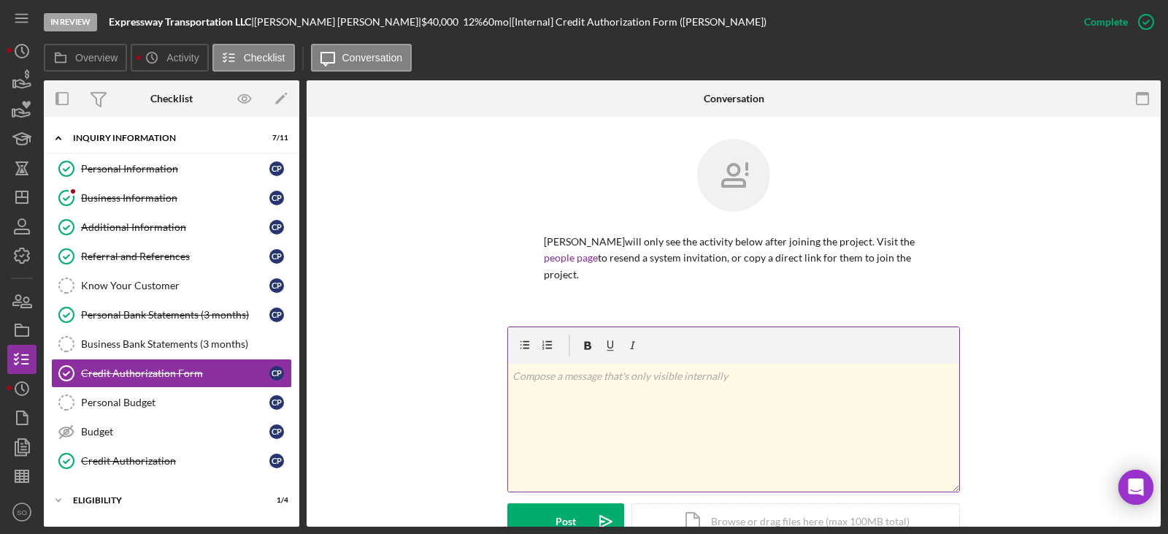
scroll to position [392, 0]
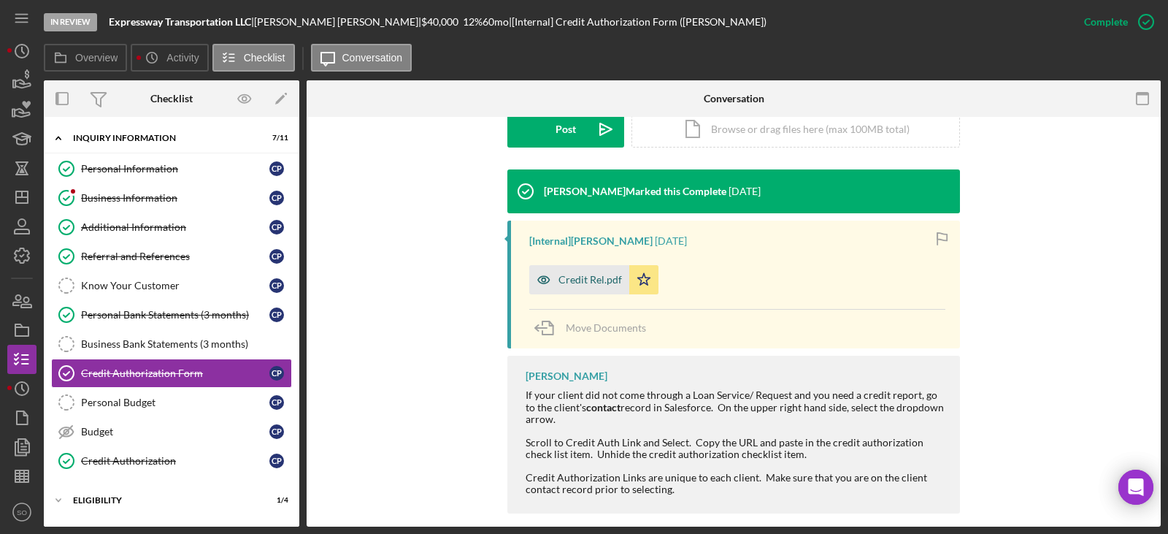
click at [592, 274] on div "Credit Rel.pdf" at bounding box center [591, 280] width 64 height 12
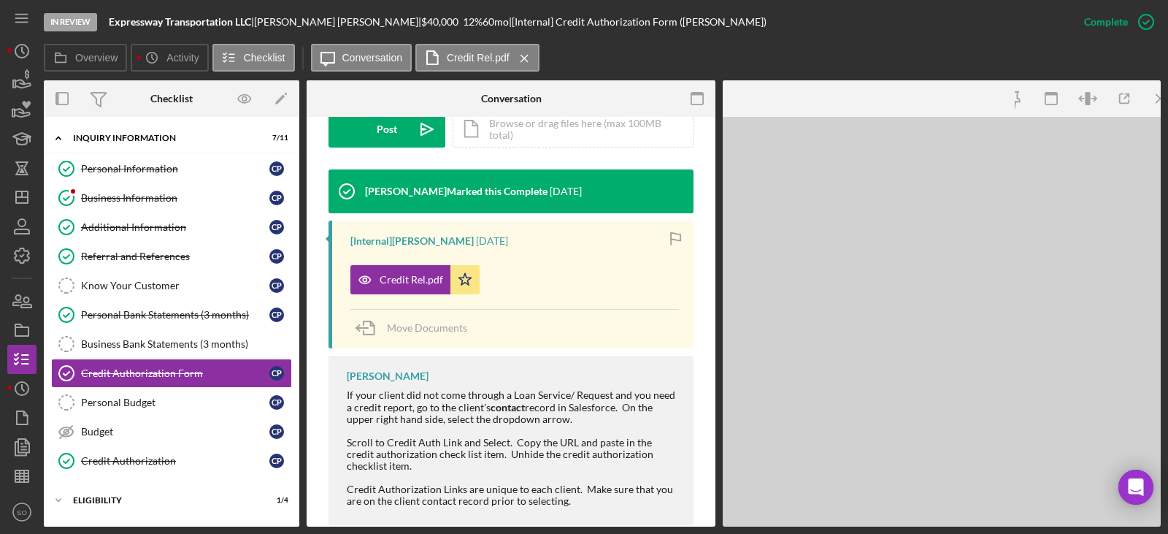
scroll to position [408, 0]
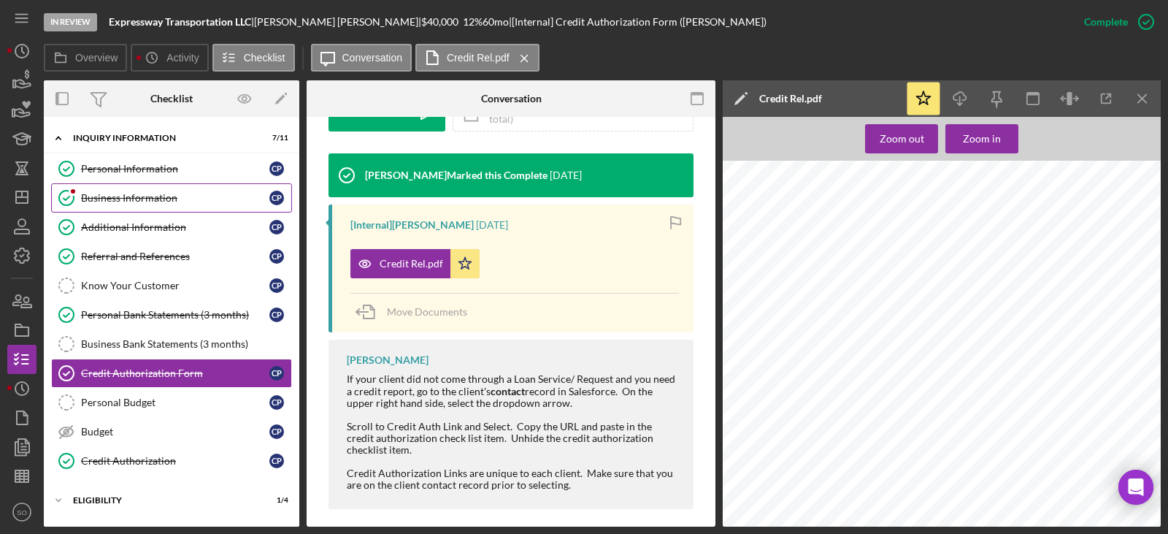
click at [129, 203] on div "Business Information" at bounding box center [175, 198] width 188 height 12
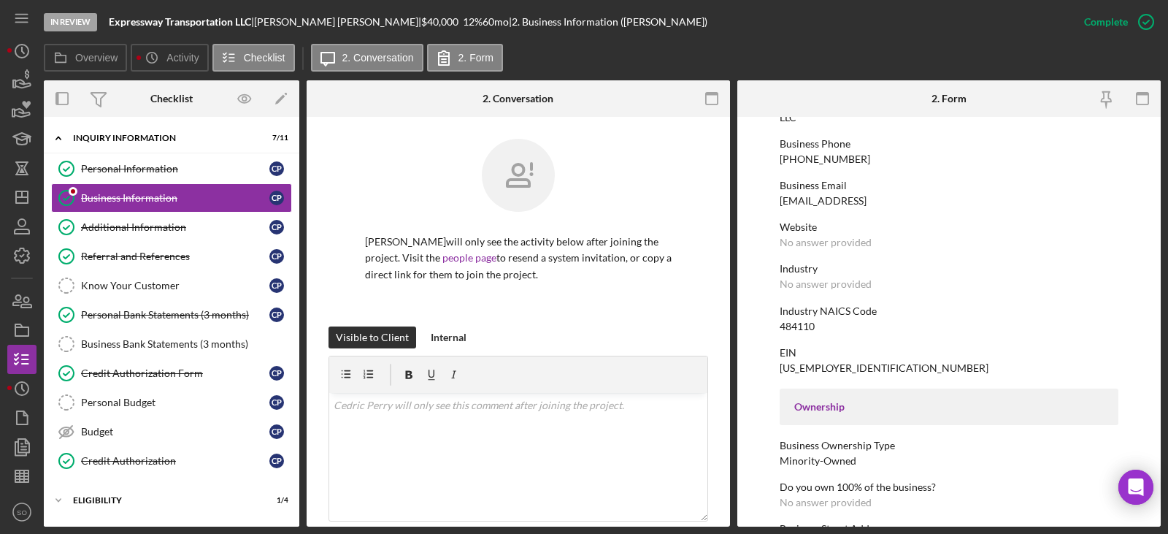
scroll to position [292, 0]
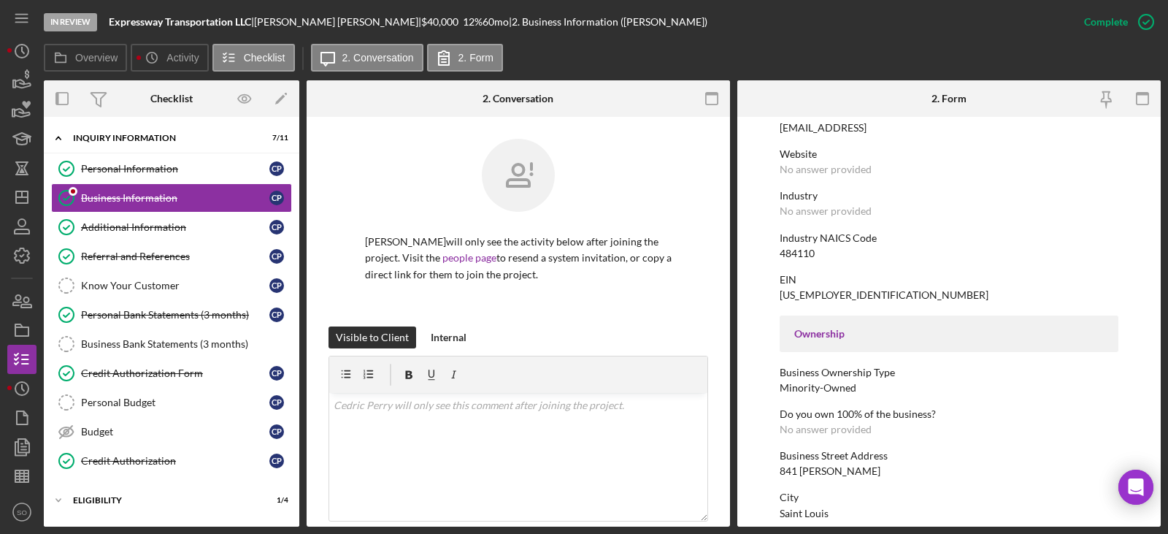
click at [822, 472] on div "841 Marion Pl" at bounding box center [830, 471] width 101 height 12
copy div "841 Marion Pl"
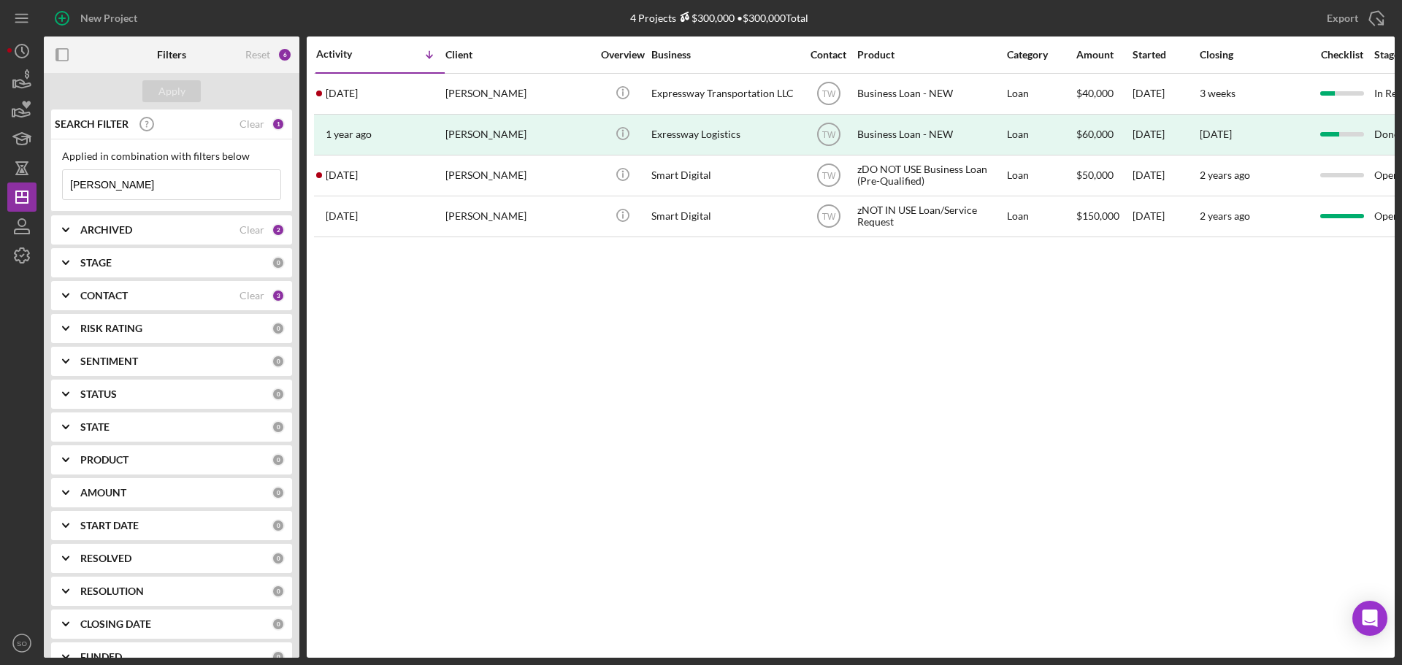
drag, startPoint x: 134, startPoint y: 192, endPoint x: 0, endPoint y: 170, distance: 136.1
click at [0, 170] on div "New Project 4 Projects $300,000 • $300,000 Total [PERSON_NAME] Export Icon/Expo…" at bounding box center [701, 332] width 1402 height 665
type input "[PERSON_NAME]"
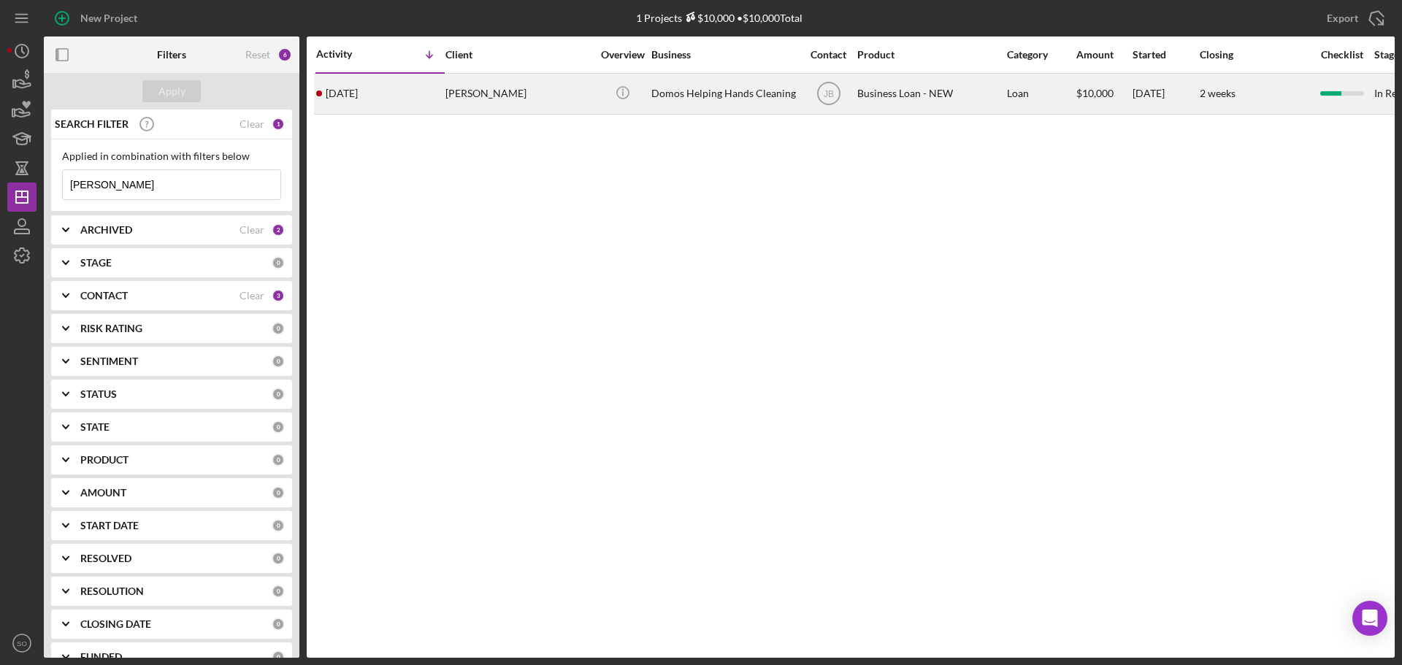
click at [441, 94] on div "[DATE] [PERSON_NAME]" at bounding box center [380, 93] width 128 height 39
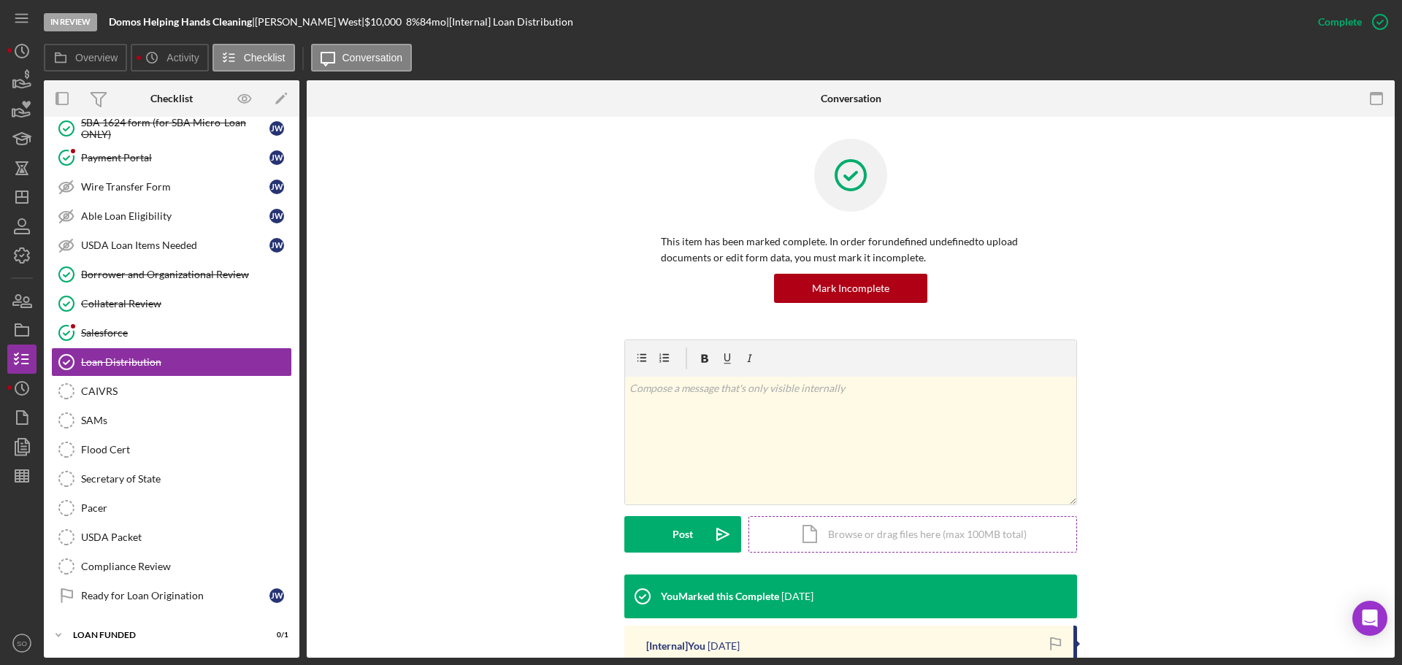
scroll to position [219, 0]
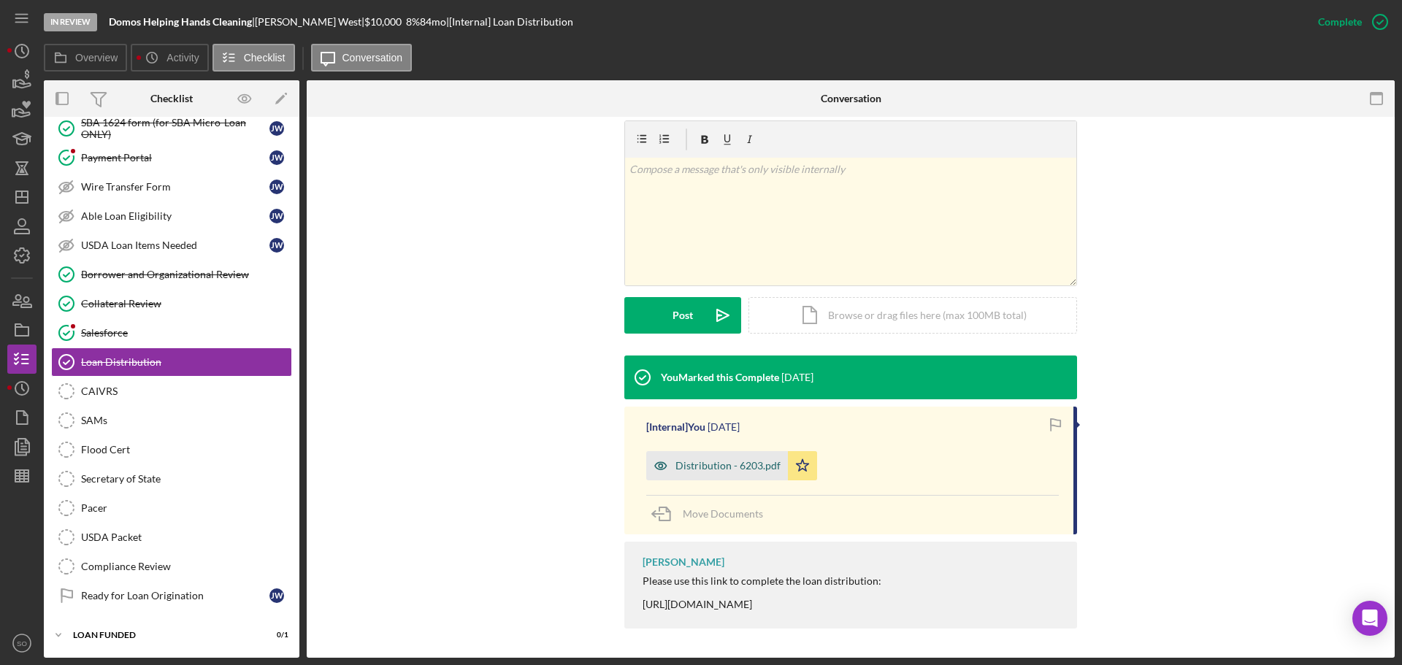
drag, startPoint x: 747, startPoint y: 467, endPoint x: 799, endPoint y: 477, distance: 52.8
click at [747, 467] on div "Distribution - 6203.pdf" at bounding box center [727, 466] width 105 height 12
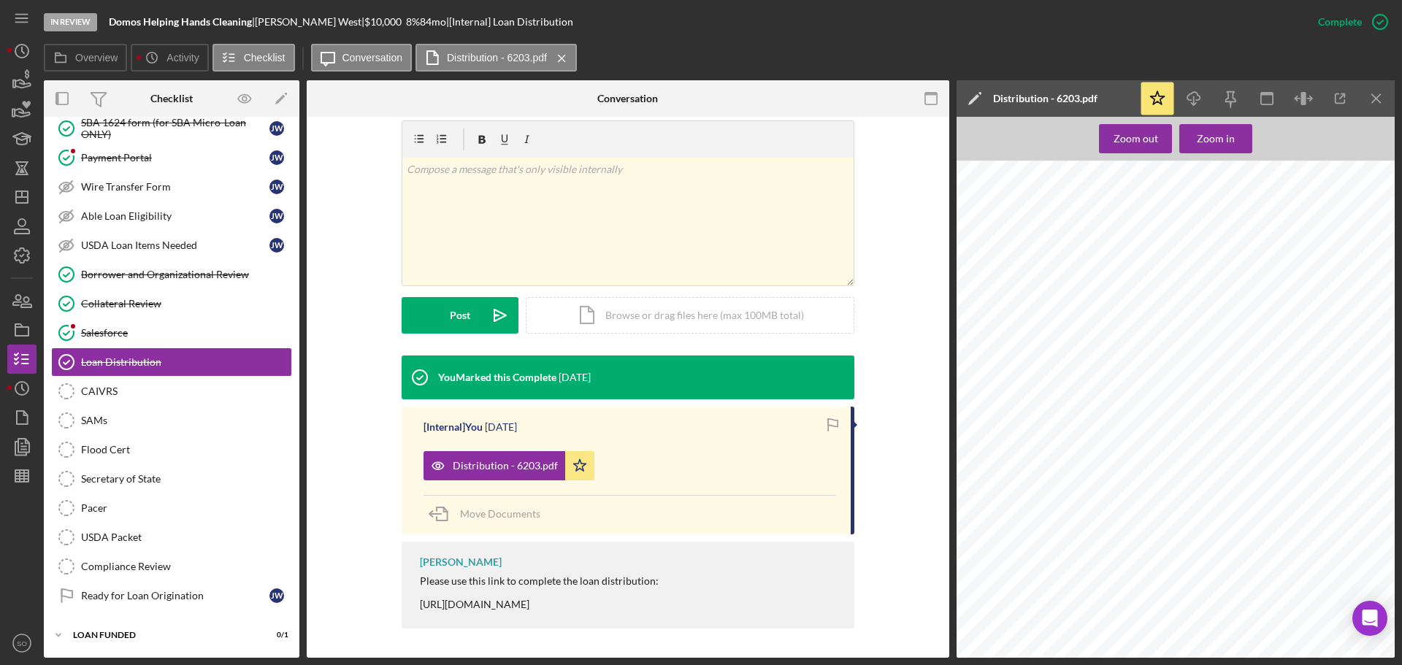
scroll to position [2337, 0]
